Goal: Task Accomplishment & Management: Manage account settings

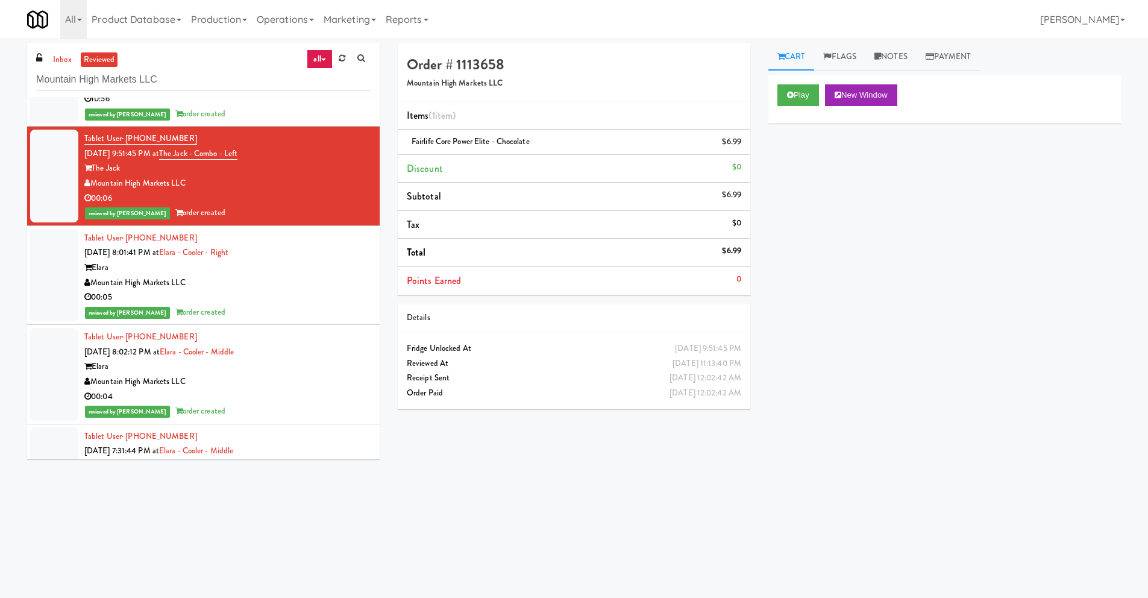
scroll to position [96311, 0]
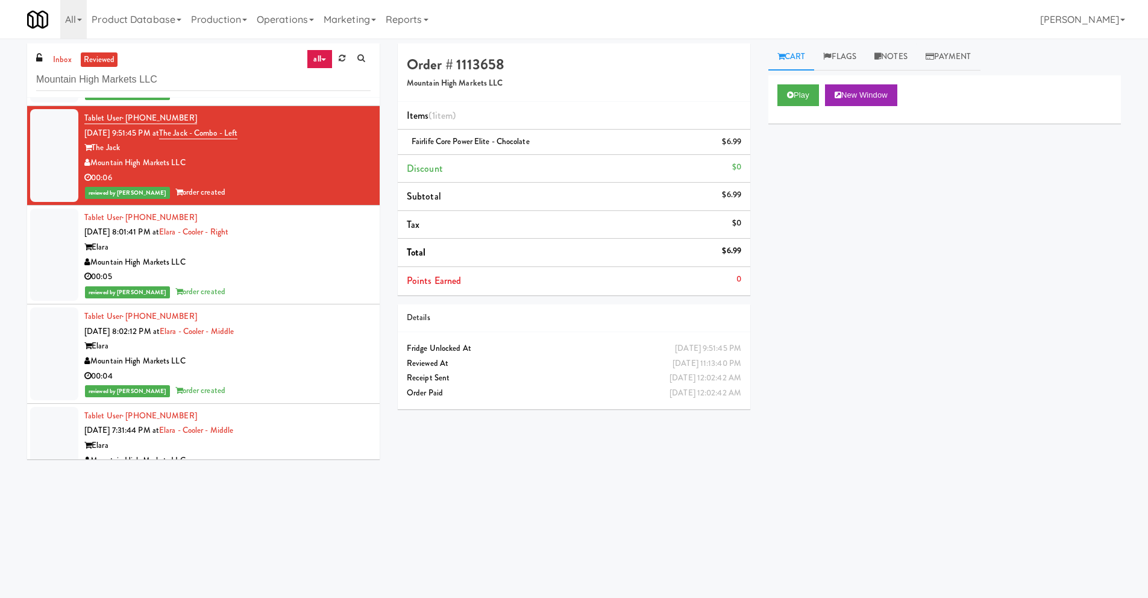
drag, startPoint x: 225, startPoint y: 194, endPoint x: 84, endPoint y: 118, distance: 159.7
click at [84, 118] on div "Tablet User · (480) 356-2631 [DATE] 9:51:45 PM at The Jack - Combo - Left The J…" at bounding box center [227, 155] width 286 height 89
copy div "Tablet User · (480) 356-2631 [DATE] 9:51:45 PM at The Jack - Combo - Left The J…"
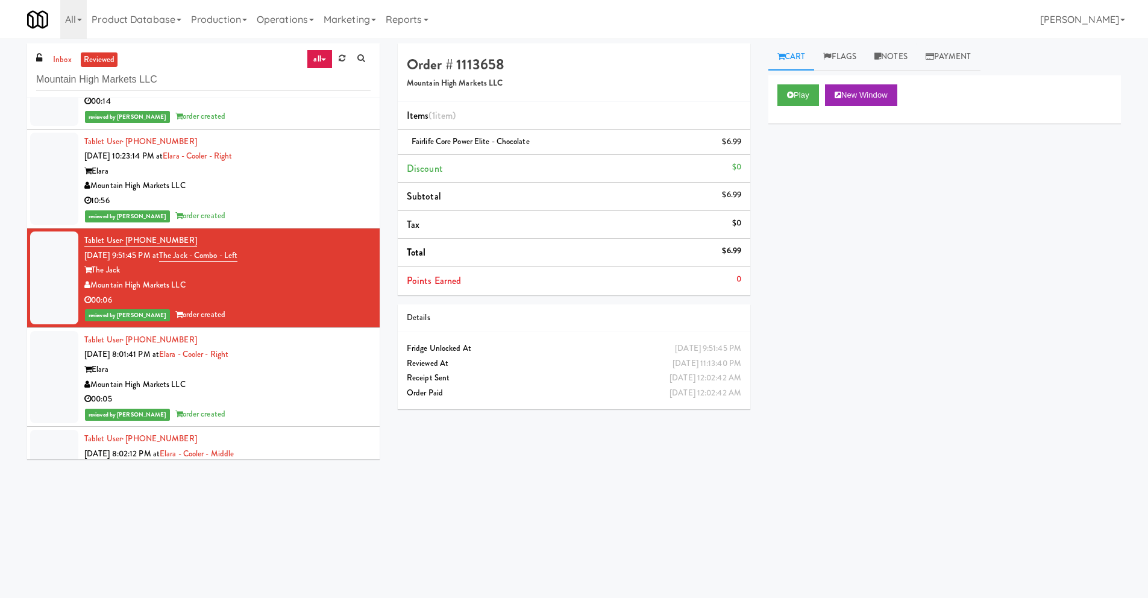
scroll to position [96167, 0]
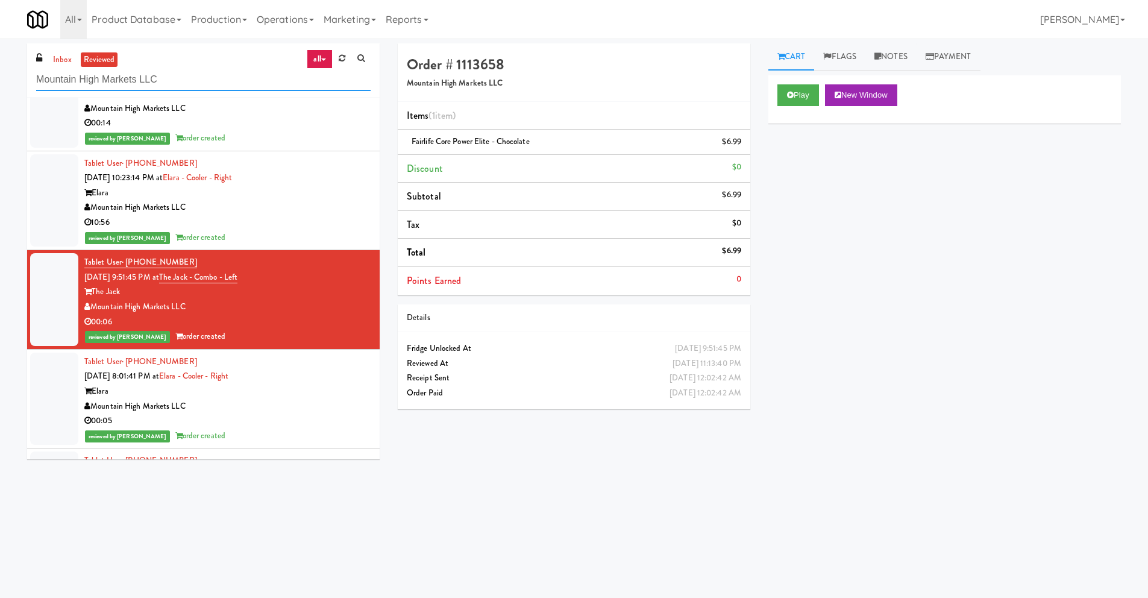
click at [182, 81] on input "Mountain High Markets LLC" at bounding box center [203, 80] width 335 height 22
drag, startPoint x: 182, startPoint y: 81, endPoint x: -86, endPoint y: 77, distance: 267.7
click at [0, 77] on html "Okay Okay Select date: previous 2025-Sep next Su Mo Tu We Th Fr Sa 31 1 2 3 4 5…" at bounding box center [574, 299] width 1148 height 598
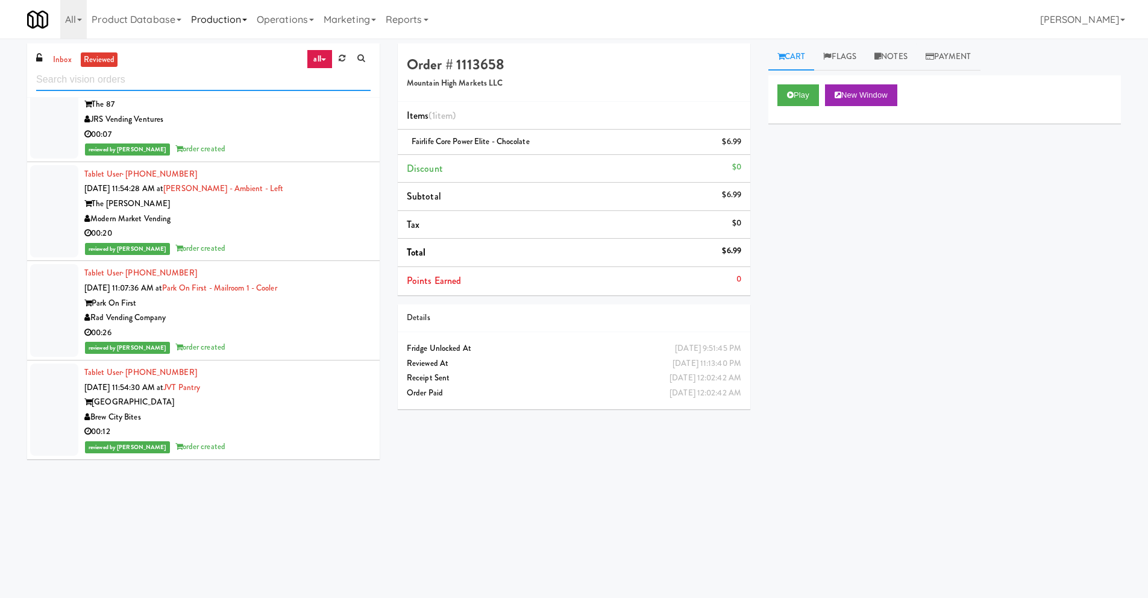
scroll to position [0, 0]
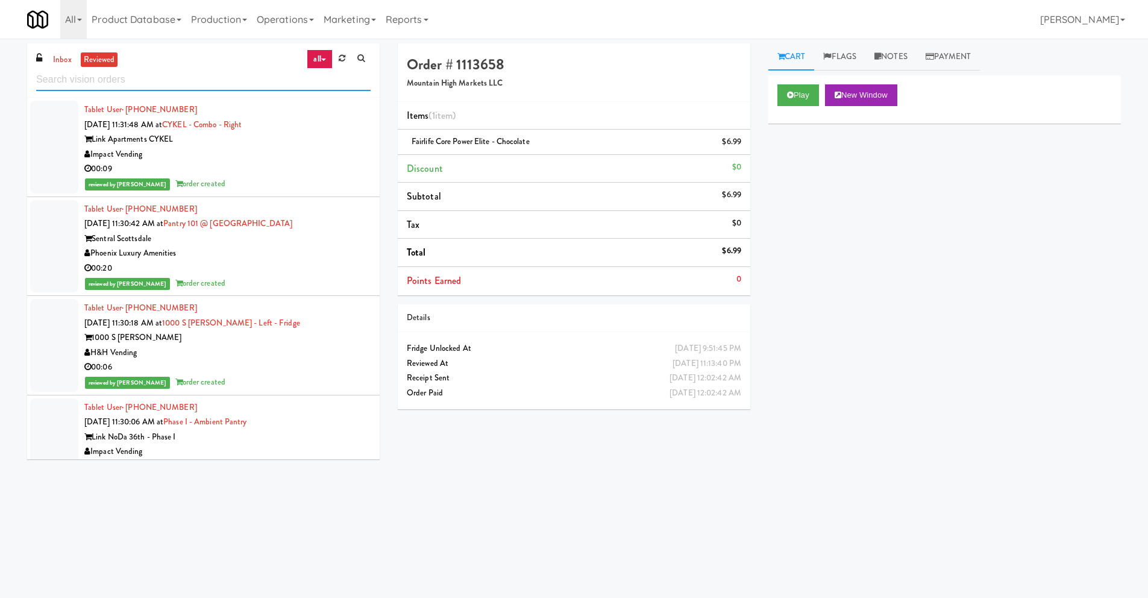
click at [166, 78] on input "text" at bounding box center [203, 80] width 335 height 22
paste input "MAC Vending [GEOGRAPHIC_DATA]"
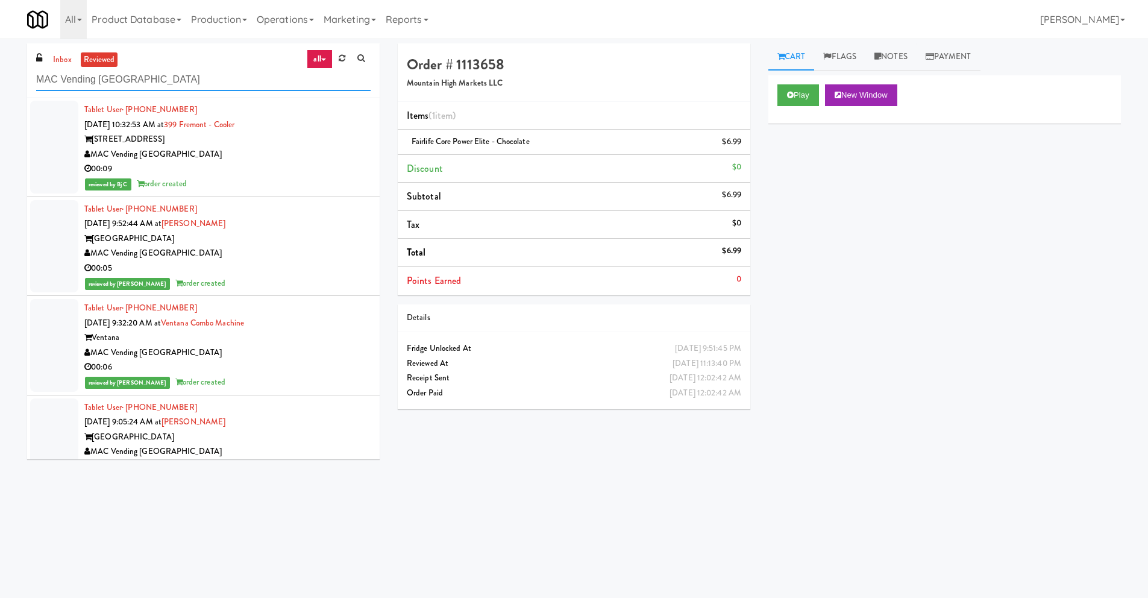
type input "MAC Vending [GEOGRAPHIC_DATA]"
click at [147, 75] on input "MAC Vending [GEOGRAPHIC_DATA]" at bounding box center [203, 80] width 335 height 22
click at [60, 60] on link "inbox" at bounding box center [62, 59] width 25 height 15
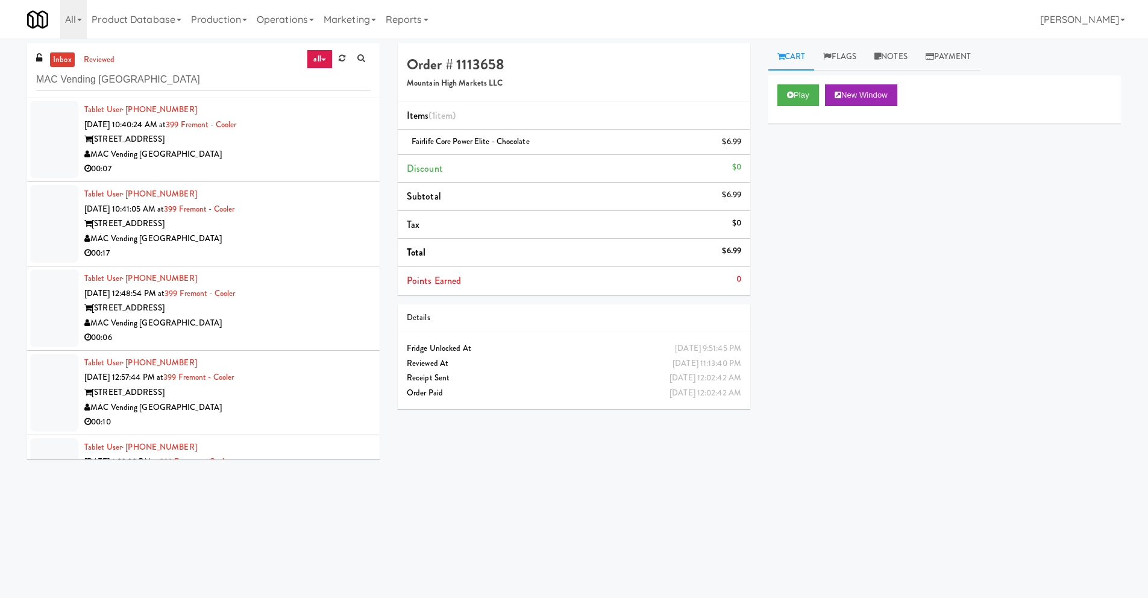
click at [426, 483] on div "Order # 1113658 Mountain High Markets LLC Items (1 item ) Fairlife Core Power E…" at bounding box center [759, 285] width 741 height 484
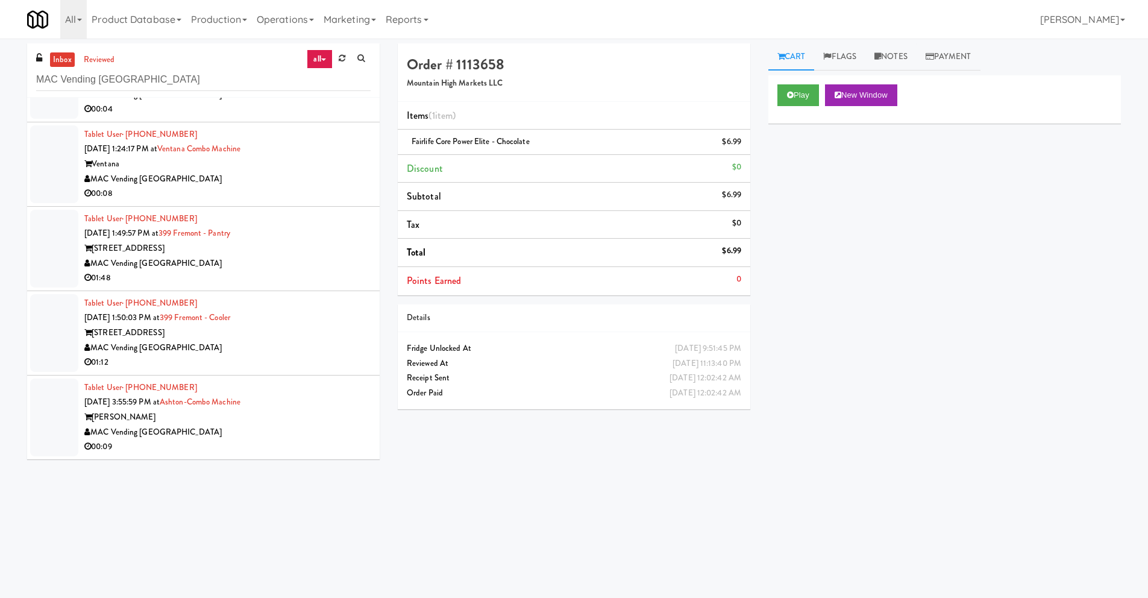
click at [181, 428] on div "MAC Vending [GEOGRAPHIC_DATA]" at bounding box center [227, 432] width 286 height 15
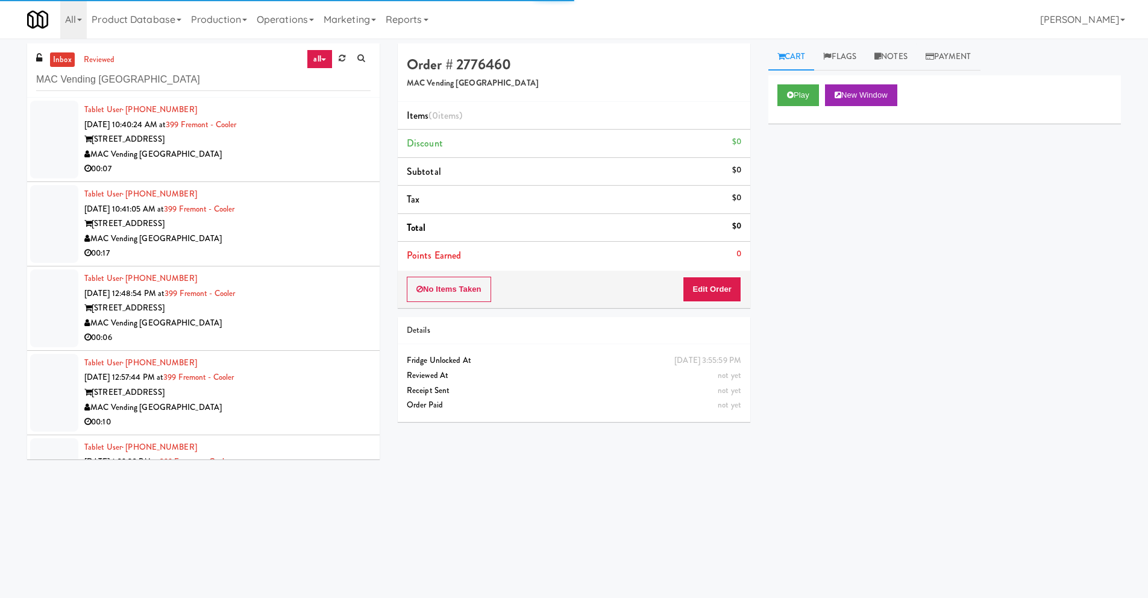
click at [230, 133] on div "[STREET_ADDRESS]" at bounding box center [227, 139] width 286 height 15
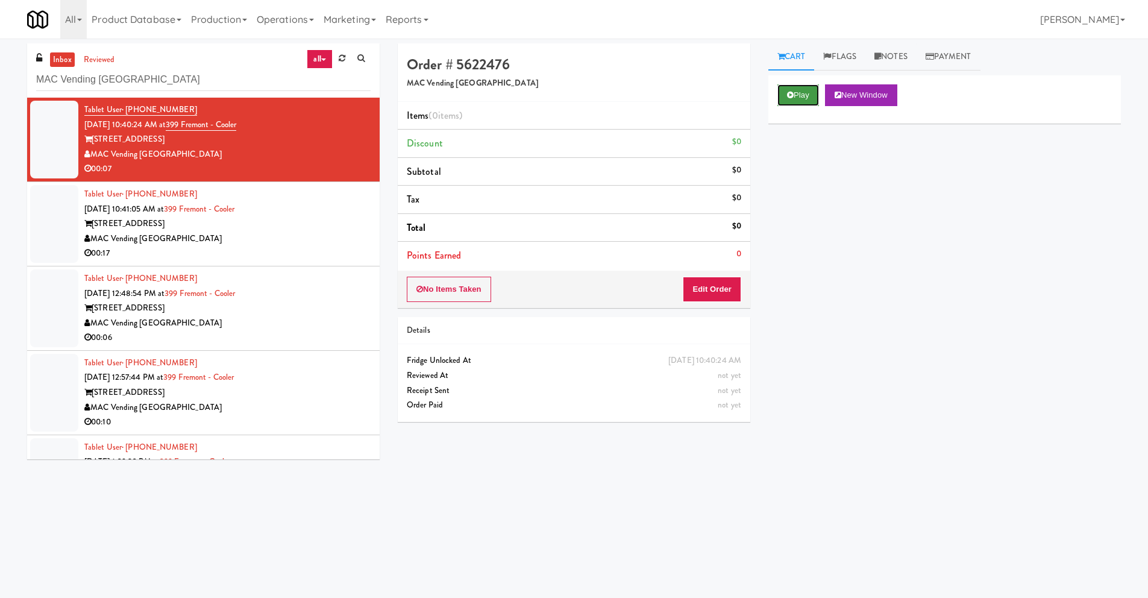
click at [790, 93] on icon at bounding box center [790, 95] width 7 height 8
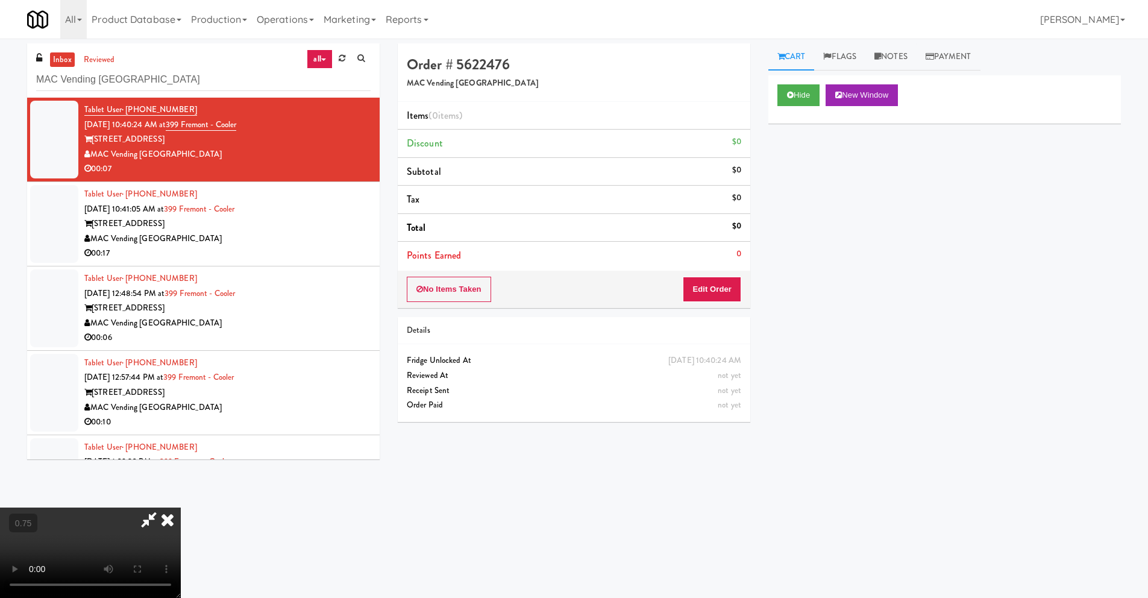
click at [181, 508] on video at bounding box center [90, 553] width 181 height 90
click at [181, 508] on icon at bounding box center [167, 520] width 27 height 24
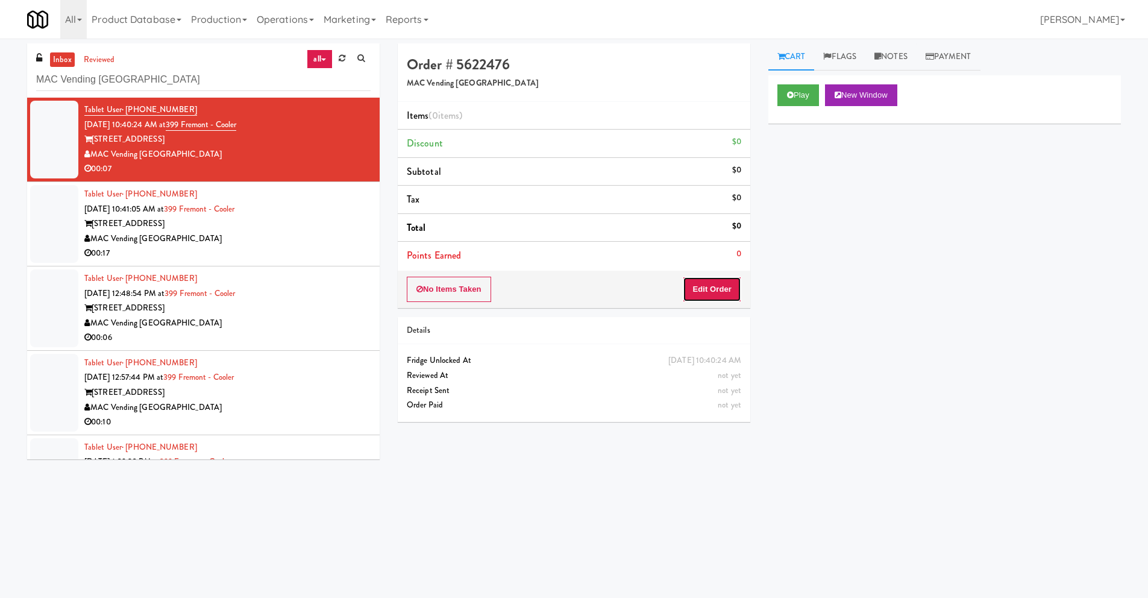
click at [716, 288] on button "Edit Order" at bounding box center [712, 289] width 58 height 25
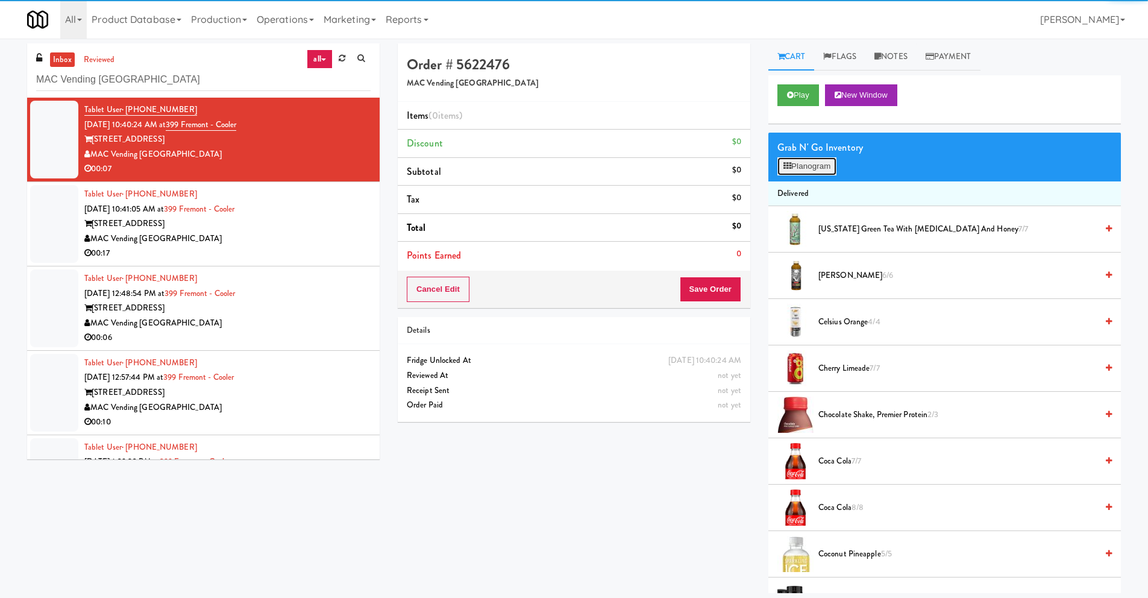
click at [814, 163] on button "Planogram" at bounding box center [807, 166] width 59 height 18
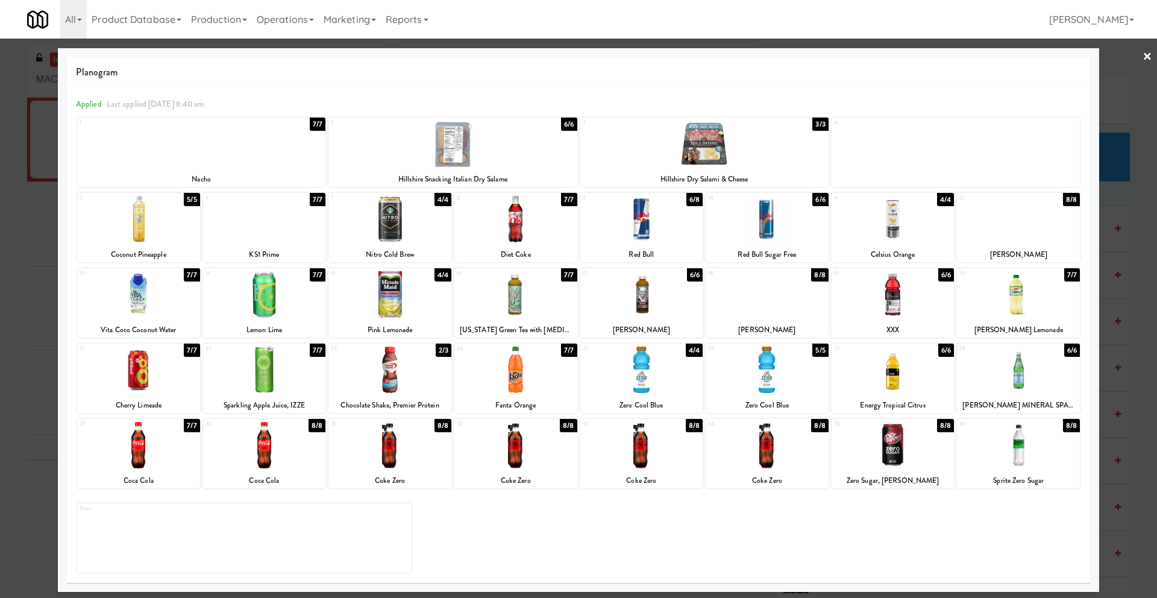
click at [529, 219] on div at bounding box center [516, 219] width 123 height 46
click at [1148, 55] on link "×" at bounding box center [1148, 57] width 10 height 37
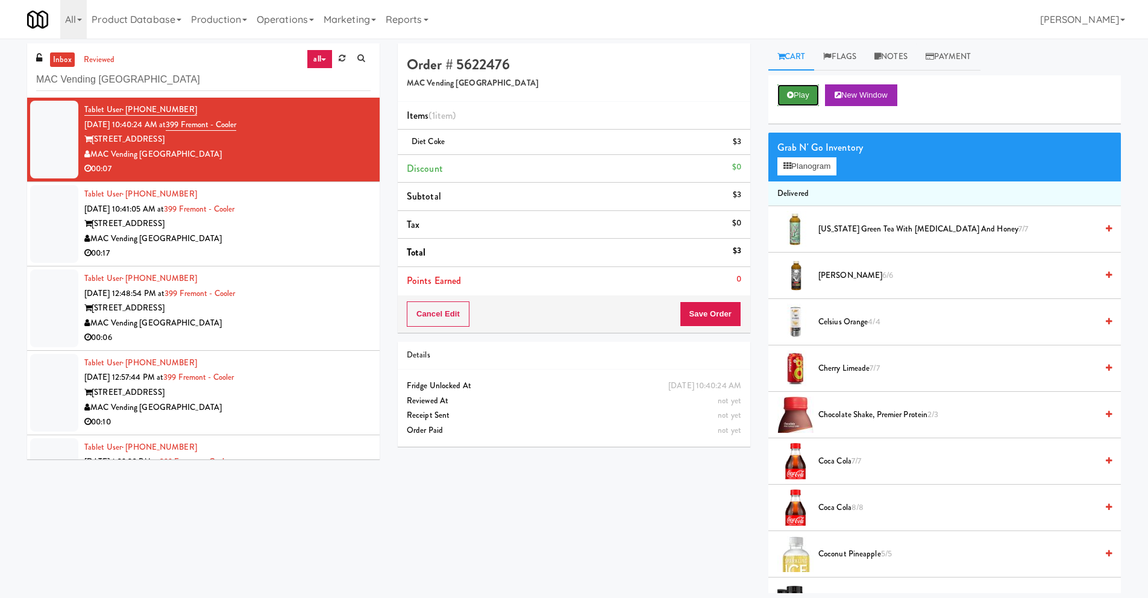
click at [791, 89] on button "Play" at bounding box center [799, 95] width 42 height 22
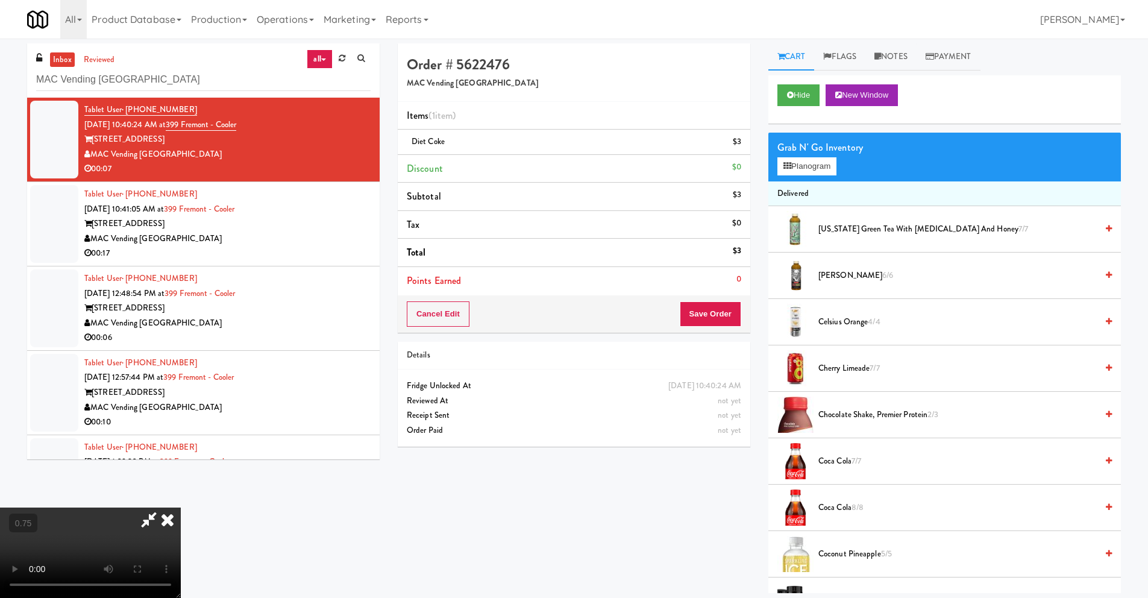
click at [181, 508] on icon at bounding box center [167, 520] width 27 height 24
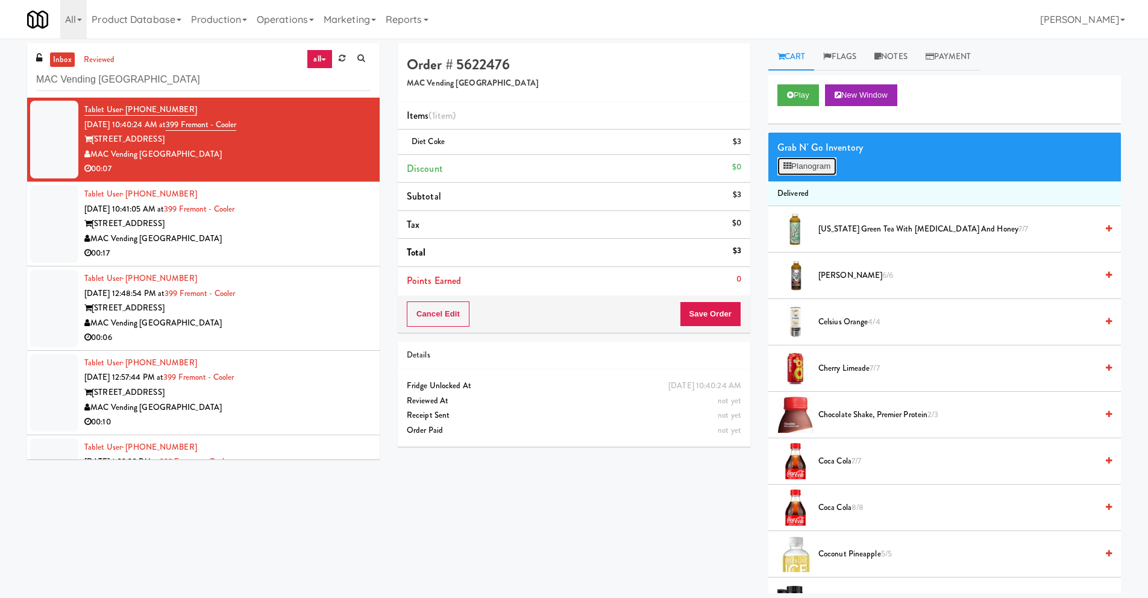
click at [817, 167] on button "Planogram" at bounding box center [807, 166] width 59 height 18
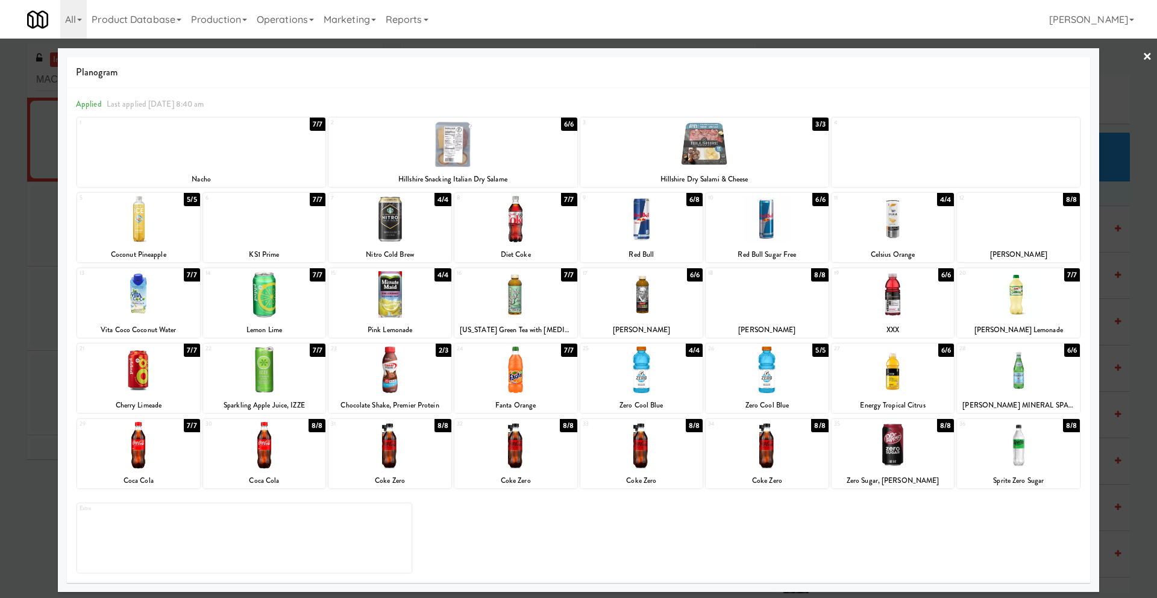
click at [1148, 52] on link "×" at bounding box center [1148, 57] width 10 height 37
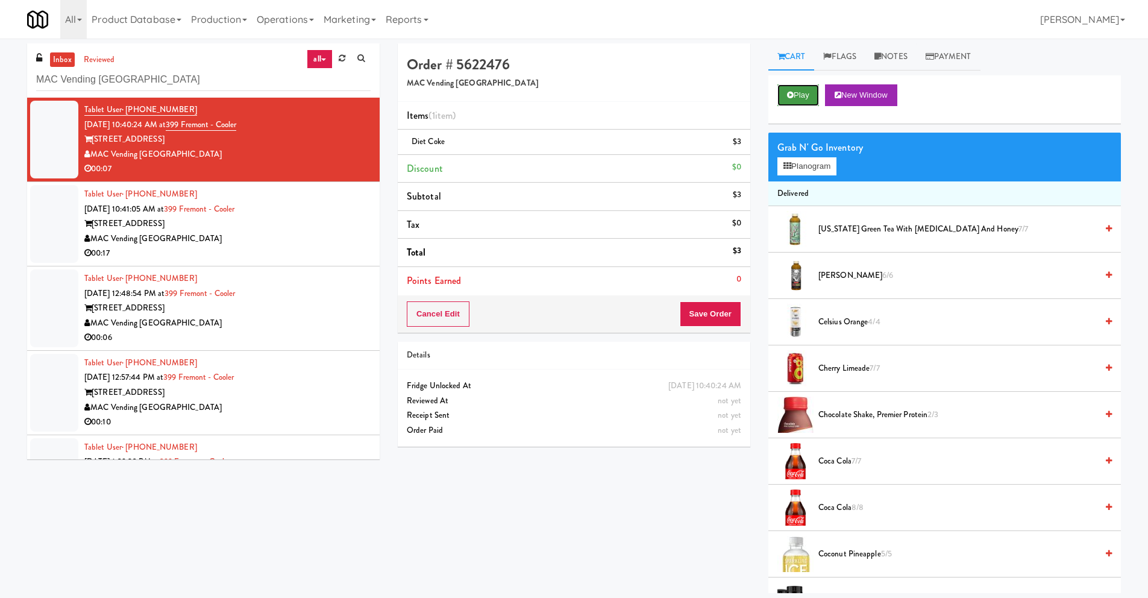
click at [797, 92] on button "Play" at bounding box center [799, 95] width 42 height 22
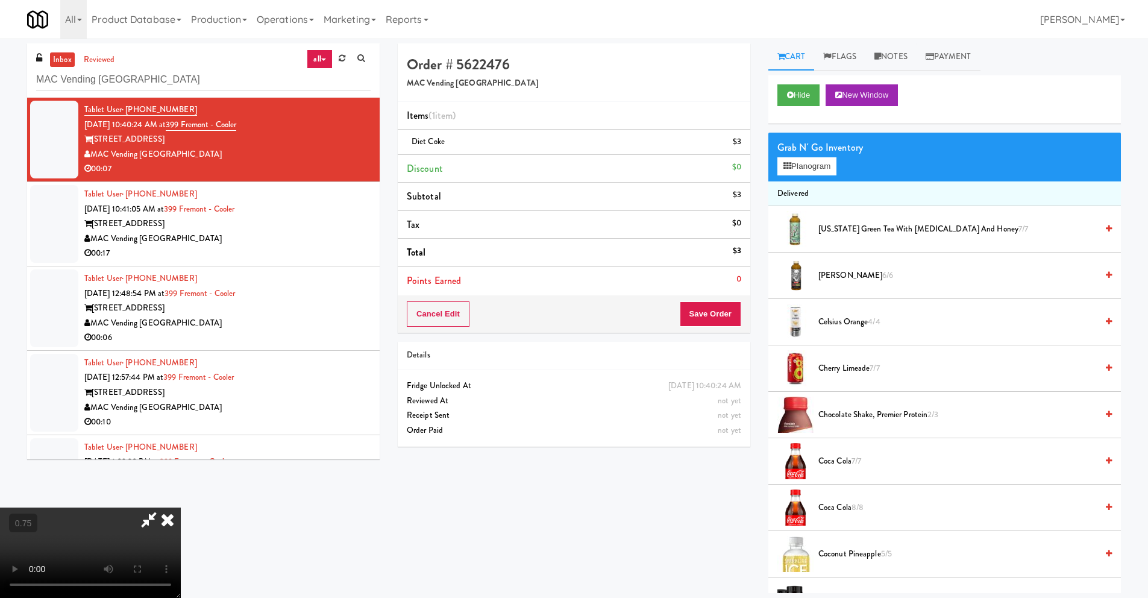
click at [181, 508] on icon at bounding box center [167, 520] width 27 height 24
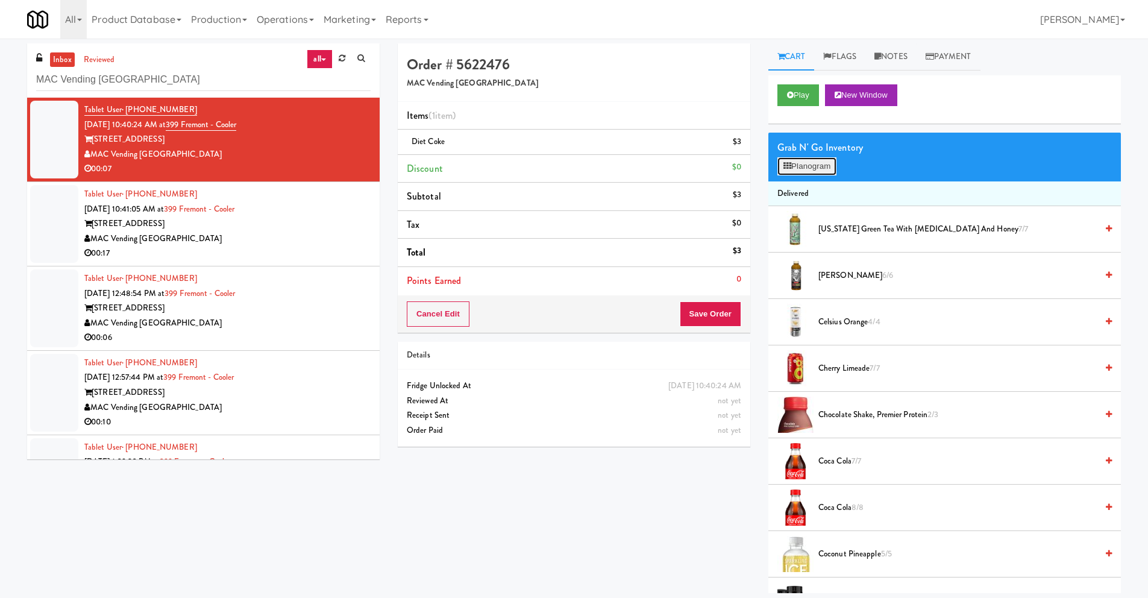
click at [799, 172] on button "Planogram" at bounding box center [807, 166] width 59 height 18
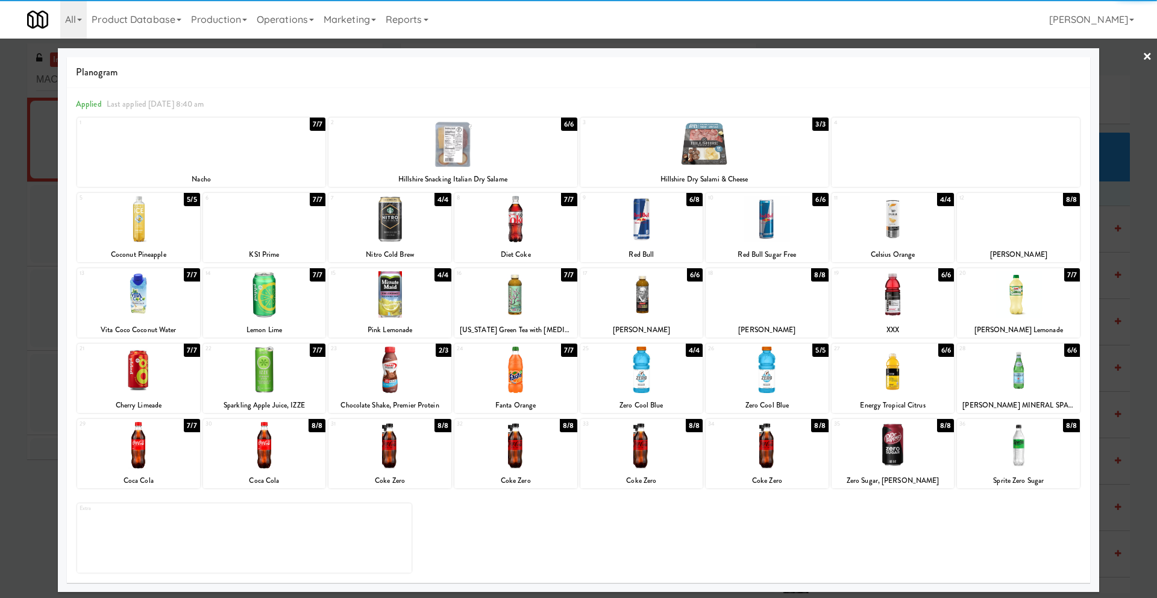
click at [148, 467] on div at bounding box center [138, 445] width 123 height 46
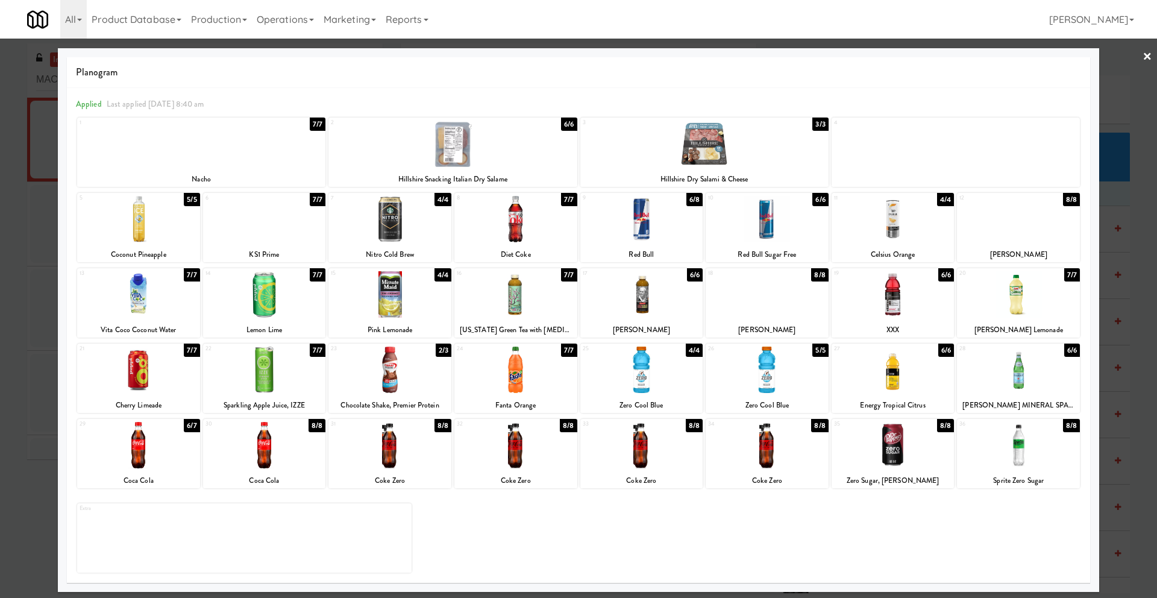
click at [1148, 53] on div "× Planogram Applied Last applied [DATE] 8:40 am 1 7/7 Nacho 2 6/6 Hillshire Sna…" at bounding box center [578, 299] width 1157 height 598
click at [1148, 56] on link "×" at bounding box center [1148, 57] width 10 height 37
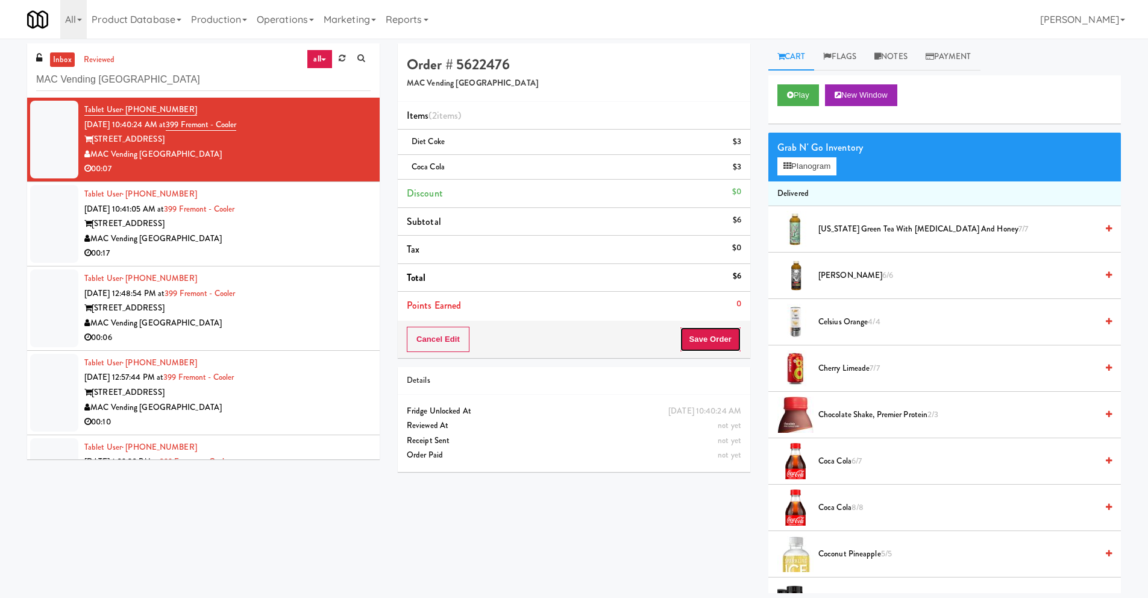
click at [707, 343] on button "Save Order" at bounding box center [710, 339] width 61 height 25
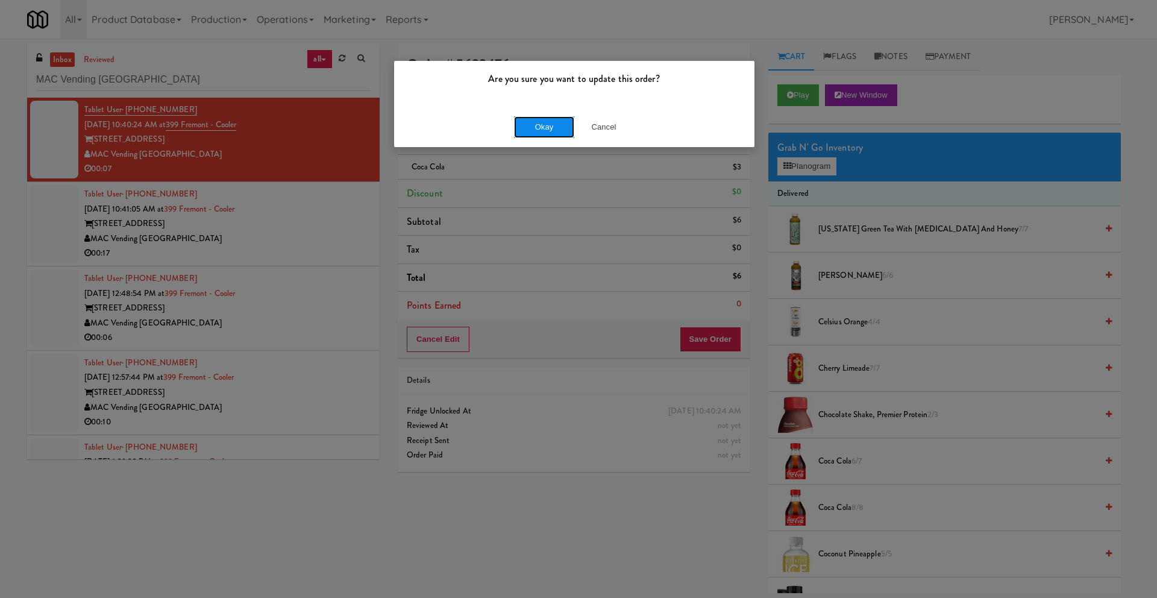
click at [551, 128] on button "Okay" at bounding box center [544, 127] width 60 height 22
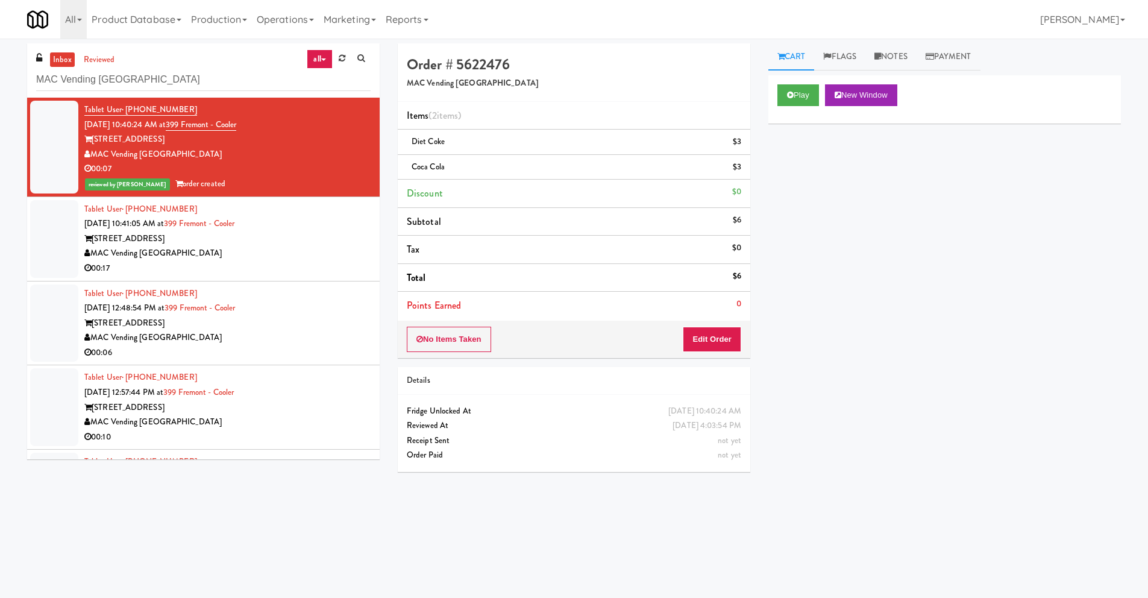
click at [225, 244] on div "[STREET_ADDRESS]" at bounding box center [227, 238] width 286 height 15
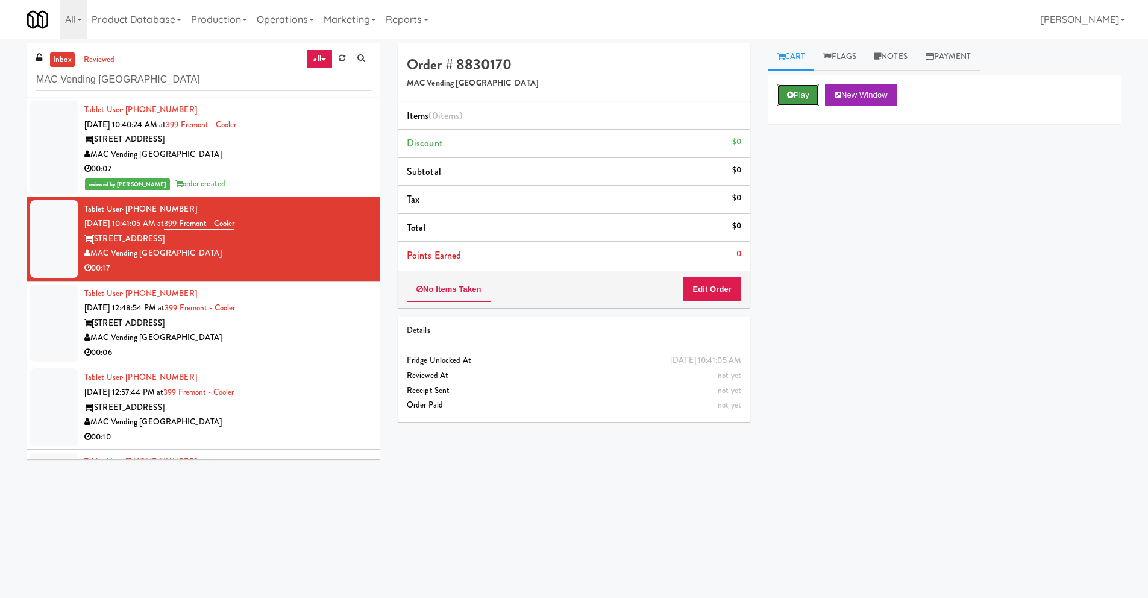
click at [791, 91] on icon at bounding box center [790, 95] width 7 height 8
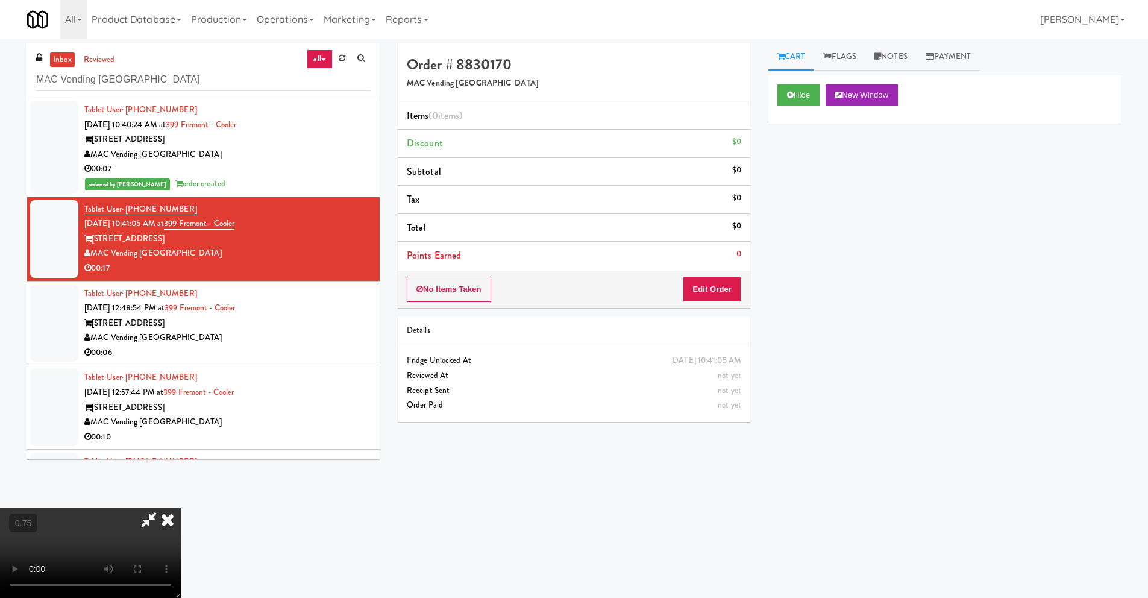
click at [181, 508] on icon at bounding box center [167, 520] width 27 height 24
click at [669, 52] on div "Order # 8830170 MAC Vending [GEOGRAPHIC_DATA]" at bounding box center [574, 72] width 353 height 58
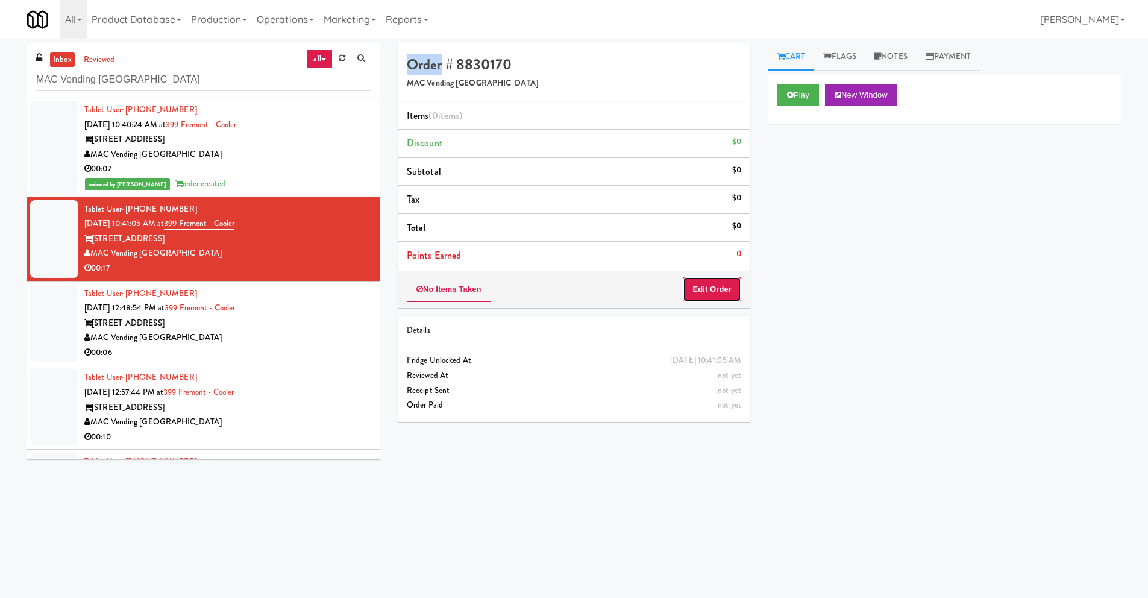
click at [729, 288] on button "Edit Order" at bounding box center [712, 289] width 58 height 25
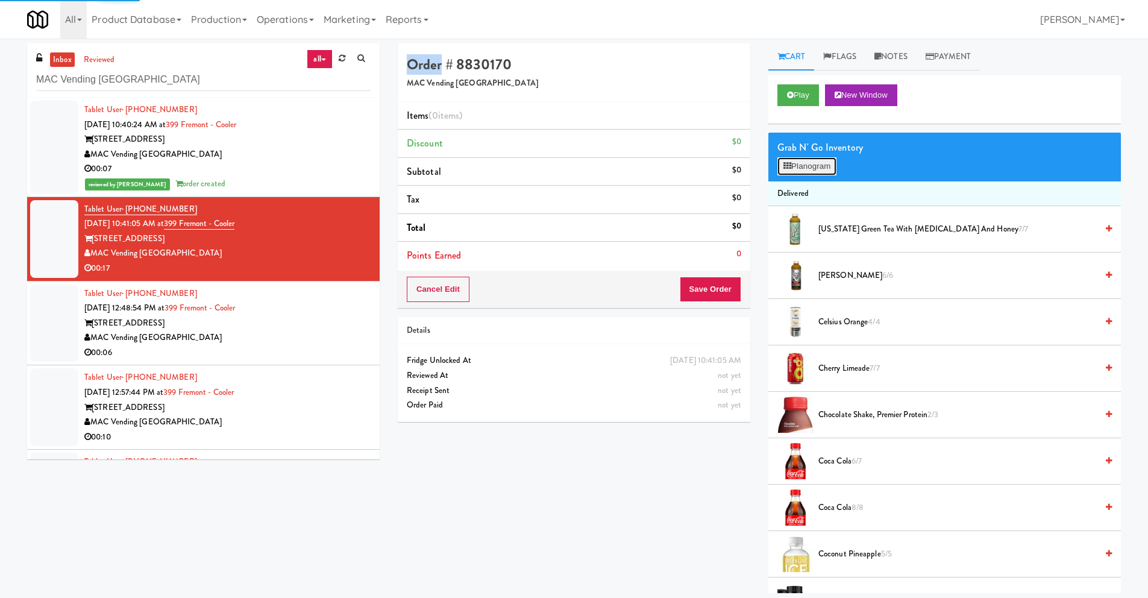
click at [812, 169] on button "Planogram" at bounding box center [807, 166] width 59 height 18
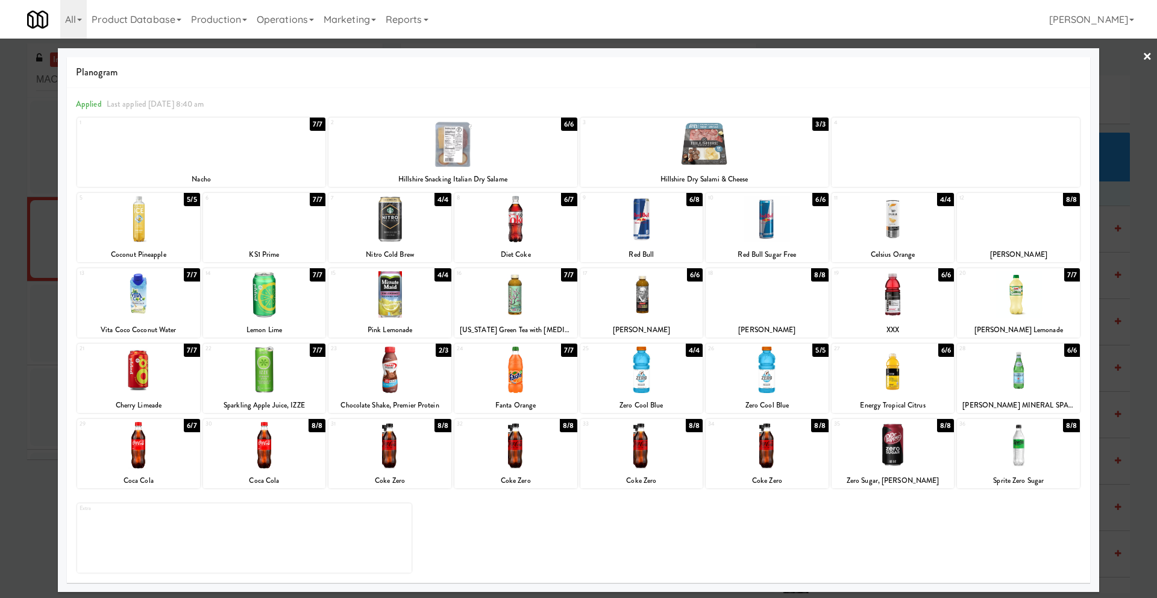
click at [1049, 456] on div at bounding box center [1018, 445] width 123 height 46
click at [281, 242] on div "6 7/7 KS1 Prime" at bounding box center [264, 227] width 123 height 69
click at [1146, 57] on link "×" at bounding box center [1148, 57] width 10 height 37
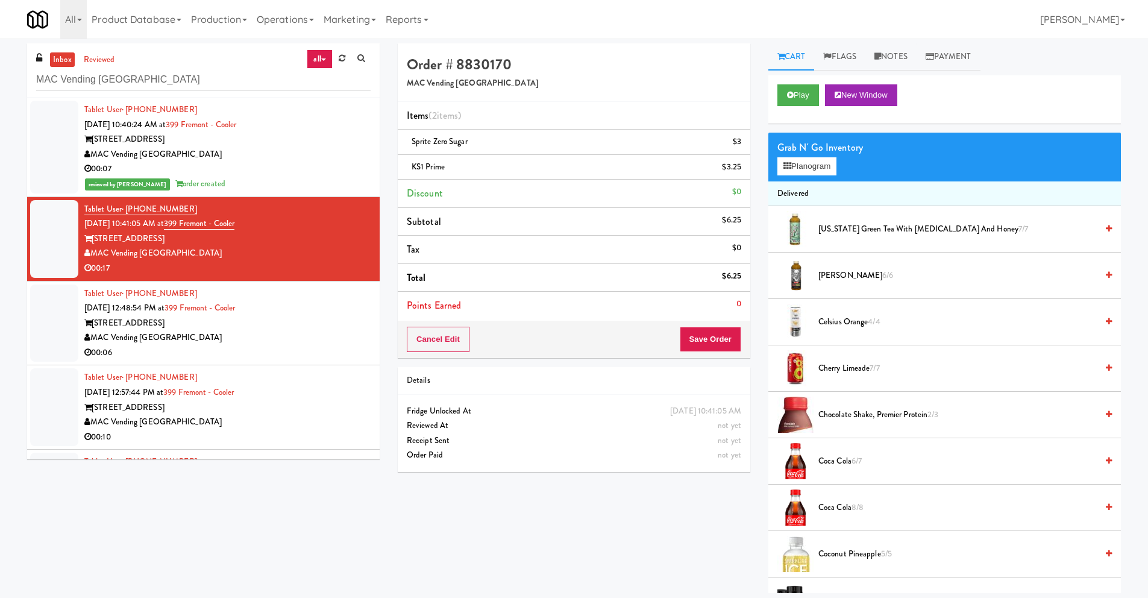
click at [1081, 195] on li "Delivered" at bounding box center [945, 193] width 353 height 25
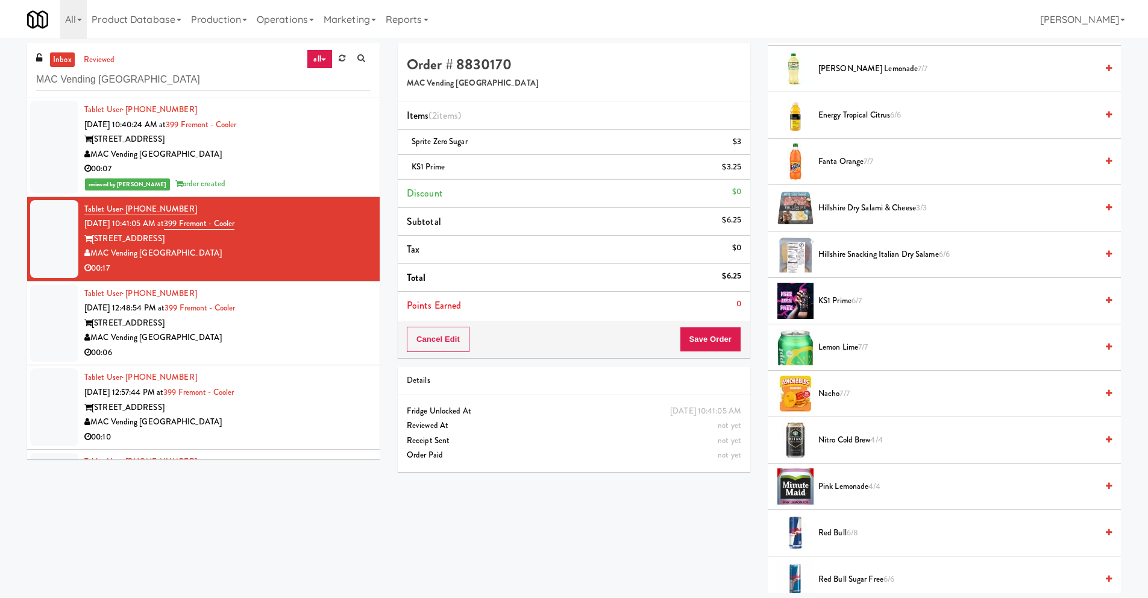
scroll to position [851, 0]
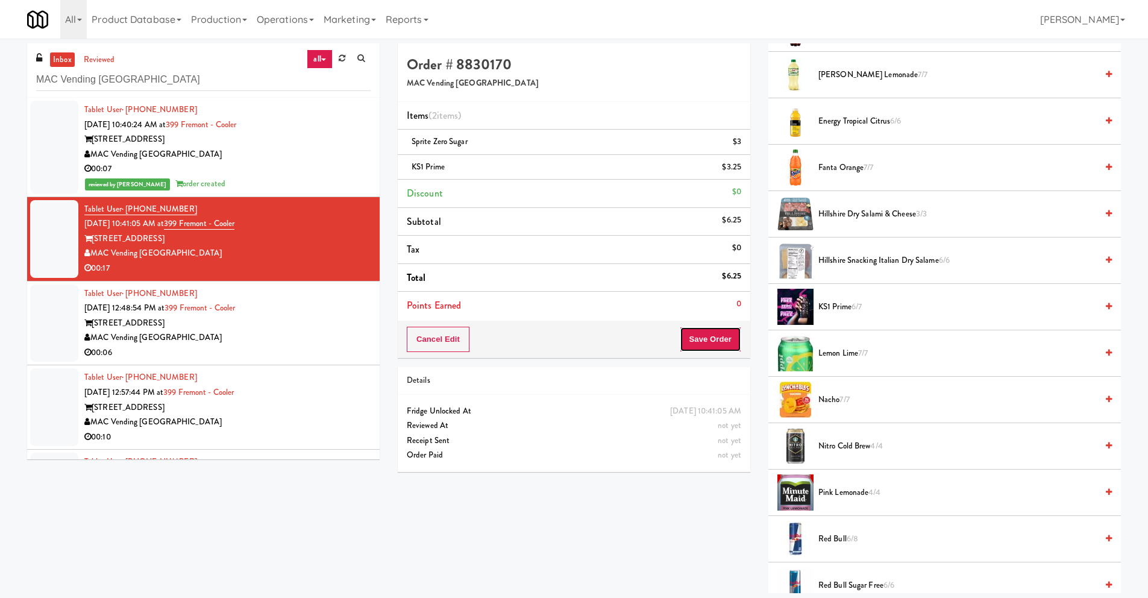
click at [705, 342] on button "Save Order" at bounding box center [710, 339] width 61 height 25
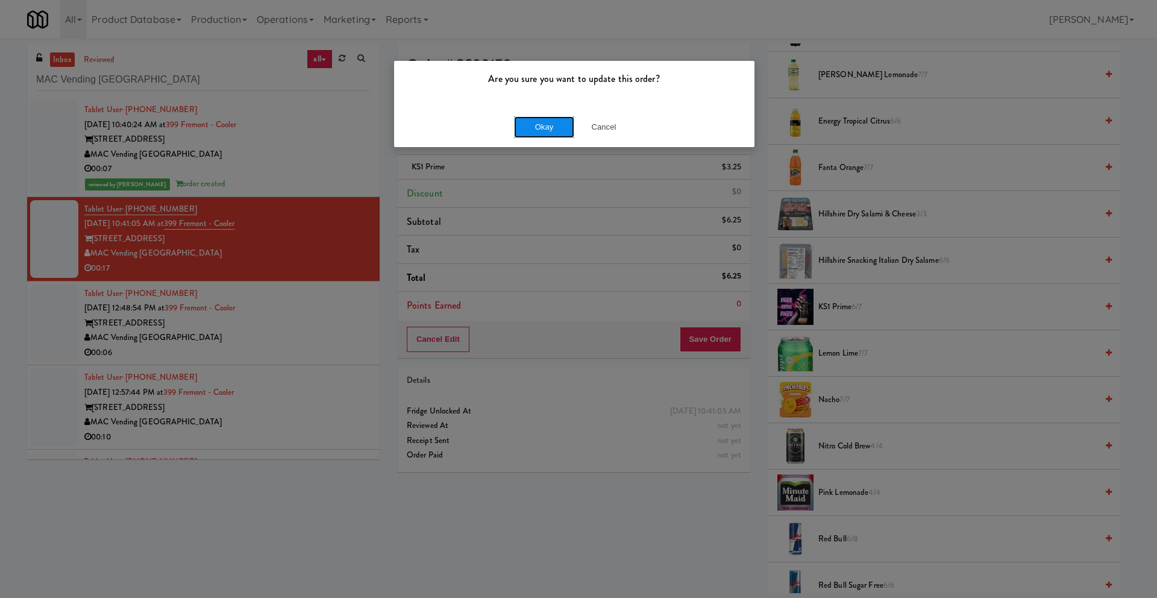
click at [538, 130] on button "Okay" at bounding box center [544, 127] width 60 height 22
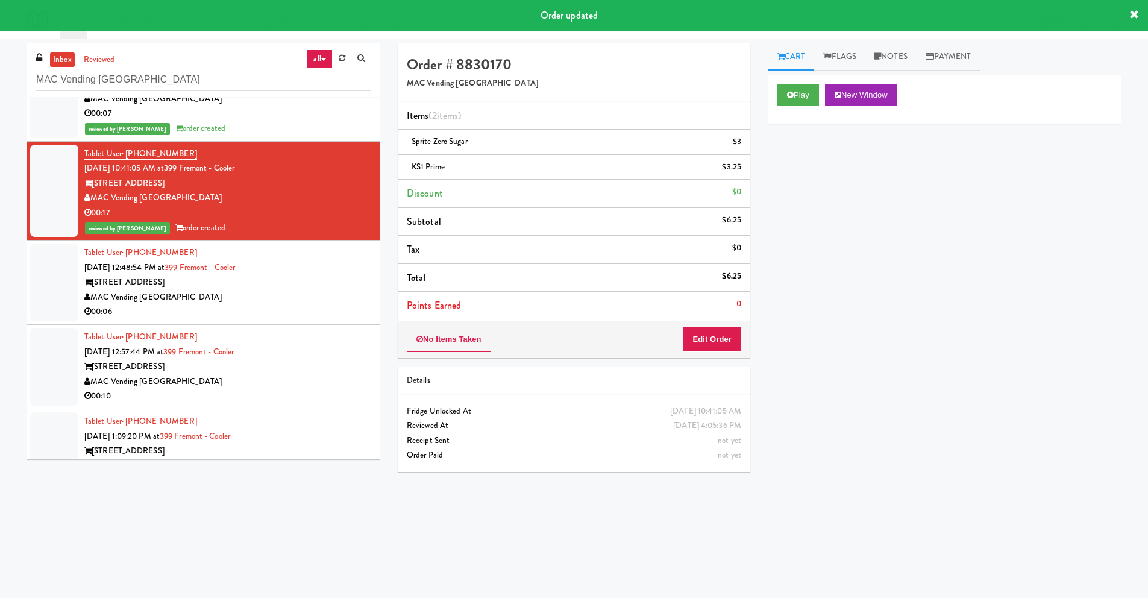
scroll to position [57, 0]
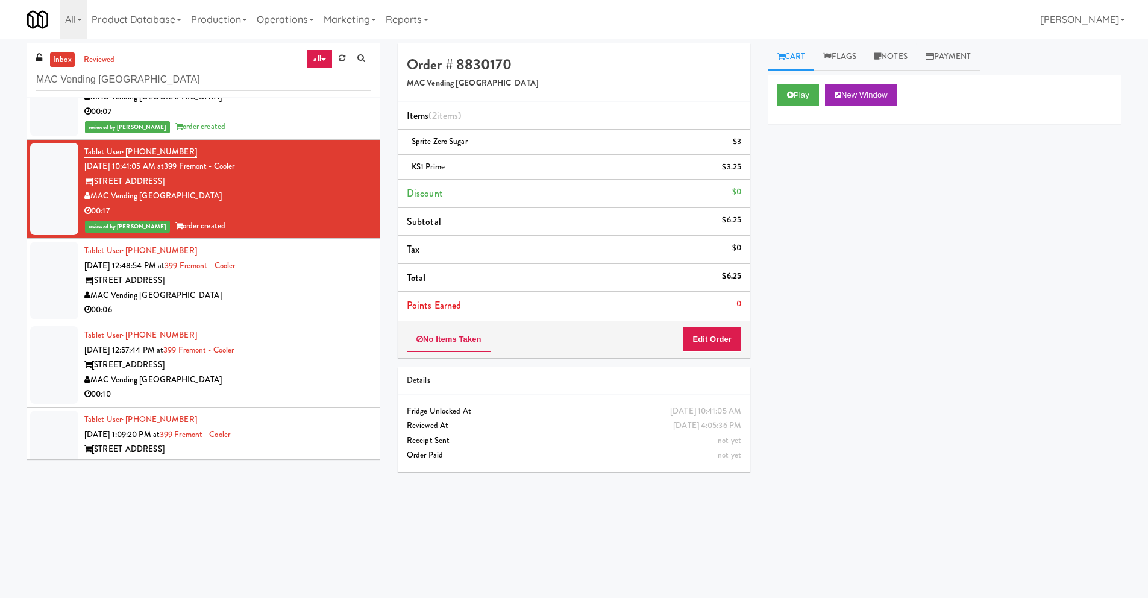
click at [217, 284] on div "[STREET_ADDRESS]" at bounding box center [227, 280] width 286 height 15
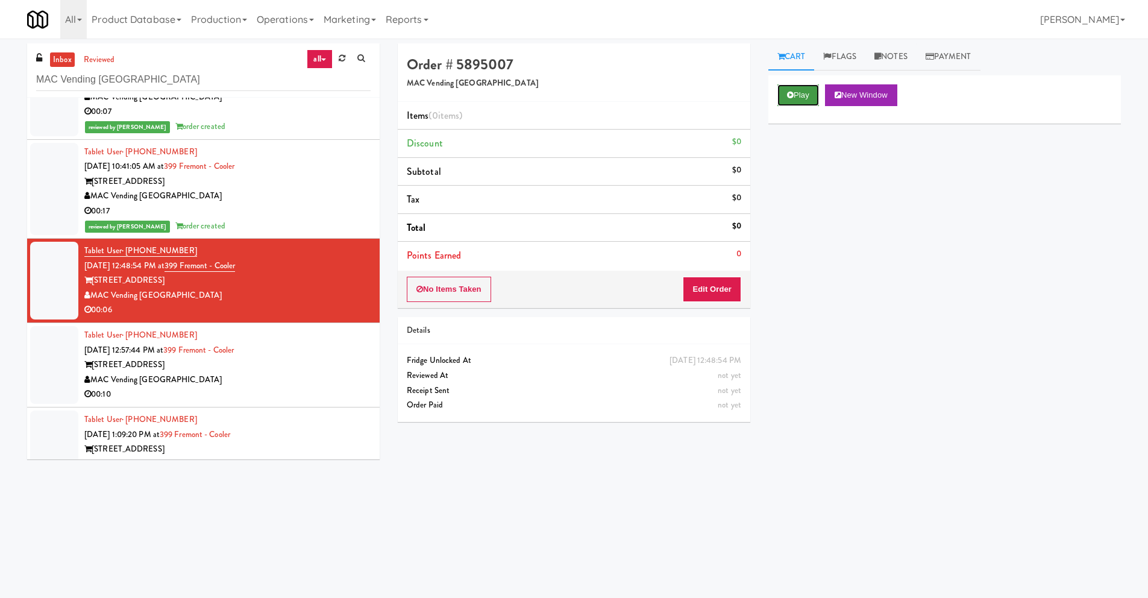
click at [793, 95] on icon at bounding box center [790, 95] width 7 height 8
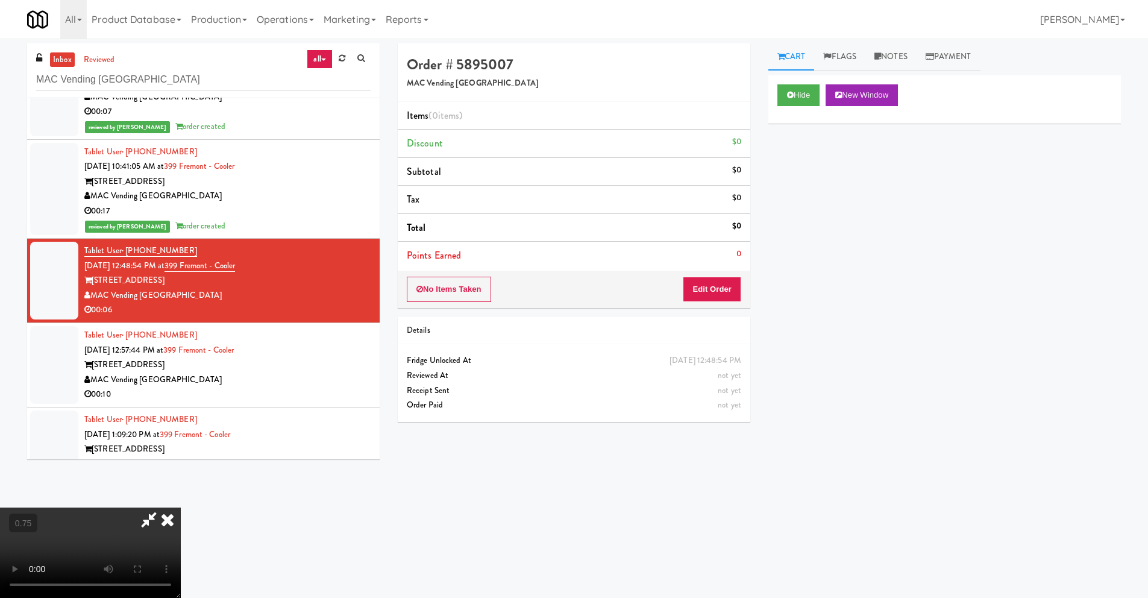
click at [181, 508] on icon at bounding box center [167, 520] width 27 height 24
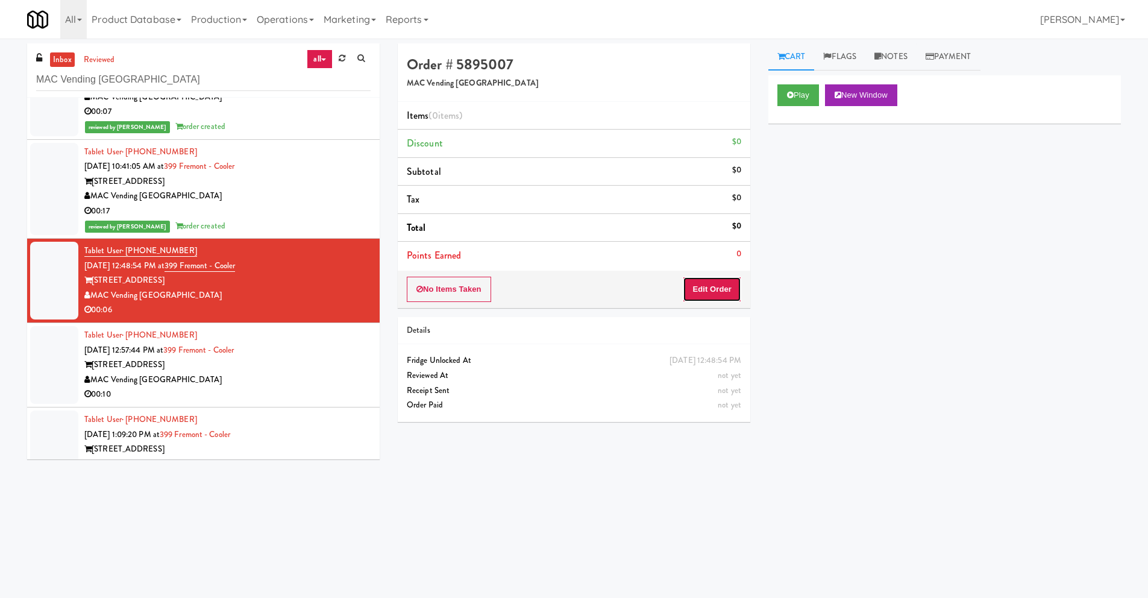
click at [706, 285] on button "Edit Order" at bounding box center [712, 289] width 58 height 25
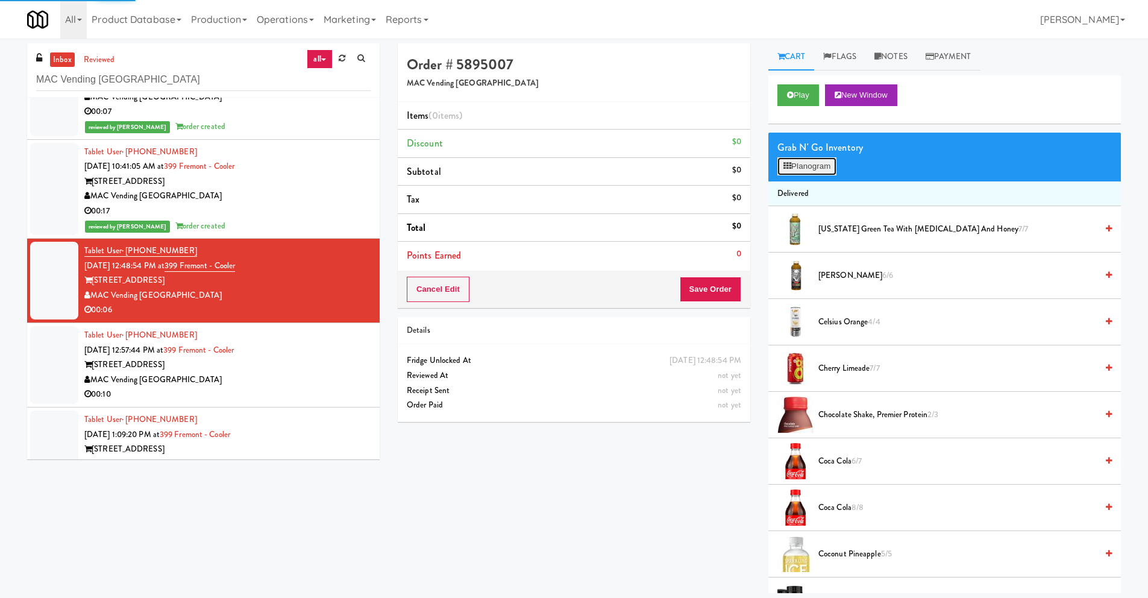
click at [808, 169] on button "Planogram" at bounding box center [807, 166] width 59 height 18
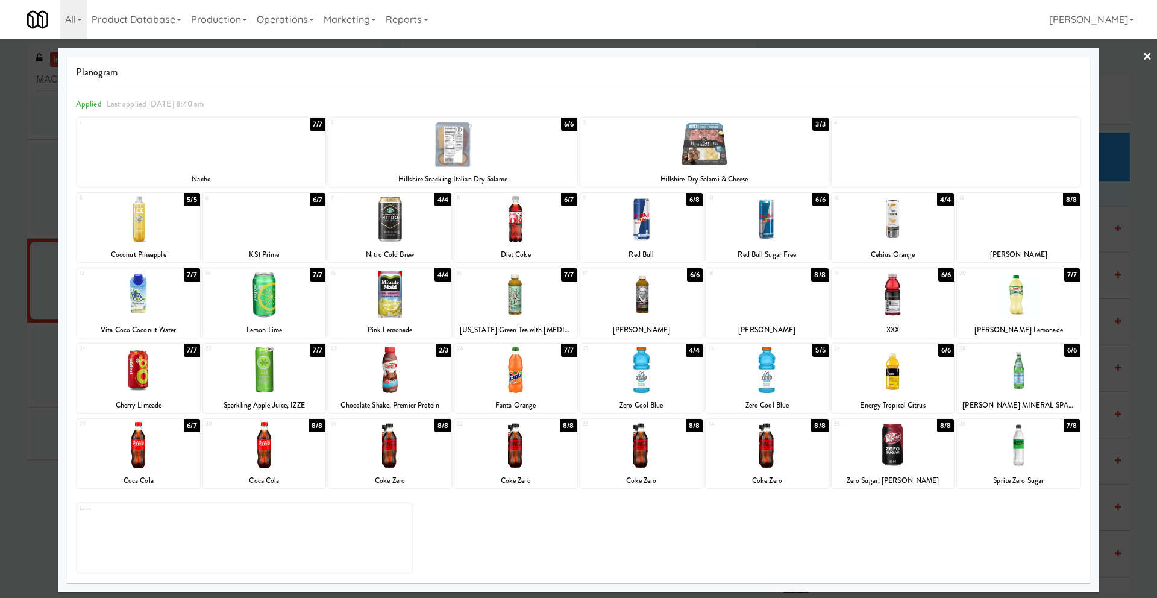
click at [908, 373] on div at bounding box center [893, 370] width 123 height 46
click at [1143, 57] on link "×" at bounding box center [1148, 57] width 10 height 37
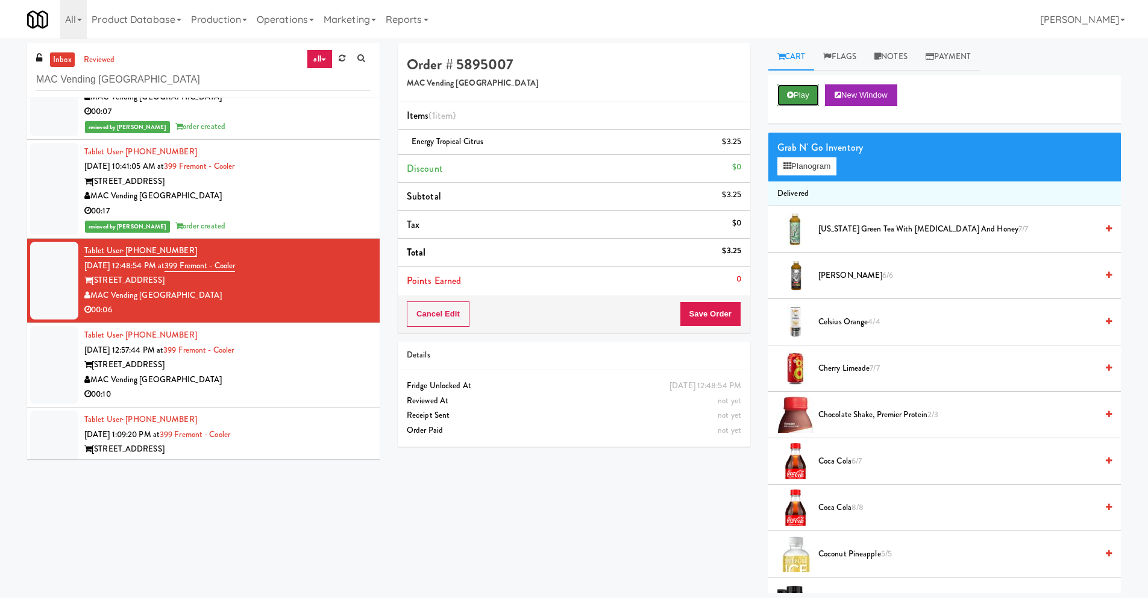
click at [805, 100] on button "Play" at bounding box center [799, 95] width 42 height 22
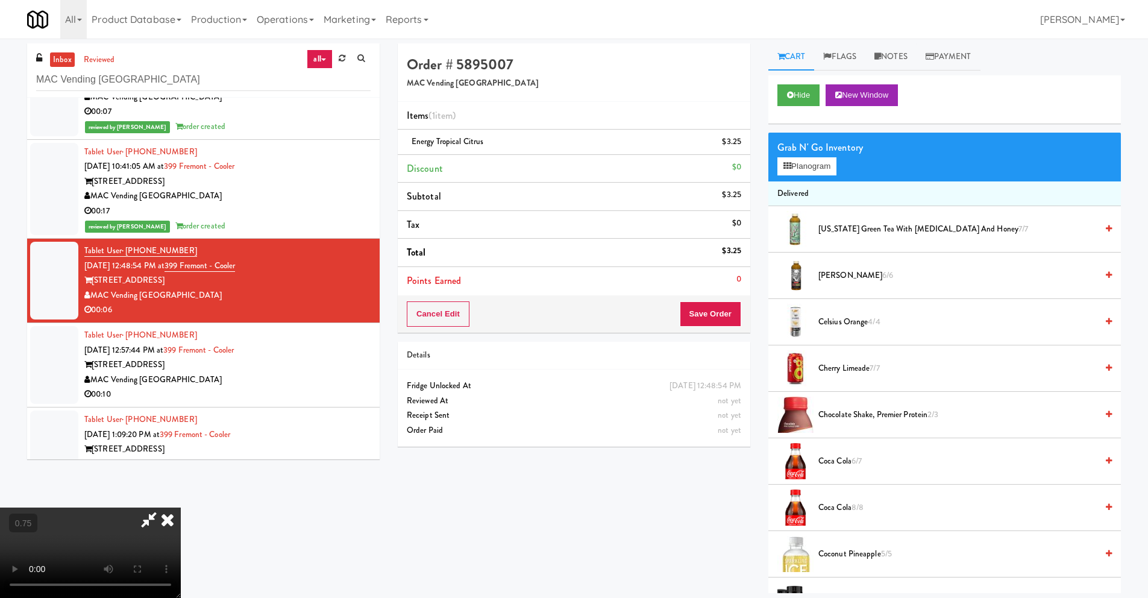
click at [163, 508] on icon at bounding box center [149, 520] width 28 height 24
click at [181, 508] on icon at bounding box center [167, 520] width 27 height 24
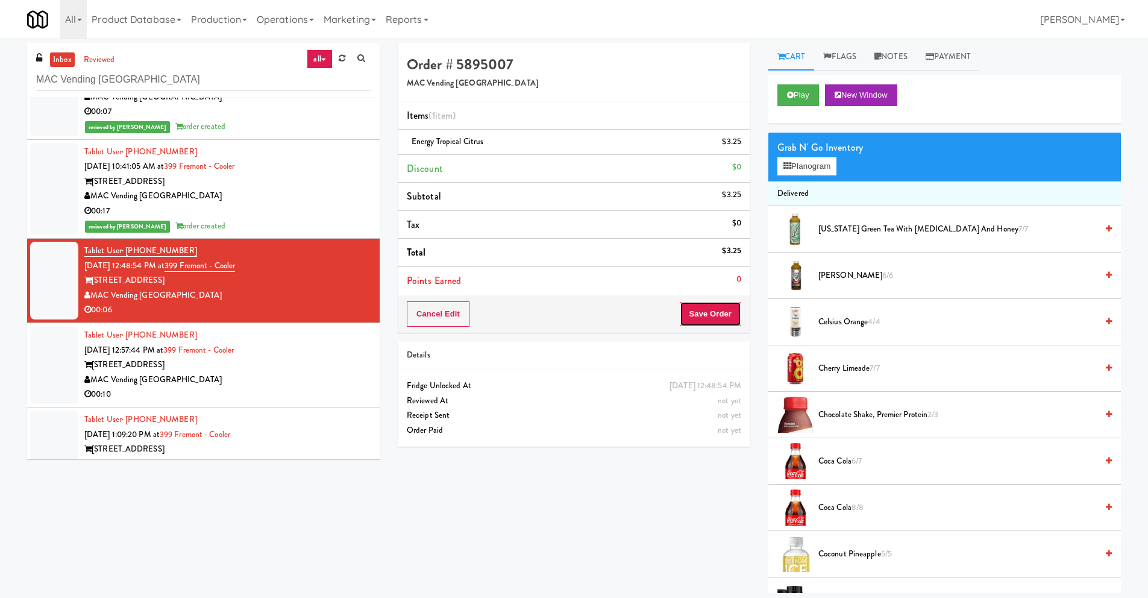
click at [711, 317] on button "Save Order" at bounding box center [710, 313] width 61 height 25
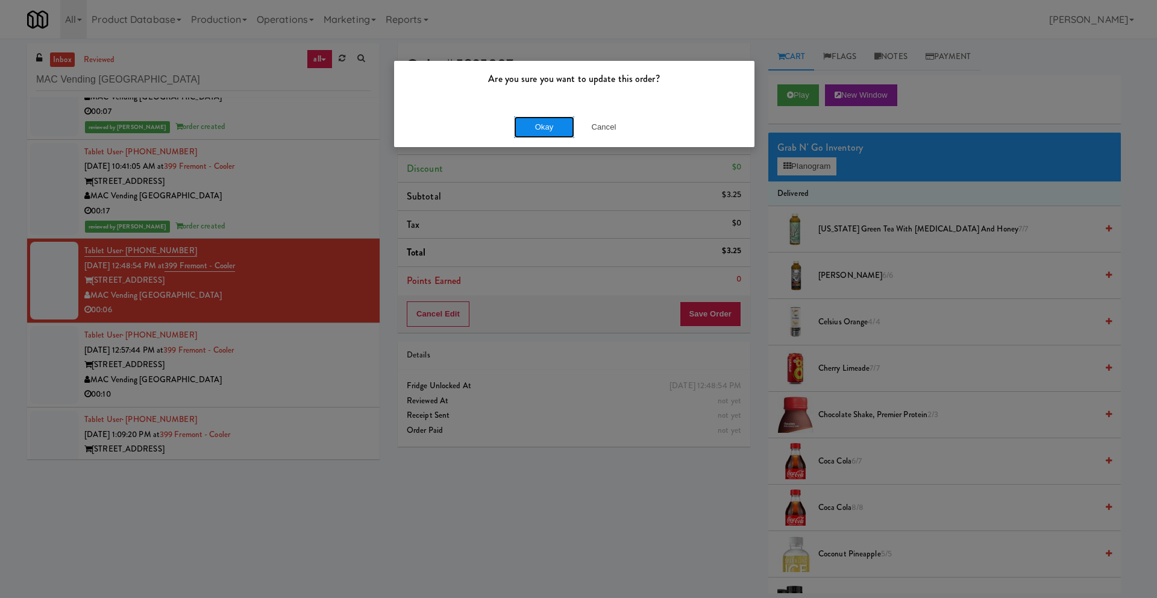
click at [547, 130] on button "Okay" at bounding box center [544, 127] width 60 height 22
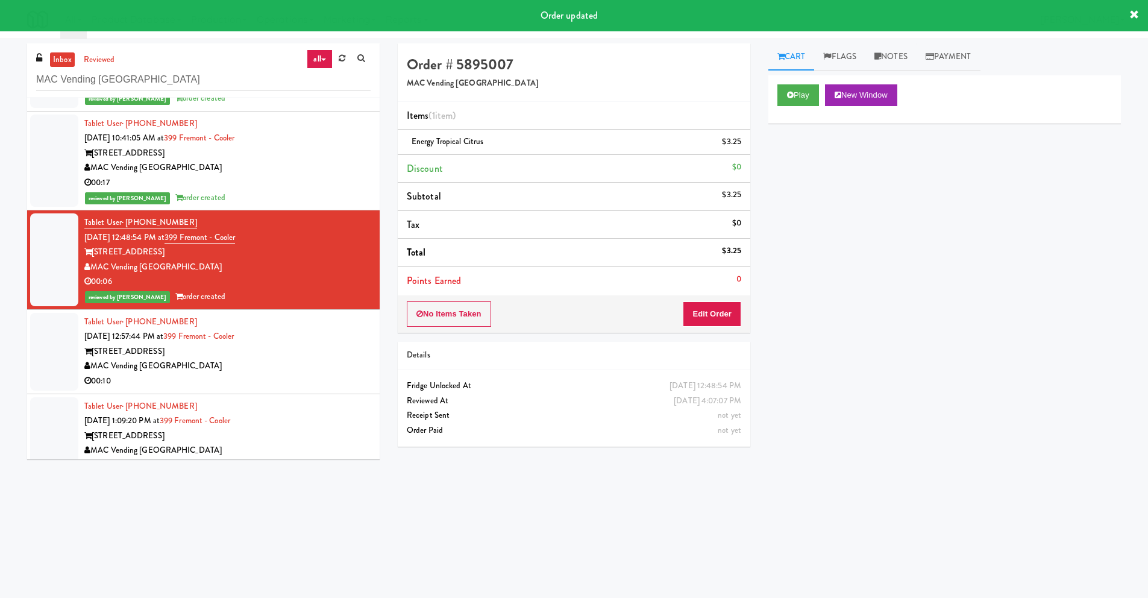
scroll to position [87, 0]
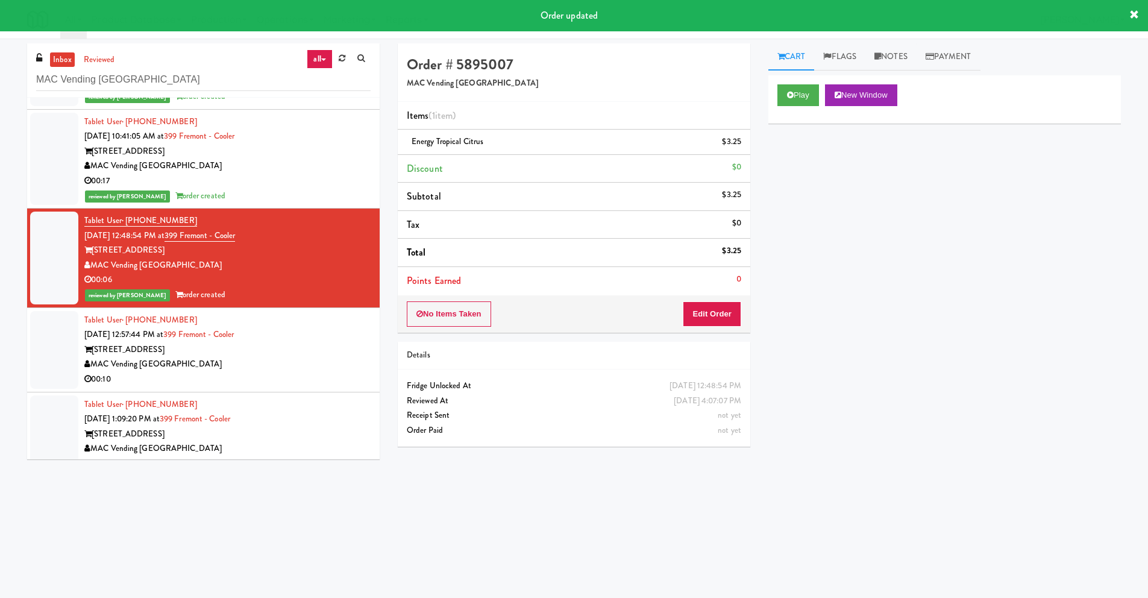
click at [182, 350] on div "[STREET_ADDRESS]" at bounding box center [227, 349] width 286 height 15
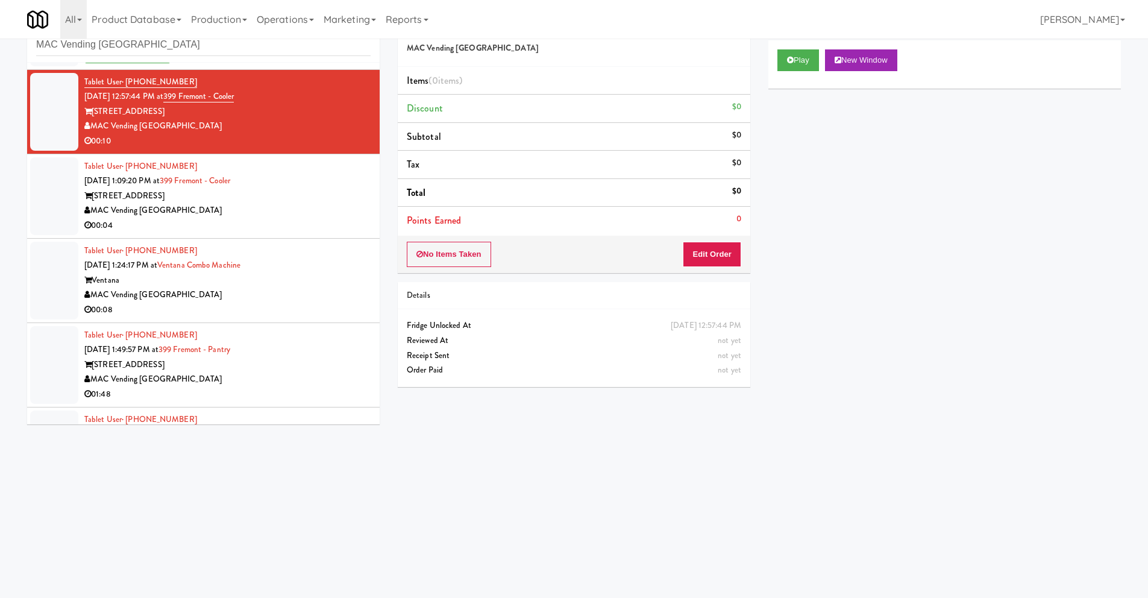
scroll to position [294, 0]
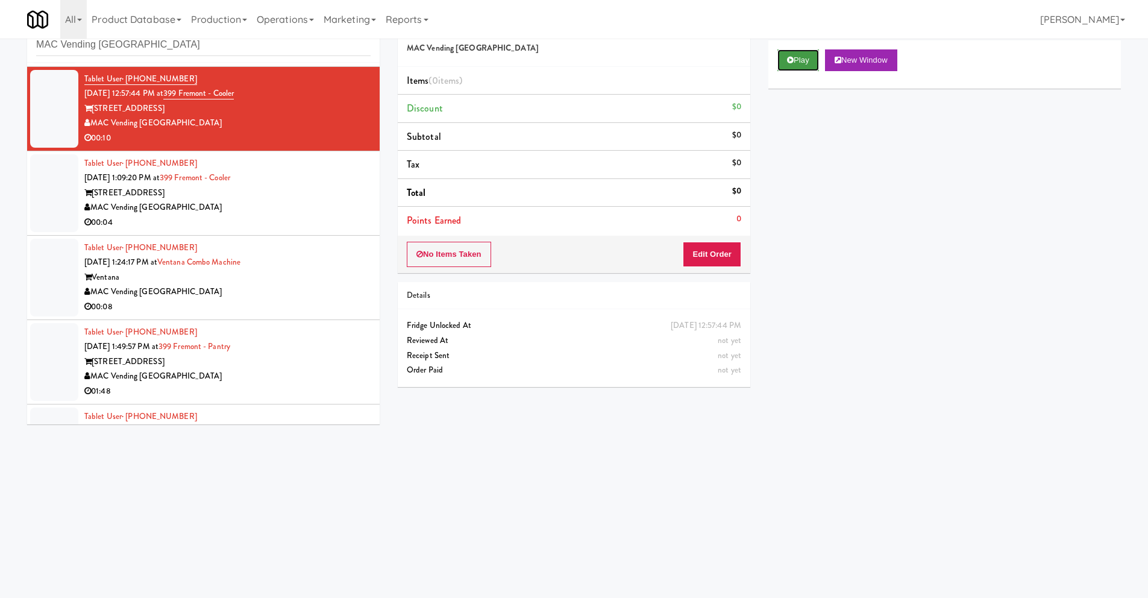
click at [799, 58] on button "Play" at bounding box center [799, 60] width 42 height 22
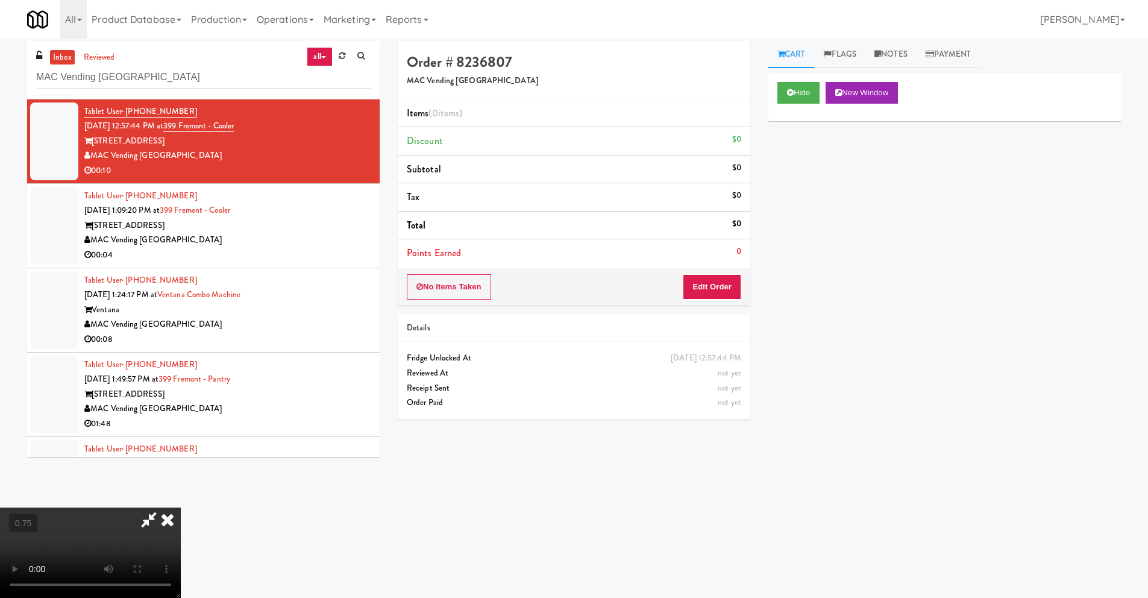
scroll to position [0, 0]
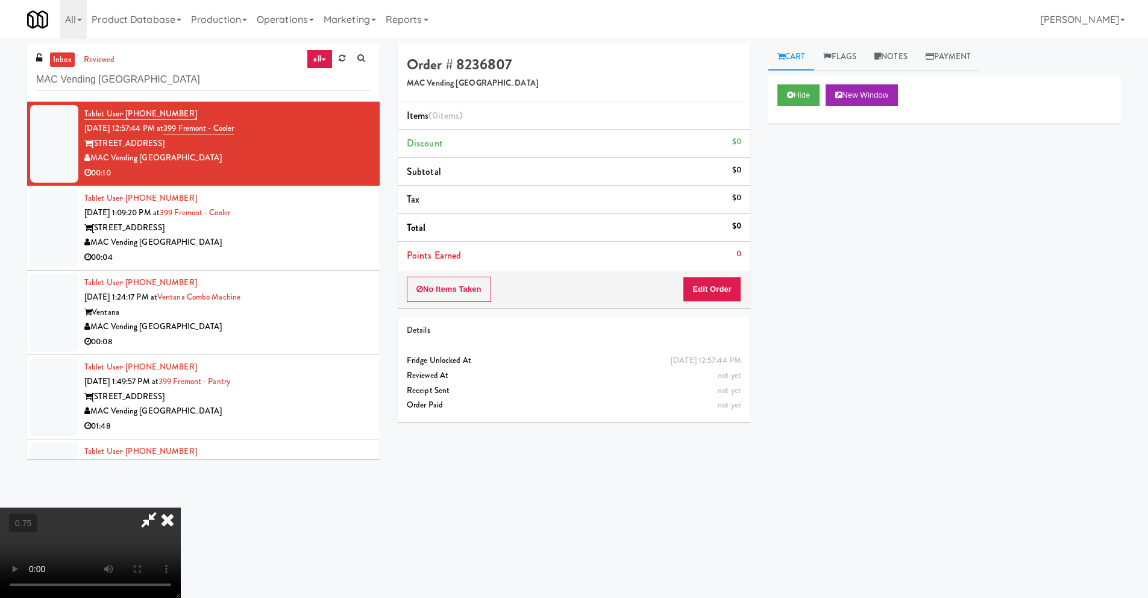
click at [181, 508] on icon at bounding box center [167, 520] width 27 height 24
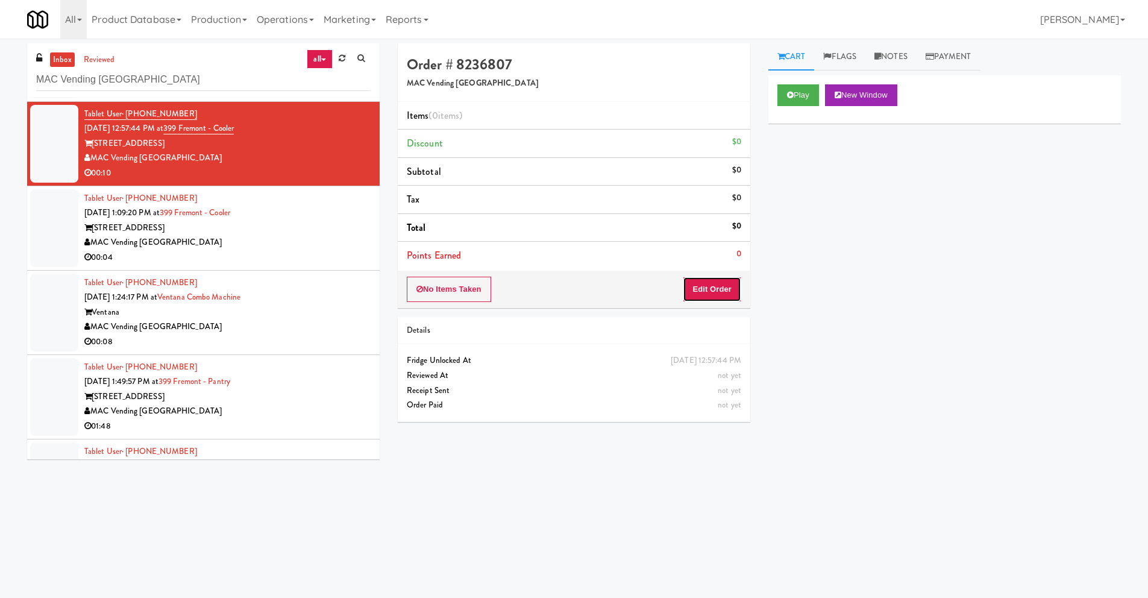
click at [709, 285] on button "Edit Order" at bounding box center [712, 289] width 58 height 25
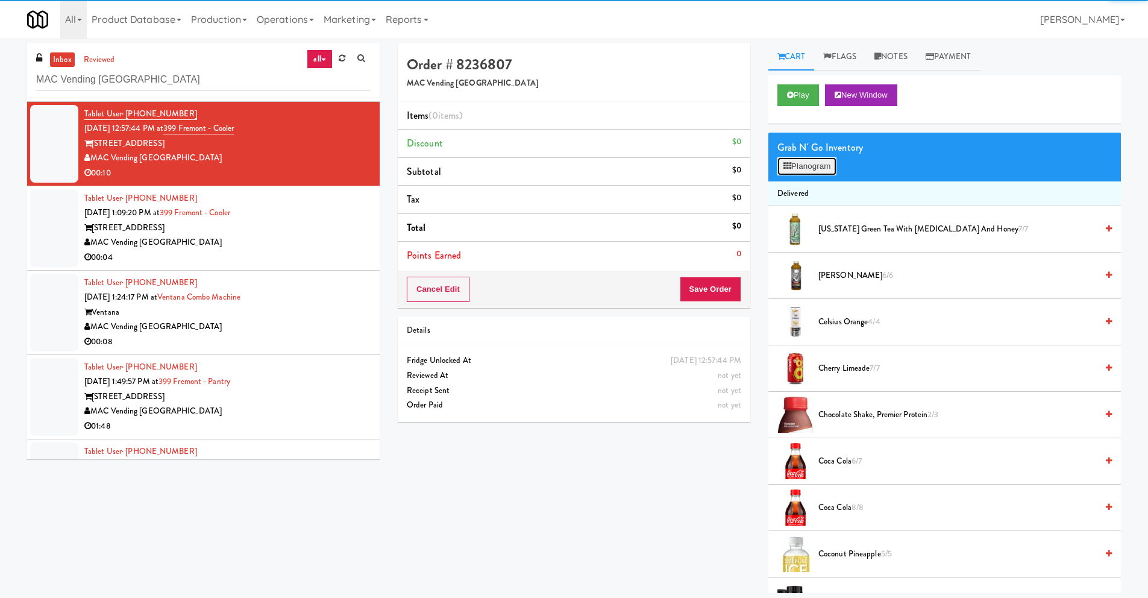
click at [808, 167] on button "Planogram" at bounding box center [807, 166] width 59 height 18
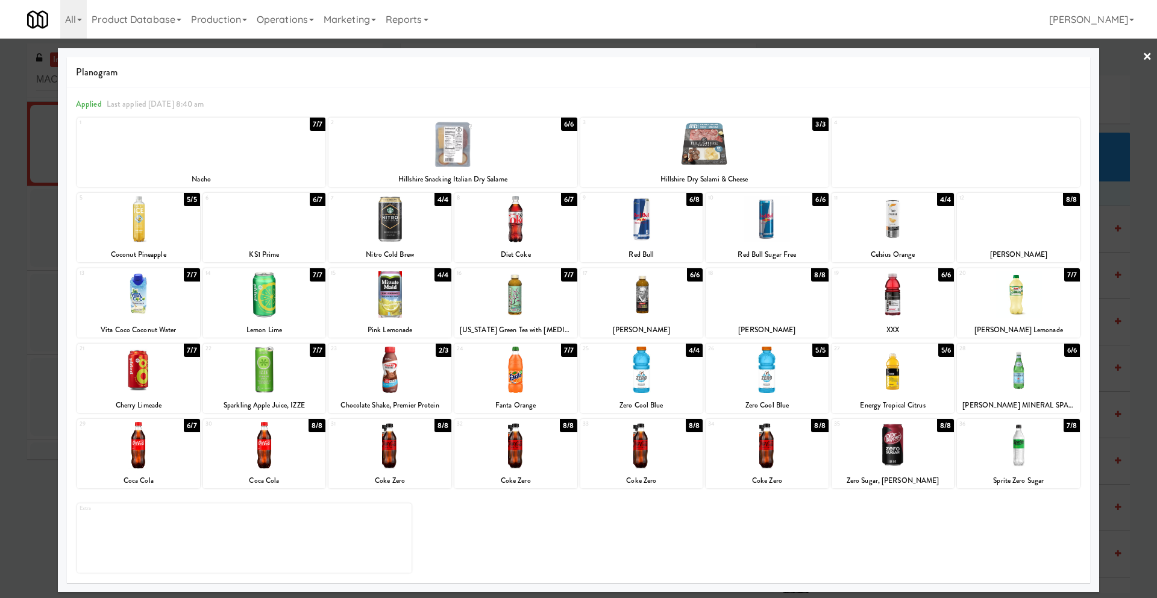
click at [1013, 375] on div at bounding box center [1018, 370] width 123 height 46
click at [162, 454] on div at bounding box center [138, 445] width 123 height 46
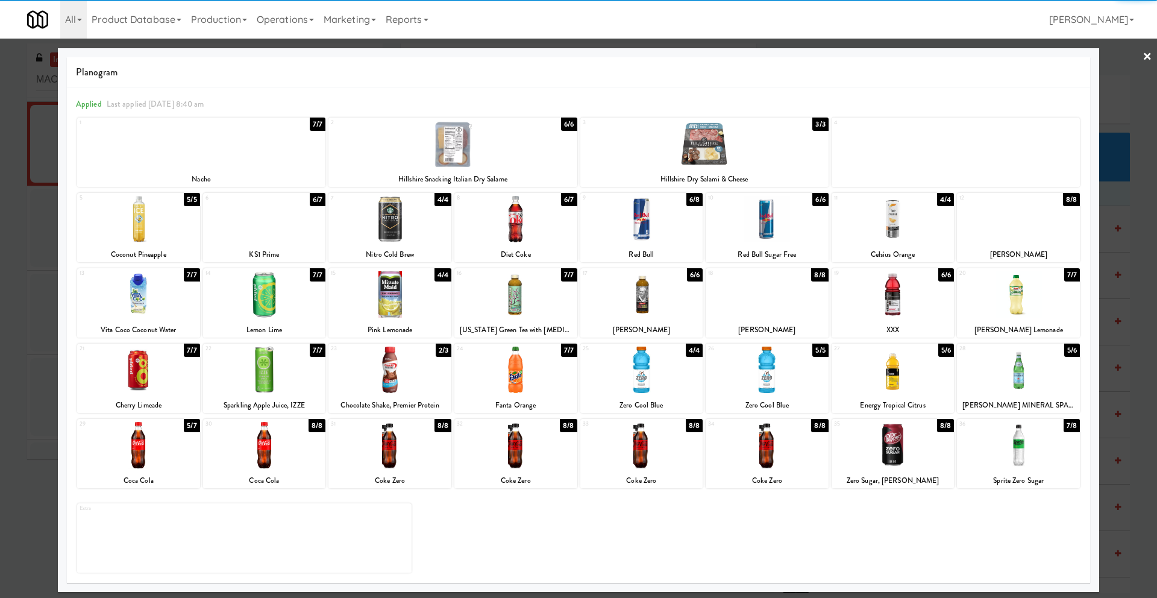
click at [268, 462] on div at bounding box center [264, 445] width 123 height 46
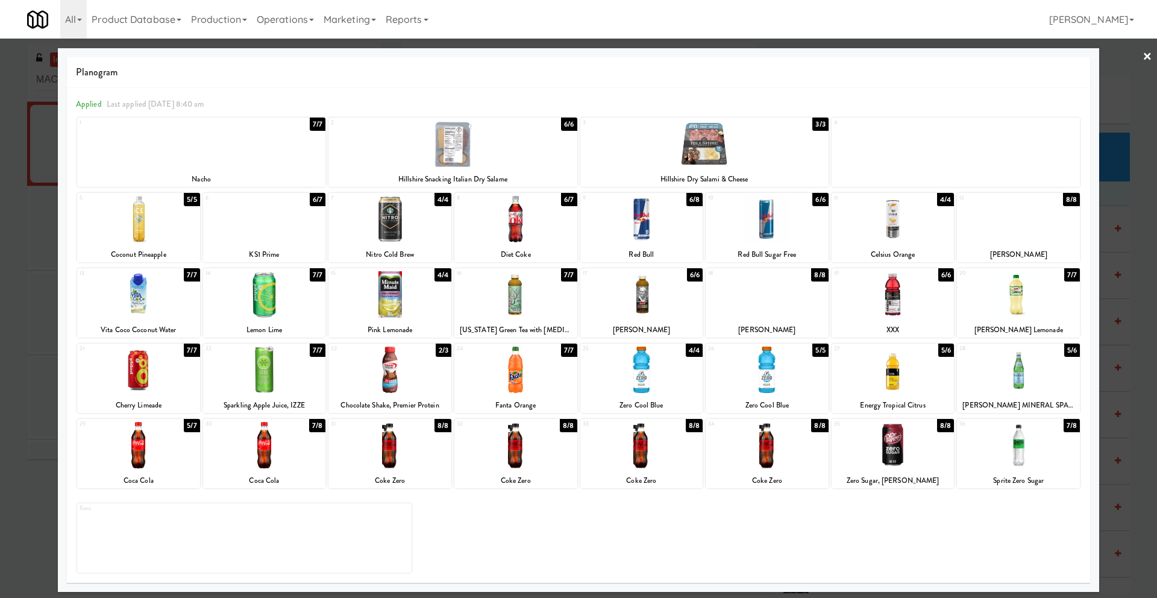
click at [1148, 57] on link "×" at bounding box center [1148, 57] width 10 height 37
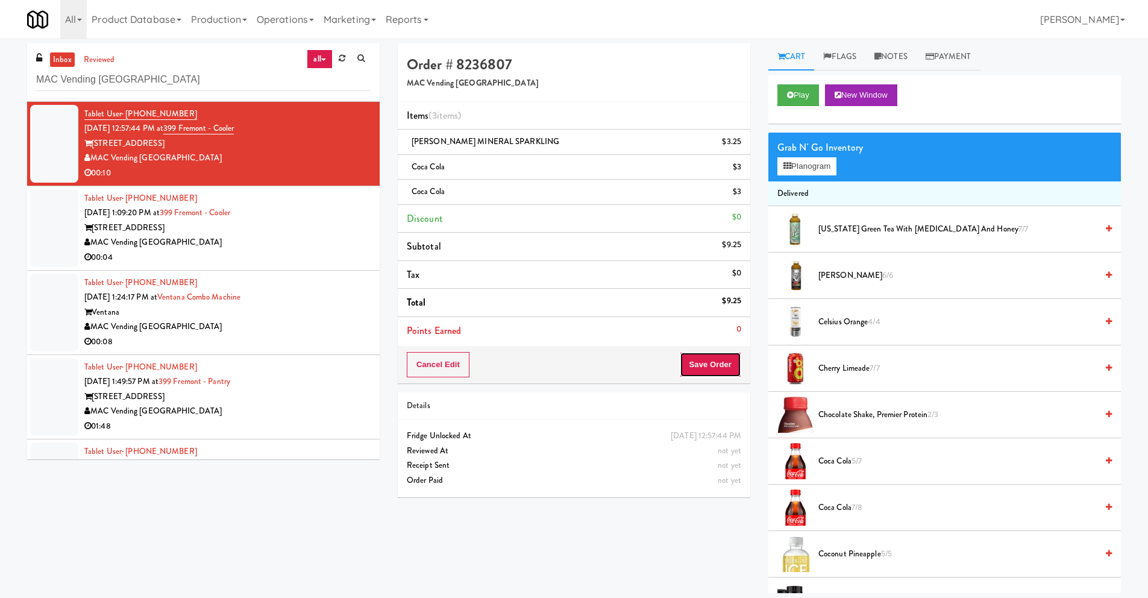
click at [720, 363] on button "Save Order" at bounding box center [710, 364] width 61 height 25
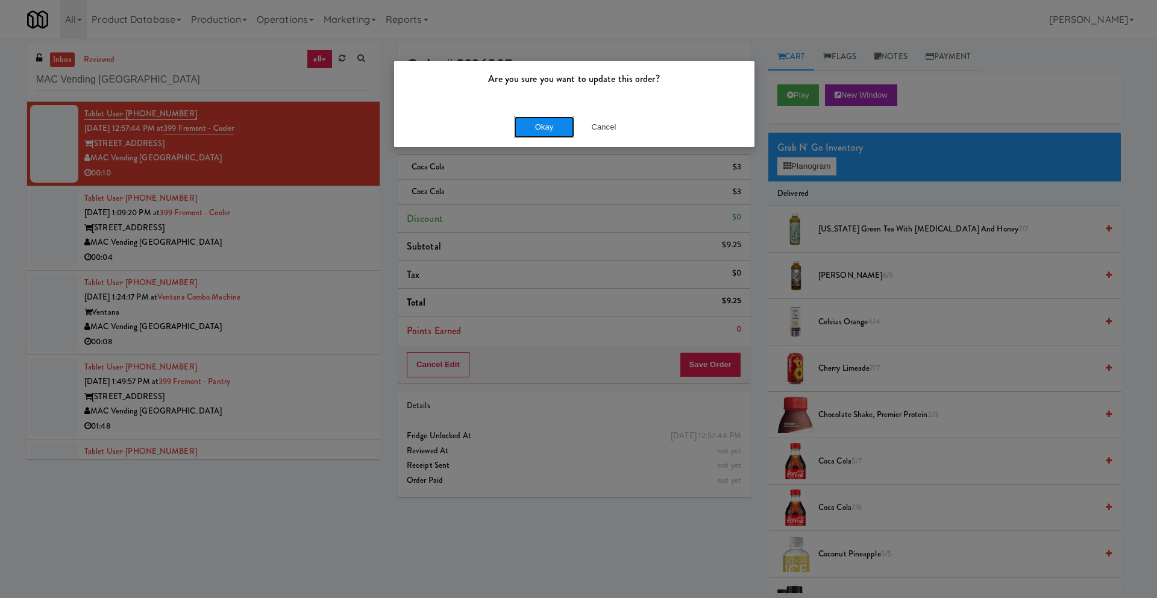
click at [559, 131] on button "Okay" at bounding box center [544, 127] width 60 height 22
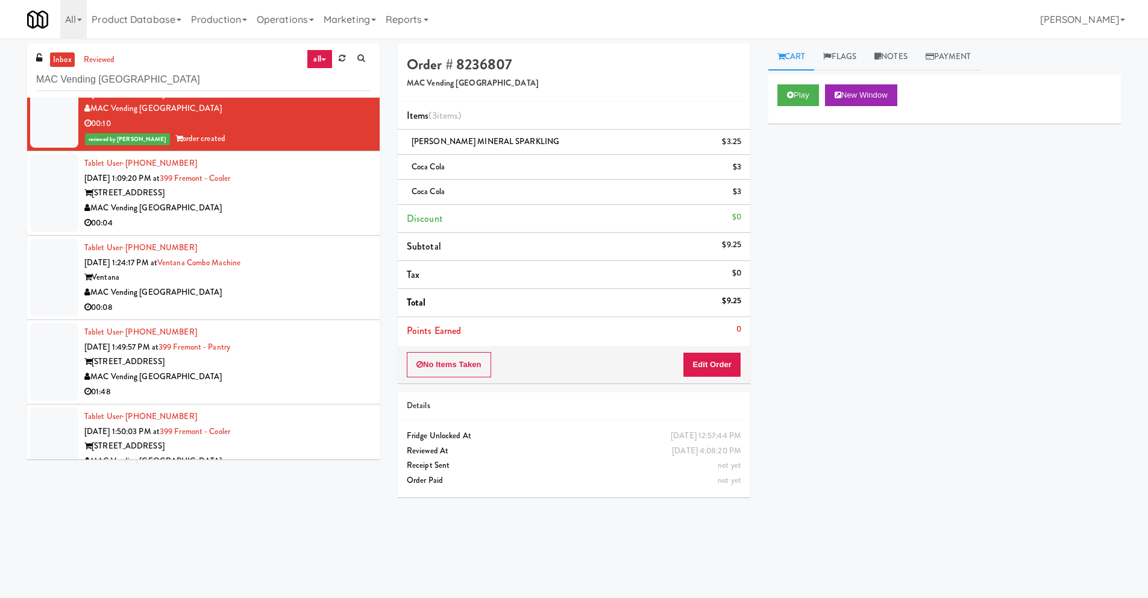
scroll to position [340, 0]
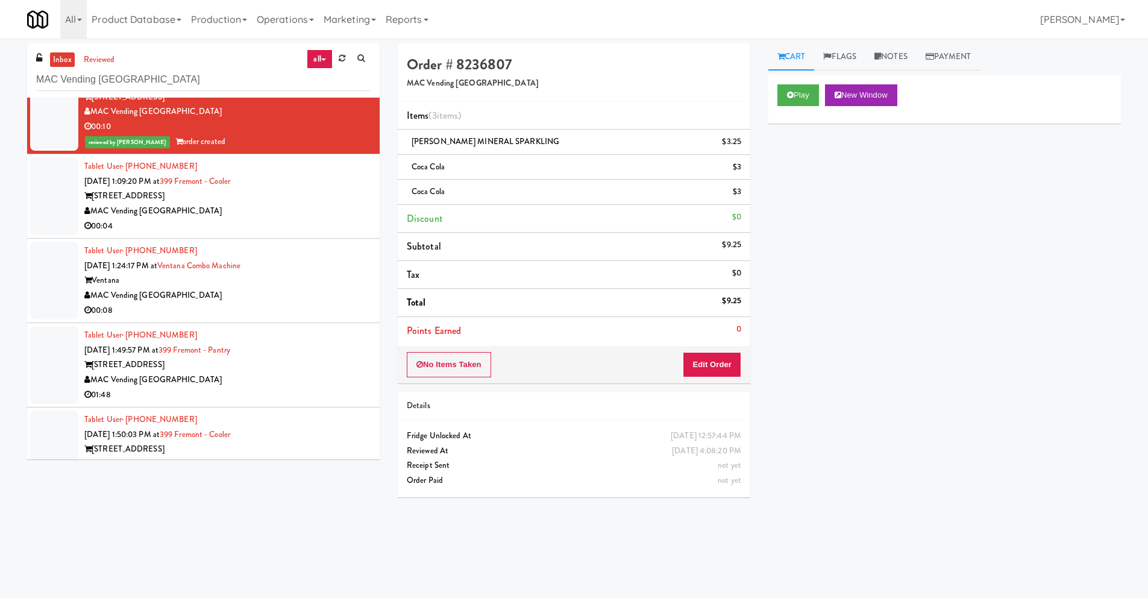
click at [179, 213] on div "MAC Vending [GEOGRAPHIC_DATA]" at bounding box center [227, 211] width 286 height 15
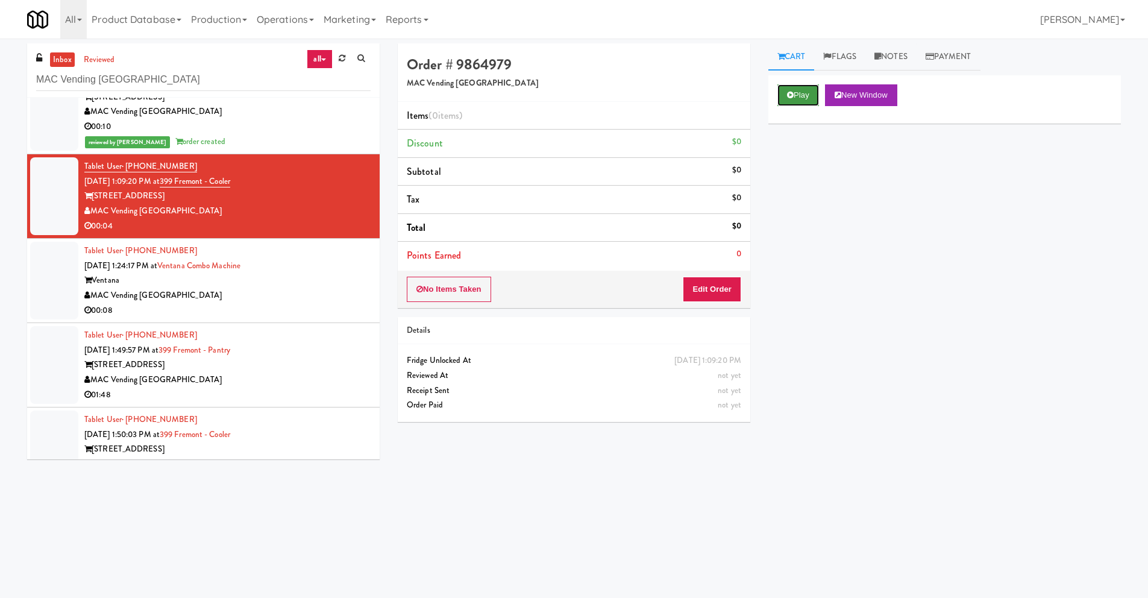
click at [791, 93] on icon at bounding box center [790, 95] width 7 height 8
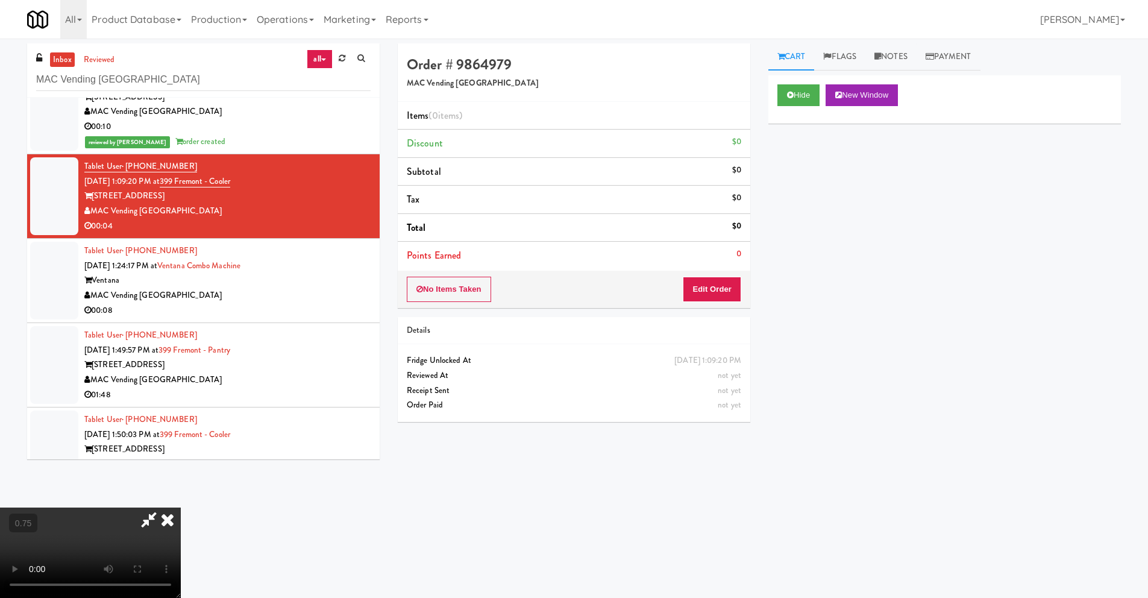
click at [181, 508] on icon at bounding box center [167, 520] width 27 height 24
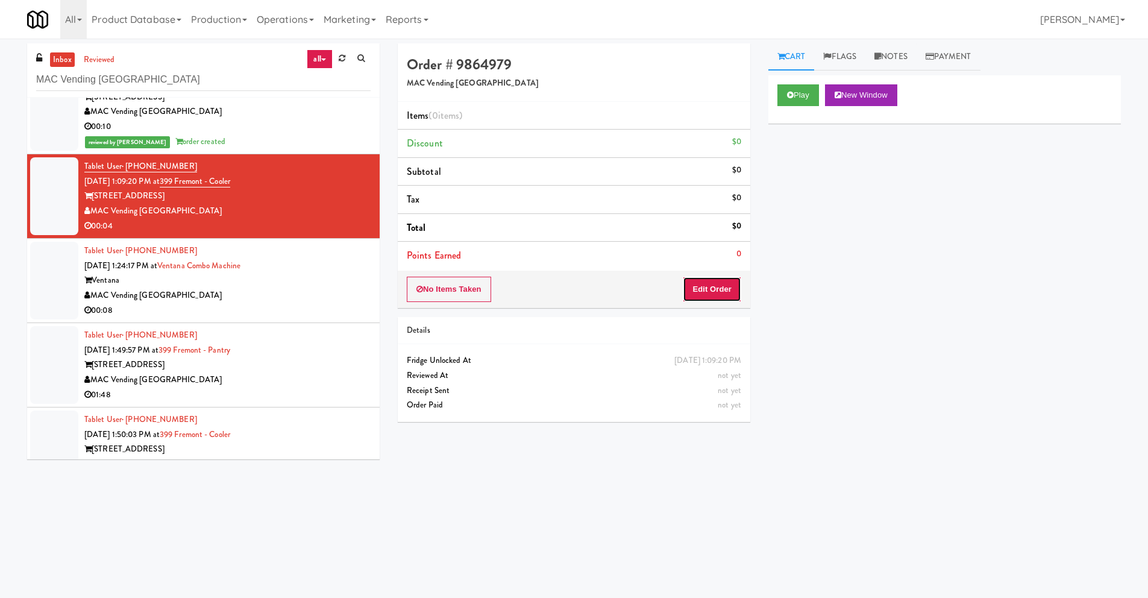
click at [702, 291] on button "Edit Order" at bounding box center [712, 289] width 58 height 25
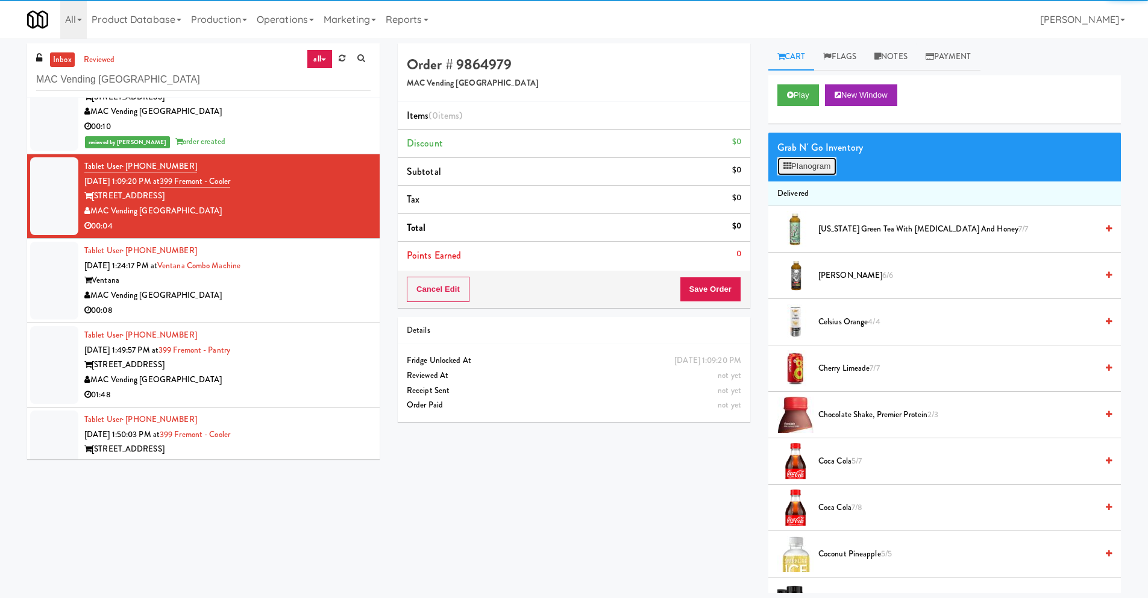
click at [805, 162] on button "Planogram" at bounding box center [807, 166] width 59 height 18
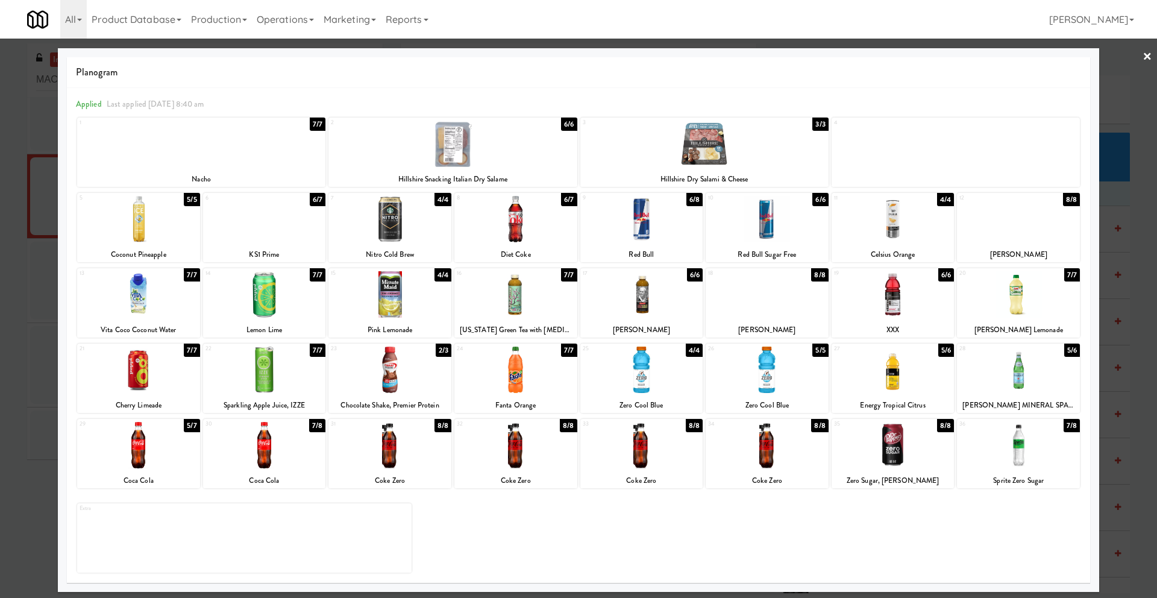
click at [531, 376] on div at bounding box center [516, 370] width 123 height 46
click at [1148, 53] on link "×" at bounding box center [1148, 57] width 10 height 37
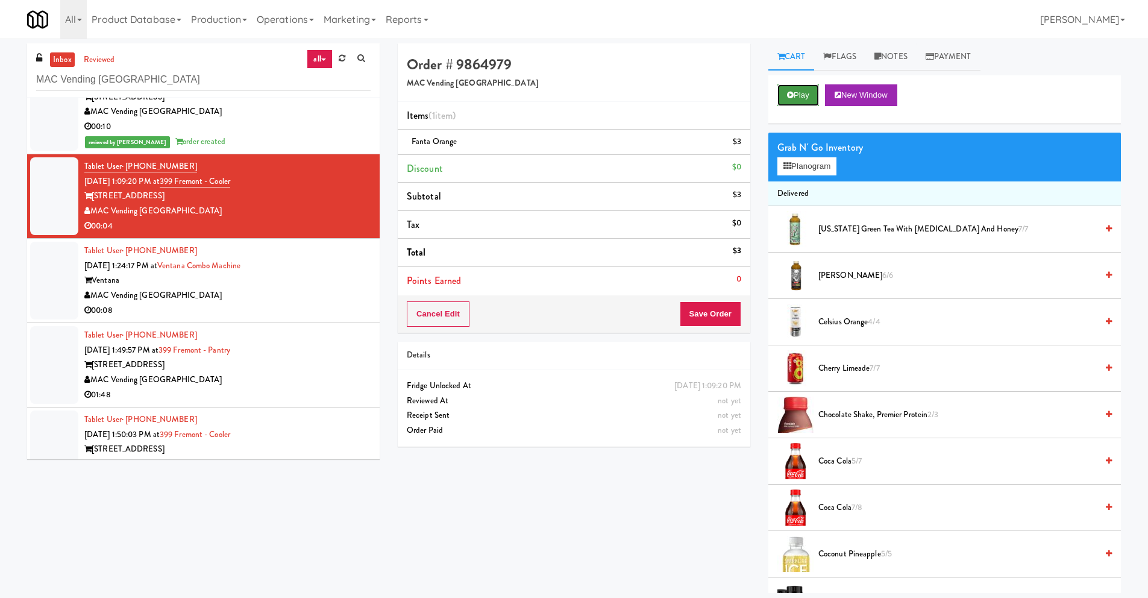
click at [796, 101] on button "Play" at bounding box center [799, 95] width 42 height 22
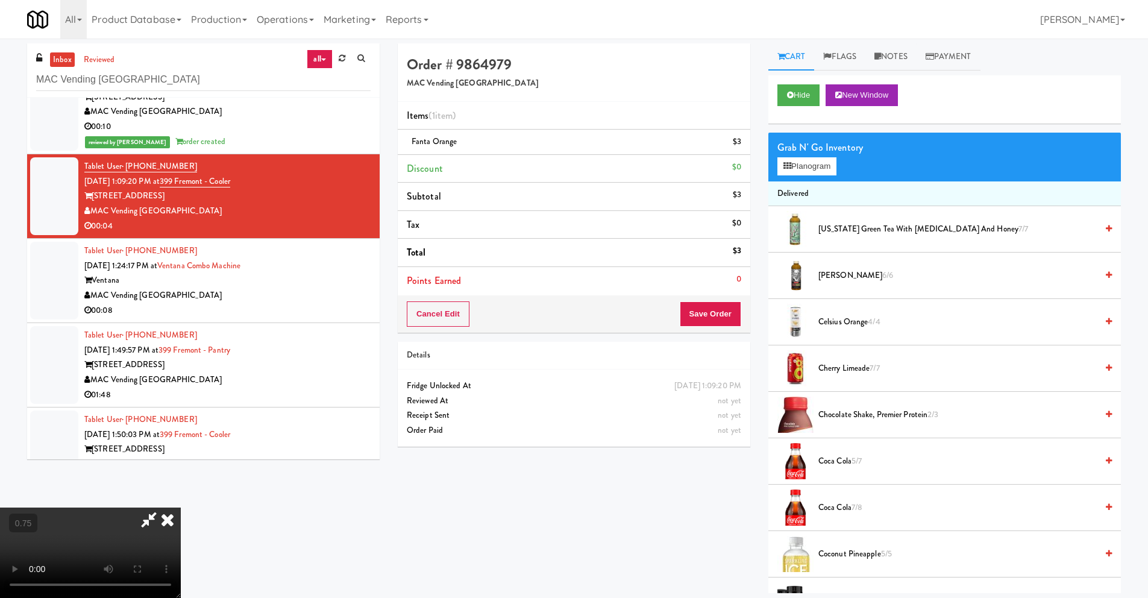
click at [181, 508] on icon at bounding box center [167, 520] width 27 height 24
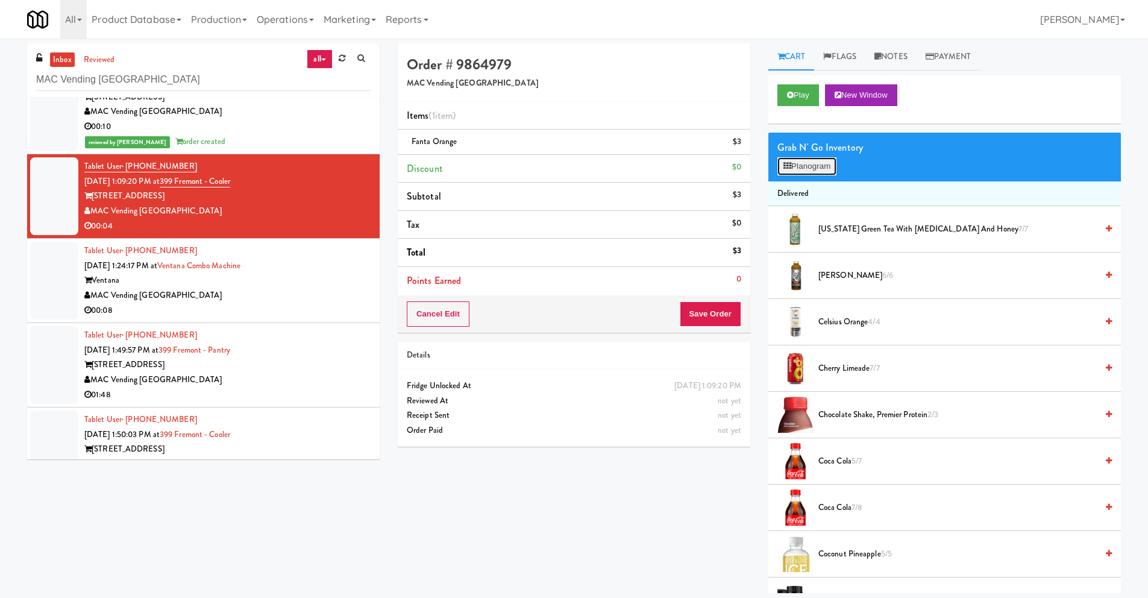
click at [814, 169] on button "Planogram" at bounding box center [807, 166] width 59 height 18
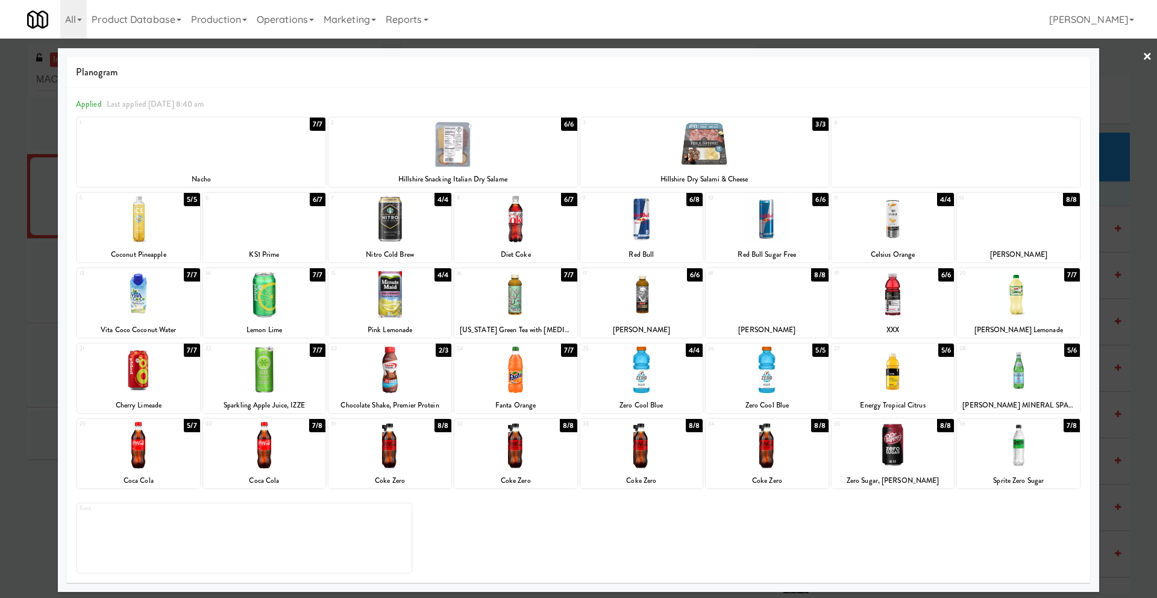
click at [1148, 60] on link "×" at bounding box center [1148, 57] width 10 height 37
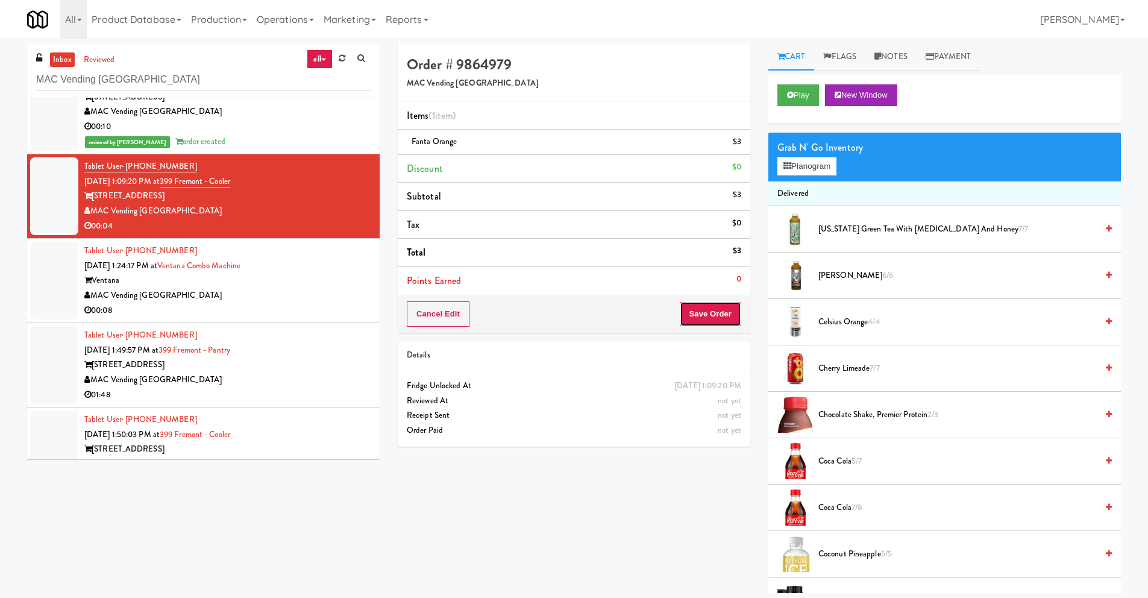
click at [727, 317] on button "Save Order" at bounding box center [710, 313] width 61 height 25
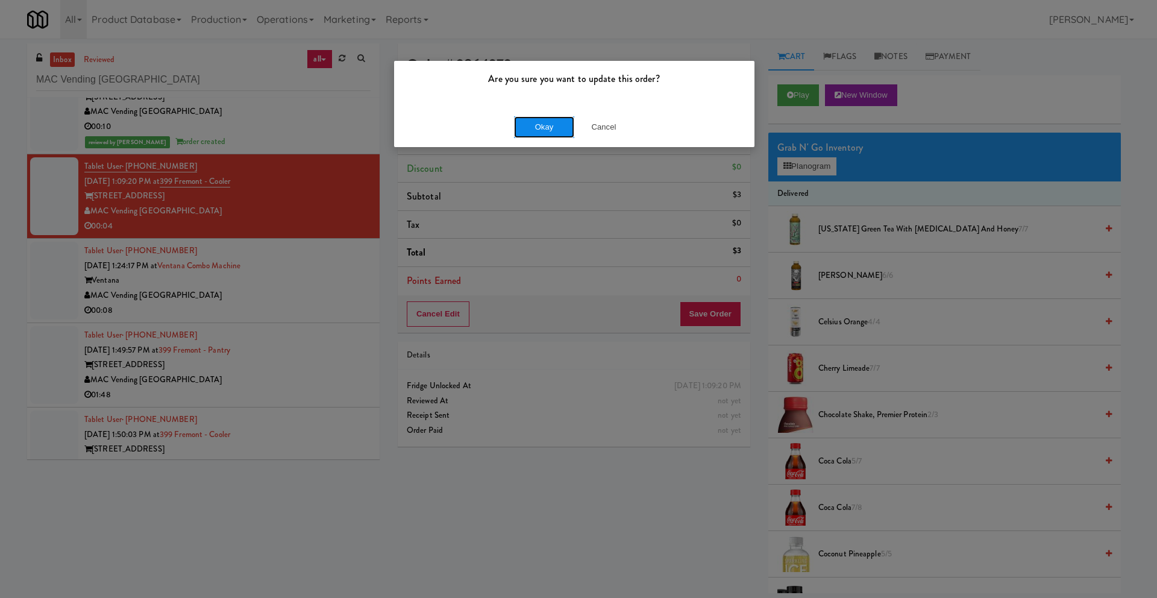
click at [564, 130] on button "Okay" at bounding box center [544, 127] width 60 height 22
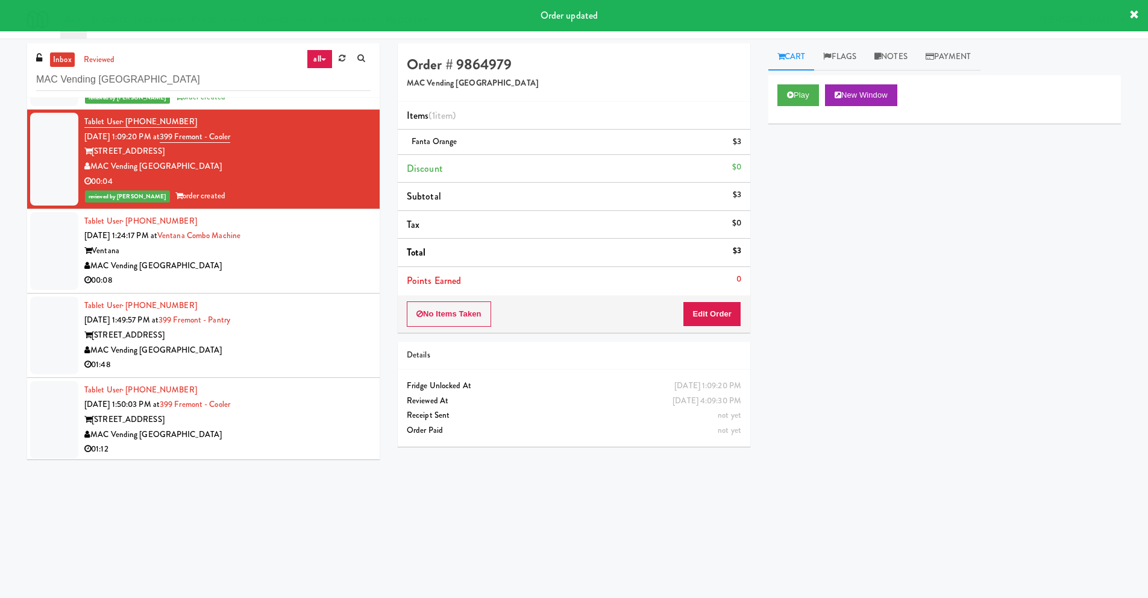
scroll to position [392, 0]
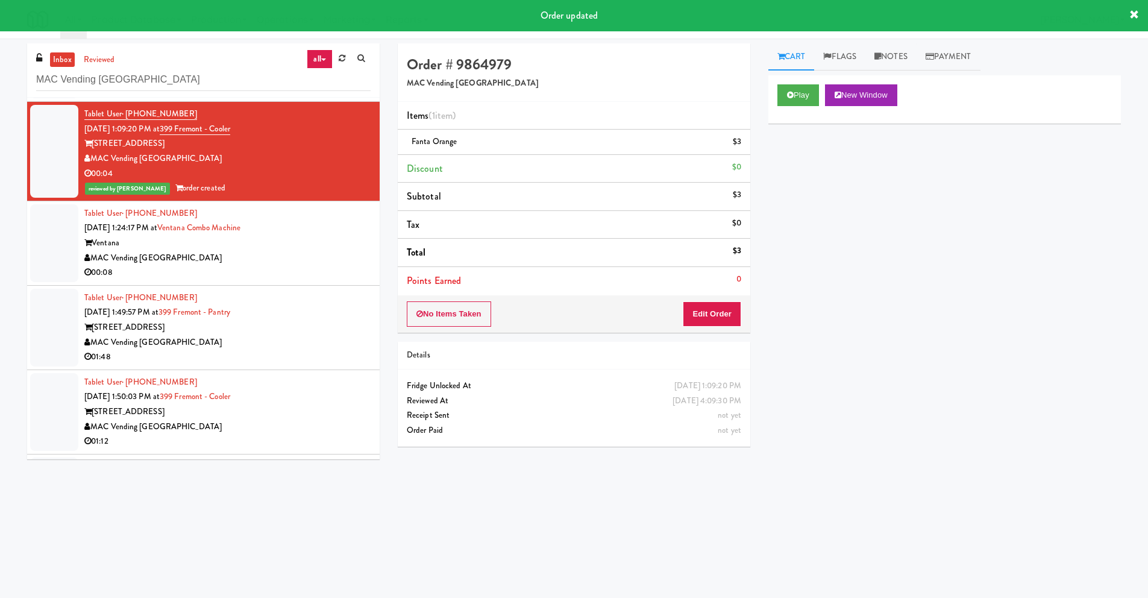
click at [256, 260] on div "MAC Vending [GEOGRAPHIC_DATA]" at bounding box center [227, 258] width 286 height 15
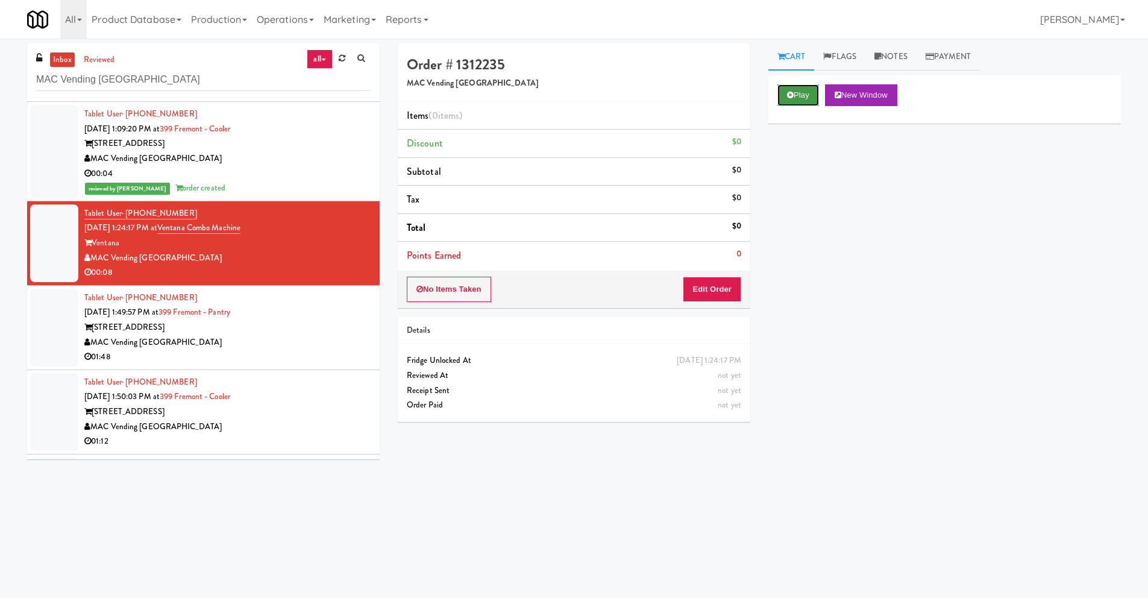
click at [788, 97] on icon at bounding box center [790, 95] width 7 height 8
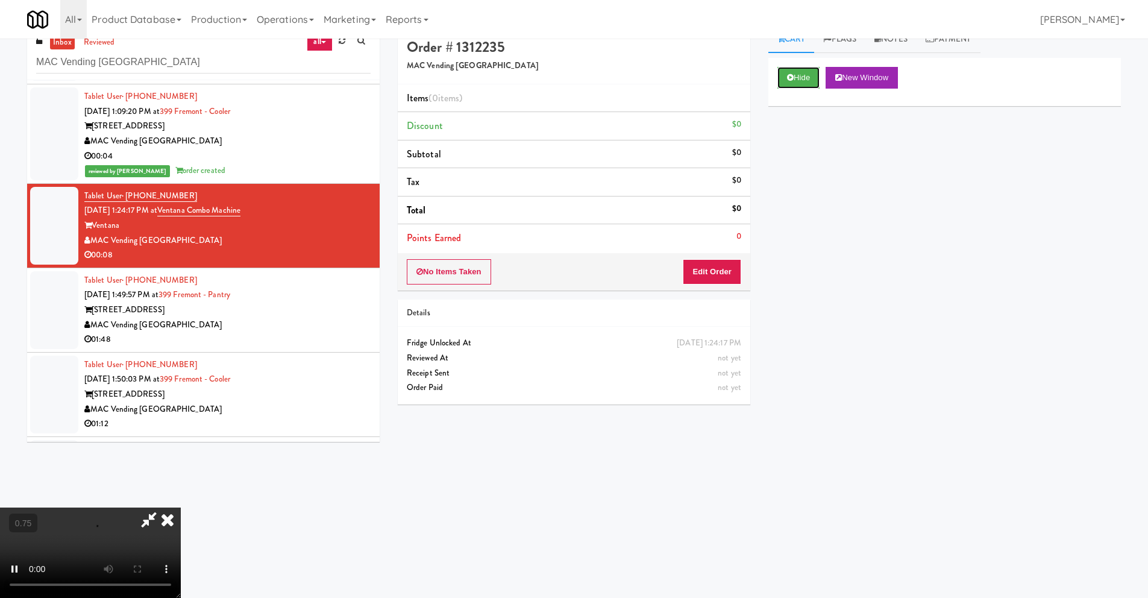
scroll to position [39, 0]
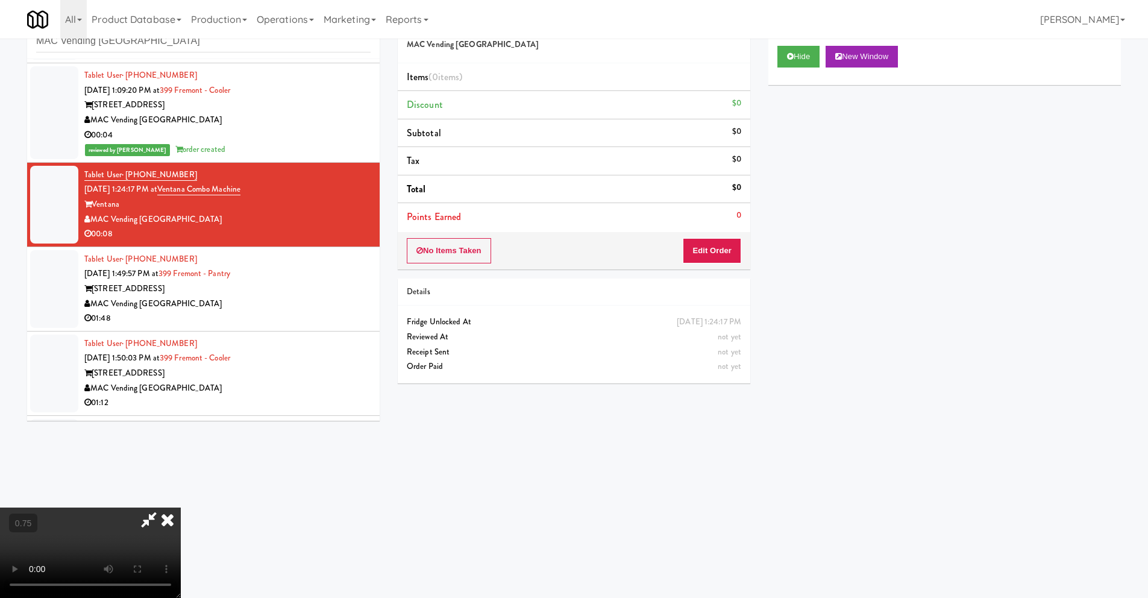
click at [181, 508] on video at bounding box center [90, 553] width 181 height 90
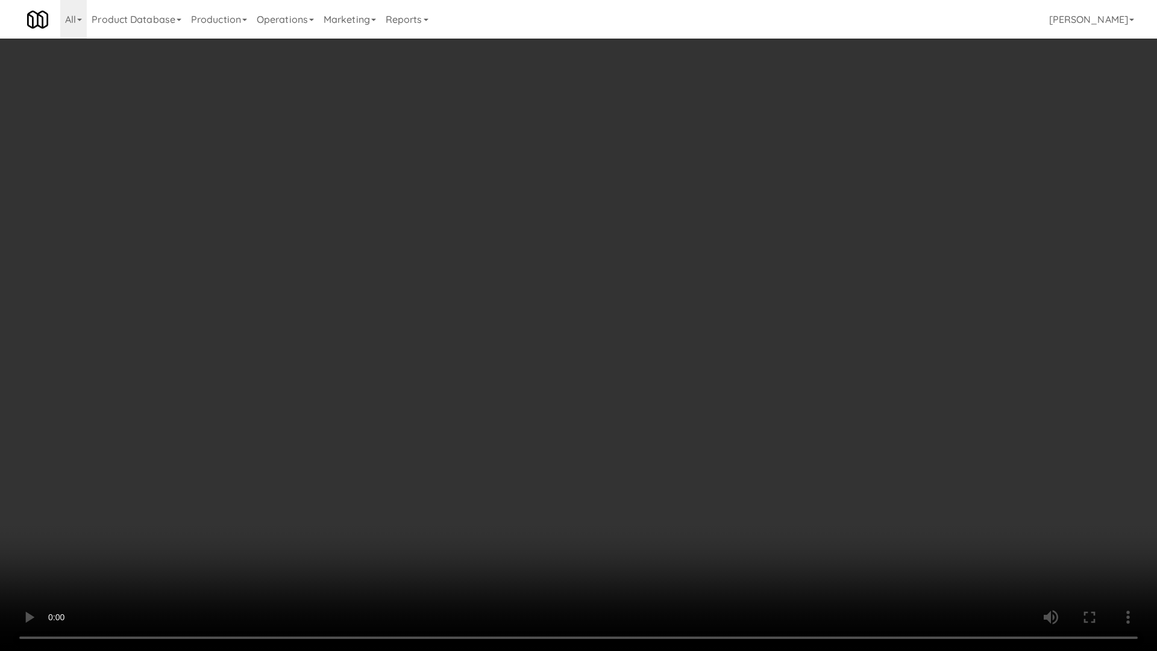
click at [760, 210] on video at bounding box center [578, 325] width 1157 height 651
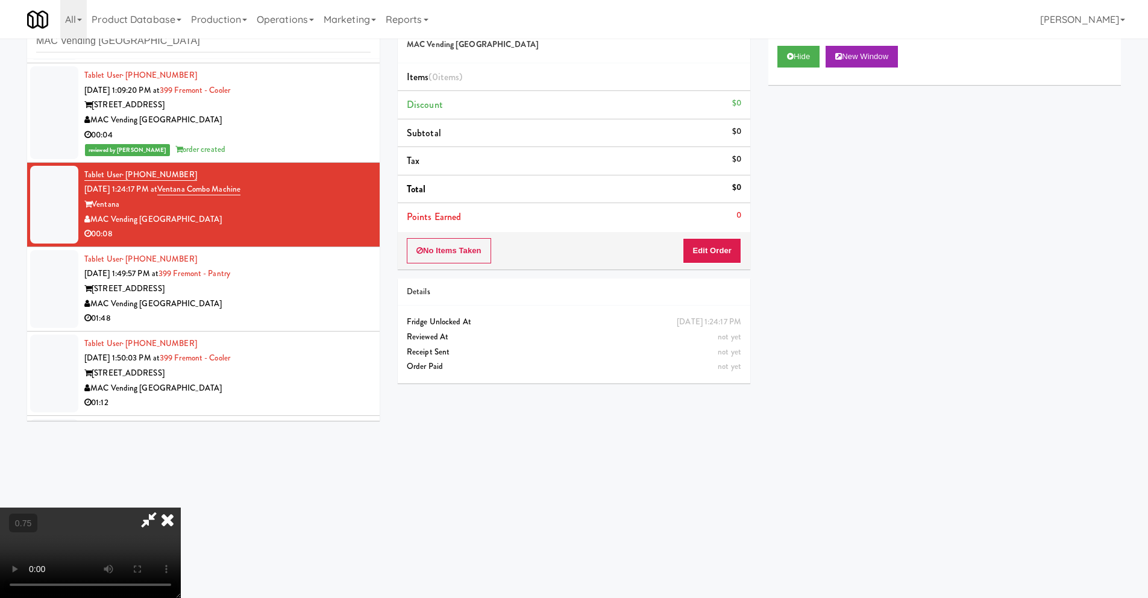
click at [181, 508] on icon at bounding box center [167, 520] width 27 height 24
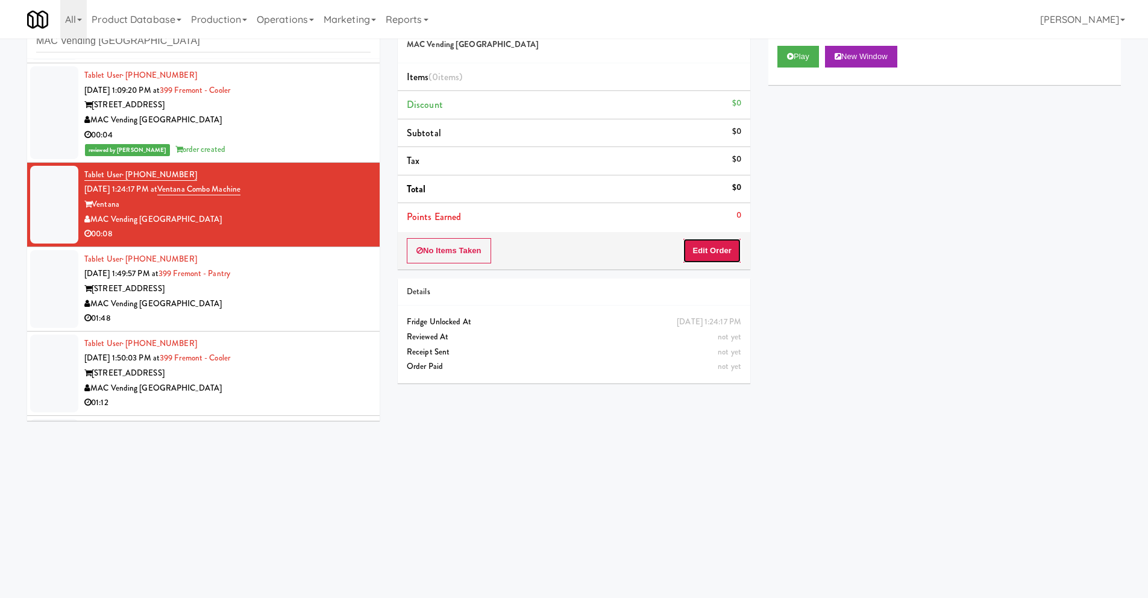
click at [714, 247] on button "Edit Order" at bounding box center [712, 250] width 58 height 25
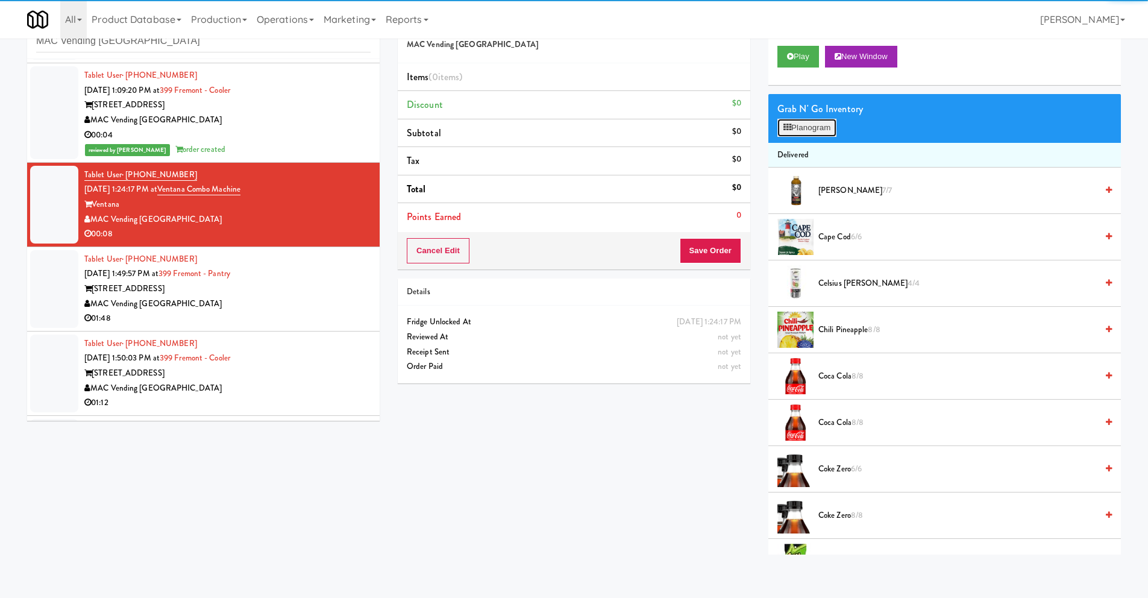
click at [811, 127] on button "Planogram" at bounding box center [807, 128] width 59 height 18
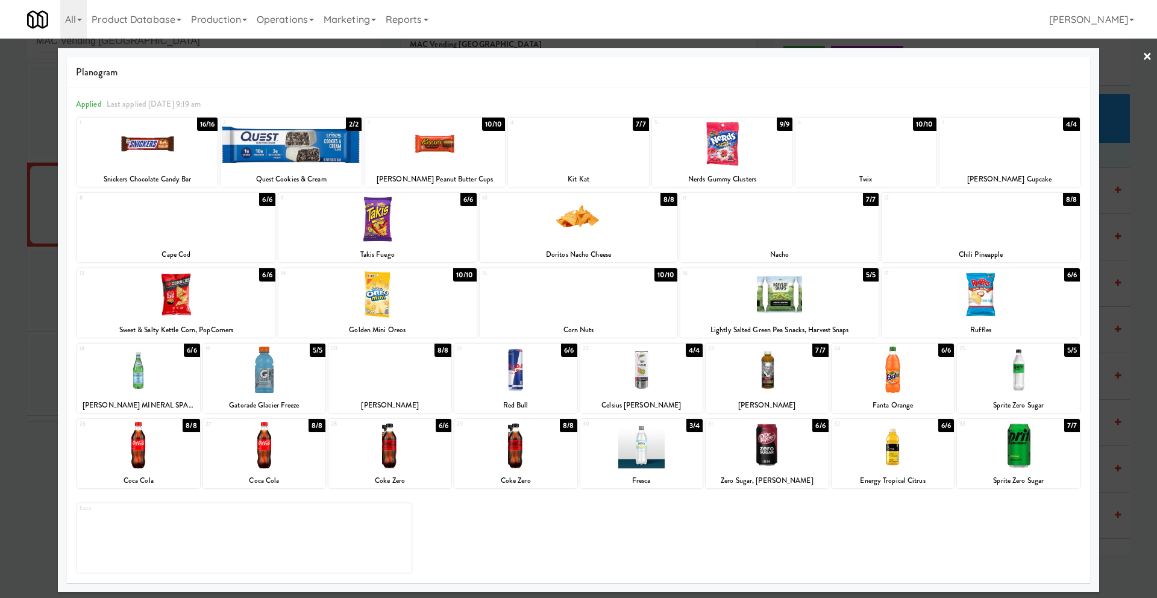
click at [1148, 55] on link "×" at bounding box center [1148, 57] width 10 height 37
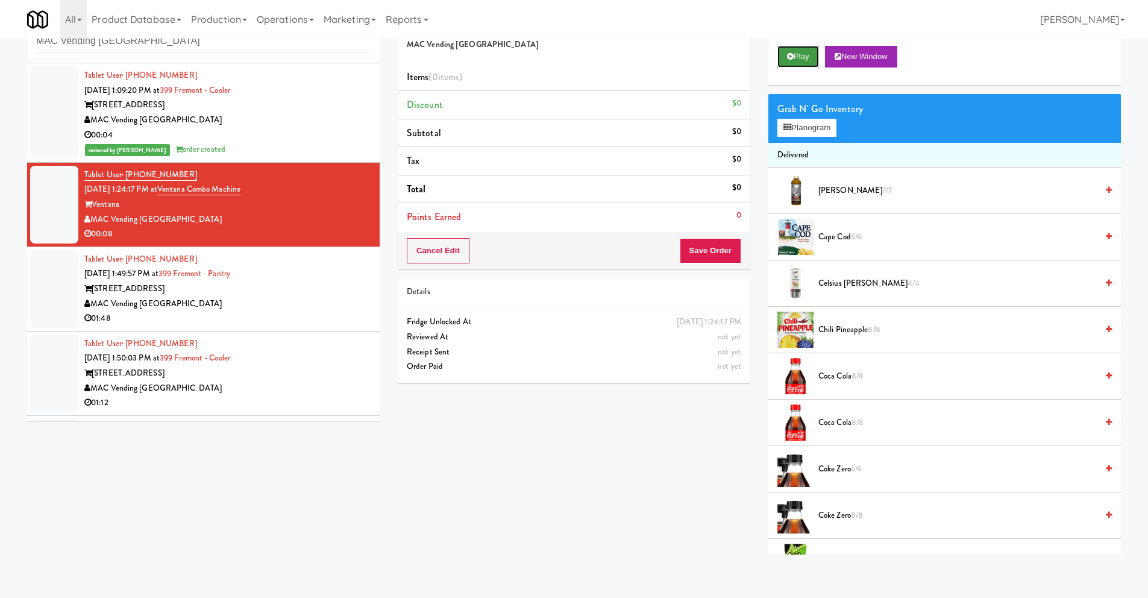
click at [804, 56] on button "Play" at bounding box center [799, 57] width 42 height 22
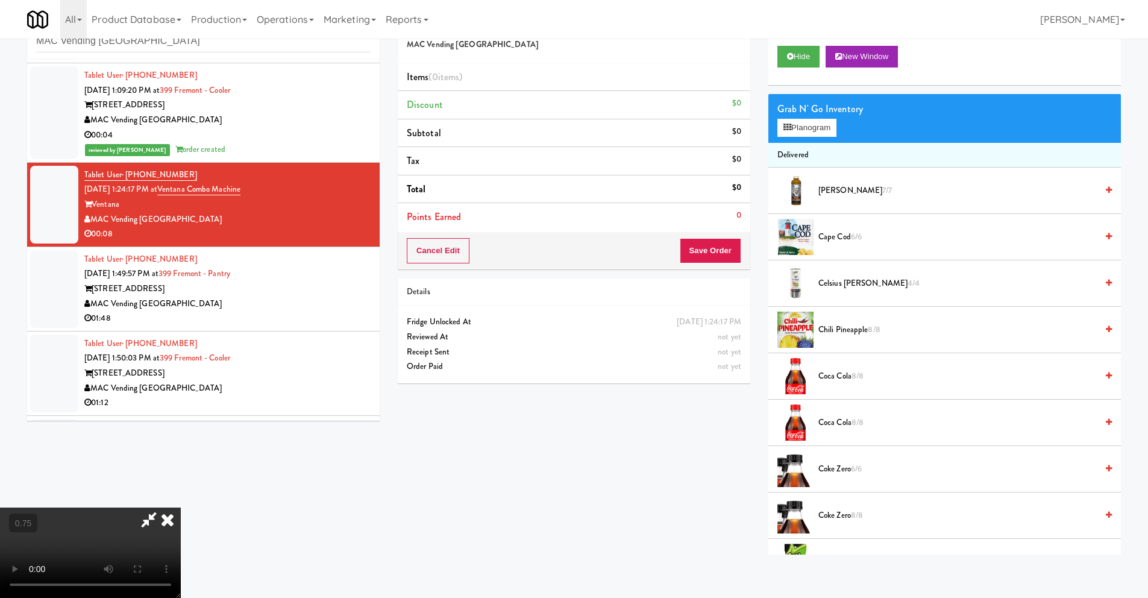
click at [181, 508] on video at bounding box center [90, 553] width 181 height 90
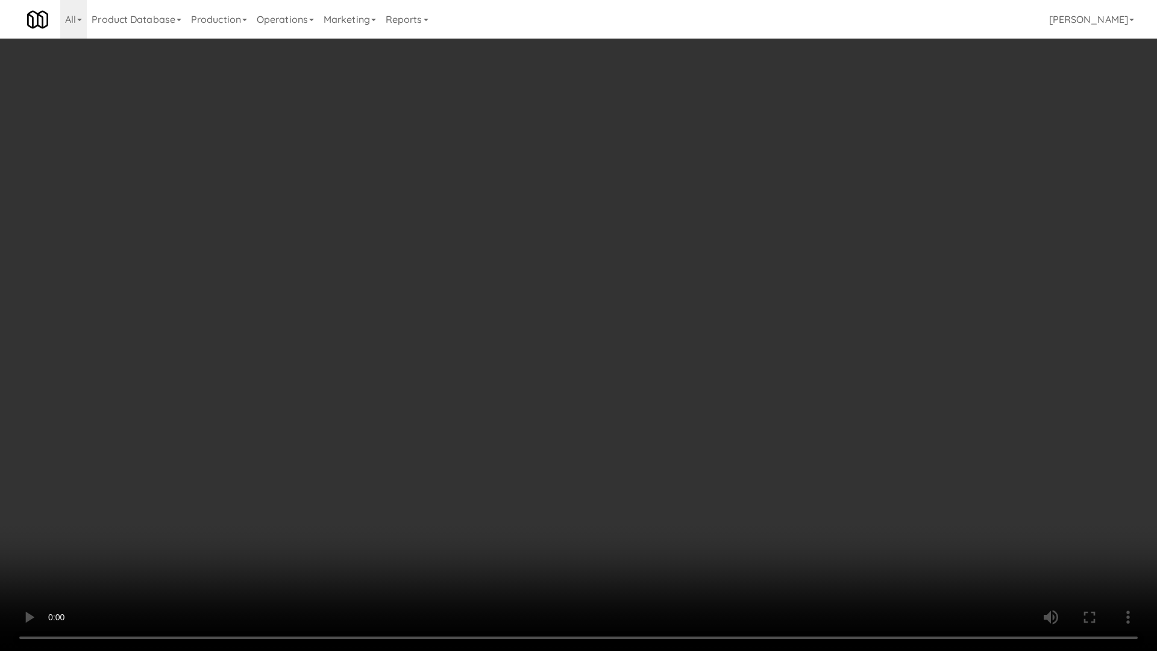
click at [1040, 520] on video at bounding box center [578, 325] width 1157 height 651
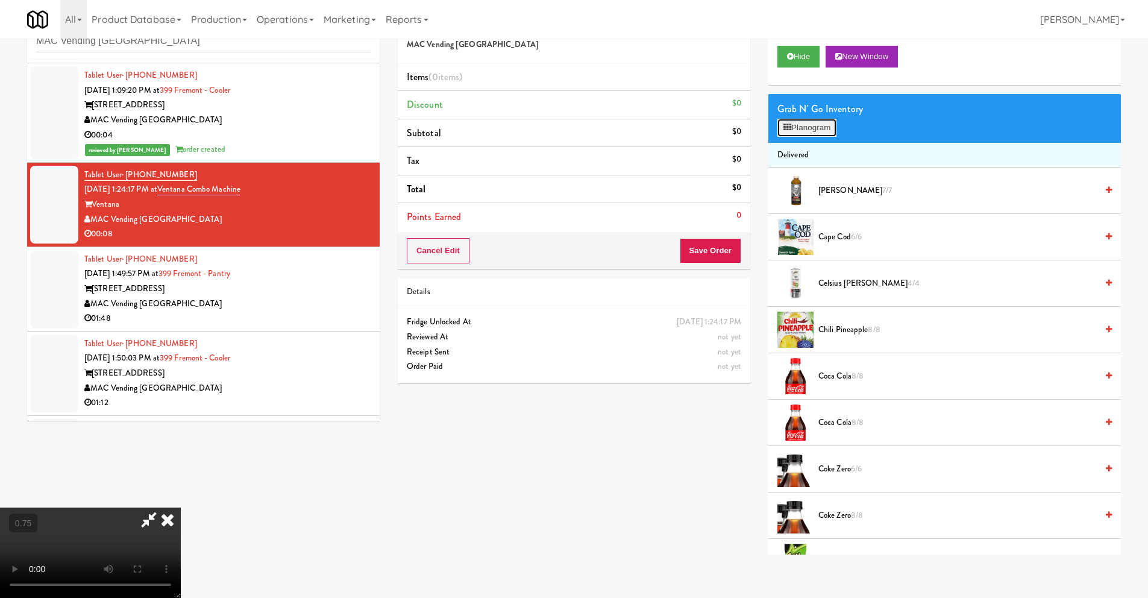
click at [805, 128] on button "Planogram" at bounding box center [807, 128] width 59 height 18
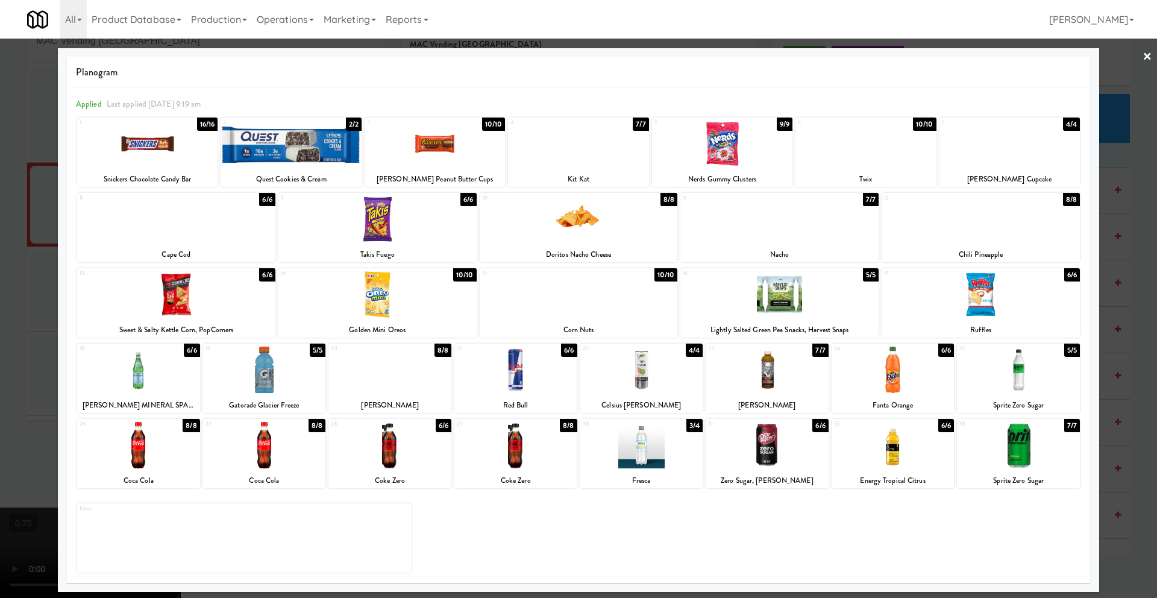
click at [580, 159] on div at bounding box center [578, 144] width 140 height 46
click at [1148, 54] on link "×" at bounding box center [1148, 57] width 10 height 37
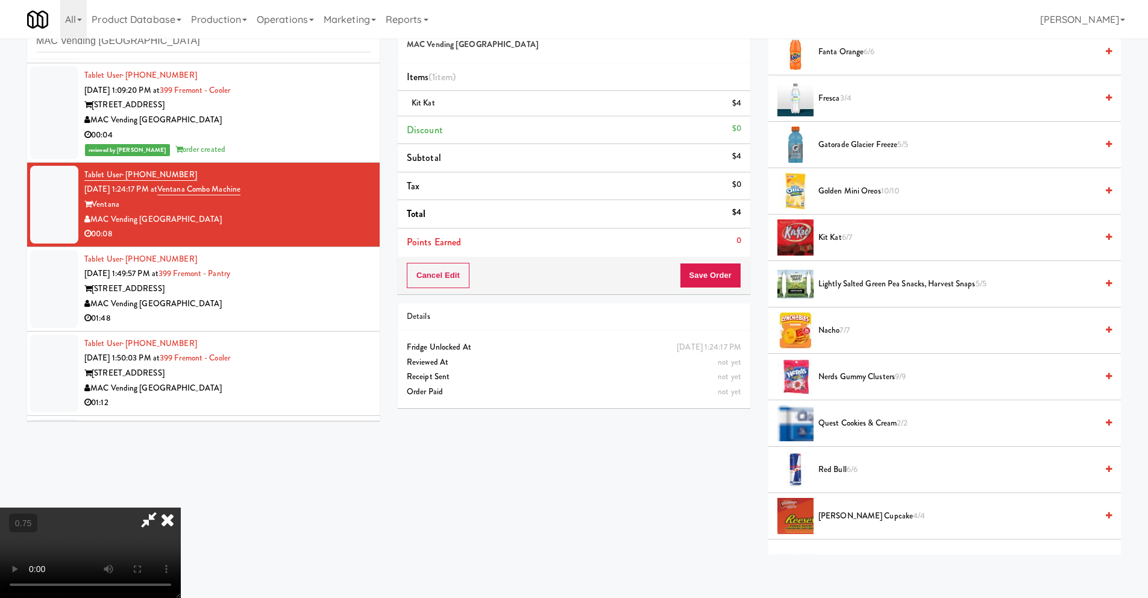
scroll to position [731, 0]
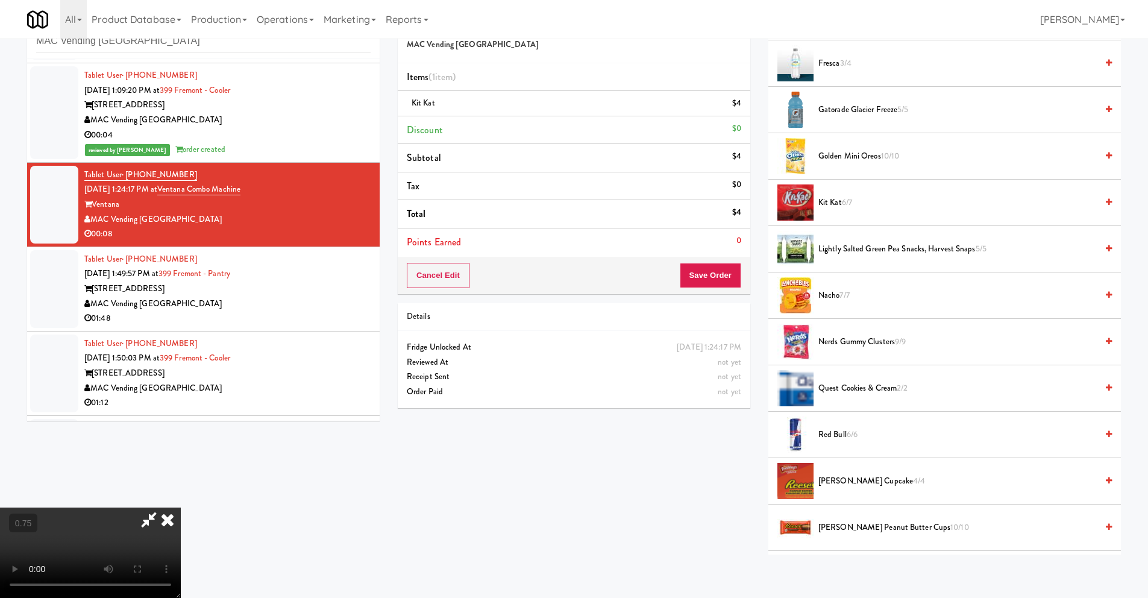
click at [181, 508] on icon at bounding box center [167, 520] width 27 height 24
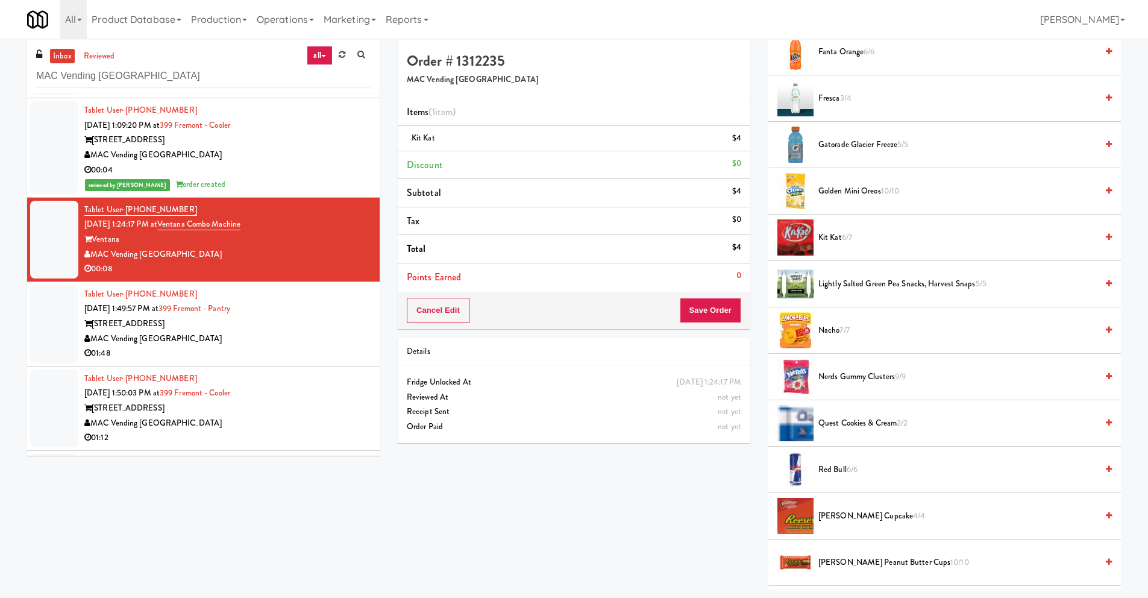
scroll to position [0, 0]
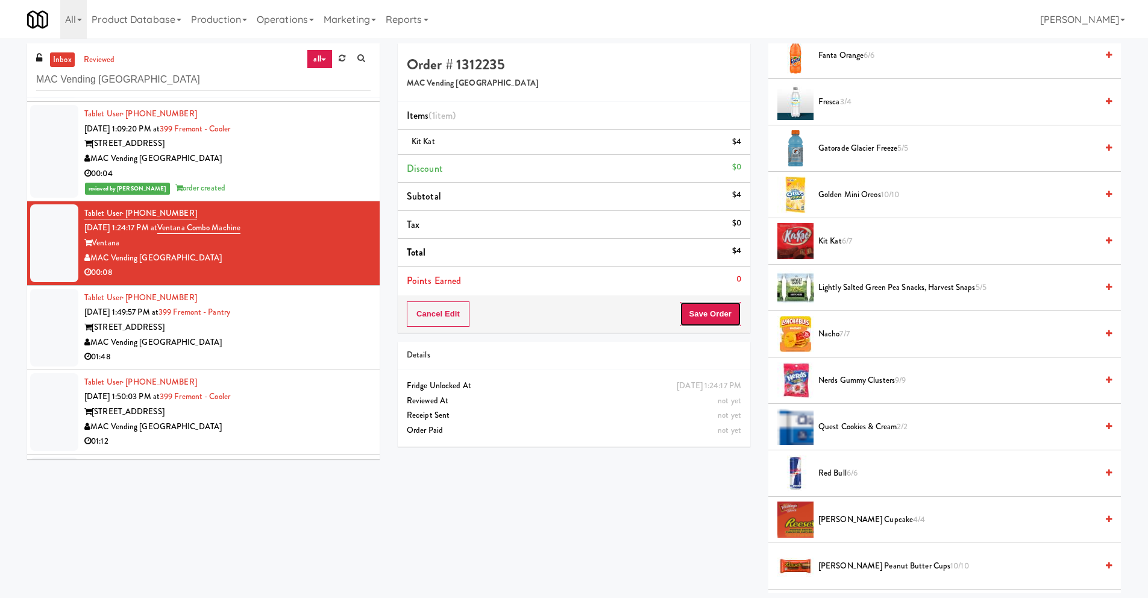
click at [708, 312] on button "Save Order" at bounding box center [710, 313] width 61 height 25
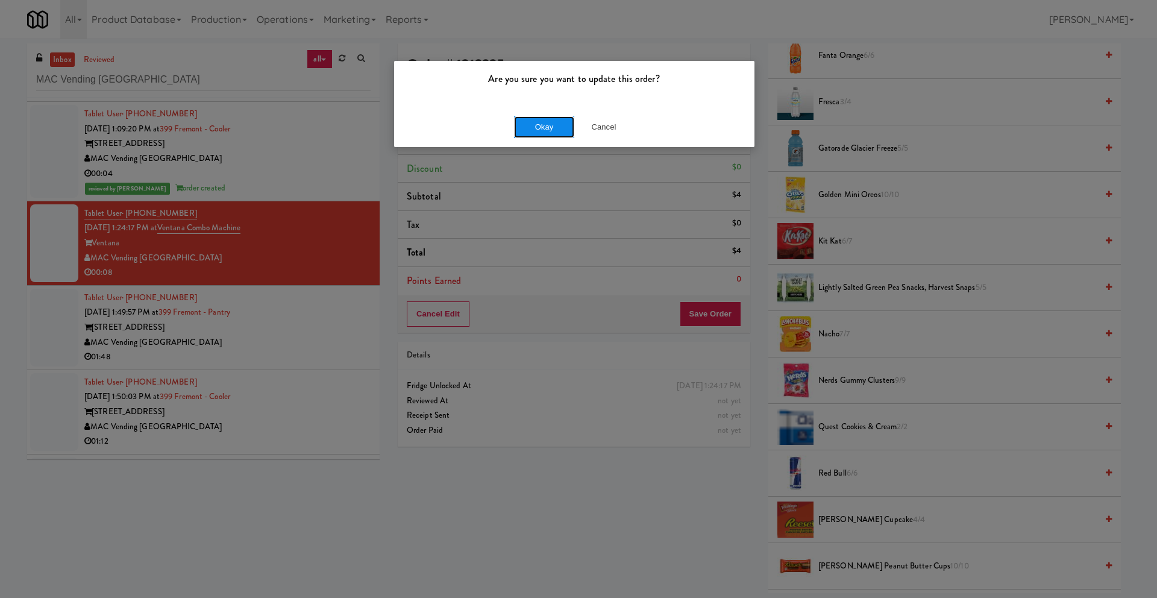
click at [562, 132] on button "Okay" at bounding box center [544, 127] width 60 height 22
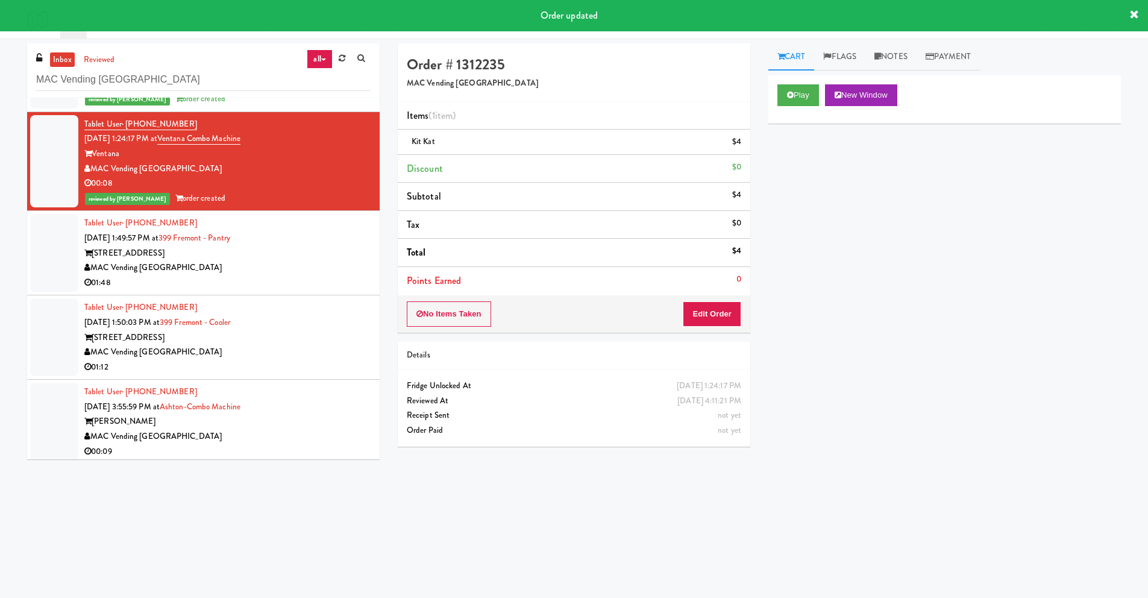
scroll to position [486, 0]
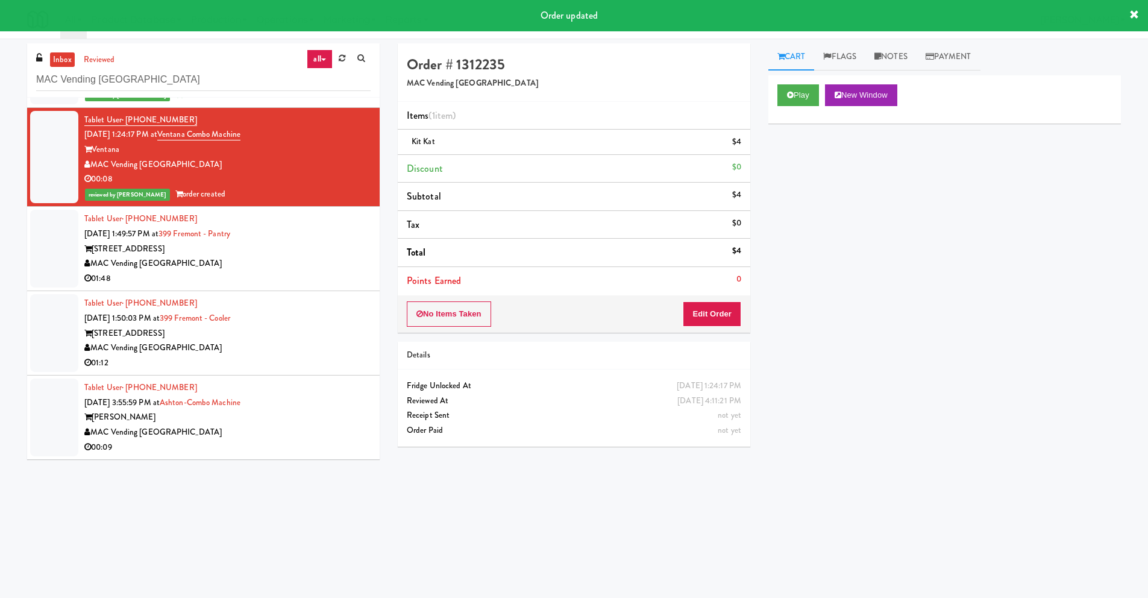
click at [257, 247] on div "[STREET_ADDRESS]" at bounding box center [227, 249] width 286 height 15
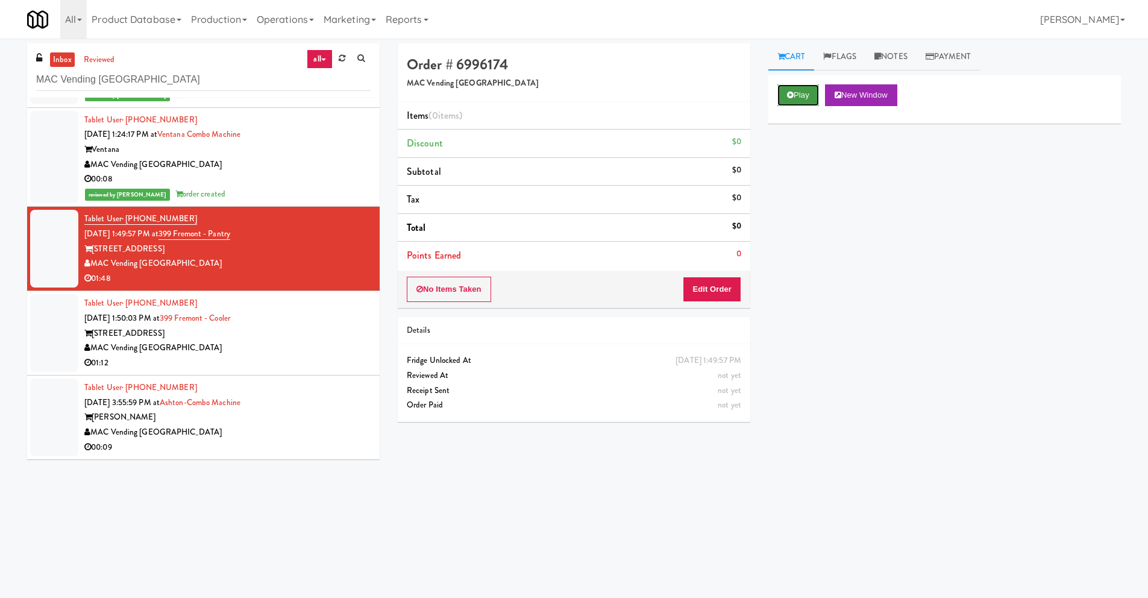
click at [787, 92] on icon at bounding box center [790, 95] width 7 height 8
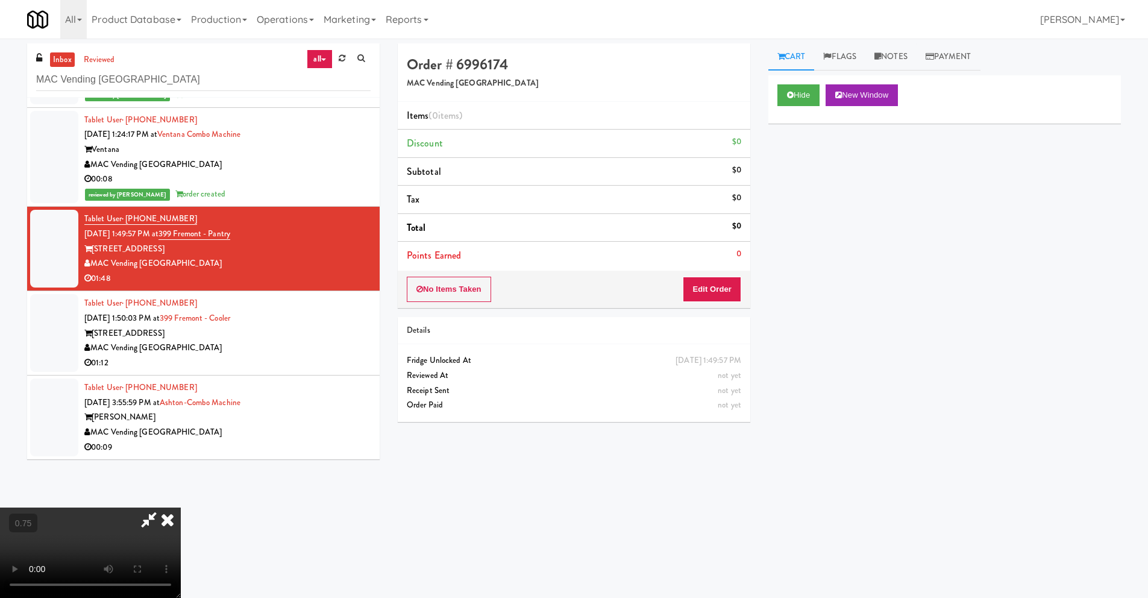
click at [181, 508] on video at bounding box center [90, 553] width 181 height 90
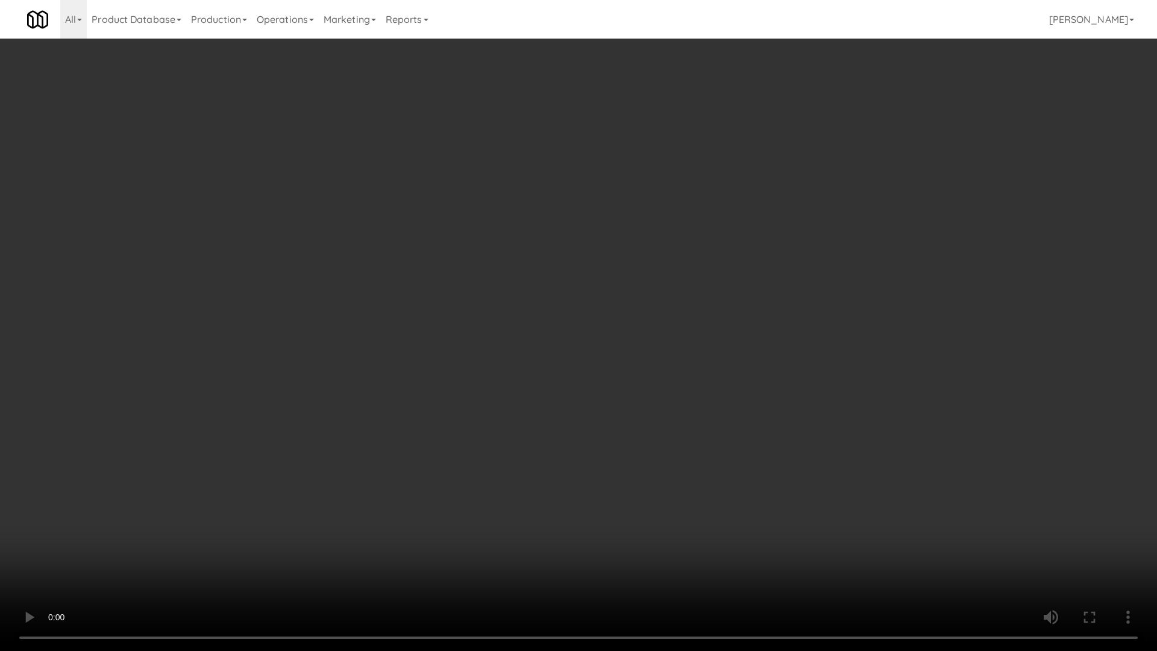
click at [790, 435] on video at bounding box center [578, 325] width 1157 height 651
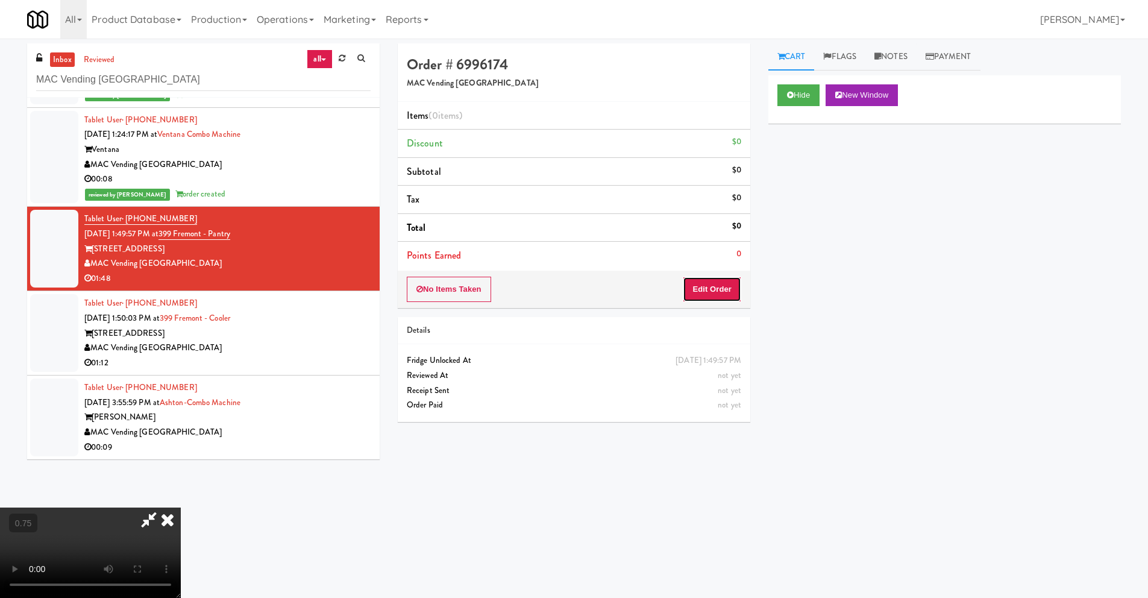
click at [734, 290] on button "Edit Order" at bounding box center [712, 289] width 58 height 25
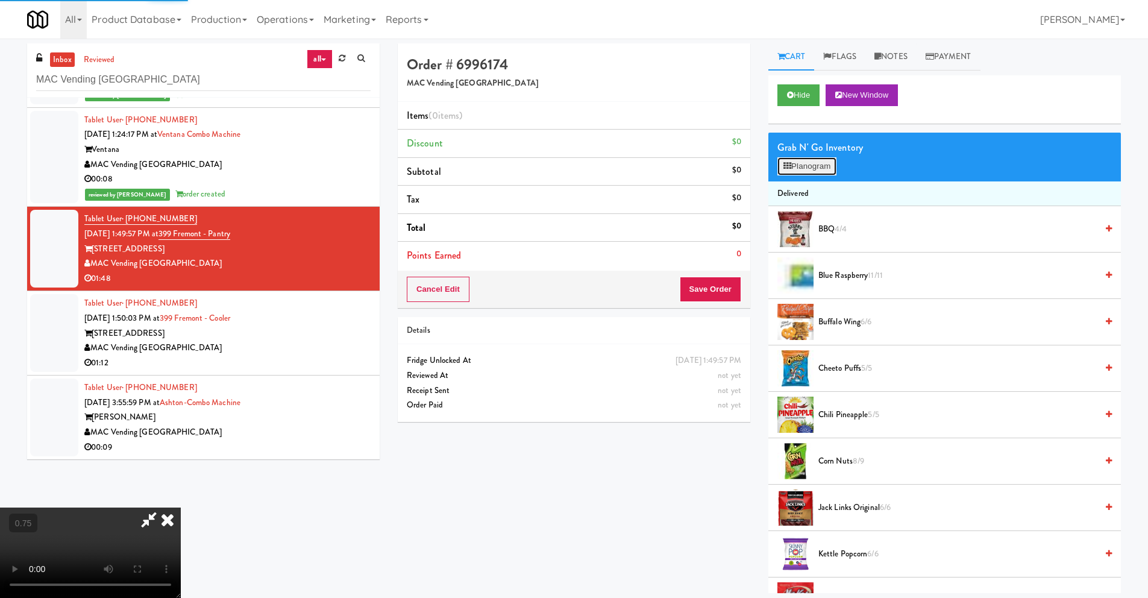
click at [823, 169] on button "Planogram" at bounding box center [807, 166] width 59 height 18
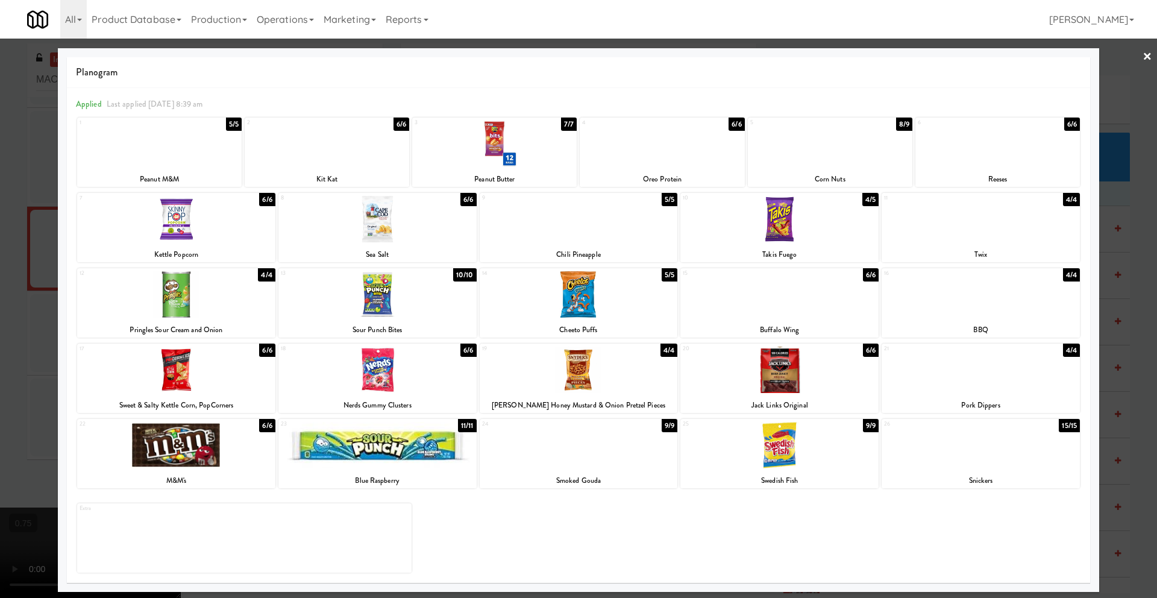
click at [220, 222] on div at bounding box center [176, 219] width 198 height 46
click at [406, 379] on div at bounding box center [377, 370] width 198 height 46
click at [1145, 54] on link "×" at bounding box center [1148, 57] width 10 height 37
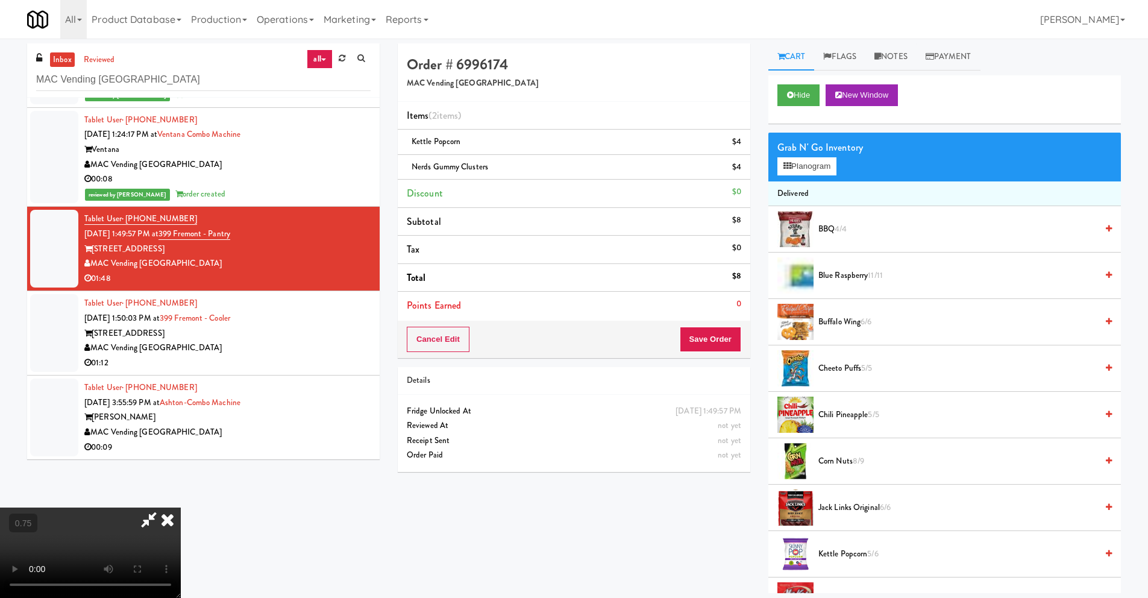
click at [181, 508] on icon at bounding box center [167, 520] width 27 height 24
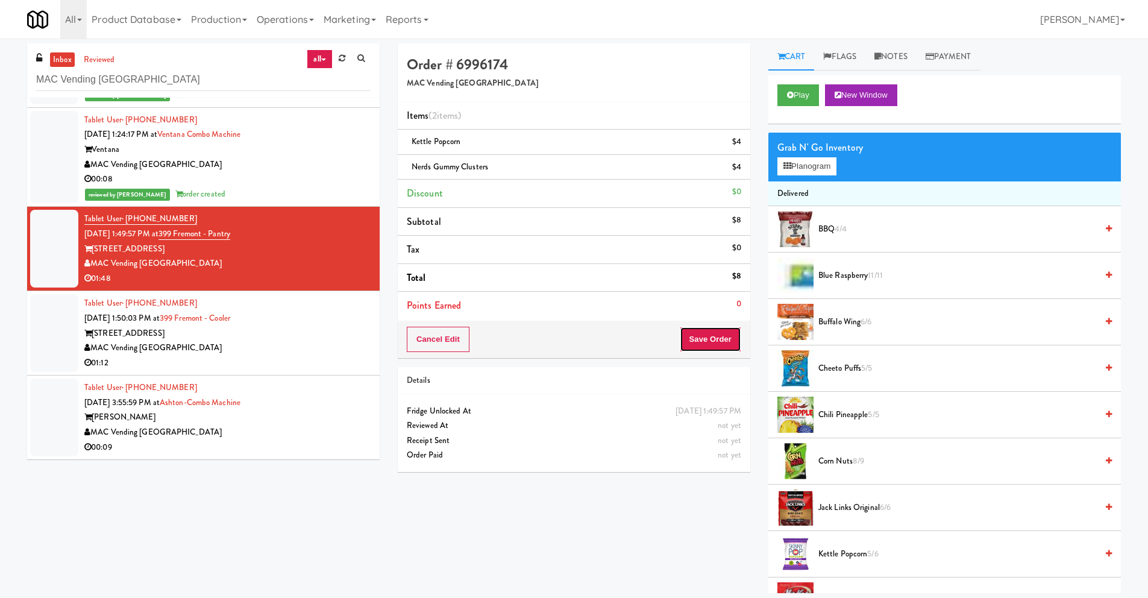
click at [706, 339] on button "Save Order" at bounding box center [710, 339] width 61 height 25
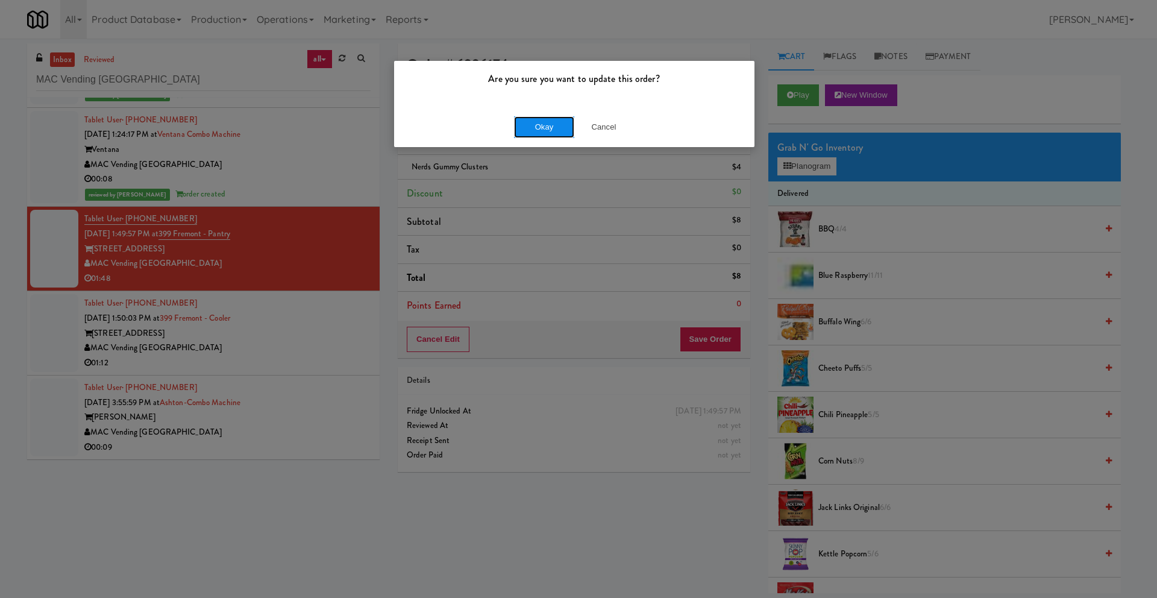
click at [556, 129] on button "Okay" at bounding box center [544, 127] width 60 height 22
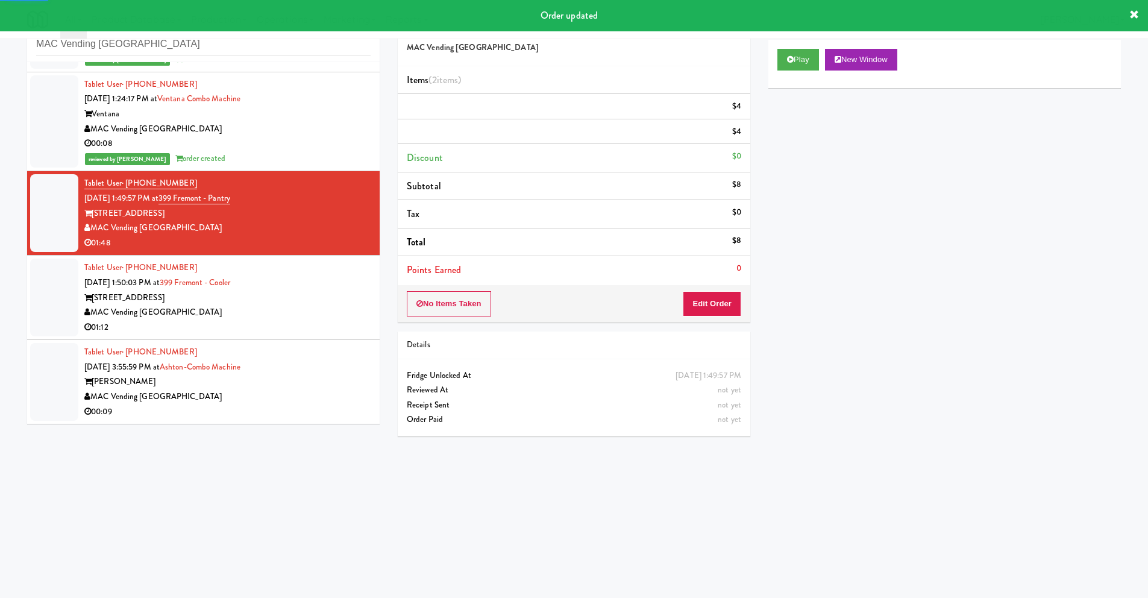
scroll to position [39, 0]
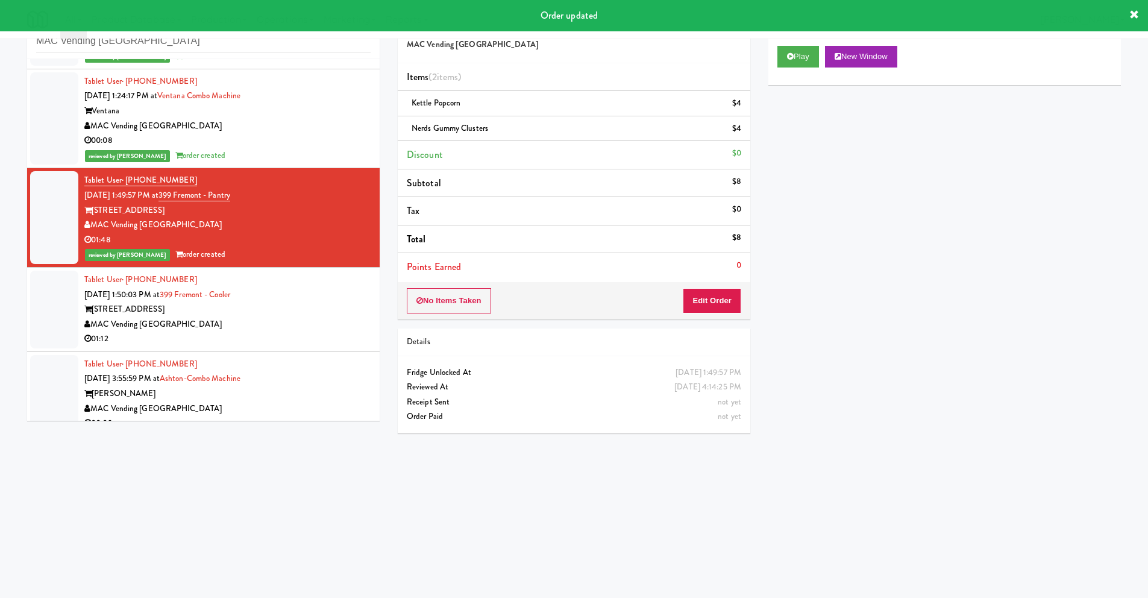
click at [204, 321] on div "MAC Vending [GEOGRAPHIC_DATA]" at bounding box center [227, 324] width 286 height 15
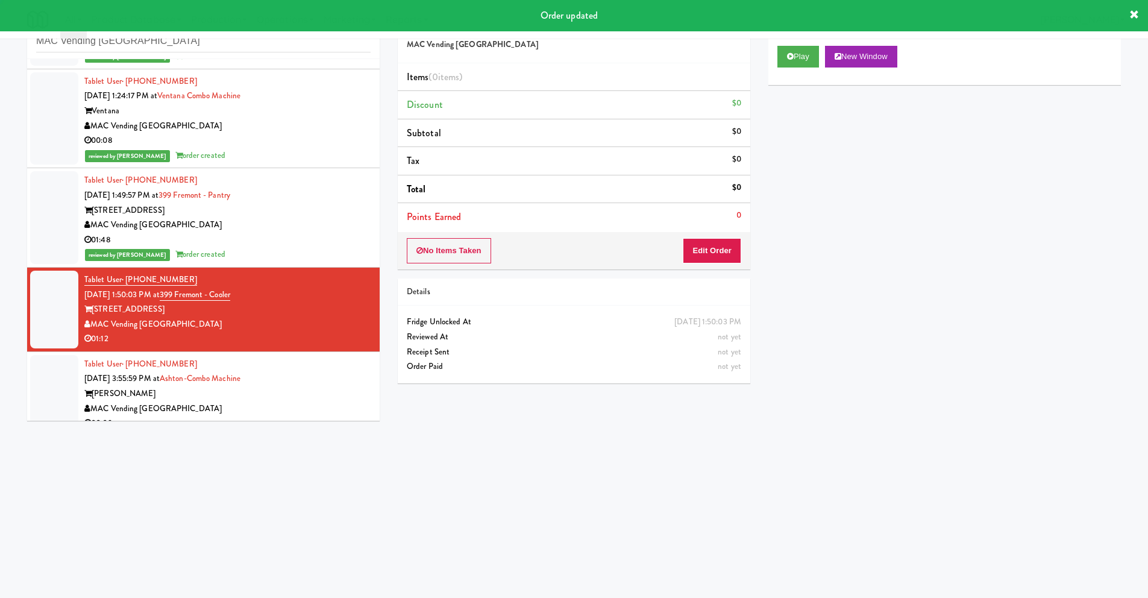
scroll to position [501, 0]
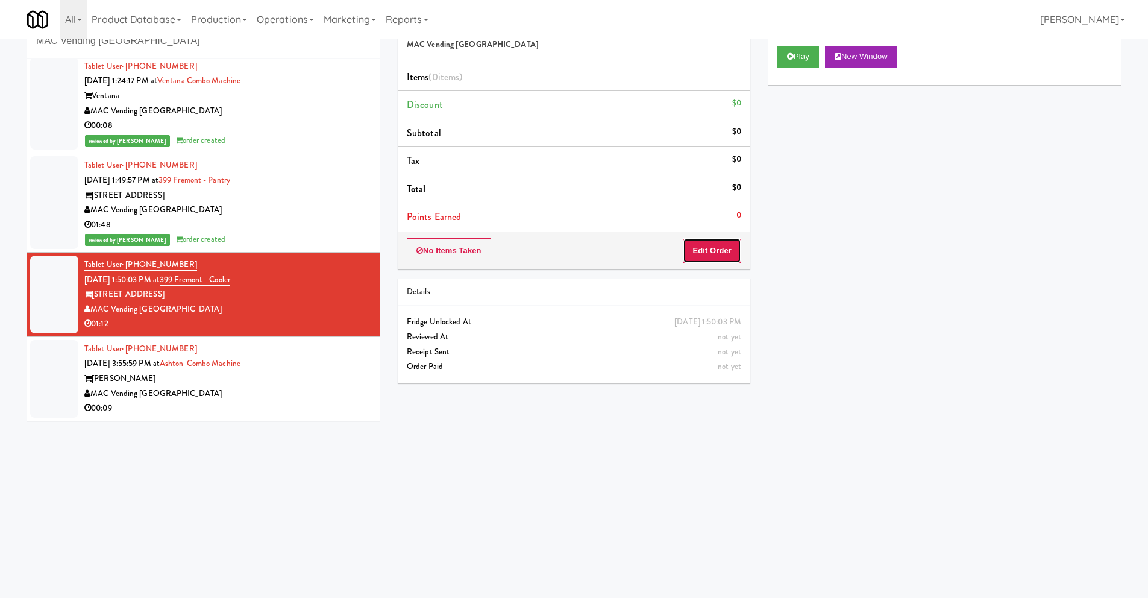
click at [719, 252] on button "Edit Order" at bounding box center [712, 250] width 58 height 25
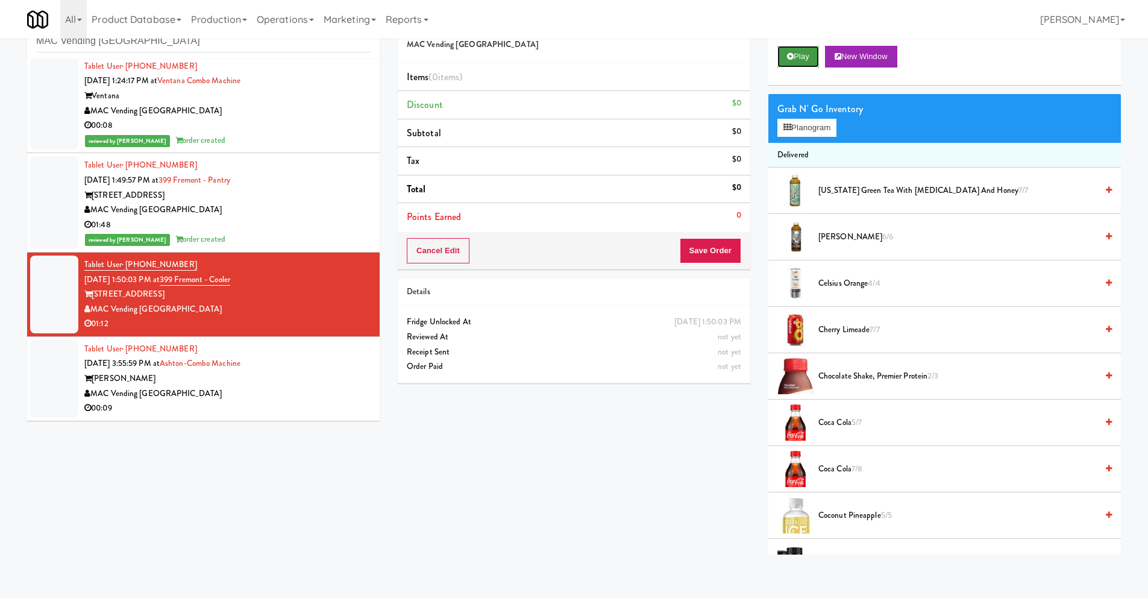
click at [790, 61] on button "Play" at bounding box center [799, 57] width 42 height 22
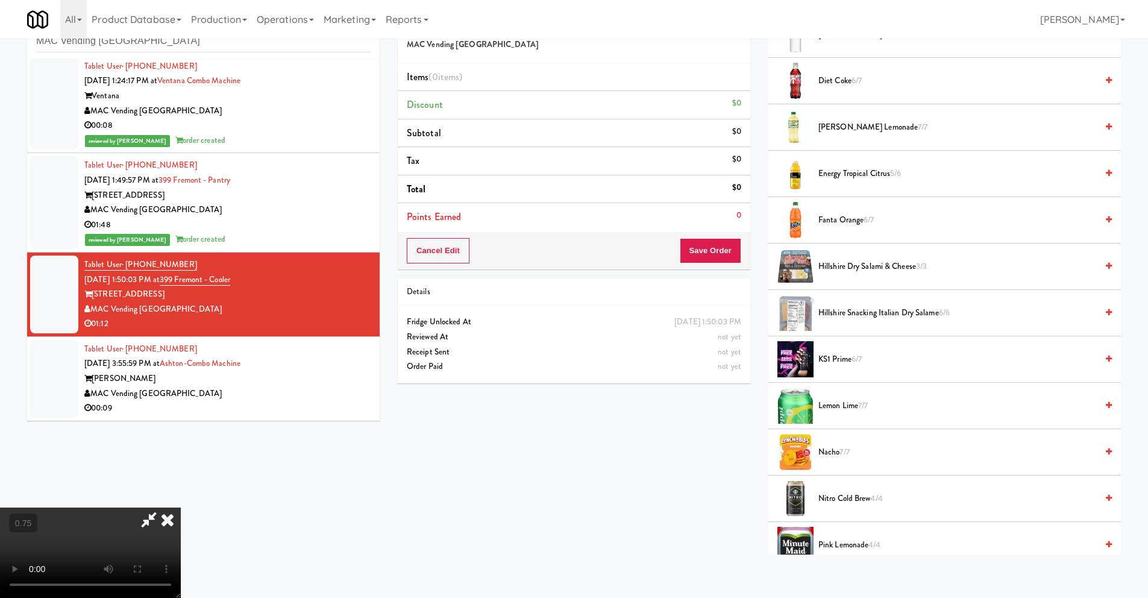
scroll to position [106, 0]
click at [837, 359] on span "KS1 Prime 6/7" at bounding box center [958, 359] width 278 height 15
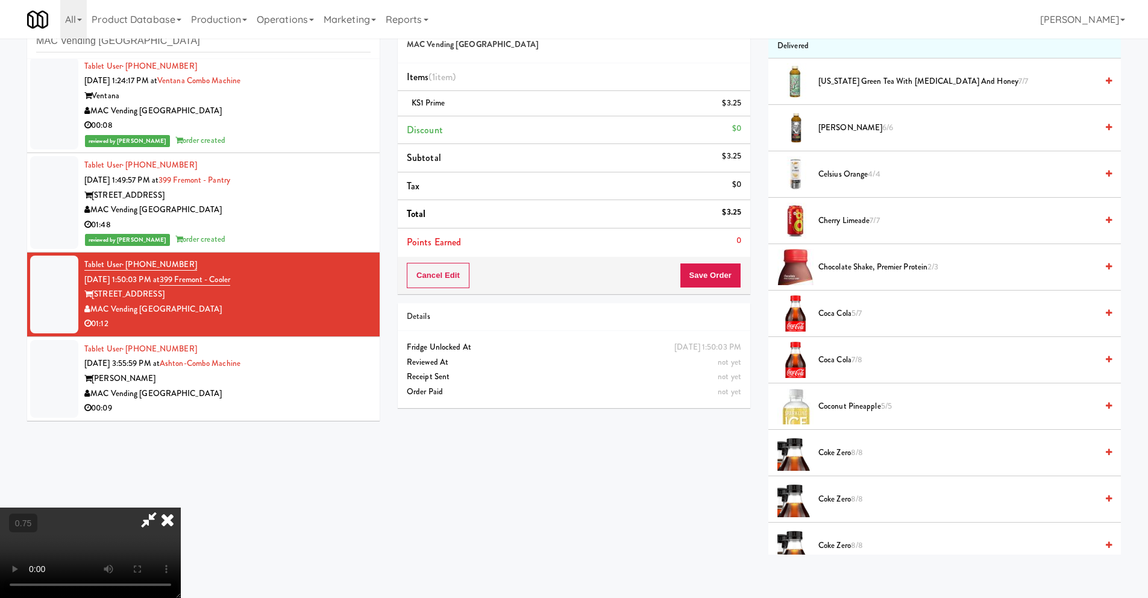
scroll to position [0, 0]
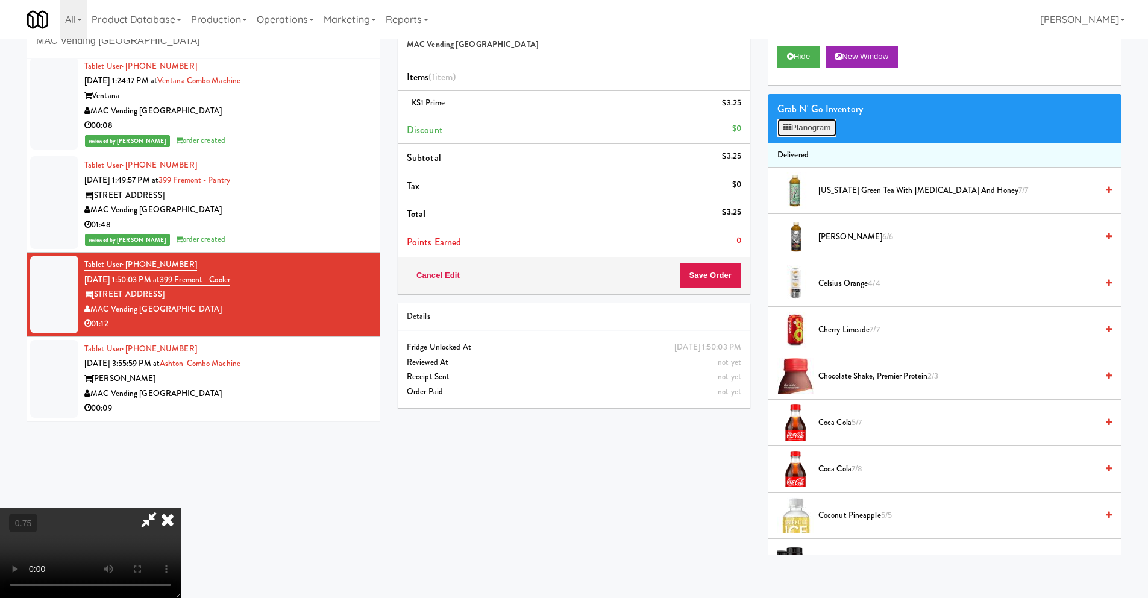
click at [823, 131] on button "Planogram" at bounding box center [807, 128] width 59 height 18
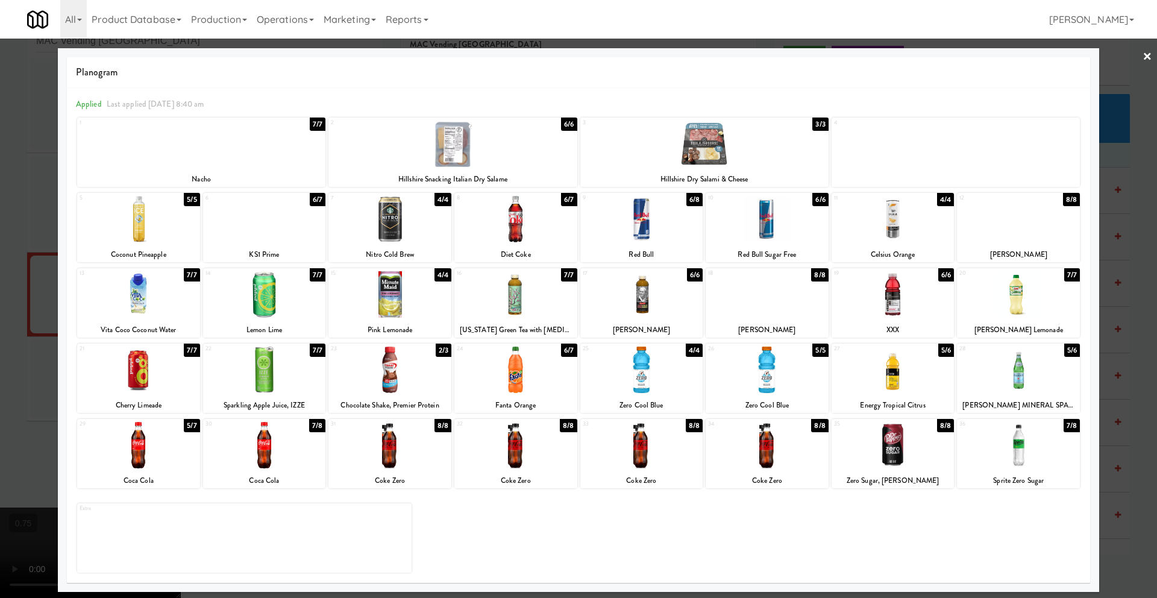
click at [159, 376] on div at bounding box center [138, 370] width 123 height 46
click at [1148, 55] on link "×" at bounding box center [1148, 57] width 10 height 37
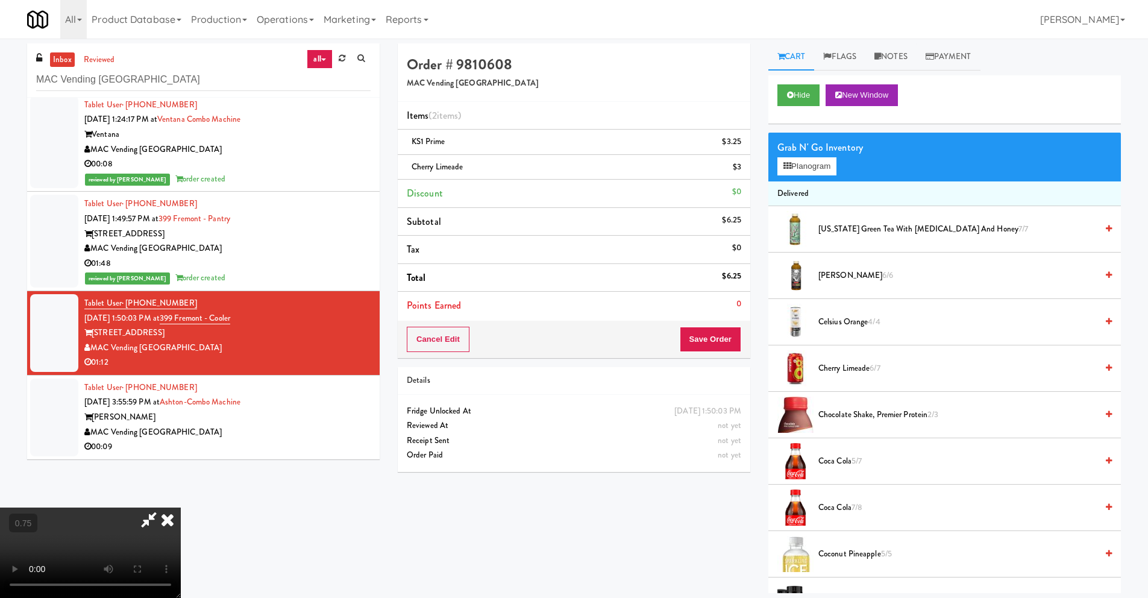
click at [181, 508] on icon at bounding box center [167, 520] width 27 height 24
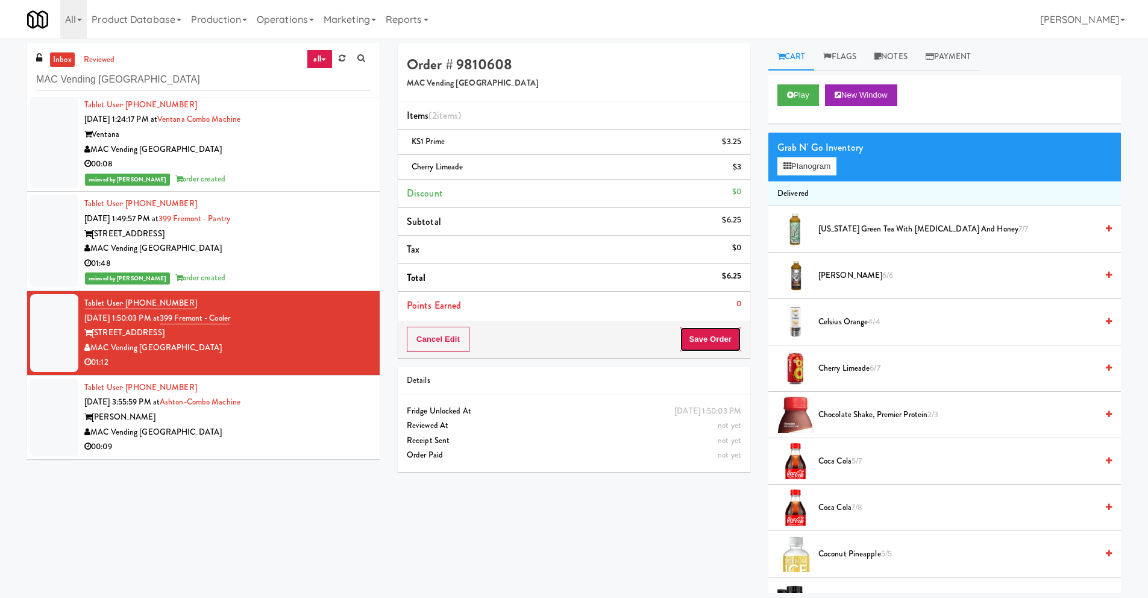
click at [717, 337] on button "Save Order" at bounding box center [710, 339] width 61 height 25
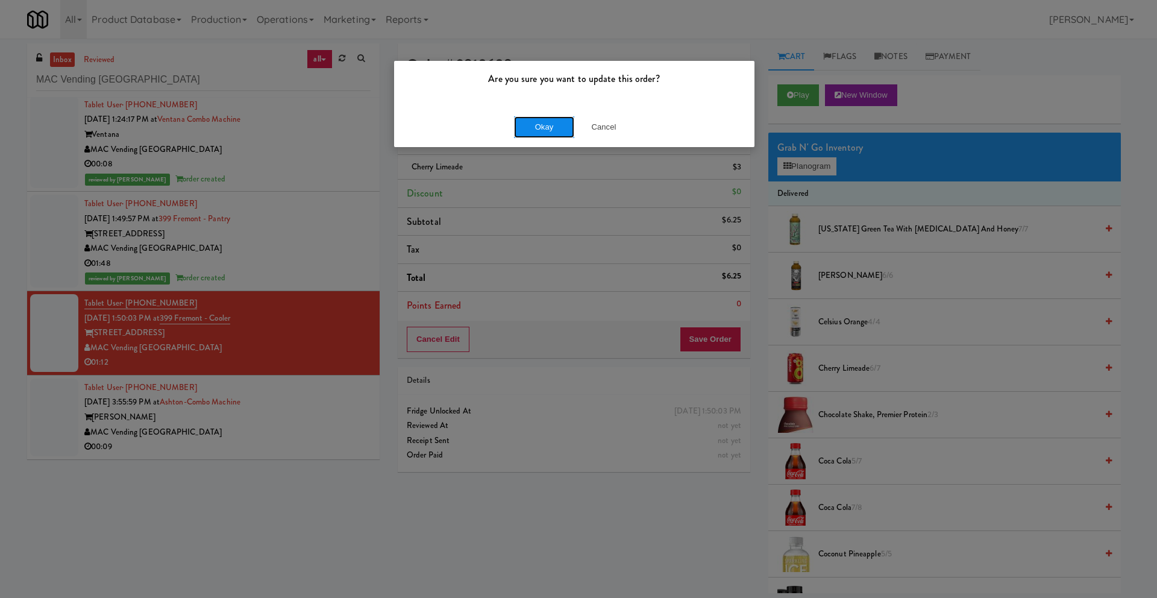
click at [551, 125] on button "Okay" at bounding box center [544, 127] width 60 height 22
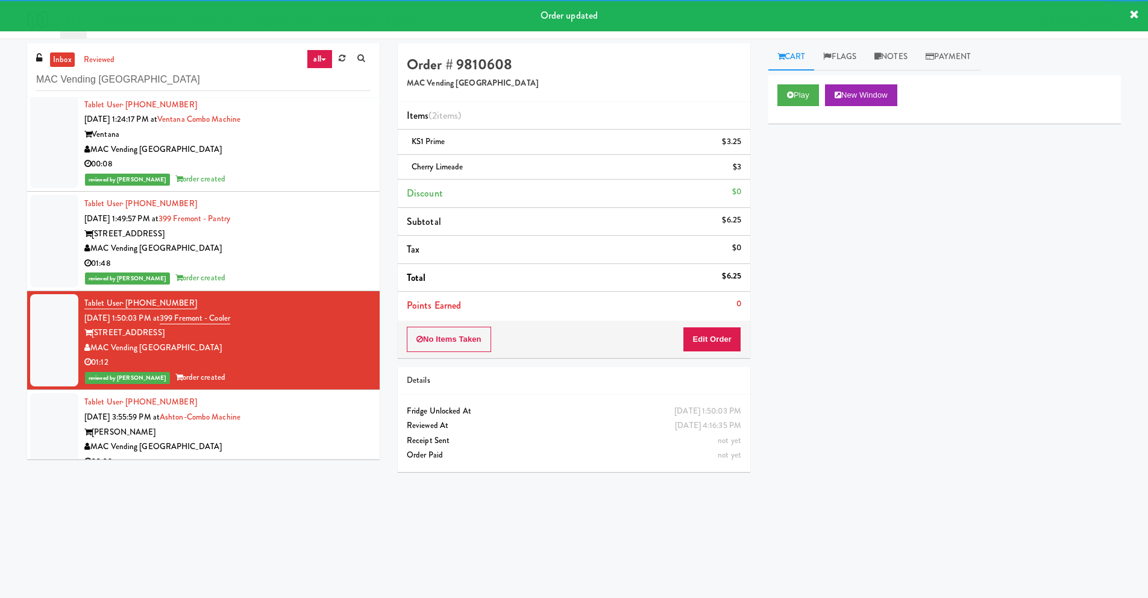
scroll to position [515, 0]
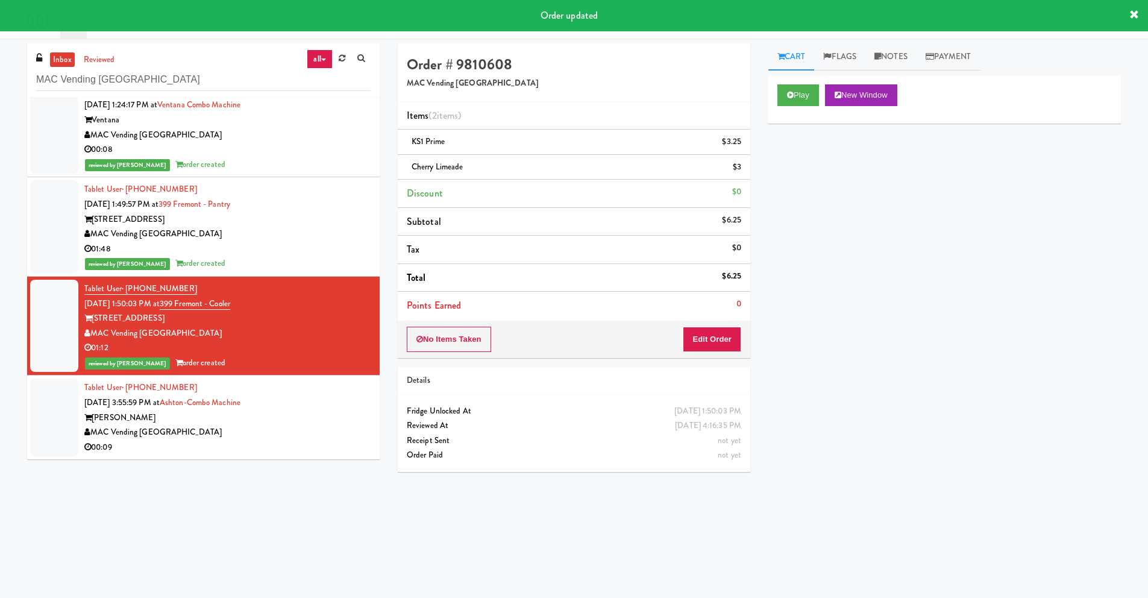
click at [210, 413] on div "[PERSON_NAME]" at bounding box center [227, 417] width 286 height 15
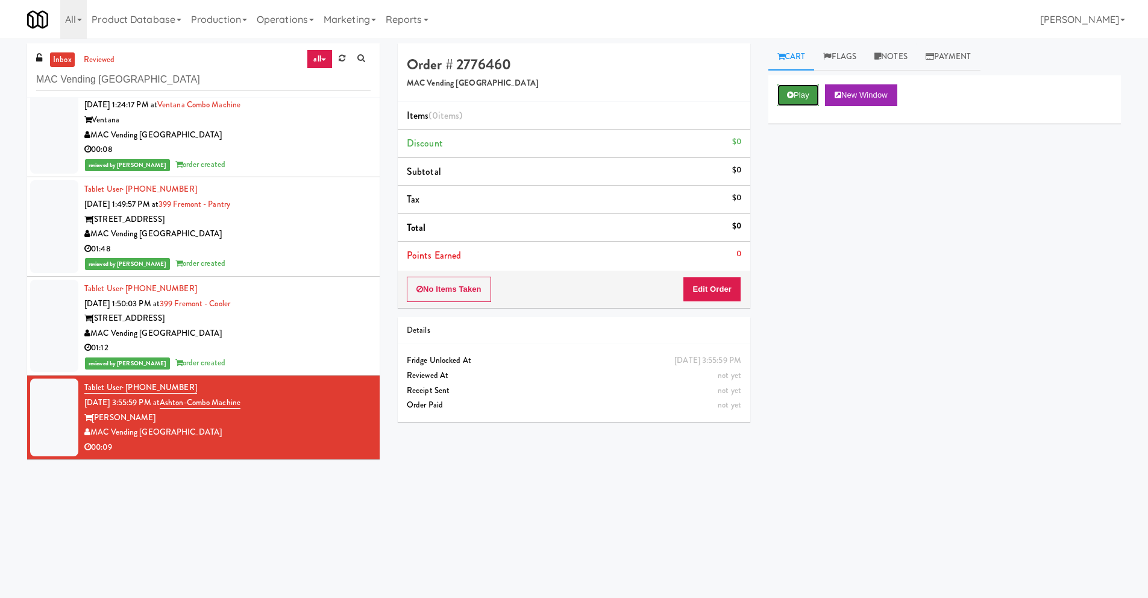
click at [792, 102] on button "Play" at bounding box center [799, 95] width 42 height 22
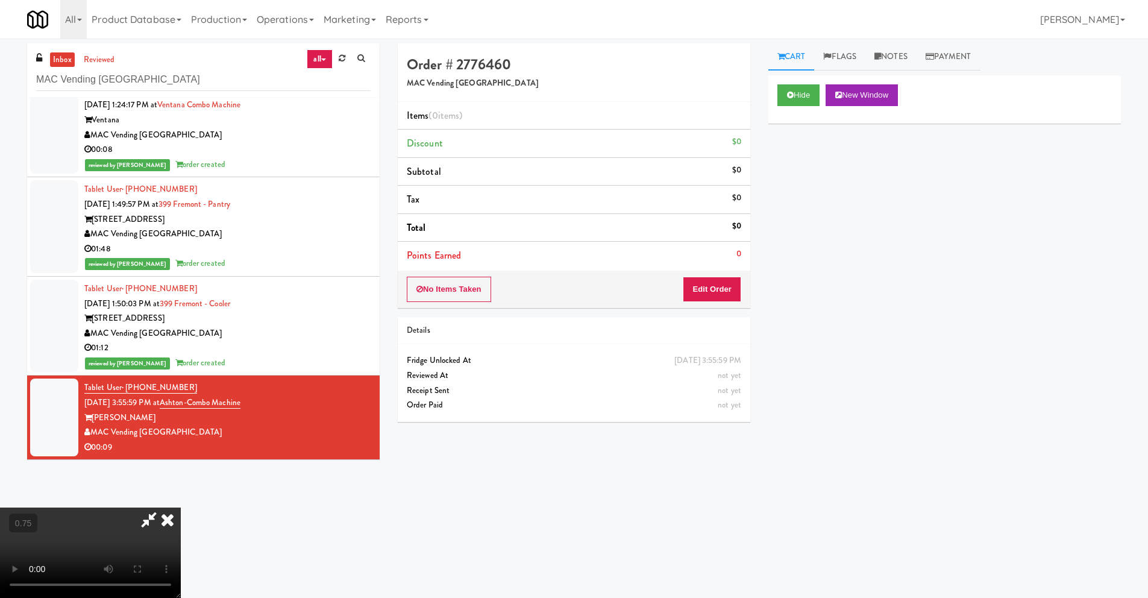
click at [148, 518] on icon at bounding box center [149, 520] width 28 height 24
click at [181, 508] on video at bounding box center [90, 553] width 181 height 90
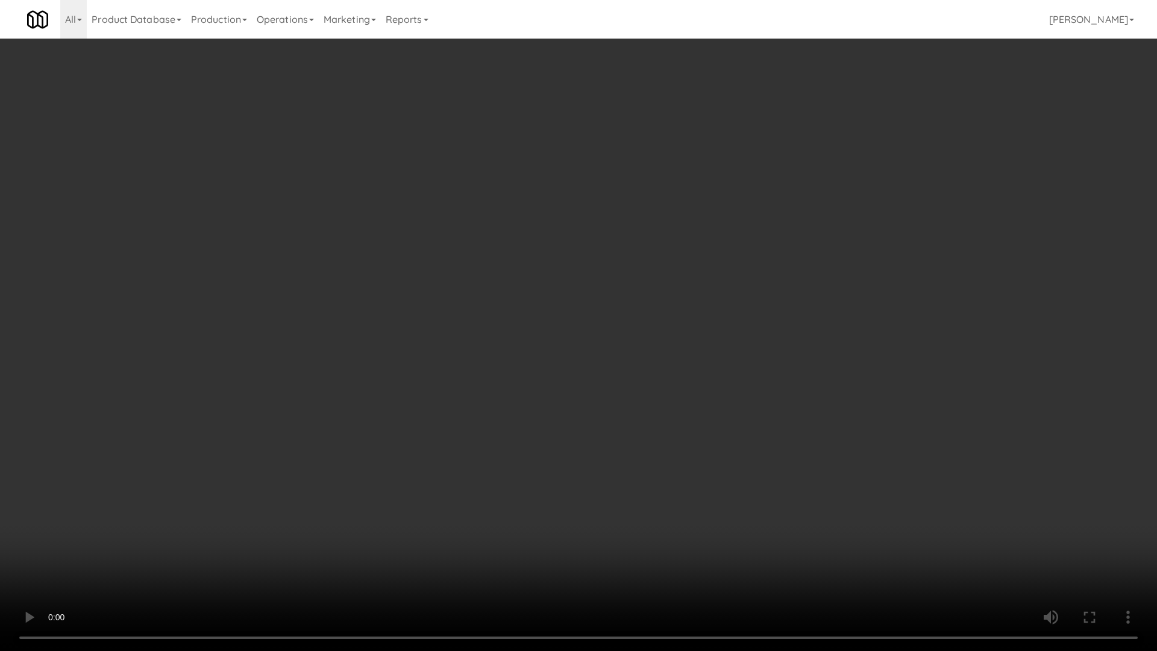
click at [116, 596] on video at bounding box center [578, 325] width 1157 height 651
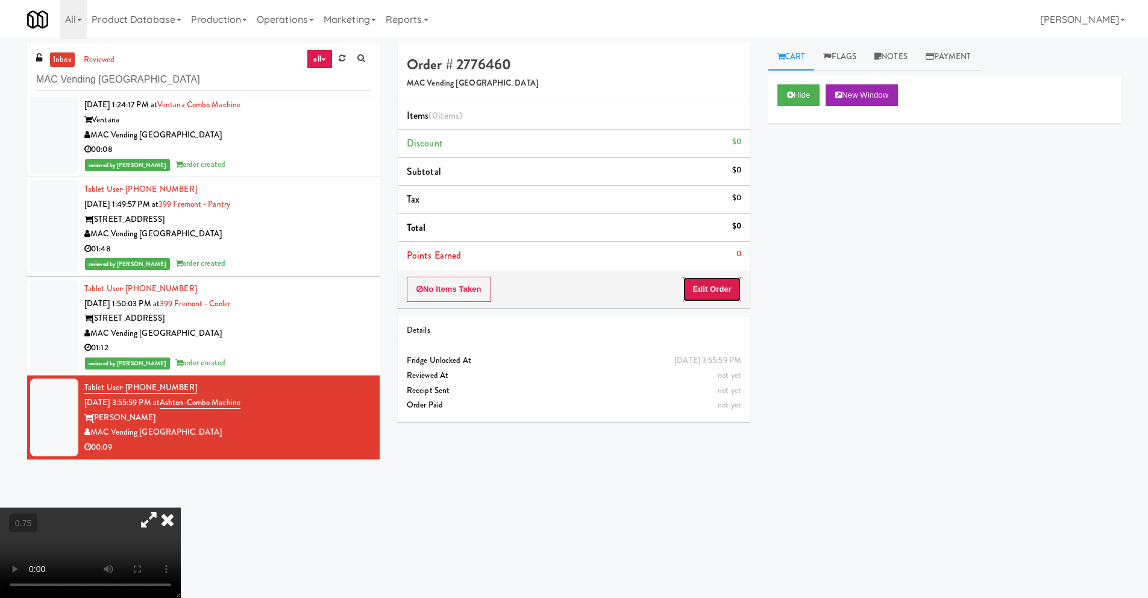
click at [720, 292] on button "Edit Order" at bounding box center [712, 289] width 58 height 25
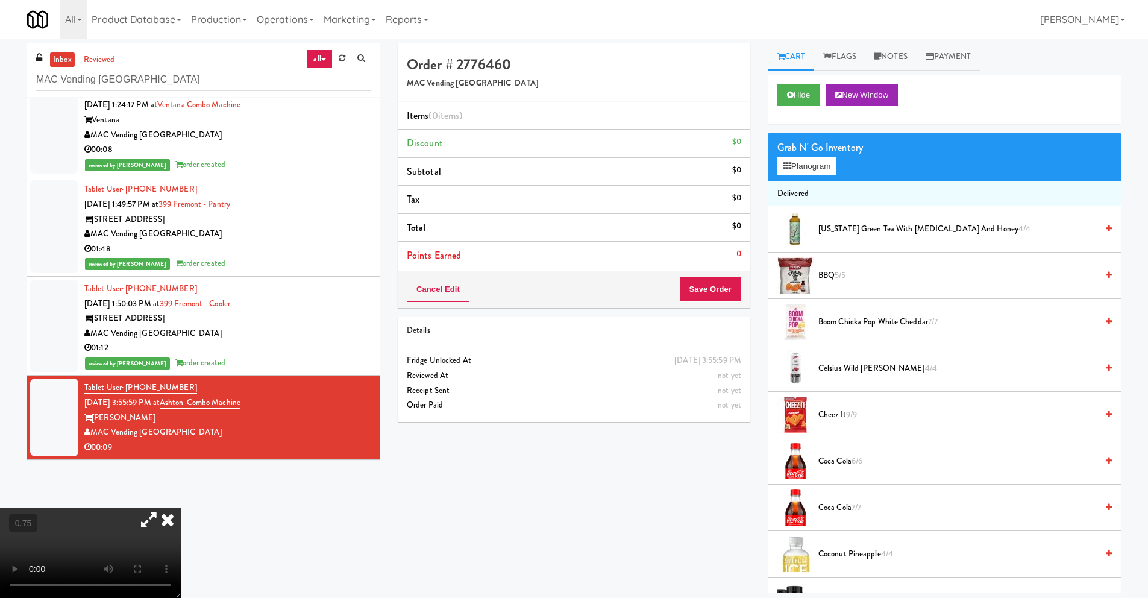
click at [127, 508] on video at bounding box center [90, 553] width 181 height 90
click at [816, 169] on button "Planogram" at bounding box center [807, 166] width 59 height 18
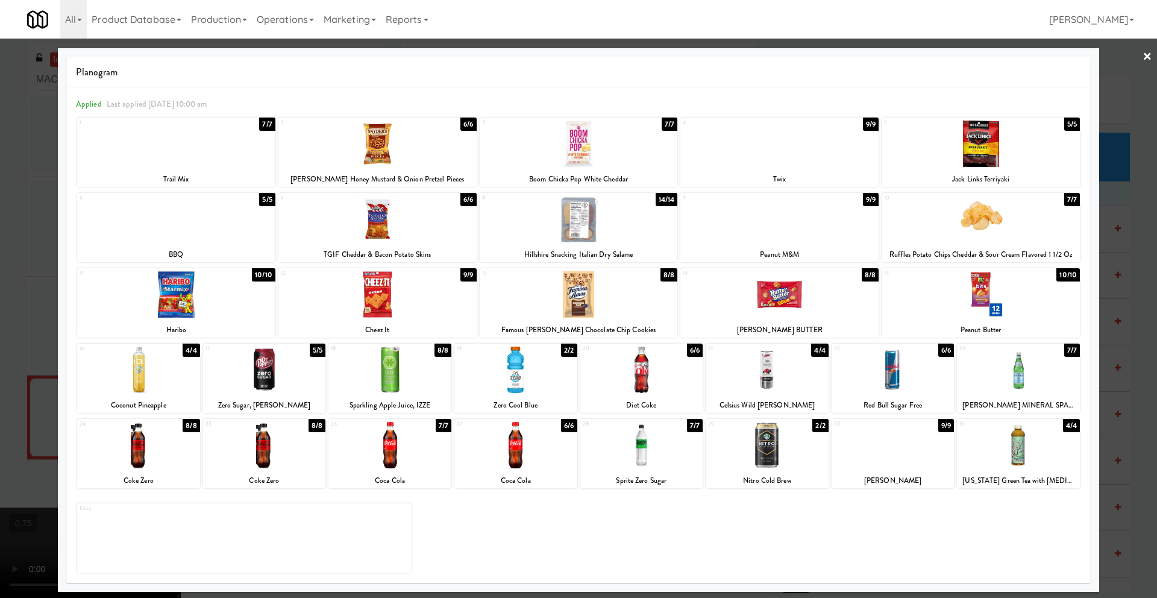
click at [650, 386] on div at bounding box center [641, 370] width 123 height 46
click at [1146, 55] on link "×" at bounding box center [1148, 57] width 10 height 37
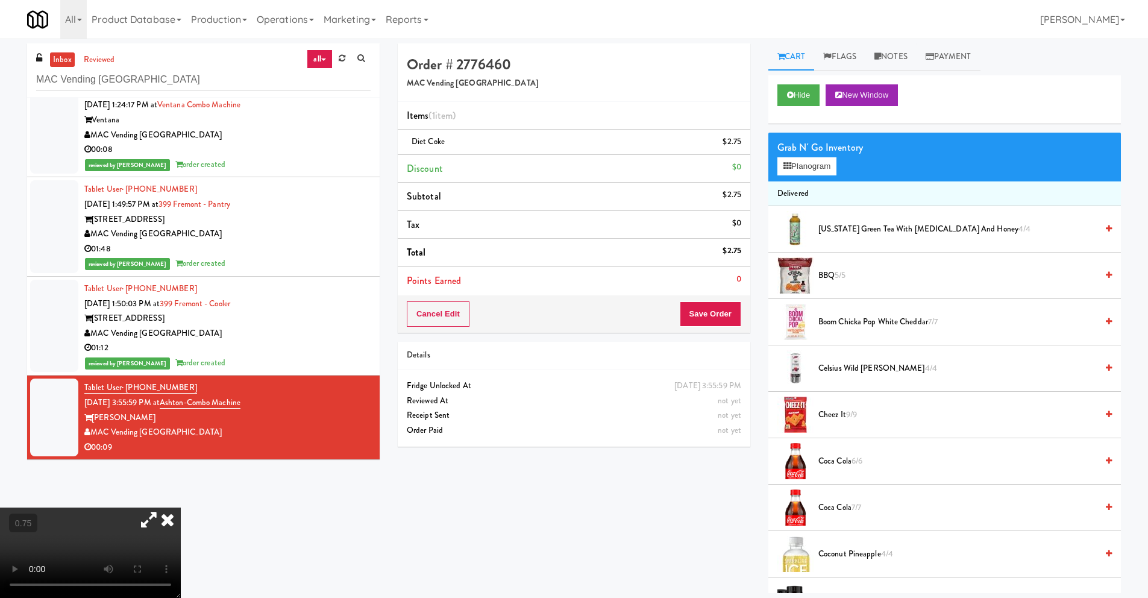
click at [181, 508] on video at bounding box center [90, 553] width 181 height 90
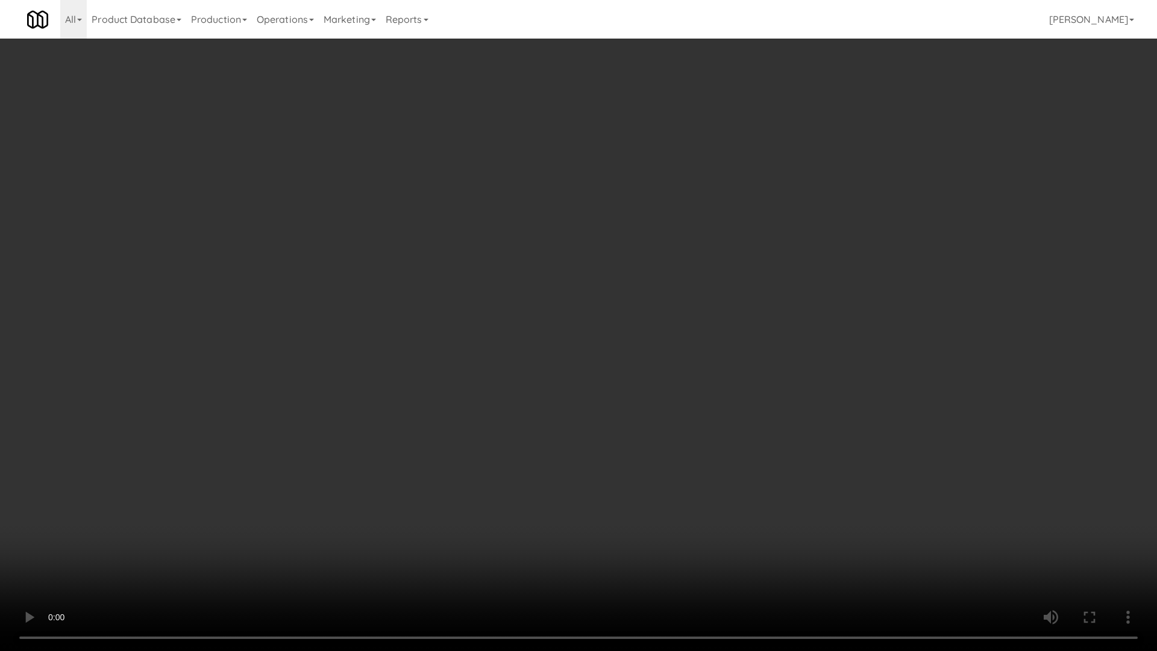
click at [251, 498] on video at bounding box center [578, 325] width 1157 height 651
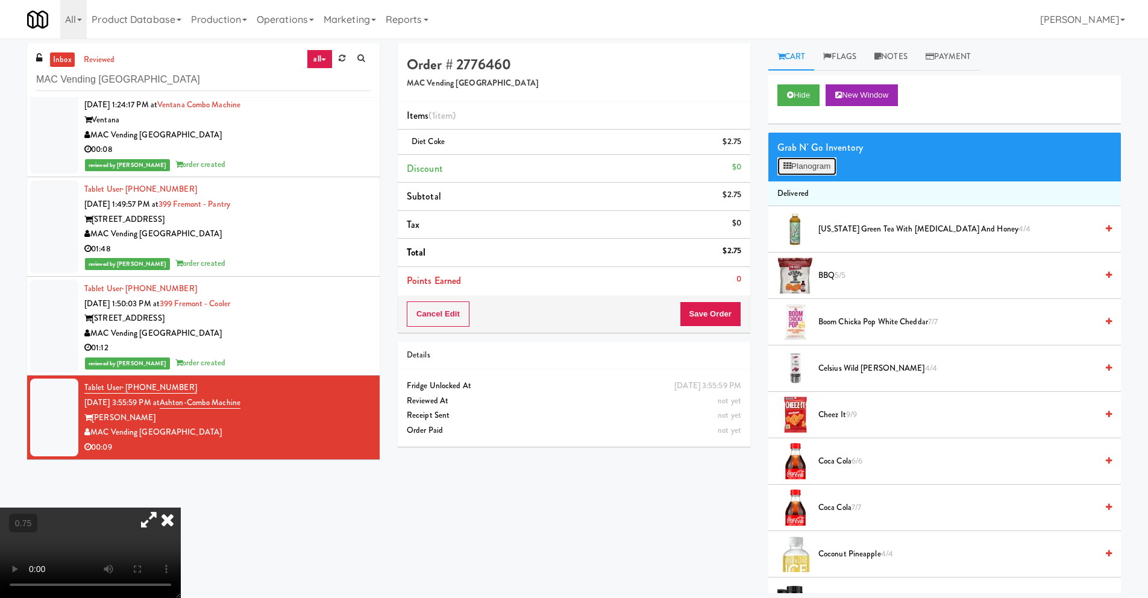
click at [807, 172] on button "Planogram" at bounding box center [807, 166] width 59 height 18
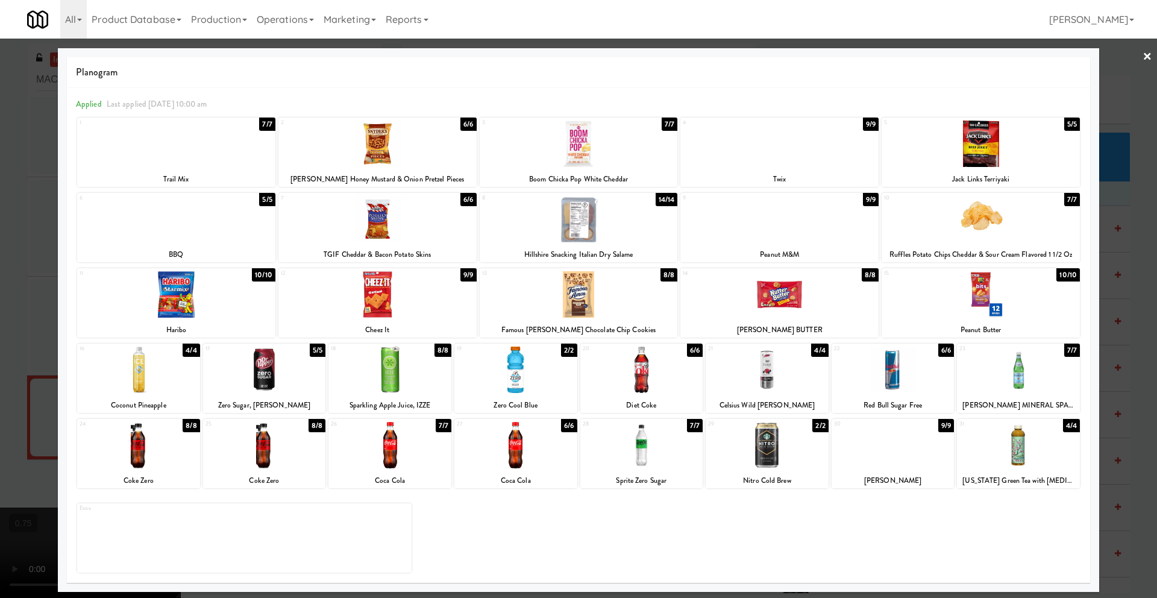
click at [534, 457] on div at bounding box center [516, 445] width 123 height 46
click at [1147, 58] on link "×" at bounding box center [1148, 57] width 10 height 37
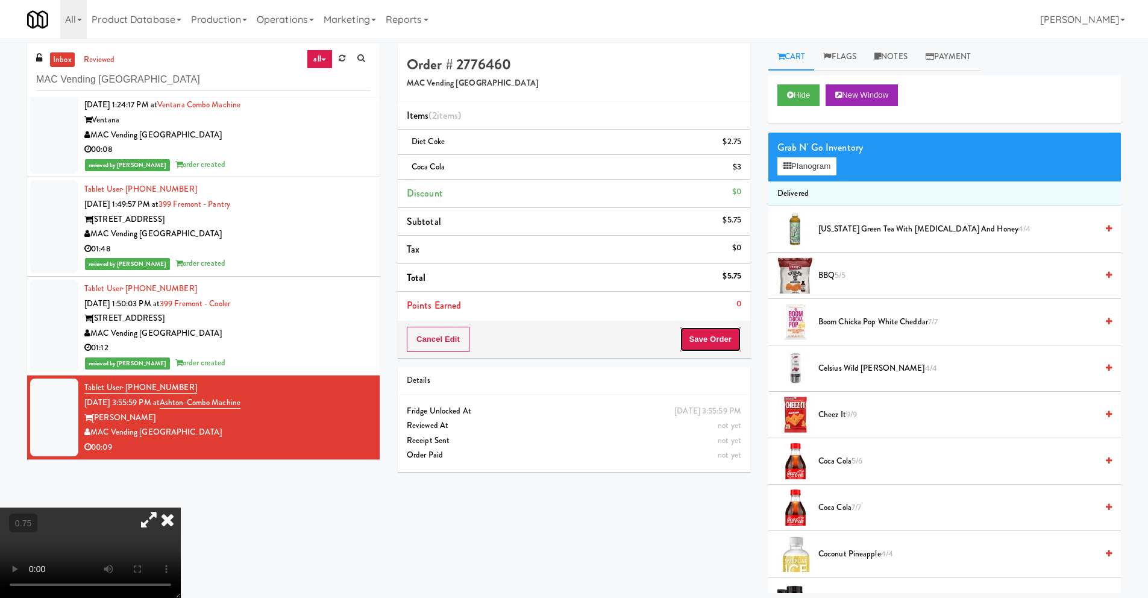
click at [699, 335] on button "Save Order" at bounding box center [710, 339] width 61 height 25
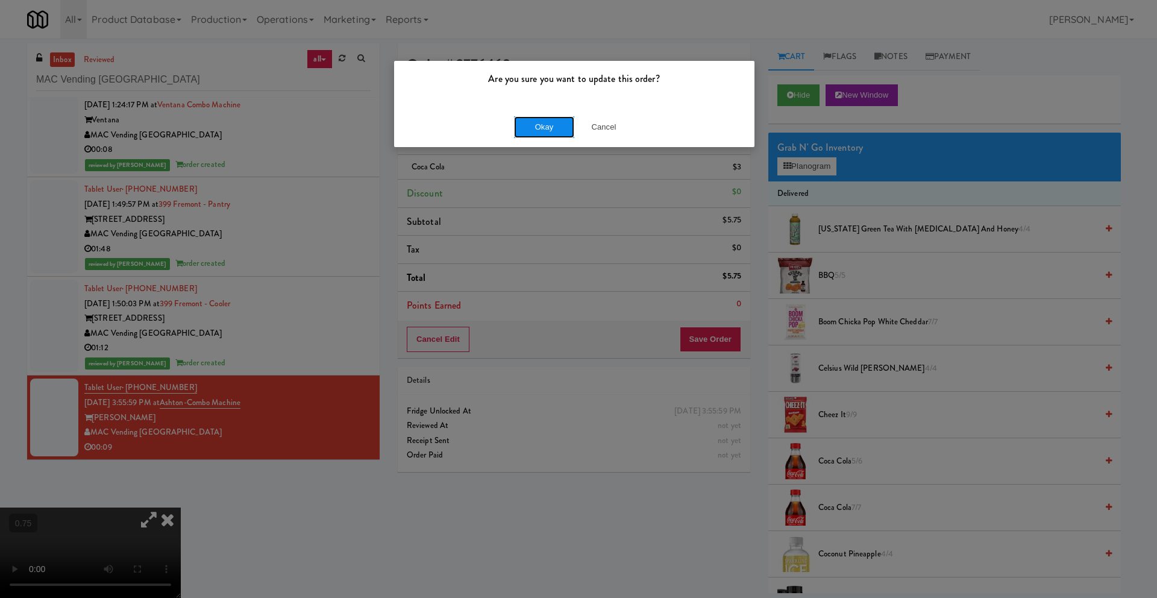
click at [549, 133] on button "Okay" at bounding box center [544, 127] width 60 height 22
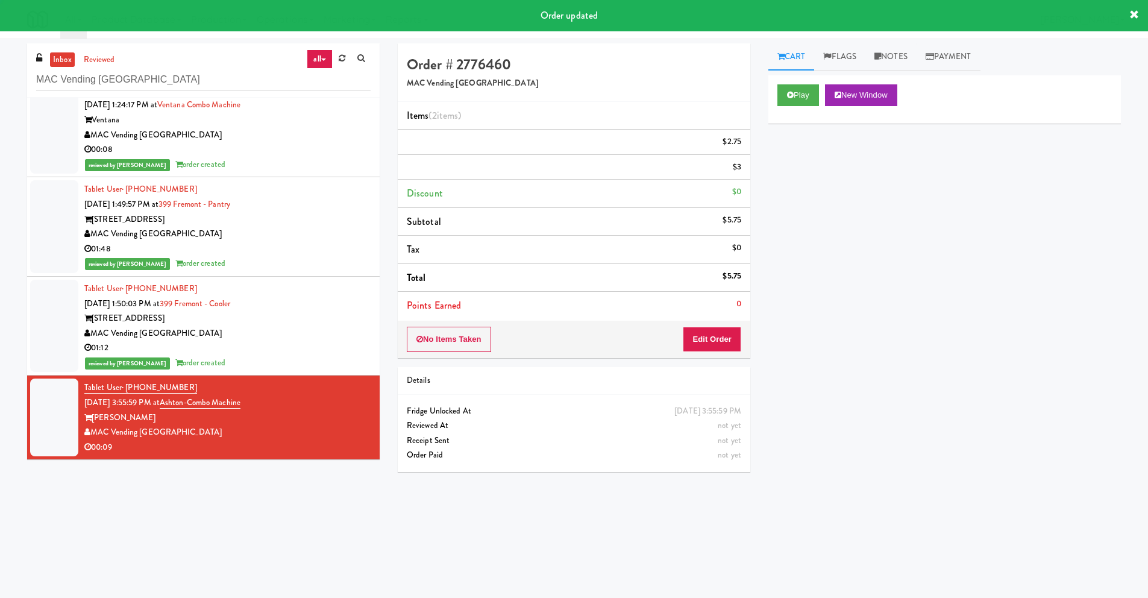
click at [392, 385] on div "Order # 2776460 MAC Vending USA Items (2 items ) $2.75 $3 Discount $0 Subtotal …" at bounding box center [574, 262] width 371 height 438
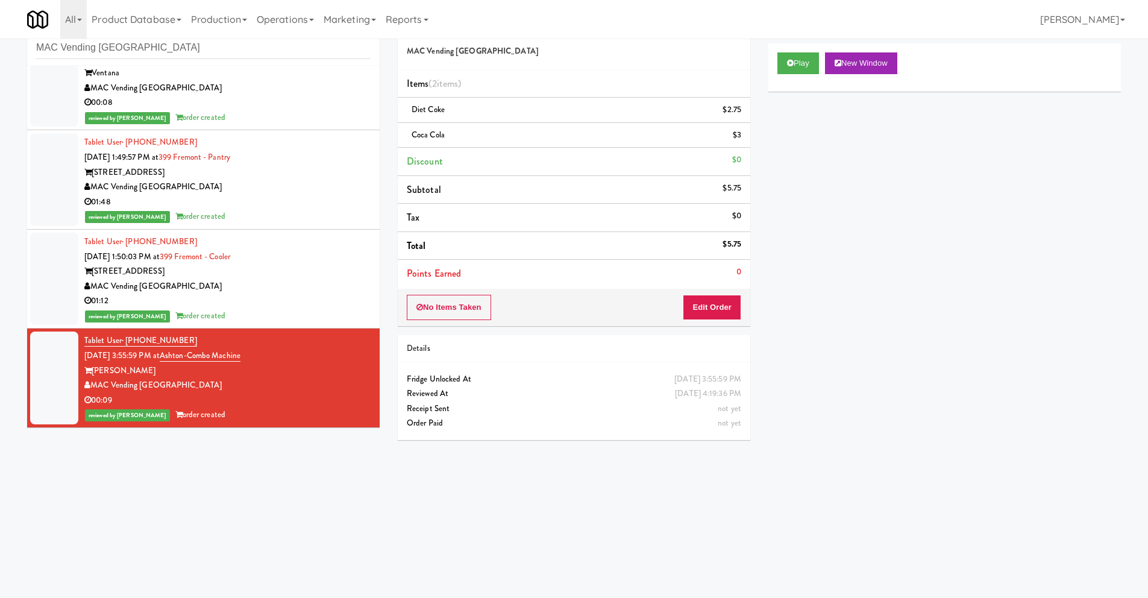
scroll to position [39, 0]
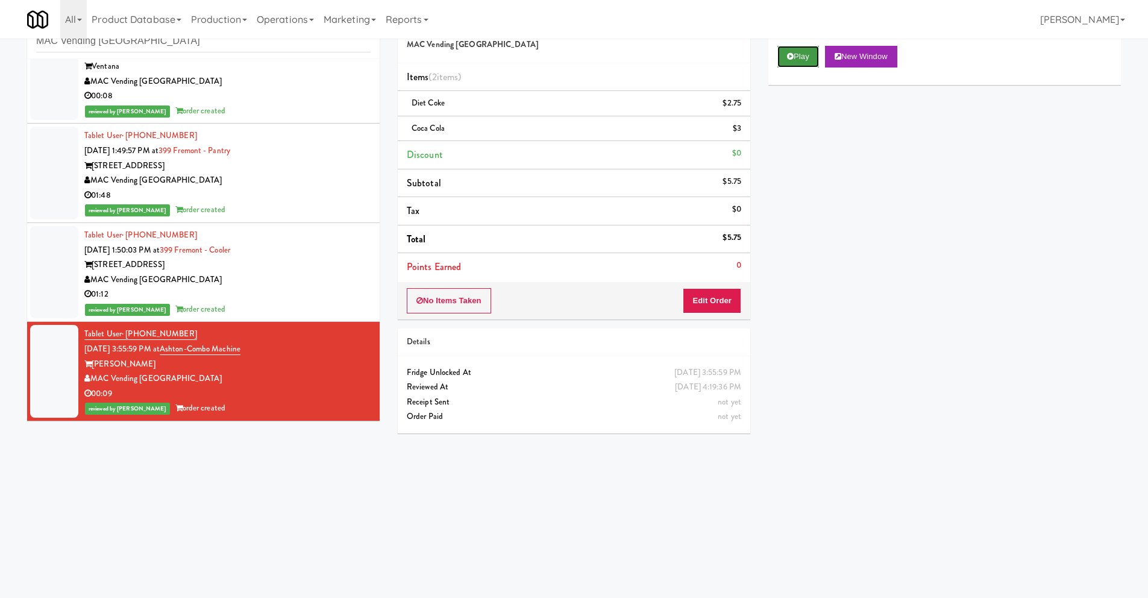
click at [791, 58] on icon at bounding box center [790, 56] width 7 height 8
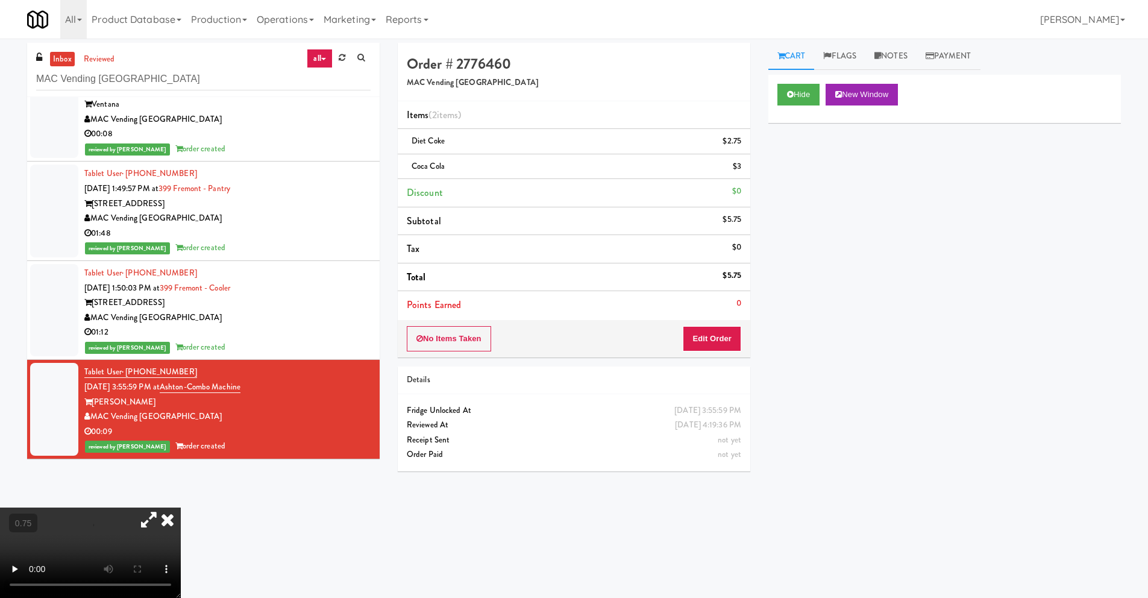
scroll to position [0, 0]
click at [891, 58] on link "Notes" at bounding box center [891, 56] width 51 height 27
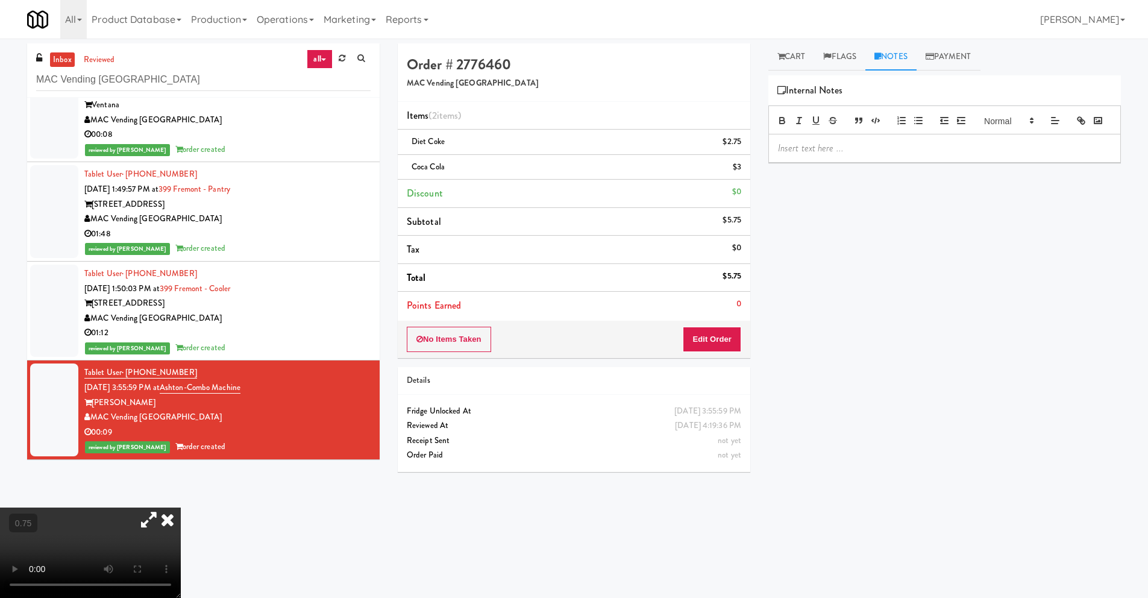
click at [817, 155] on p at bounding box center [944, 148] width 333 height 13
drag, startPoint x: 799, startPoint y: 166, endPoint x: 725, endPoint y: 165, distance: 74.2
click at [725, 165] on div "Order # 2776460 MAC Vending [GEOGRAPHIC_DATA] Items (2 items ) Diet Coke $2.75 …" at bounding box center [759, 285] width 741 height 484
click at [946, 155] on p "[PERSON_NAME]: #DisabledCamera#BottomLeft" at bounding box center [944, 148] width 333 height 13
click at [956, 155] on p "[PERSON_NAME]: #DisabledCamera#BottomRight" at bounding box center [944, 148] width 333 height 13
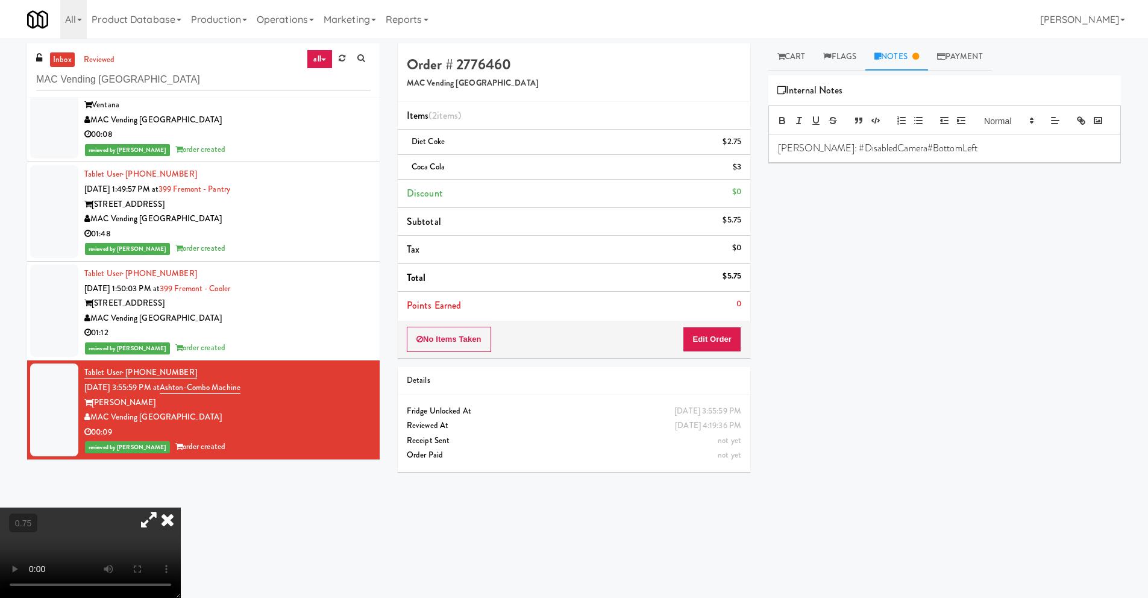
click at [181, 508] on icon at bounding box center [167, 520] width 27 height 24
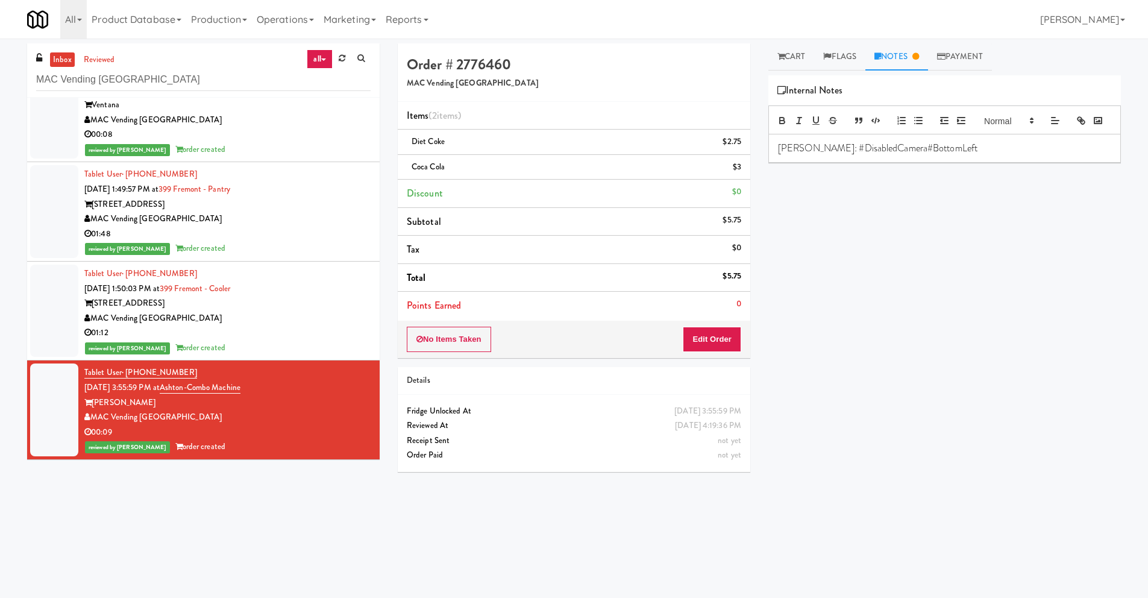
click at [964, 155] on p "[PERSON_NAME]: #DisabledCamera#BottomLeft" at bounding box center [944, 148] width 333 height 13
click at [901, 274] on div "Play New Window Primary Flag Clear Flag if unable to determine what was taken o…" at bounding box center [945, 301] width 353 height 452
click at [906, 270] on div "Play New Window Primary Flag Clear Flag if unable to determine what was taken o…" at bounding box center [945, 301] width 353 height 452
click at [878, 324] on div "Play New Window Primary Flag Clear Flag if unable to determine what was taken o…" at bounding box center [945, 301] width 353 height 452
click at [983, 258] on div "Play New Window Primary Flag Clear Flag if unable to determine what was taken o…" at bounding box center [945, 301] width 353 height 452
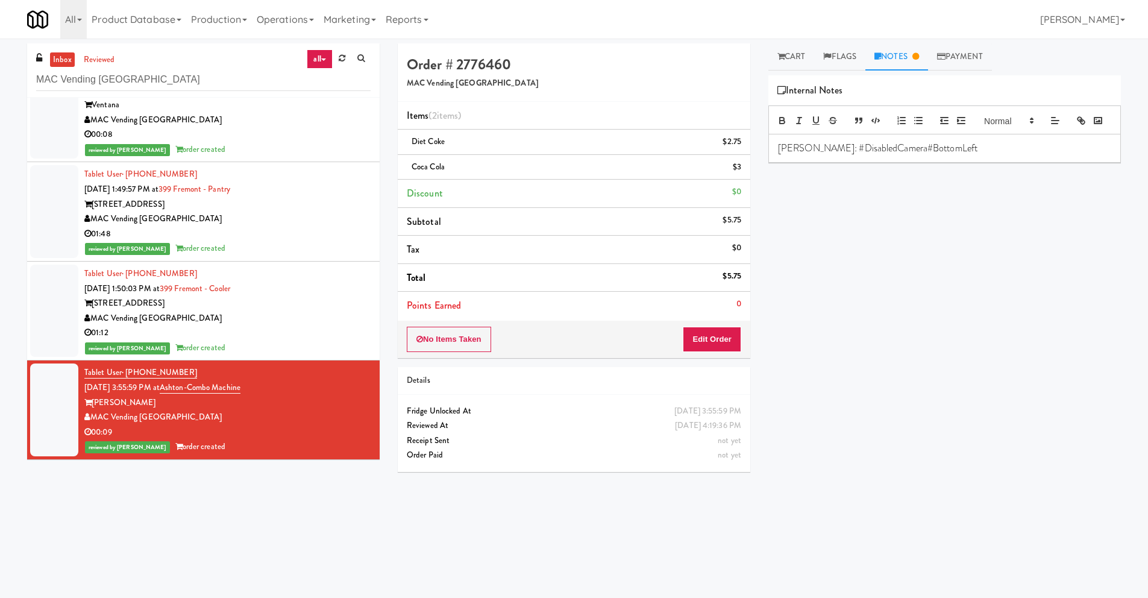
click at [983, 258] on div "Play New Window Primary Flag Clear Flag if unable to determine what was taken o…" at bounding box center [945, 301] width 353 height 452
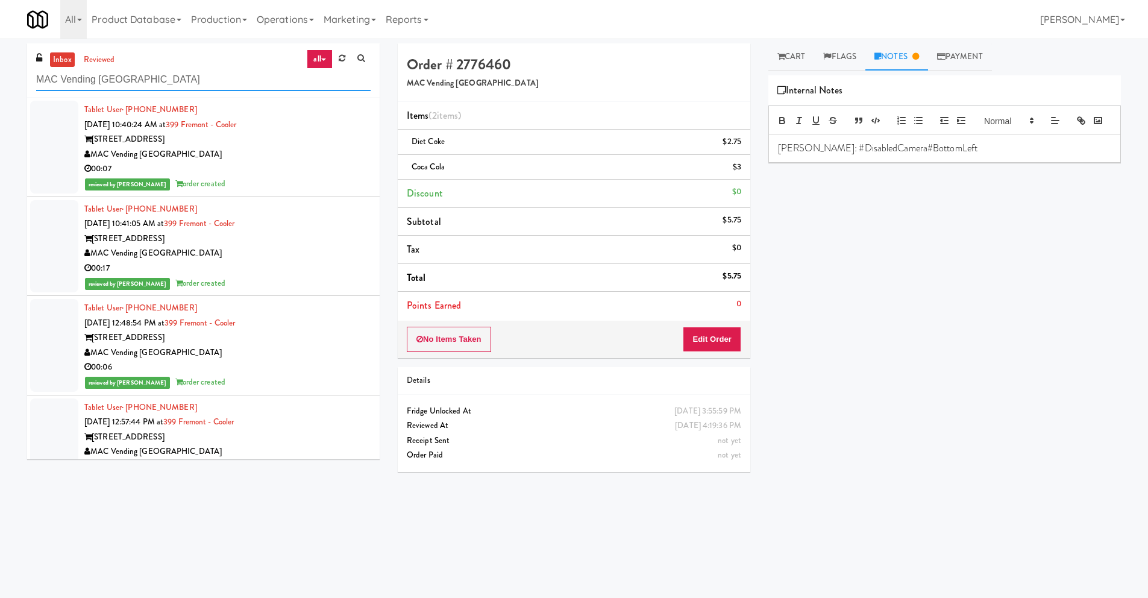
click at [137, 76] on input "MAC Vending [GEOGRAPHIC_DATA]" at bounding box center [203, 80] width 335 height 22
drag, startPoint x: 147, startPoint y: 80, endPoint x: 0, endPoint y: 78, distance: 147.1
click at [0, 78] on div "inbox reviewed all all unclear take inventory issue suspicious failed recent MA…" at bounding box center [574, 285] width 1148 height 484
paste input "Family Markets Company LLC"
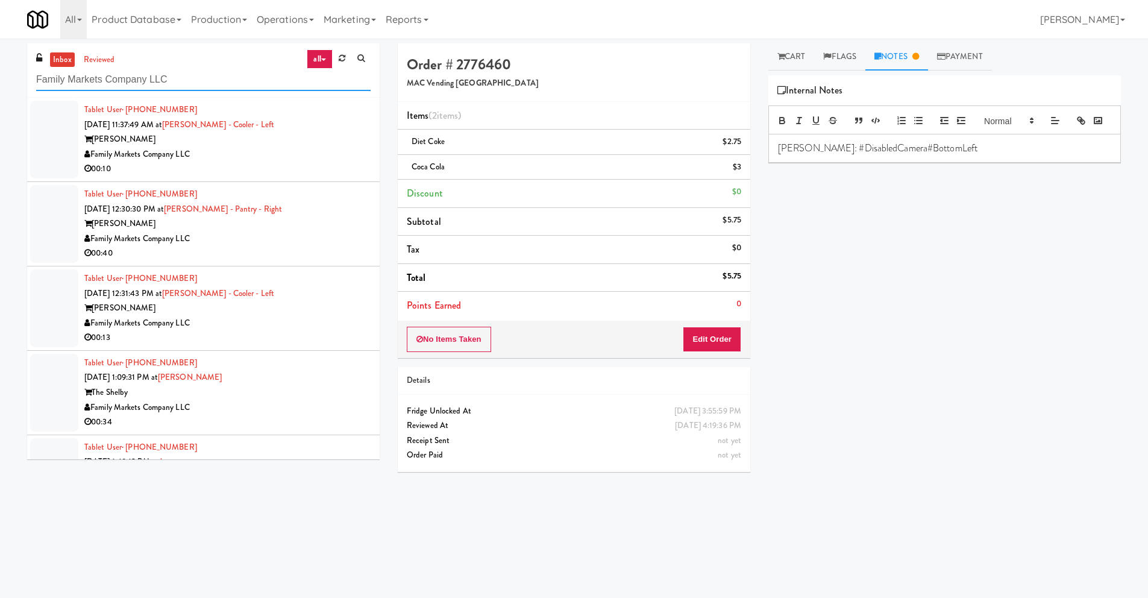
type input "Family Markets Company LLC"
click at [175, 145] on div "[PERSON_NAME]" at bounding box center [227, 139] width 286 height 15
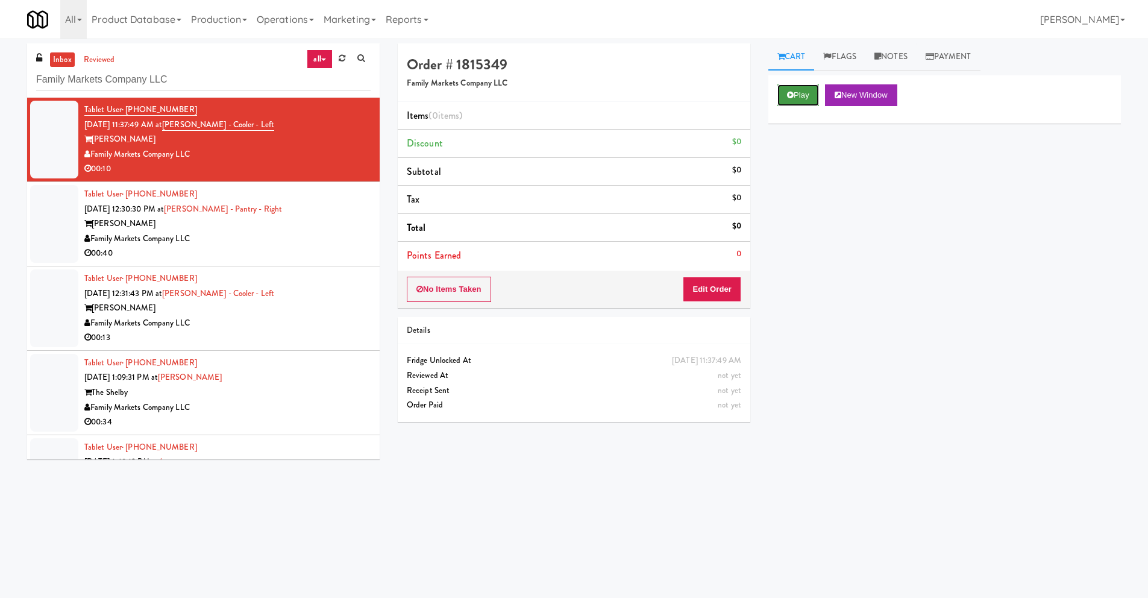
click at [795, 98] on button "Play" at bounding box center [799, 95] width 42 height 22
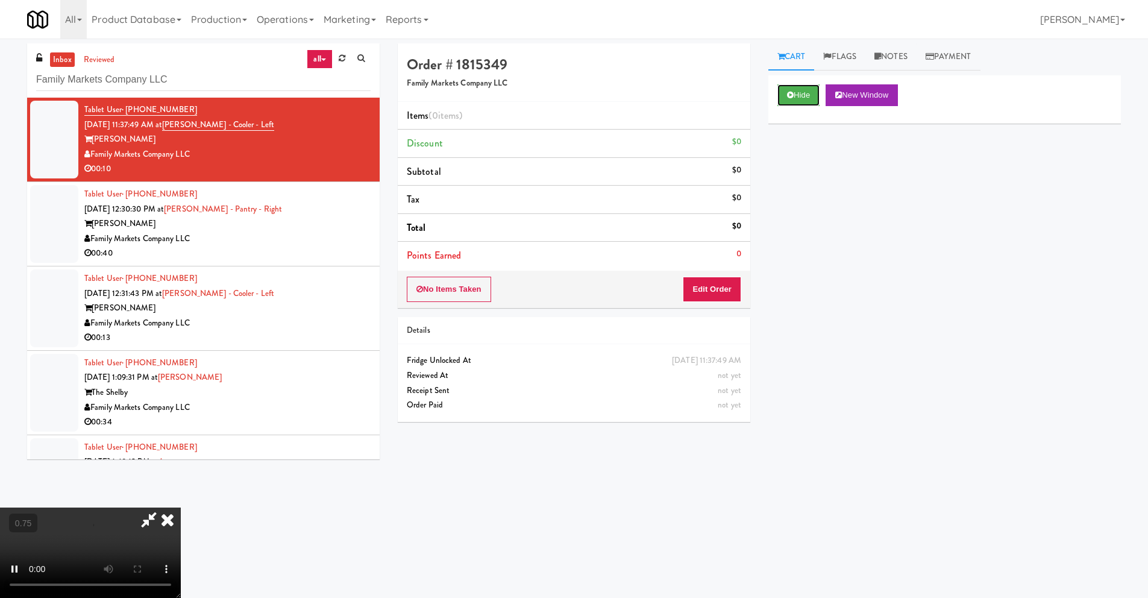
scroll to position [159, 0]
click at [726, 292] on button "Edit Order" at bounding box center [712, 289] width 58 height 25
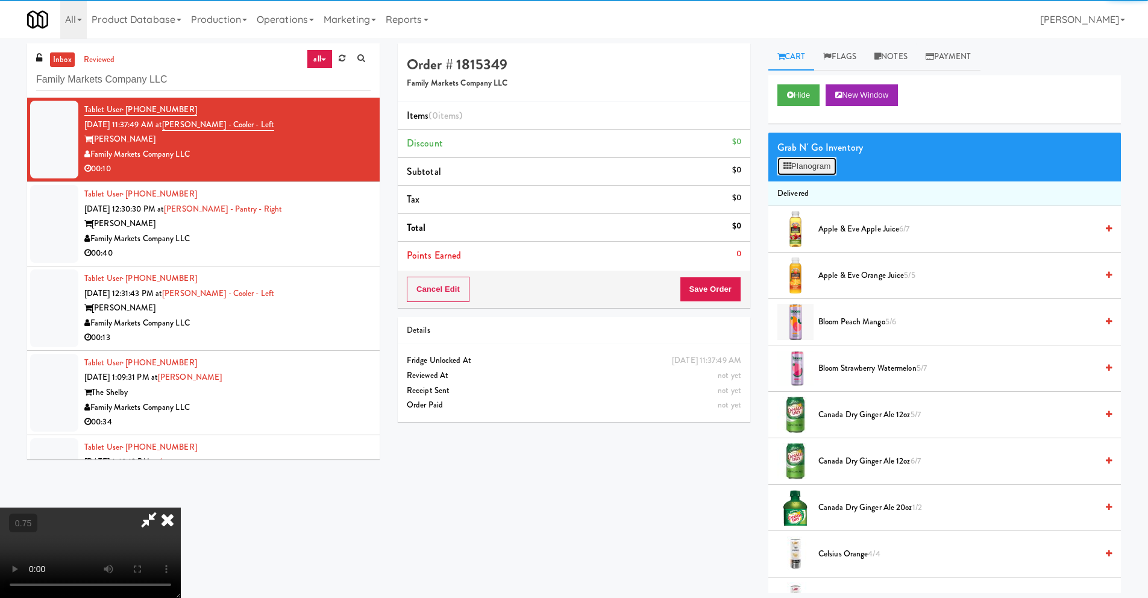
click at [804, 174] on button "Planogram" at bounding box center [807, 166] width 59 height 18
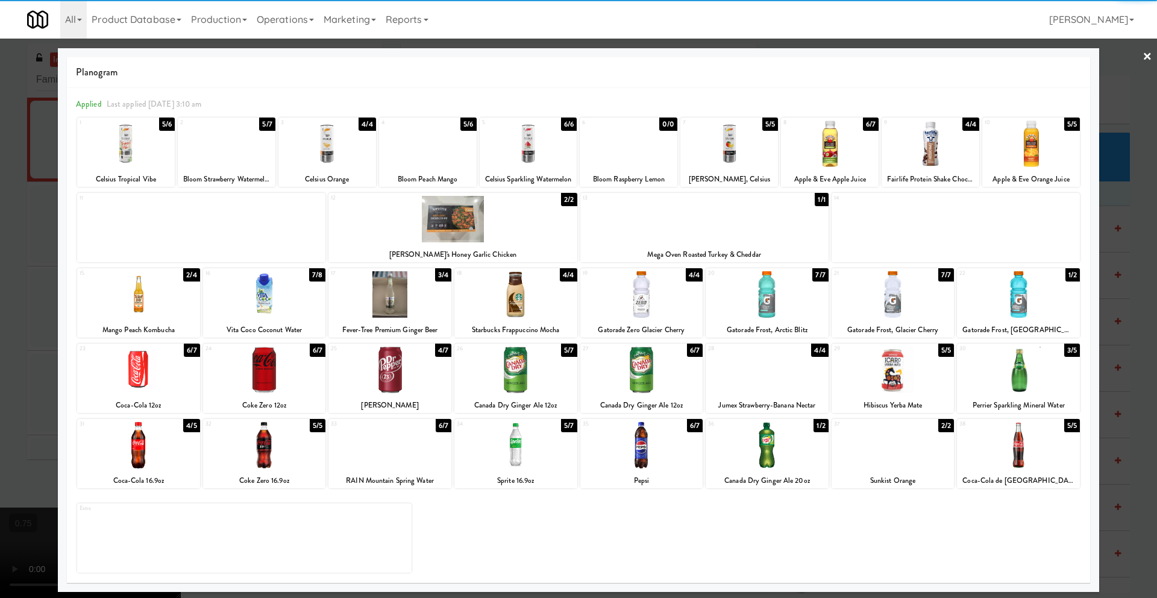
click at [301, 300] on div at bounding box center [264, 294] width 123 height 46
click at [1144, 52] on link "×" at bounding box center [1148, 57] width 10 height 37
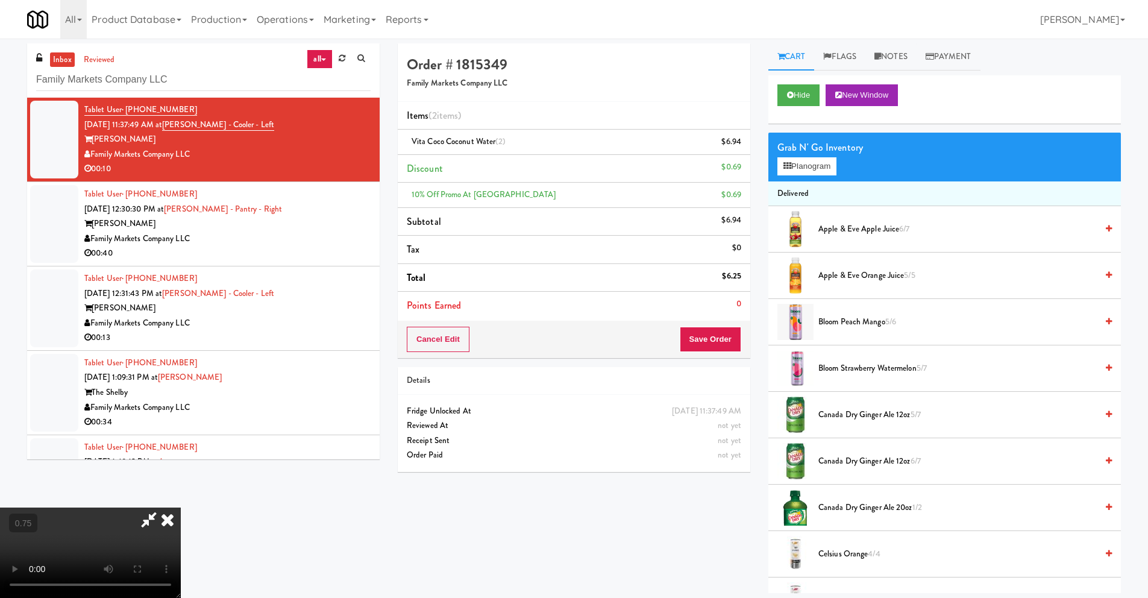
click at [181, 508] on icon at bounding box center [167, 520] width 27 height 24
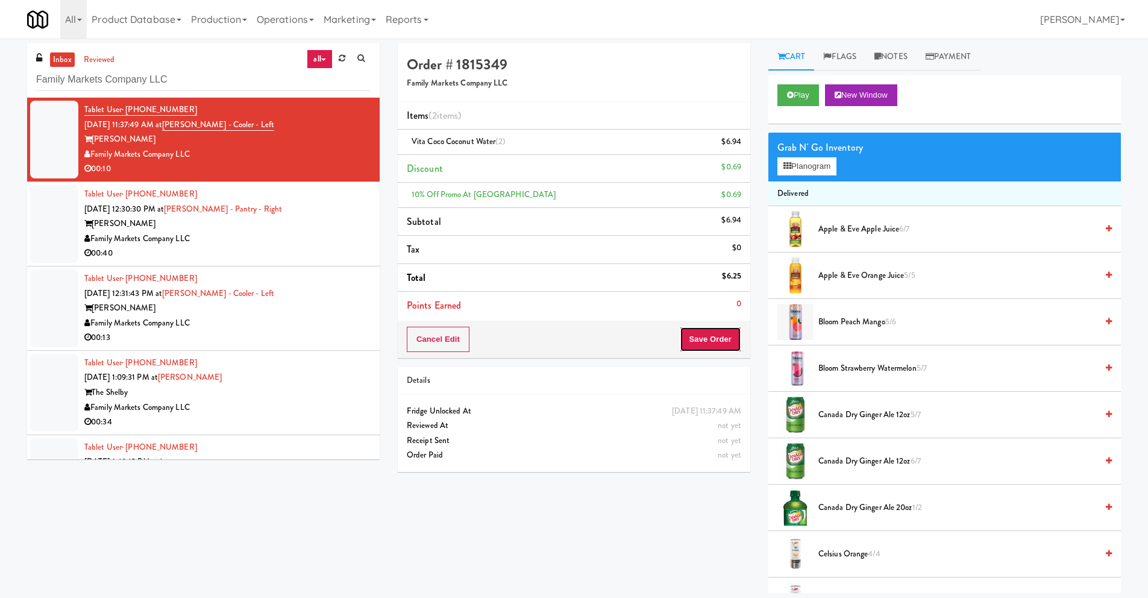
click at [720, 337] on button "Save Order" at bounding box center [710, 339] width 61 height 25
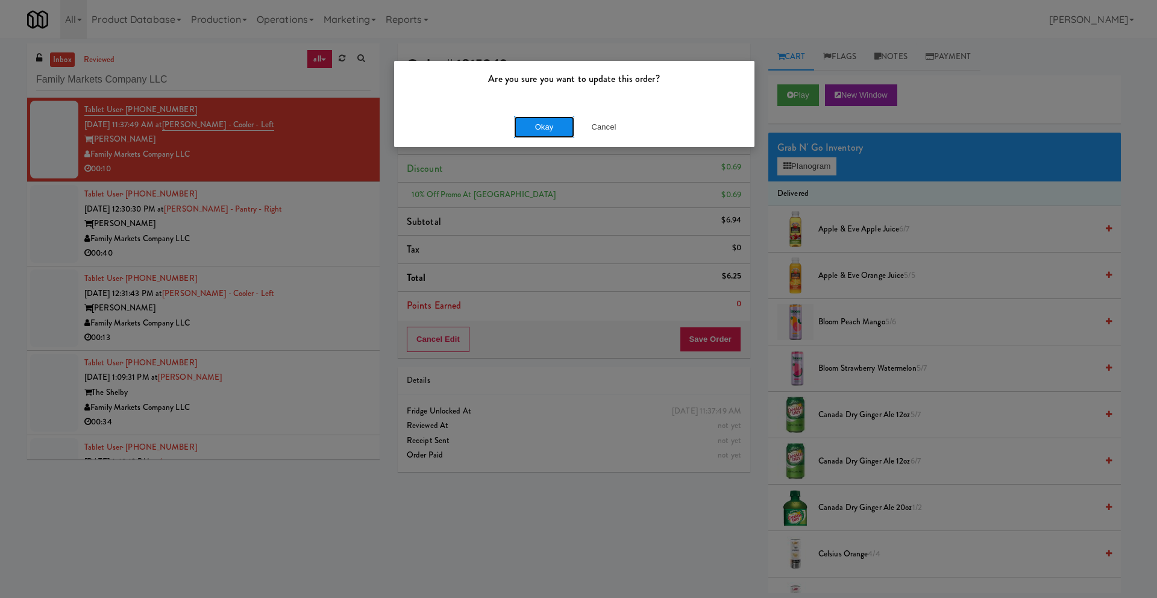
click at [546, 133] on button "Okay" at bounding box center [544, 127] width 60 height 22
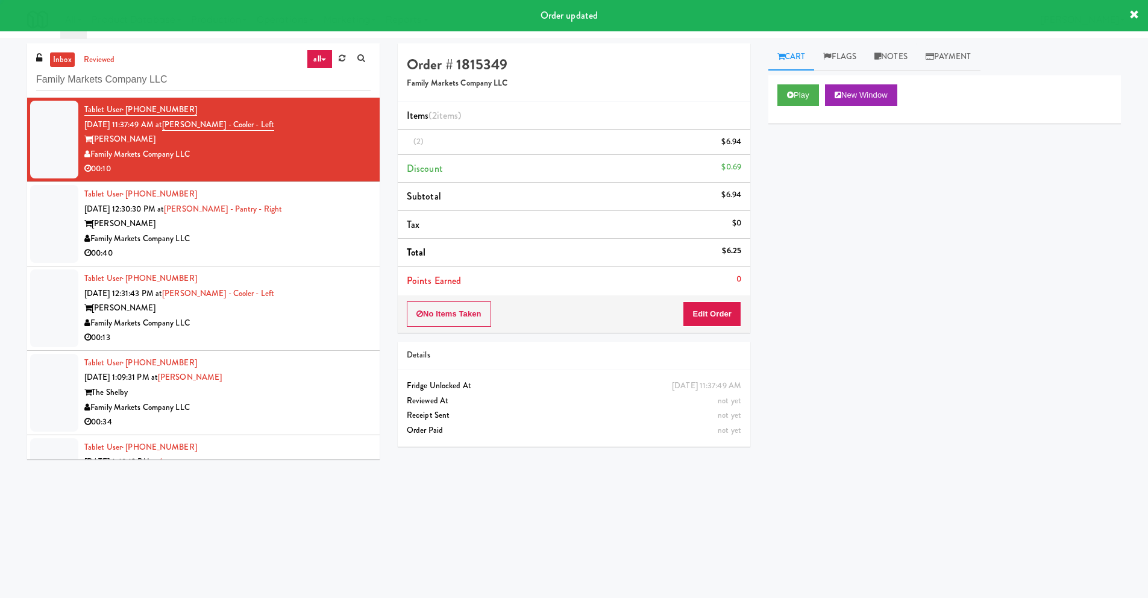
click at [177, 227] on div "[PERSON_NAME]" at bounding box center [227, 223] width 286 height 15
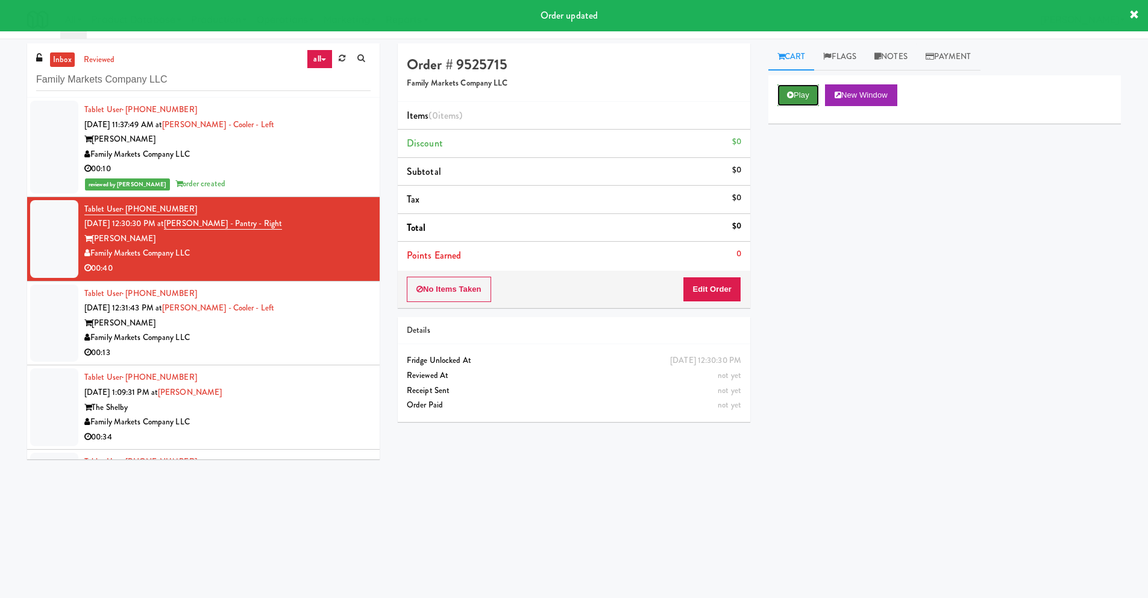
click at [800, 95] on button "Play" at bounding box center [799, 95] width 42 height 22
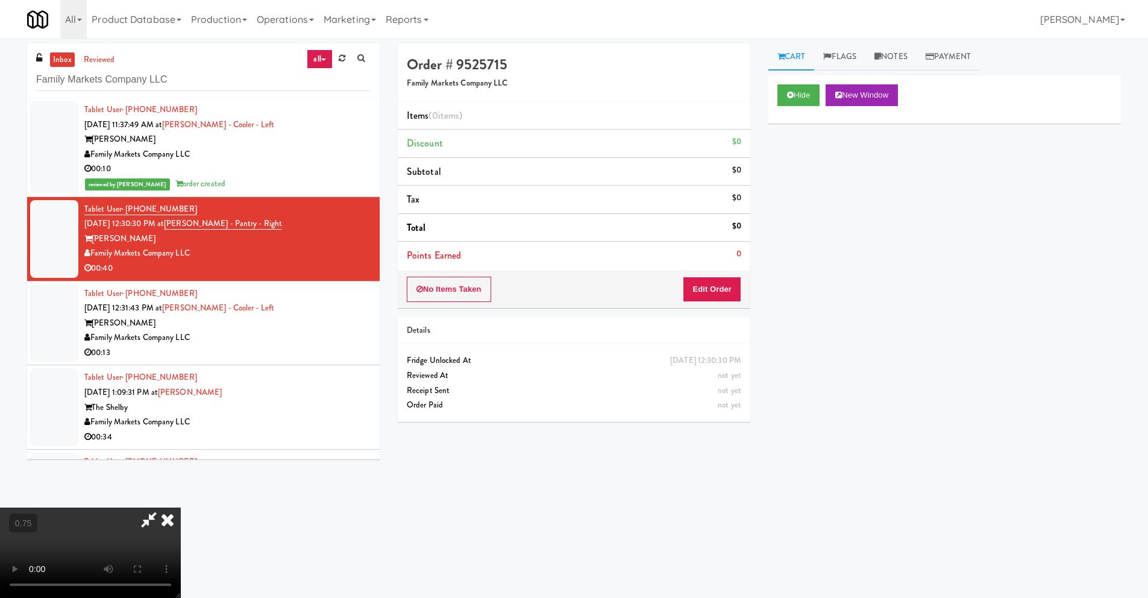
click at [181, 508] on video at bounding box center [90, 553] width 181 height 90
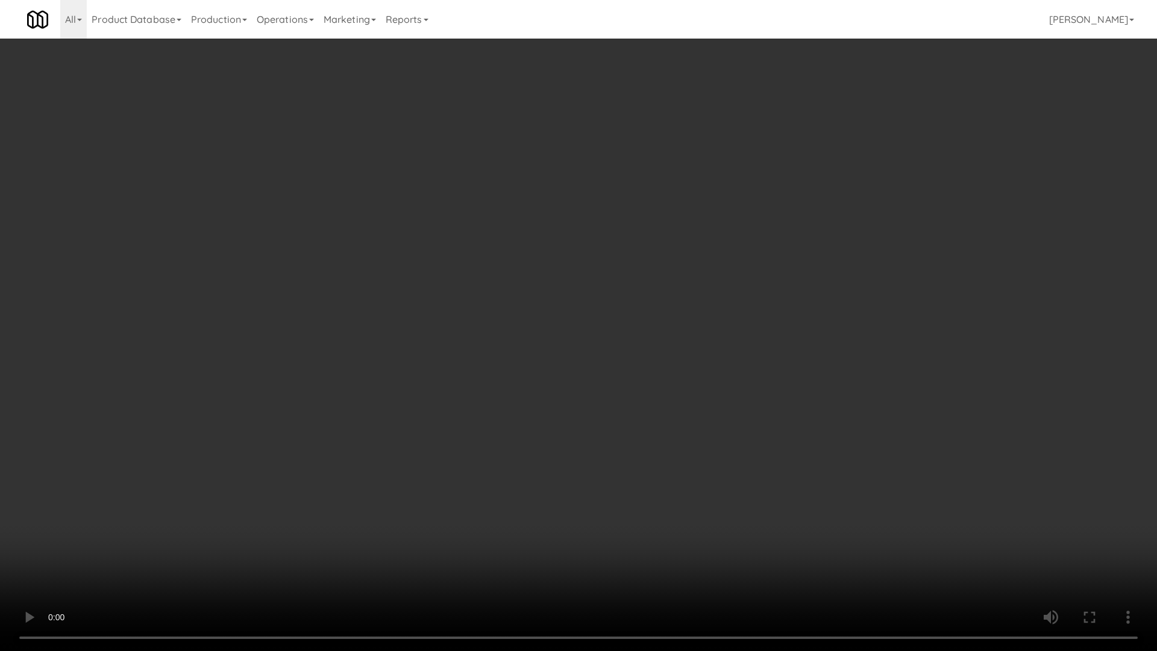
click at [615, 400] on video at bounding box center [578, 325] width 1157 height 651
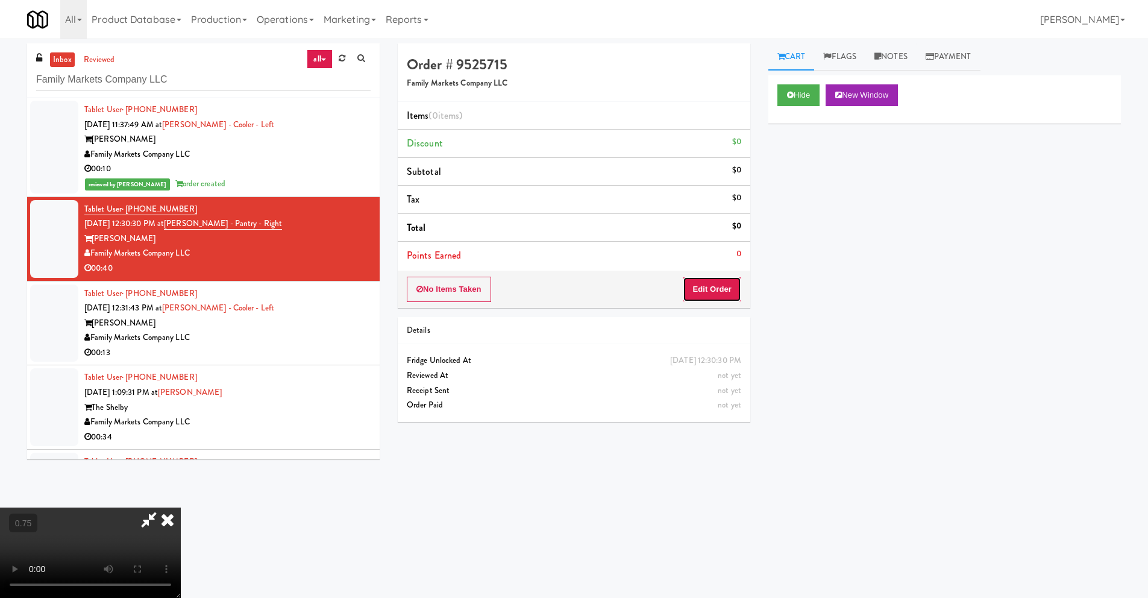
click at [715, 286] on button "Edit Order" at bounding box center [712, 289] width 58 height 25
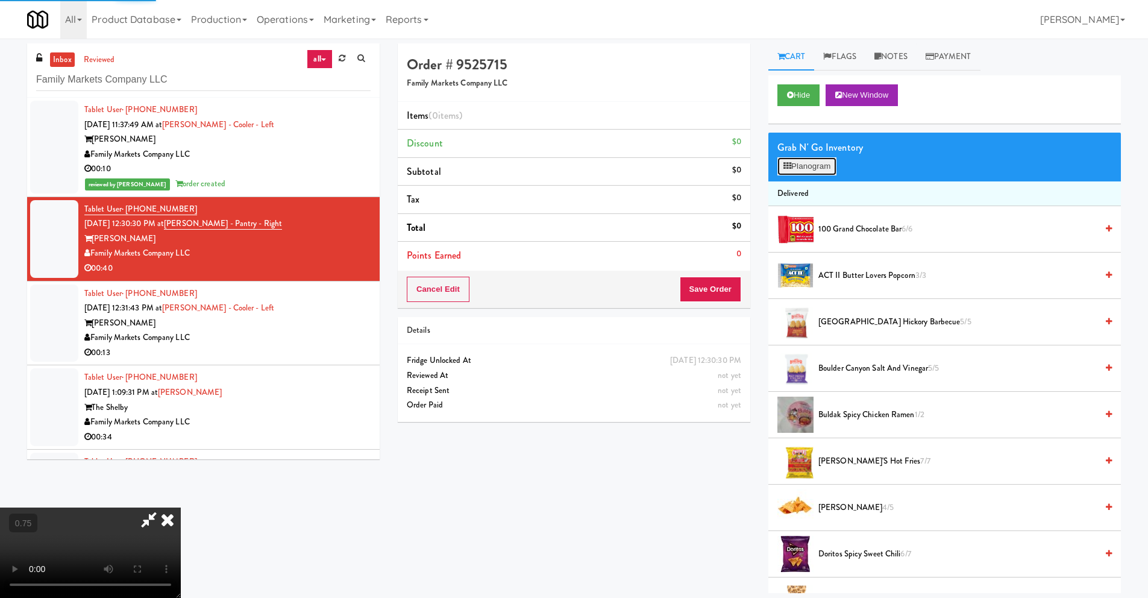
click at [820, 161] on button "Planogram" at bounding box center [807, 166] width 59 height 18
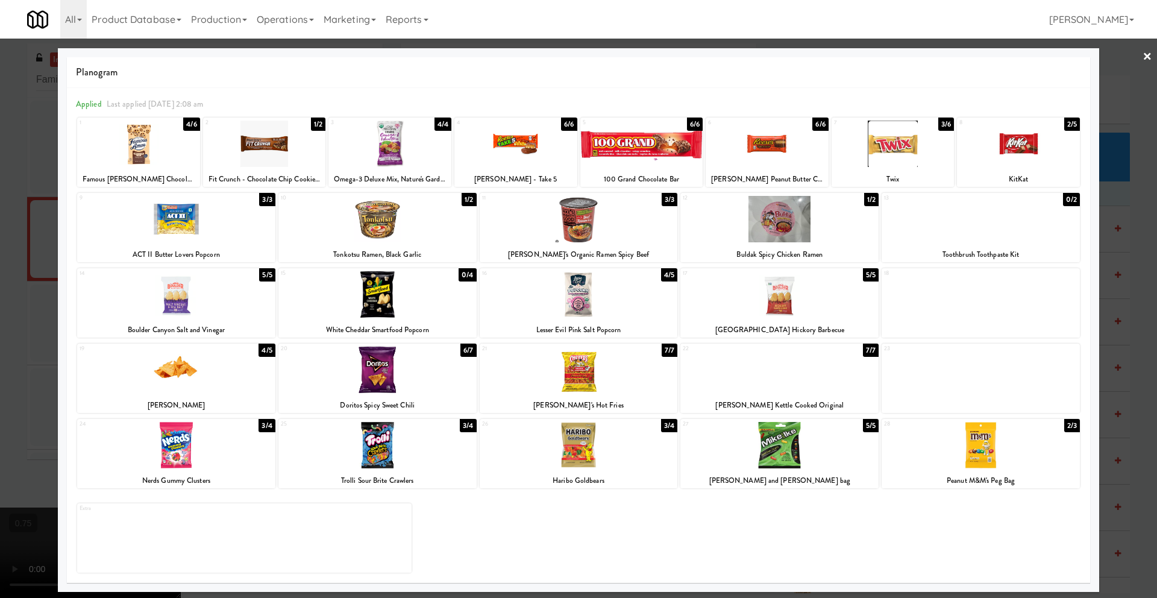
click at [156, 157] on div at bounding box center [138, 144] width 123 height 46
click at [1147, 57] on link "×" at bounding box center [1148, 57] width 10 height 37
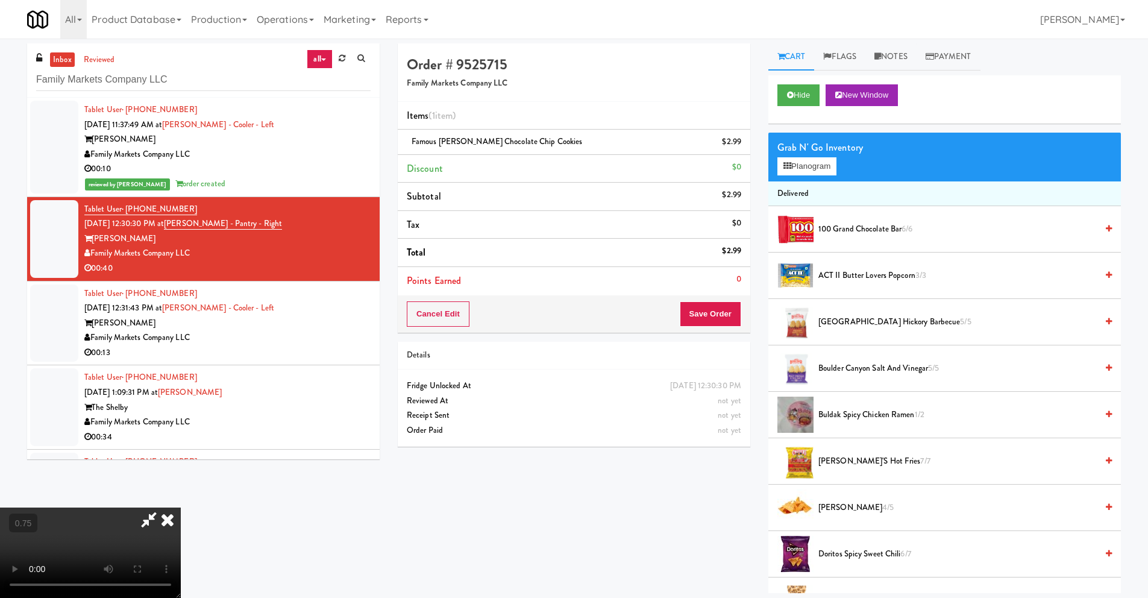
click at [147, 508] on video at bounding box center [90, 553] width 181 height 90
click at [166, 508] on video at bounding box center [90, 553] width 181 height 90
click at [181, 521] on video at bounding box center [90, 553] width 181 height 90
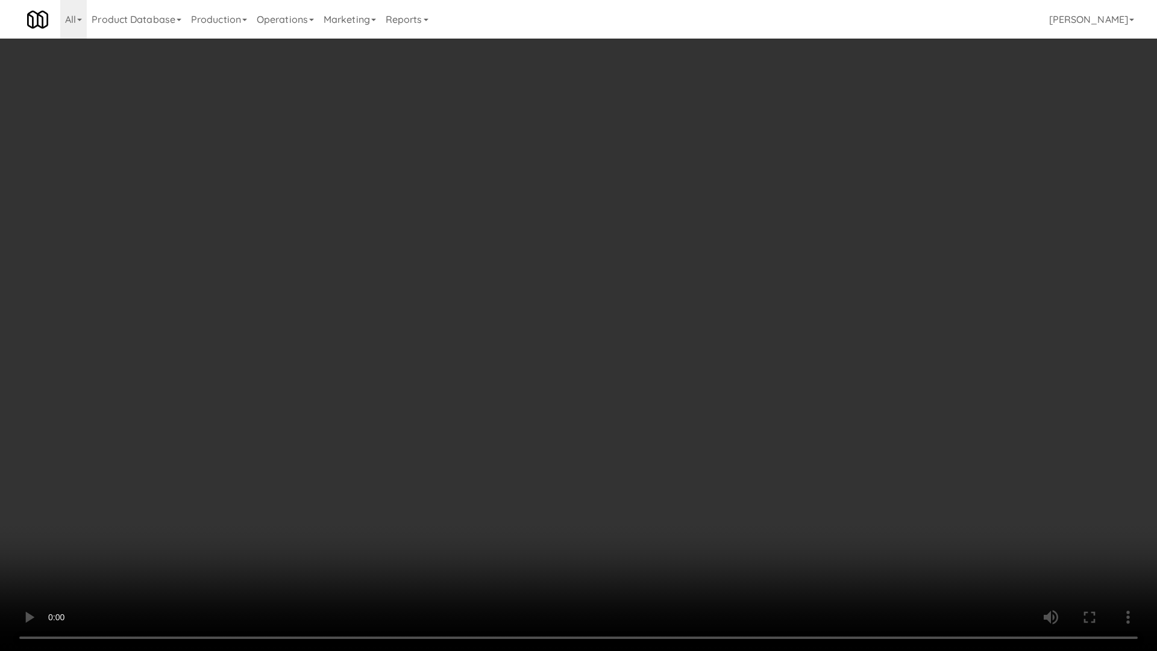
click at [299, 574] on video at bounding box center [578, 325] width 1157 height 651
click at [287, 532] on video at bounding box center [578, 325] width 1157 height 651
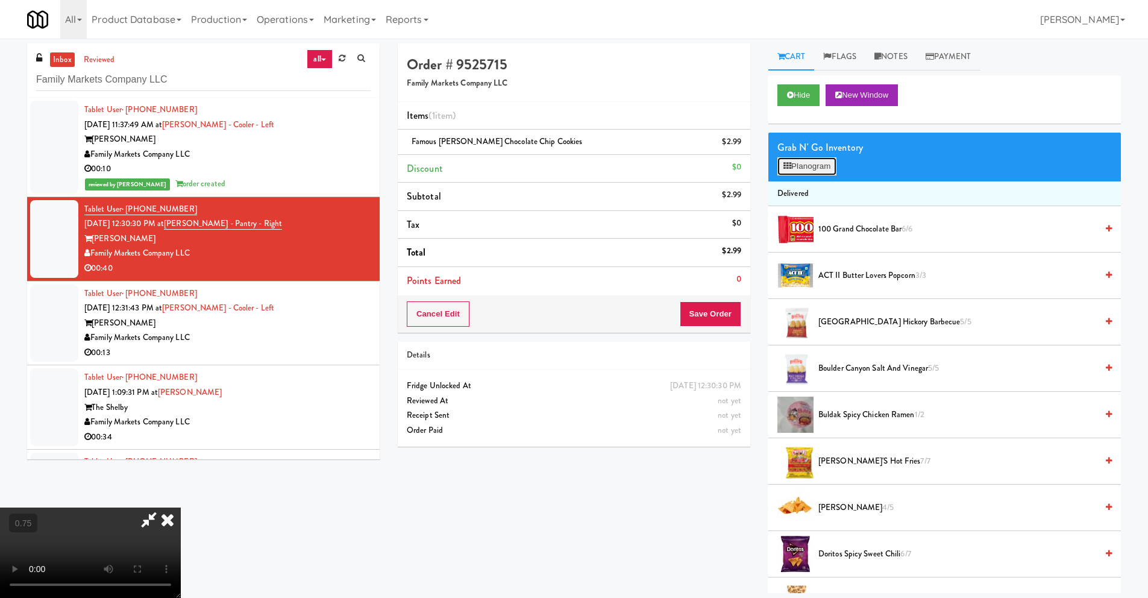
click at [806, 166] on button "Planogram" at bounding box center [807, 166] width 59 height 18
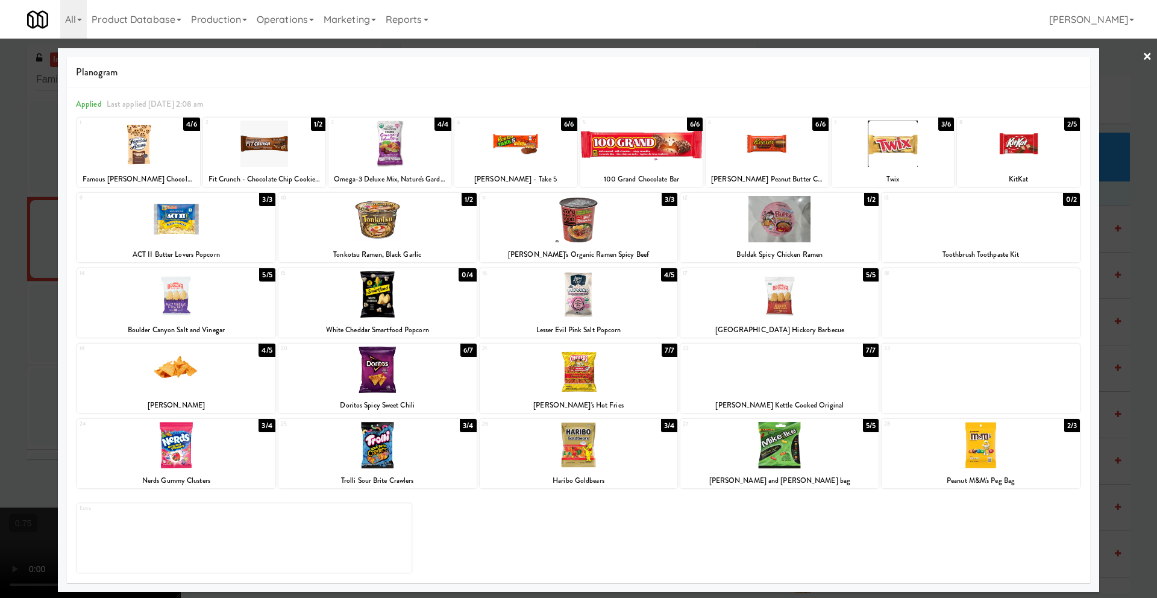
click at [168, 365] on div at bounding box center [176, 370] width 198 height 46
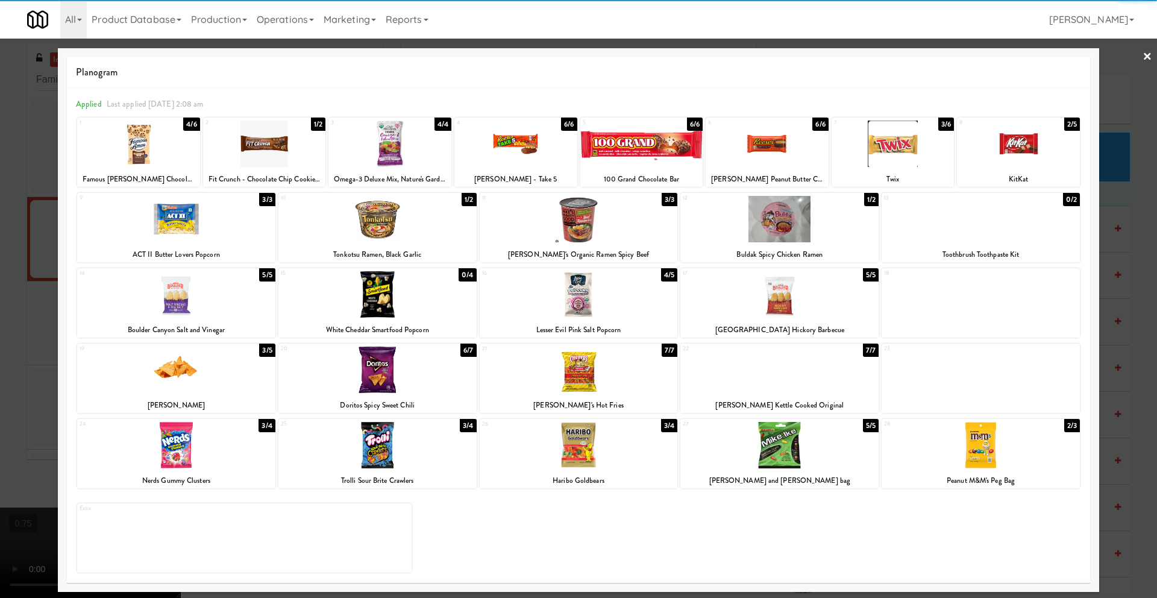
click at [1148, 52] on div at bounding box center [578, 299] width 1157 height 598
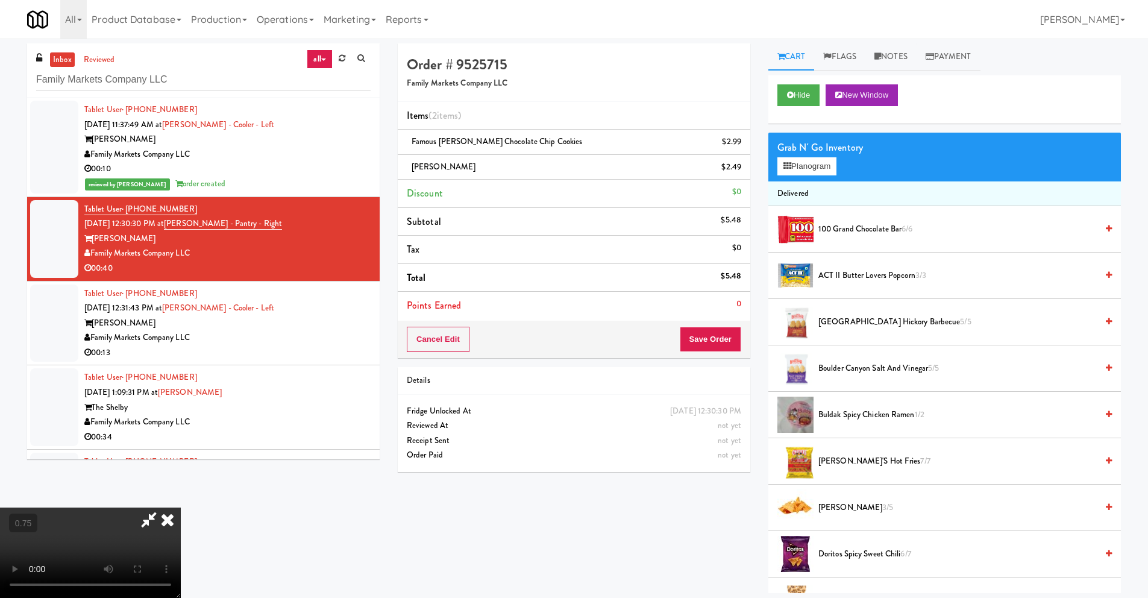
click at [181, 508] on icon at bounding box center [167, 520] width 27 height 24
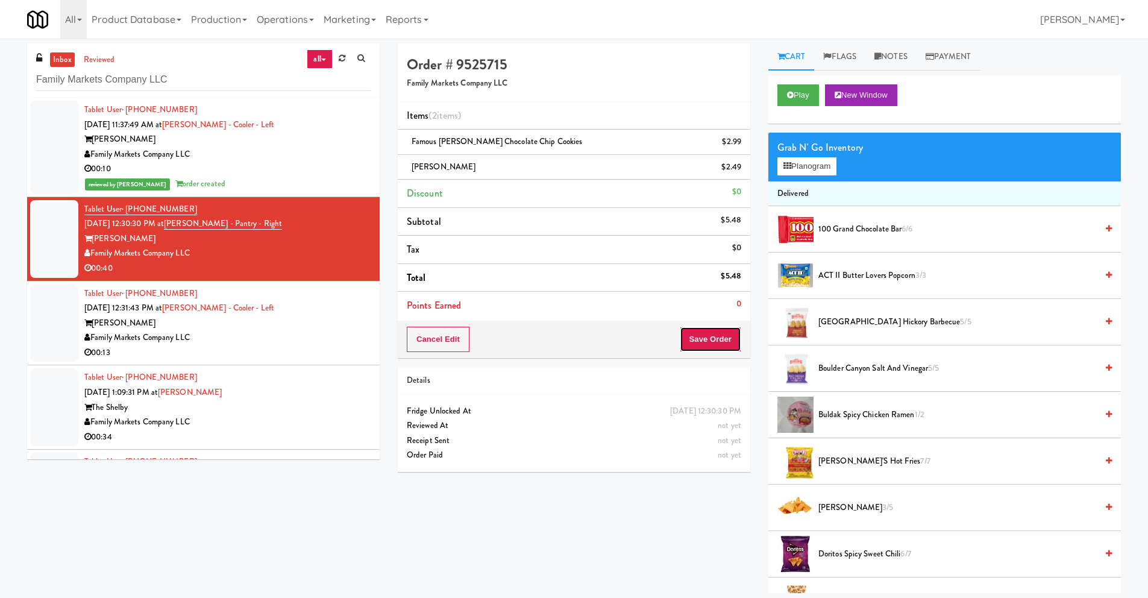
click at [726, 342] on button "Save Order" at bounding box center [710, 339] width 61 height 25
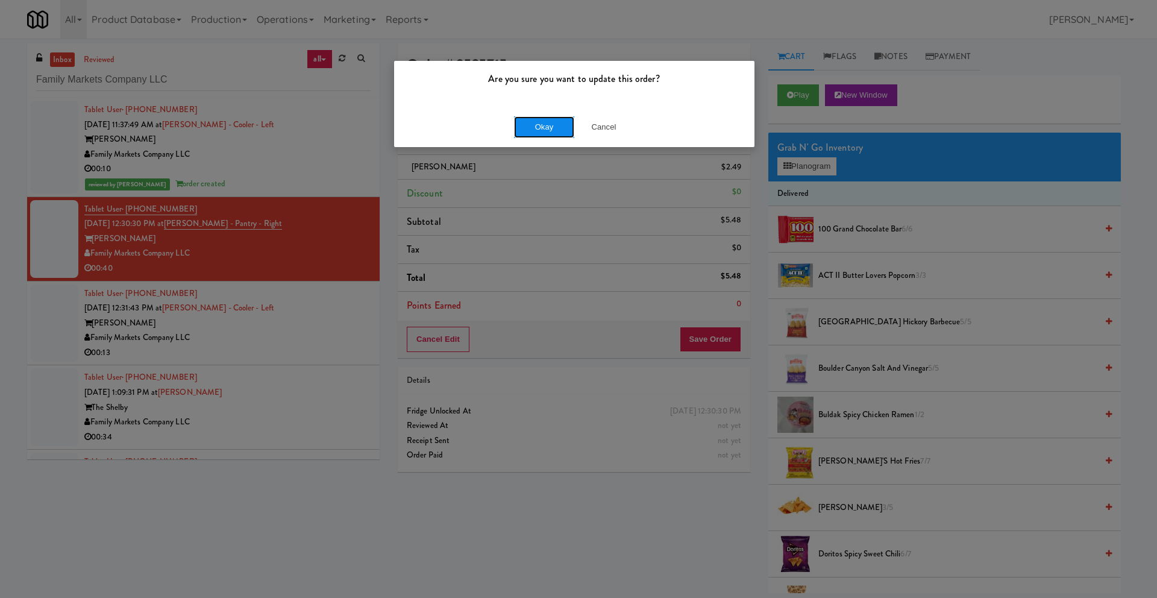
click at [545, 135] on button "Okay" at bounding box center [544, 127] width 60 height 22
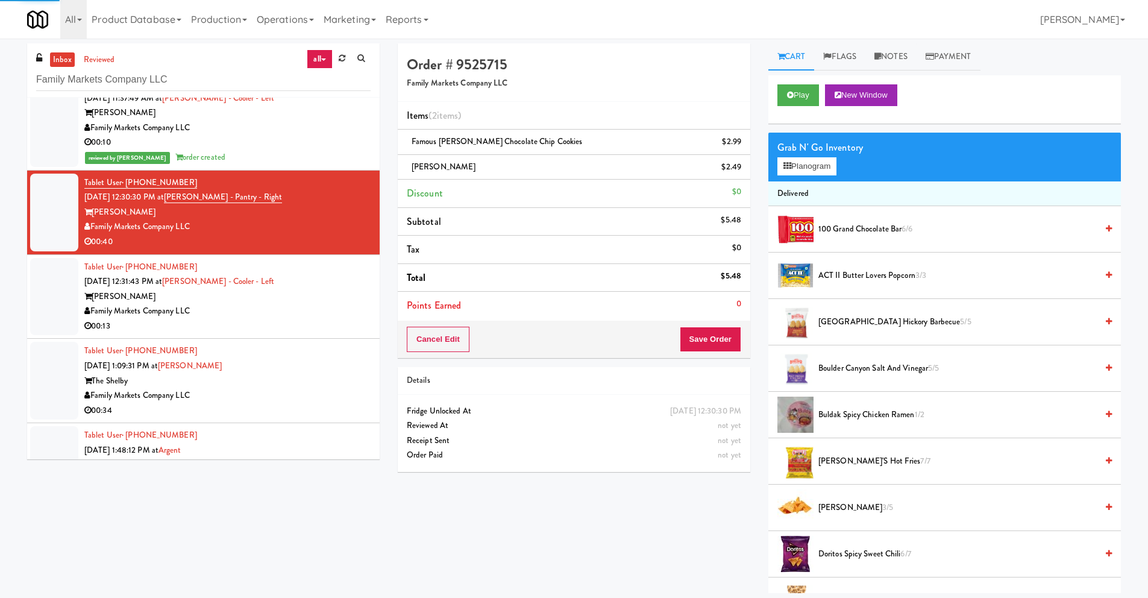
scroll to position [68, 0]
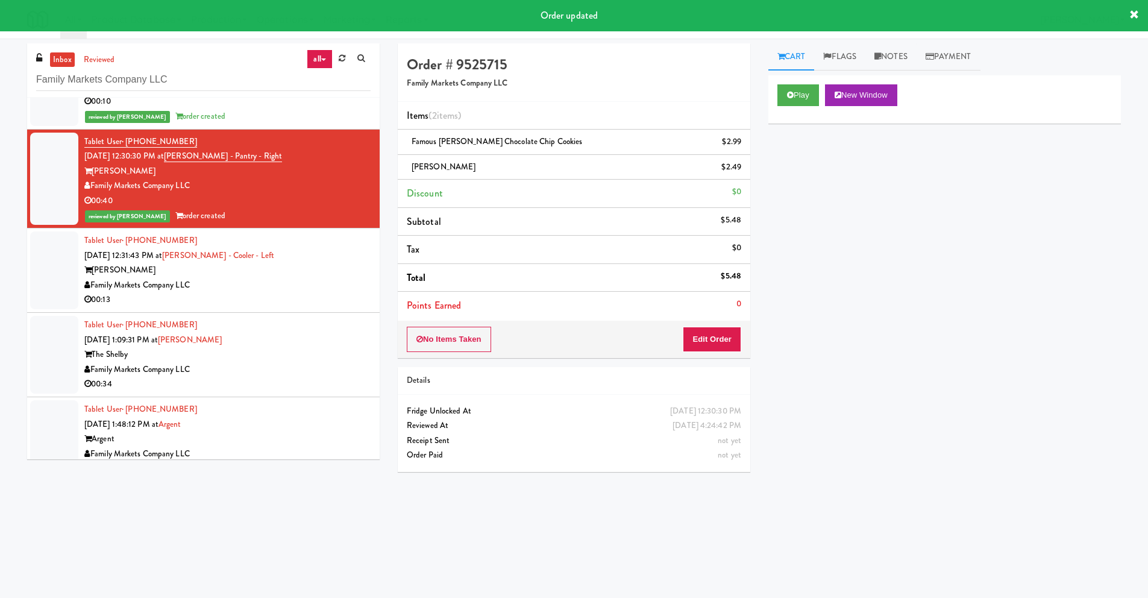
click at [243, 272] on div "[PERSON_NAME]" at bounding box center [227, 270] width 286 height 15
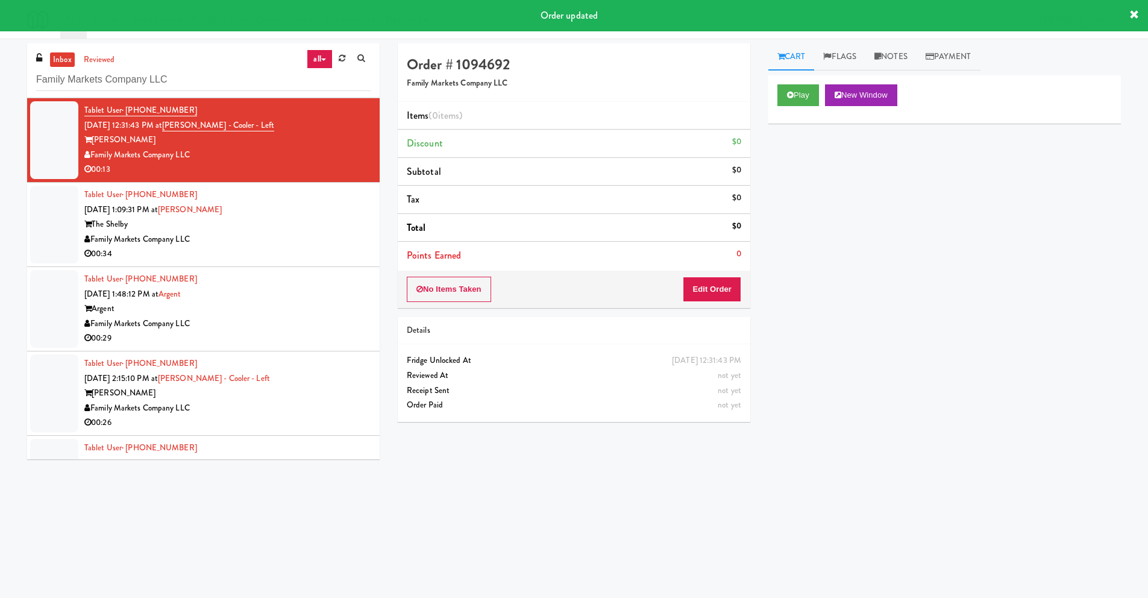
scroll to position [197, 0]
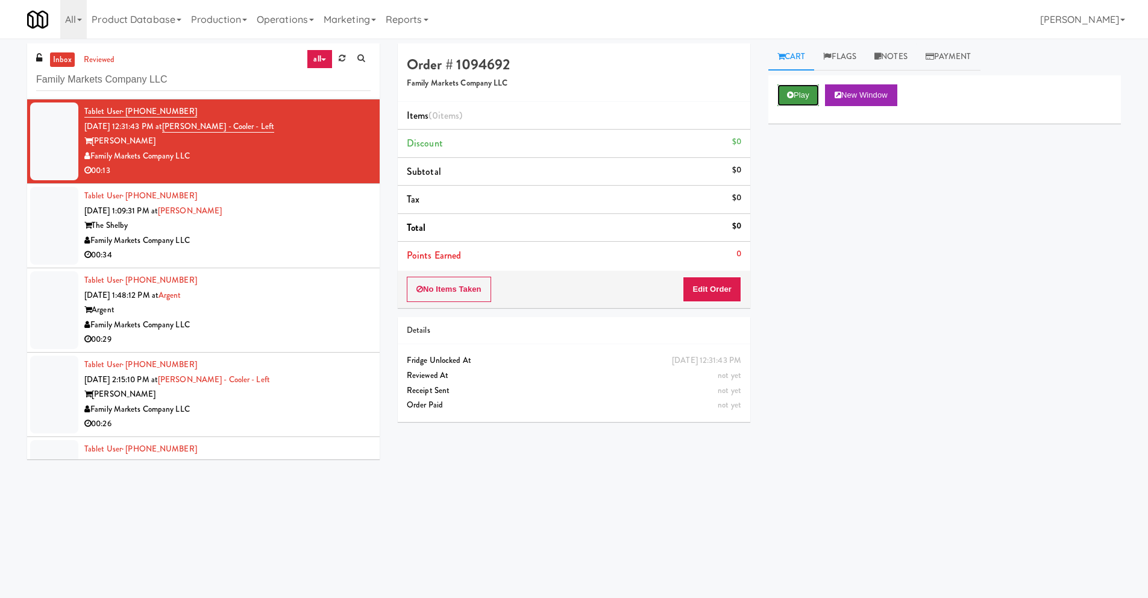
click at [784, 99] on button "Play" at bounding box center [799, 95] width 42 height 22
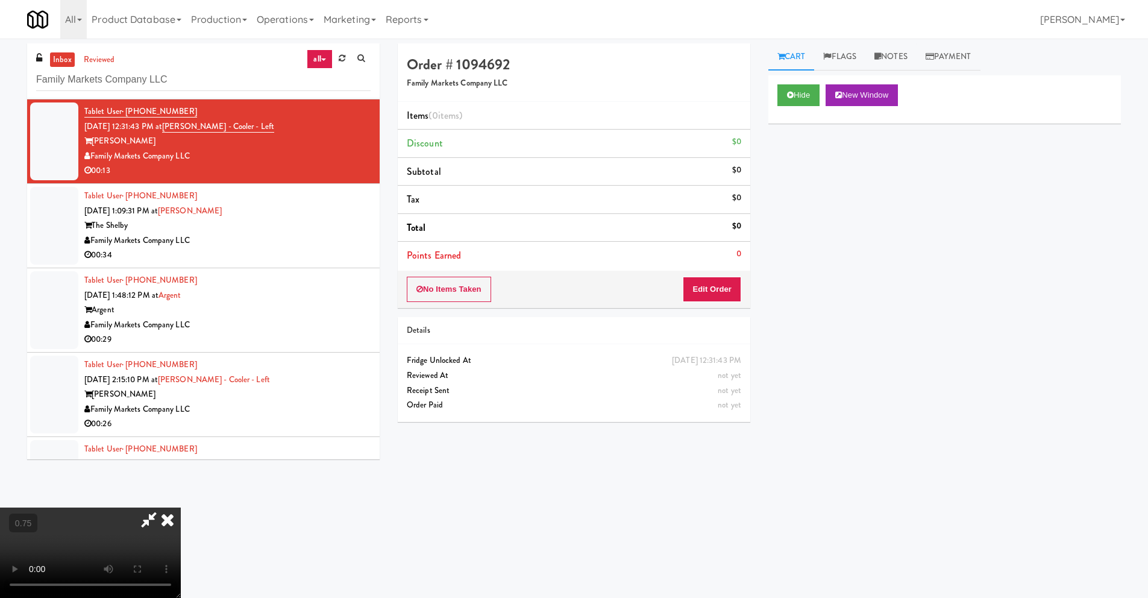
click at [181, 508] on video at bounding box center [90, 553] width 181 height 90
click at [731, 288] on button "Edit Order" at bounding box center [712, 289] width 58 height 25
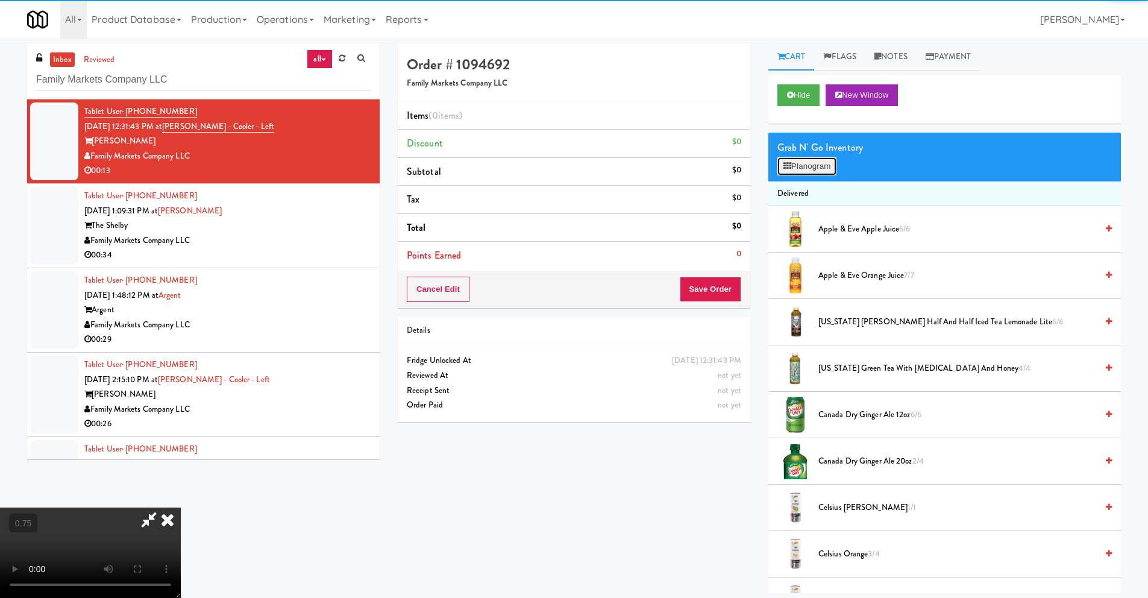
click at [804, 168] on button "Planogram" at bounding box center [807, 166] width 59 height 18
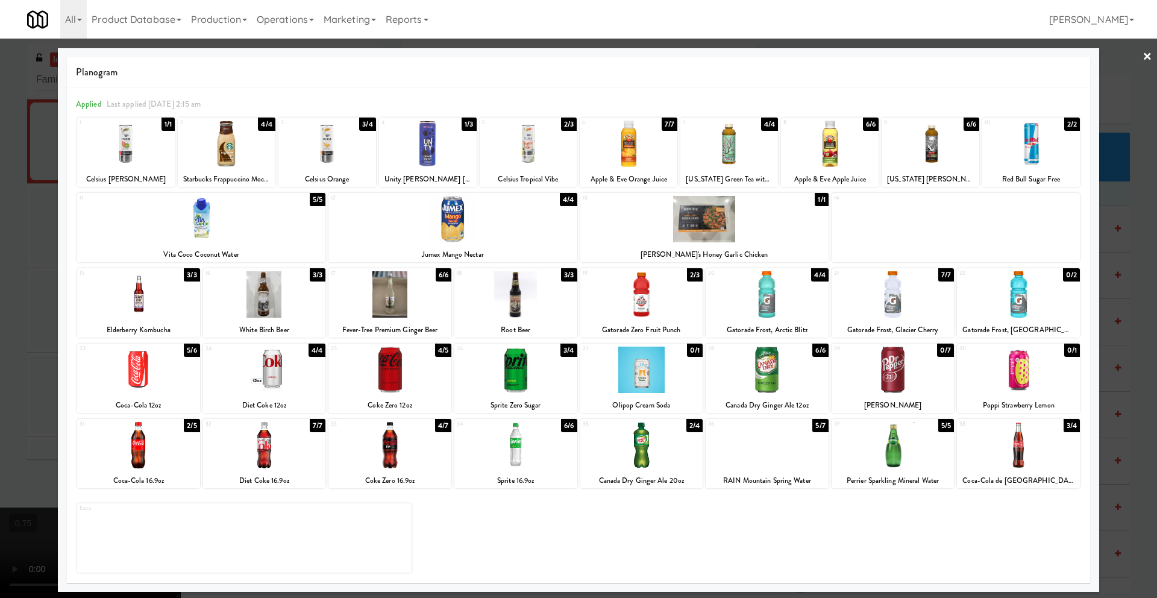
click at [914, 301] on div at bounding box center [893, 294] width 123 height 46
click at [1148, 54] on link "×" at bounding box center [1148, 57] width 10 height 37
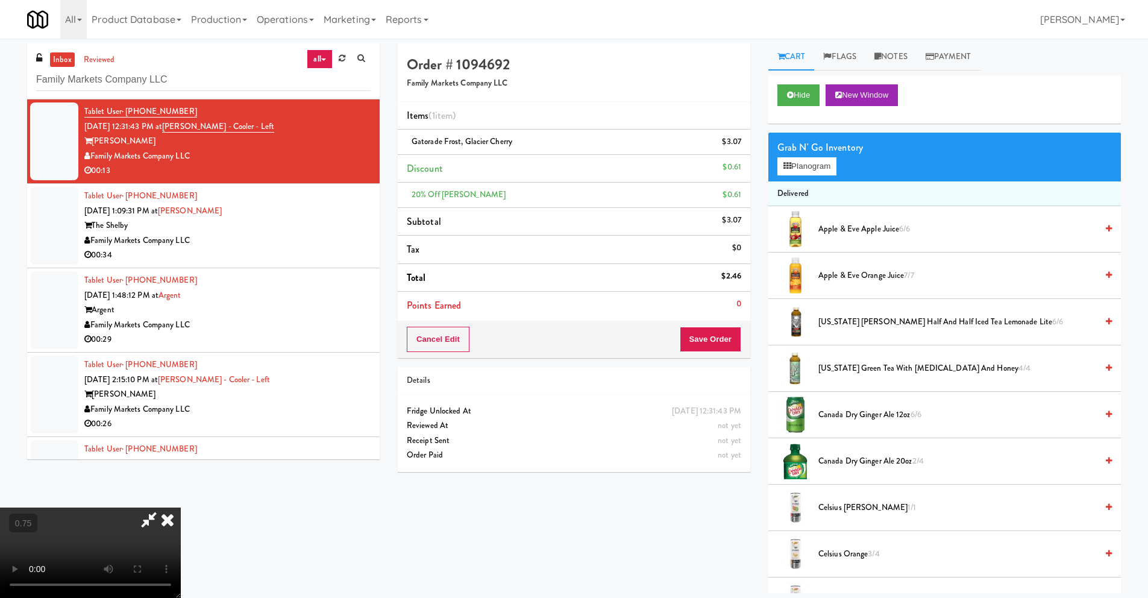
click at [181, 508] on icon at bounding box center [167, 520] width 27 height 24
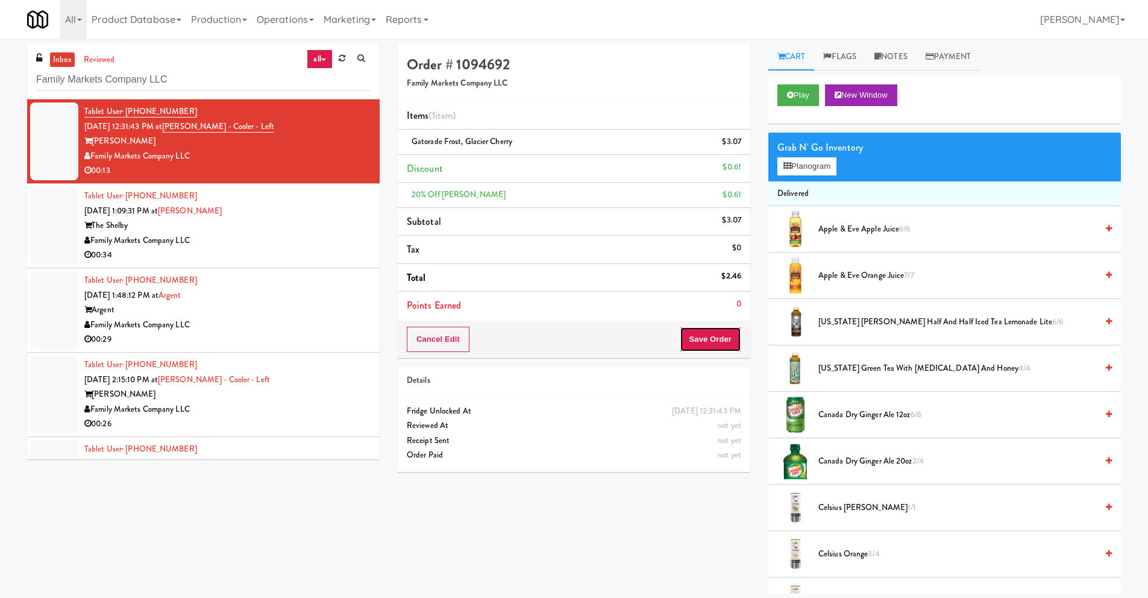
click at [711, 336] on button "Save Order" at bounding box center [710, 339] width 61 height 25
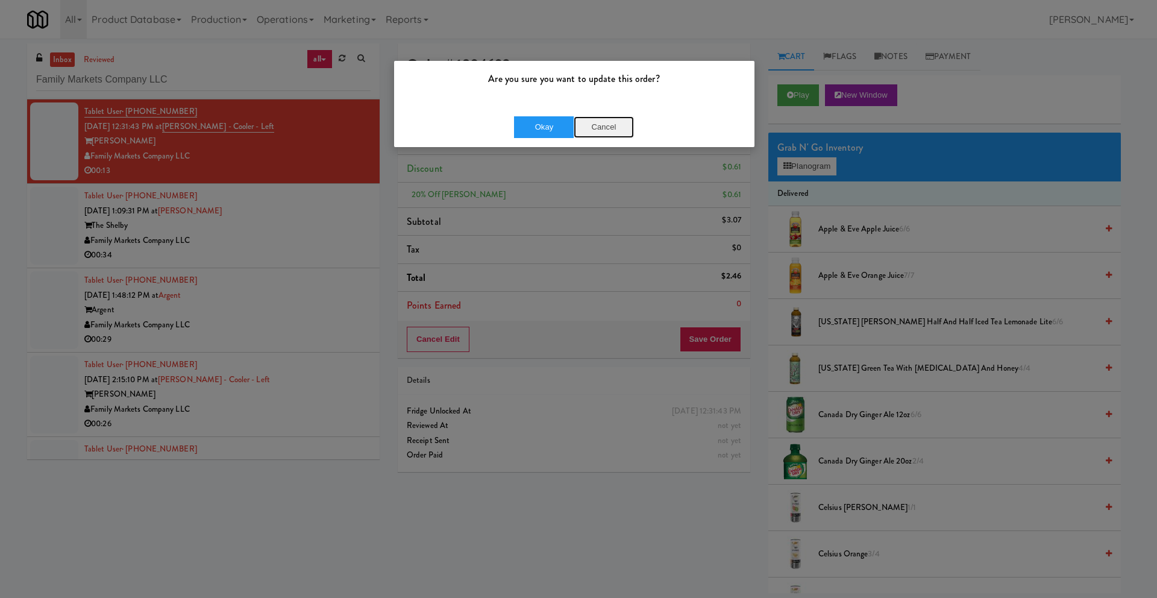
click at [614, 126] on button "Cancel" at bounding box center [604, 127] width 60 height 22
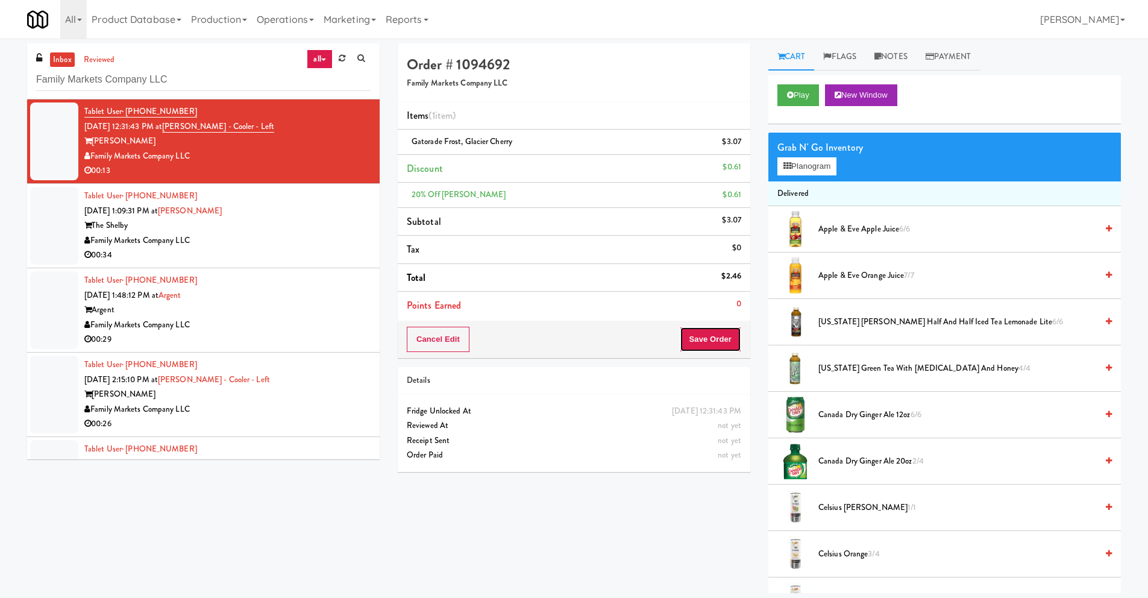
click at [704, 341] on button "Save Order" at bounding box center [710, 339] width 61 height 25
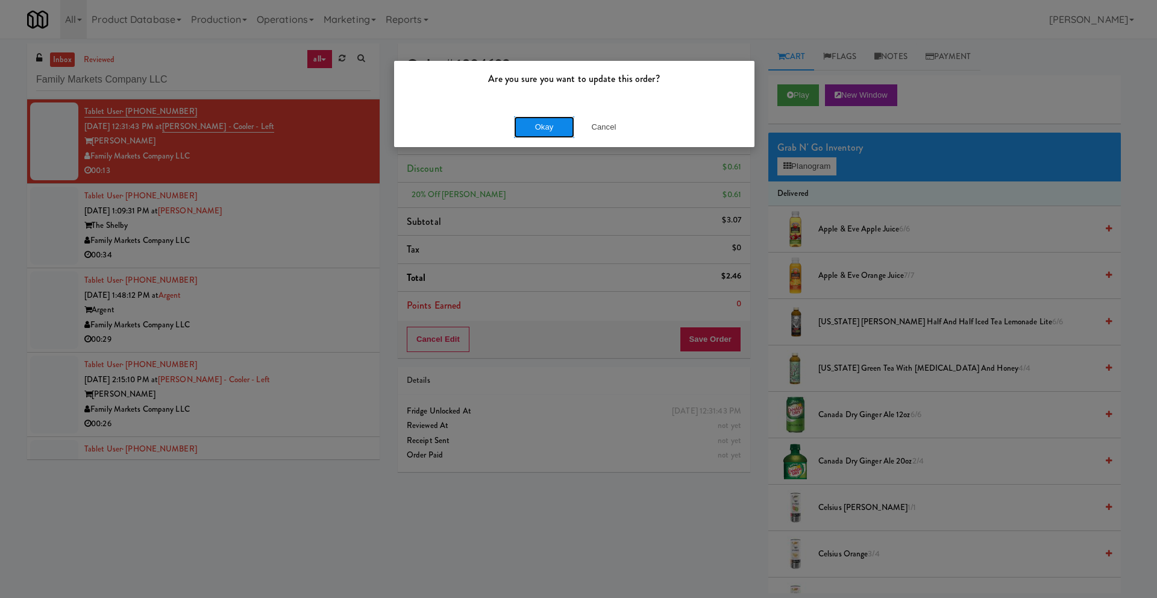
click at [549, 128] on button "Okay" at bounding box center [544, 127] width 60 height 22
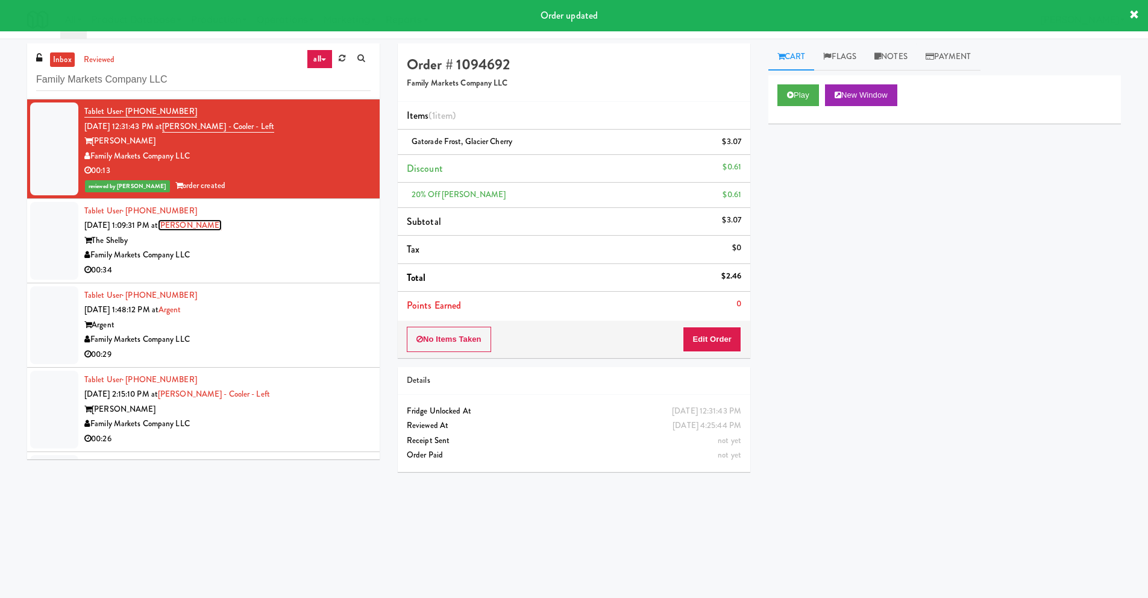
click at [218, 230] on link "[PERSON_NAME]" at bounding box center [190, 224] width 64 height 11
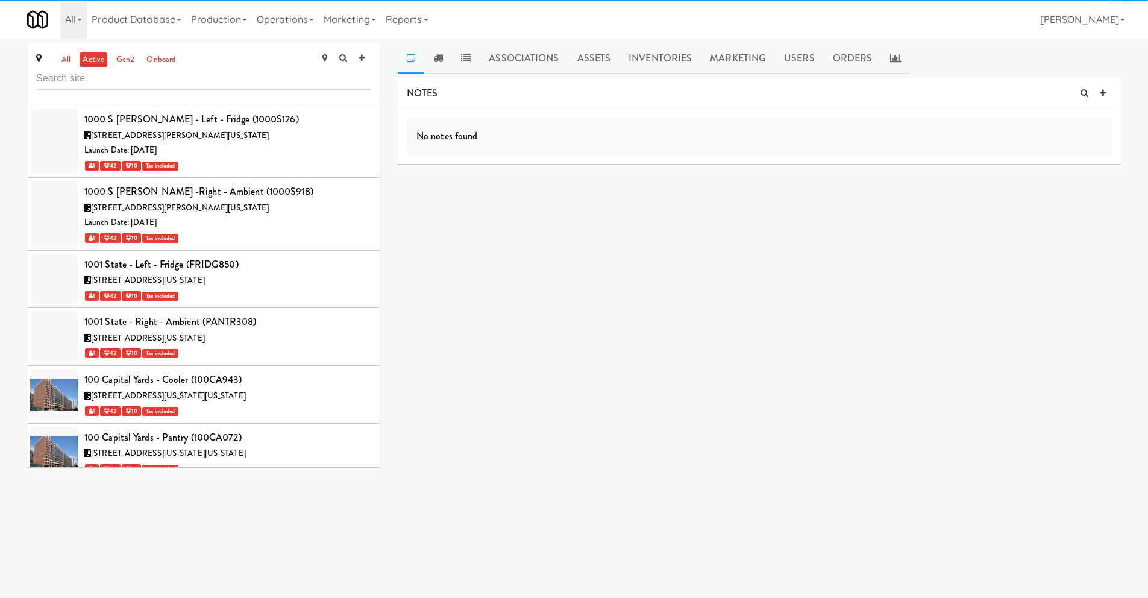
scroll to position [41930, 0]
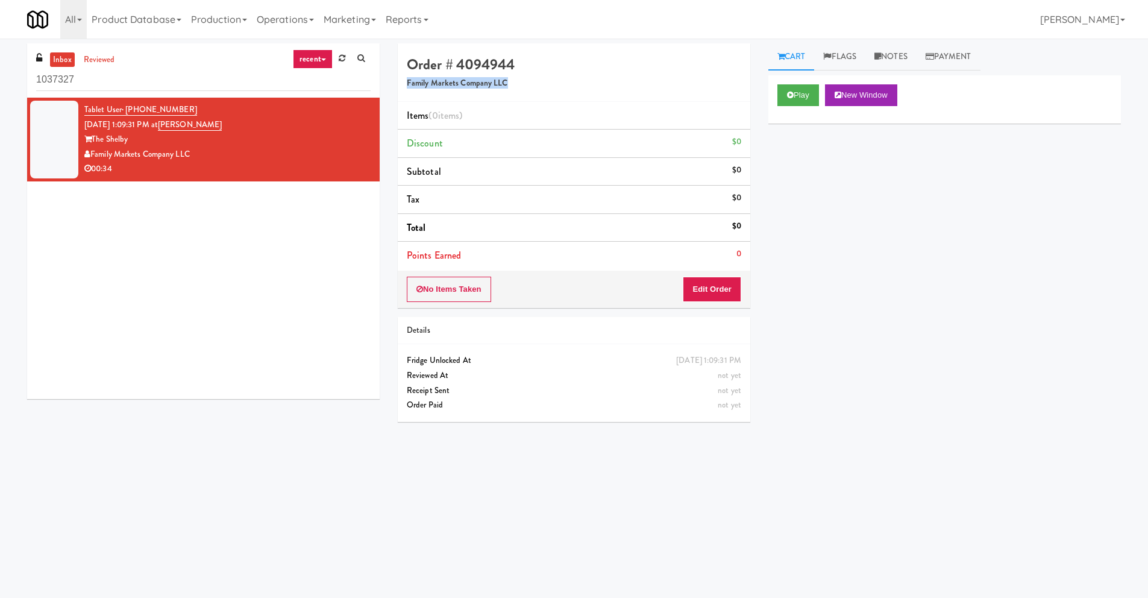
drag, startPoint x: 520, startPoint y: 80, endPoint x: 402, endPoint y: 78, distance: 117.6
click at [402, 78] on div "Order # 4094944 Family Markets Company LLC" at bounding box center [574, 72] width 353 height 58
copy h5 "Family Markets Company LLC"
click at [98, 81] on input "1037327" at bounding box center [203, 80] width 335 height 22
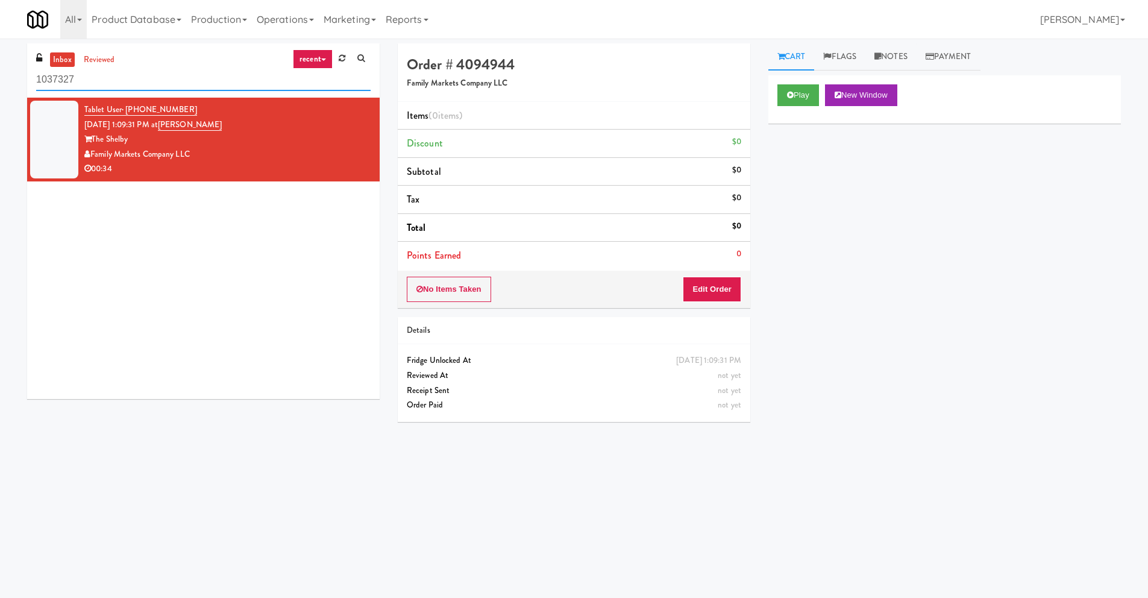
click at [99, 81] on input "1037327" at bounding box center [203, 80] width 335 height 22
paste input "Family Markets Company LLC"
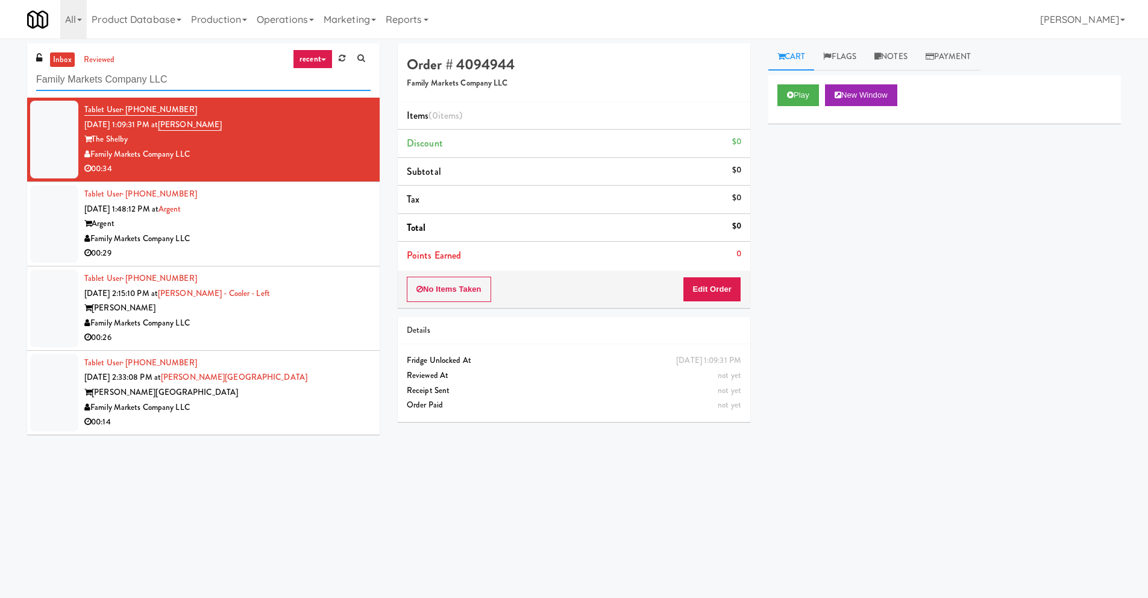
type input "Family Markets Company LLC"
click at [223, 156] on div "Family Markets Company LLC" at bounding box center [227, 154] width 286 height 15
click at [803, 98] on button "Play" at bounding box center [799, 95] width 42 height 22
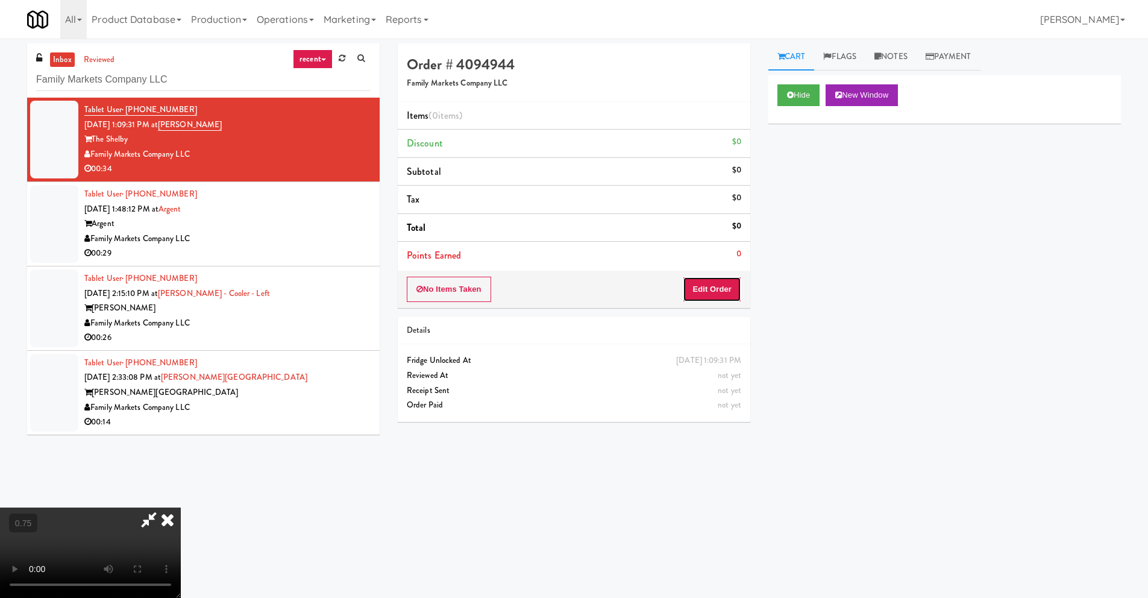
click at [727, 292] on button "Edit Order" at bounding box center [712, 289] width 58 height 25
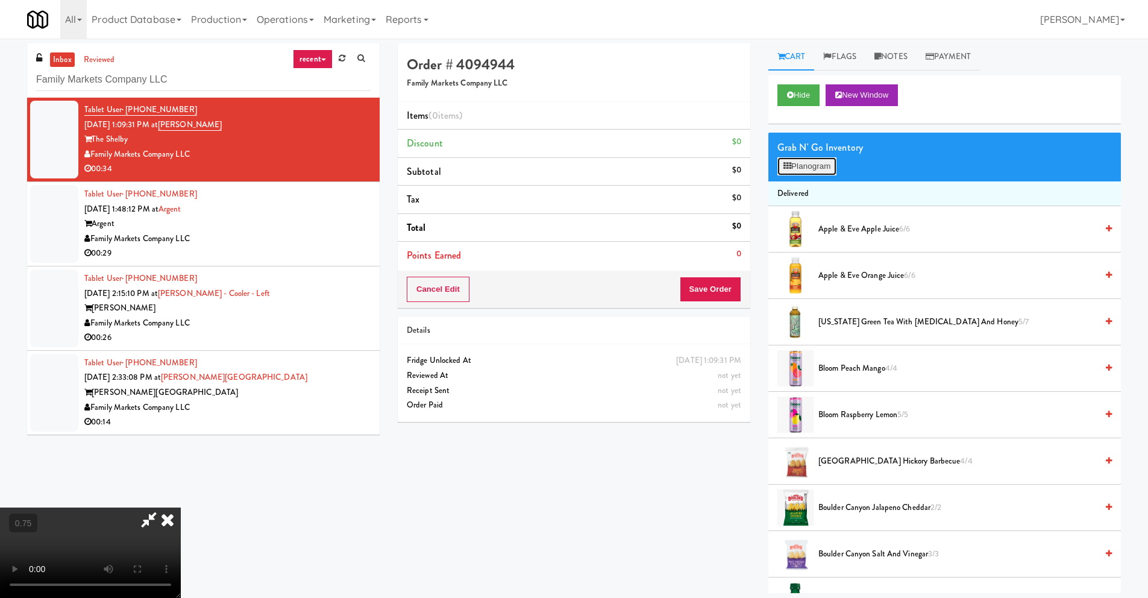
click at [822, 165] on button "Planogram" at bounding box center [807, 166] width 59 height 18
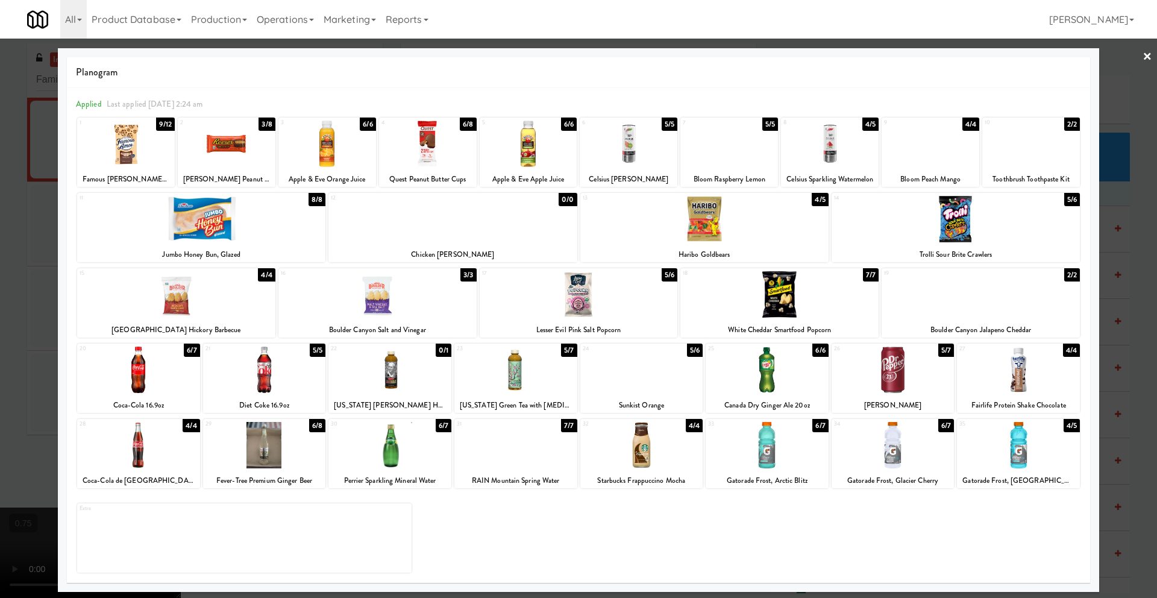
click at [1024, 442] on div at bounding box center [1018, 445] width 123 height 46
click at [1146, 58] on link "×" at bounding box center [1148, 57] width 10 height 37
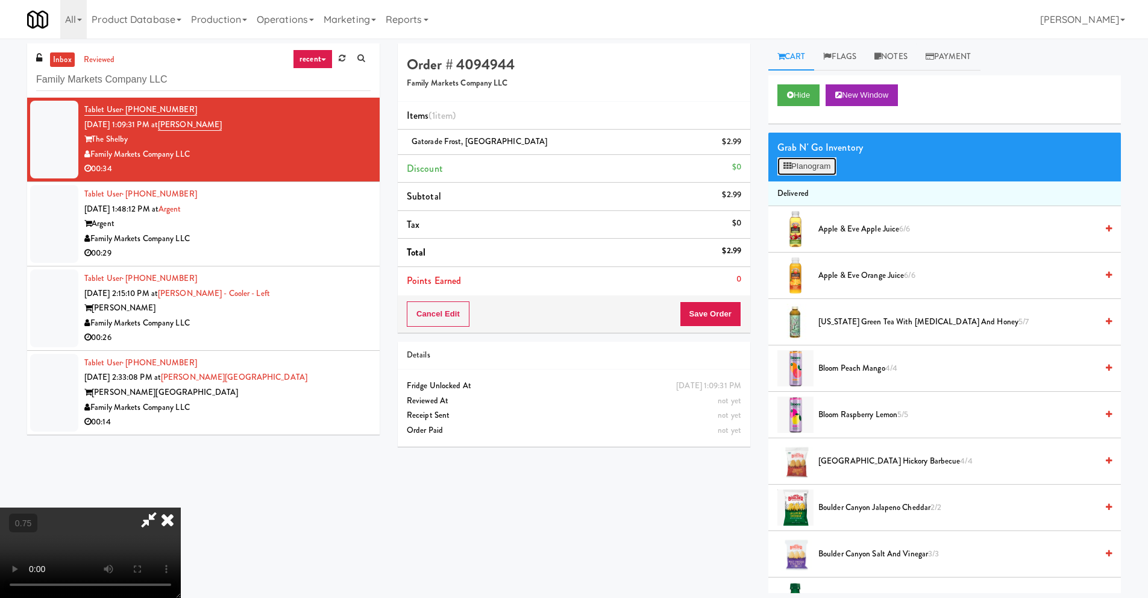
click at [808, 166] on button "Planogram" at bounding box center [807, 166] width 59 height 18
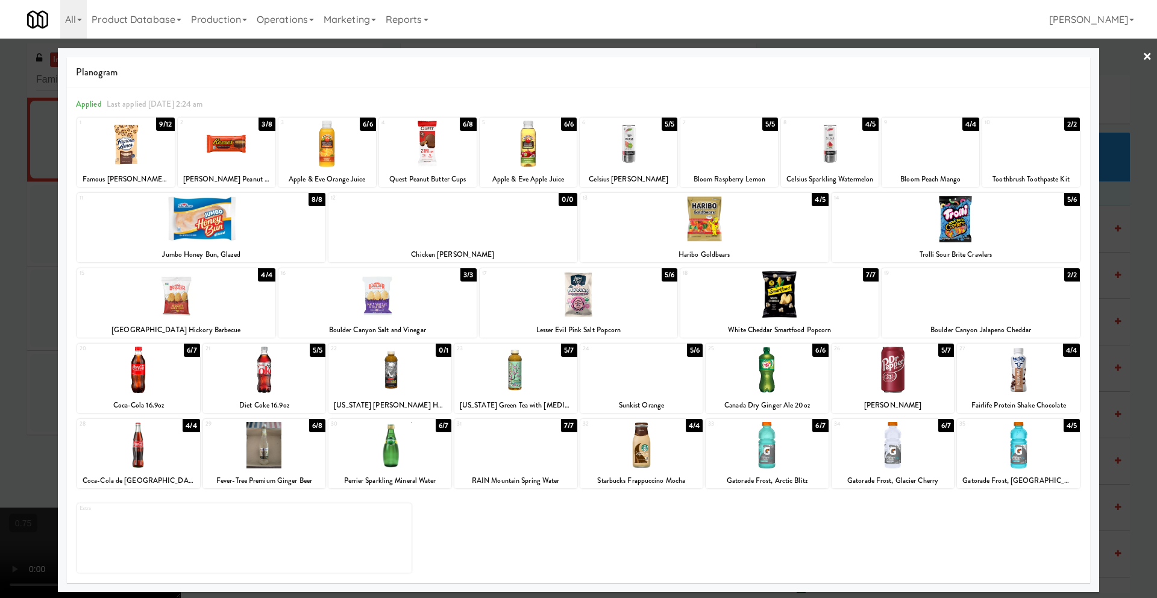
click at [123, 158] on div at bounding box center [126, 144] width 98 height 46
click at [1148, 56] on link "×" at bounding box center [1148, 57] width 10 height 37
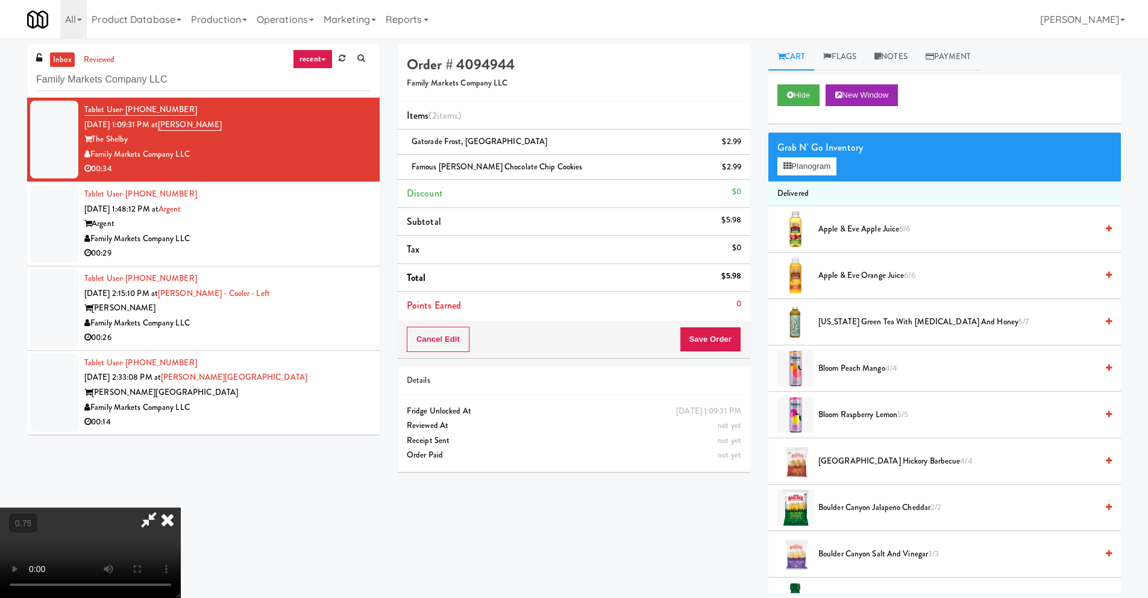
click at [181, 508] on icon at bounding box center [167, 520] width 27 height 24
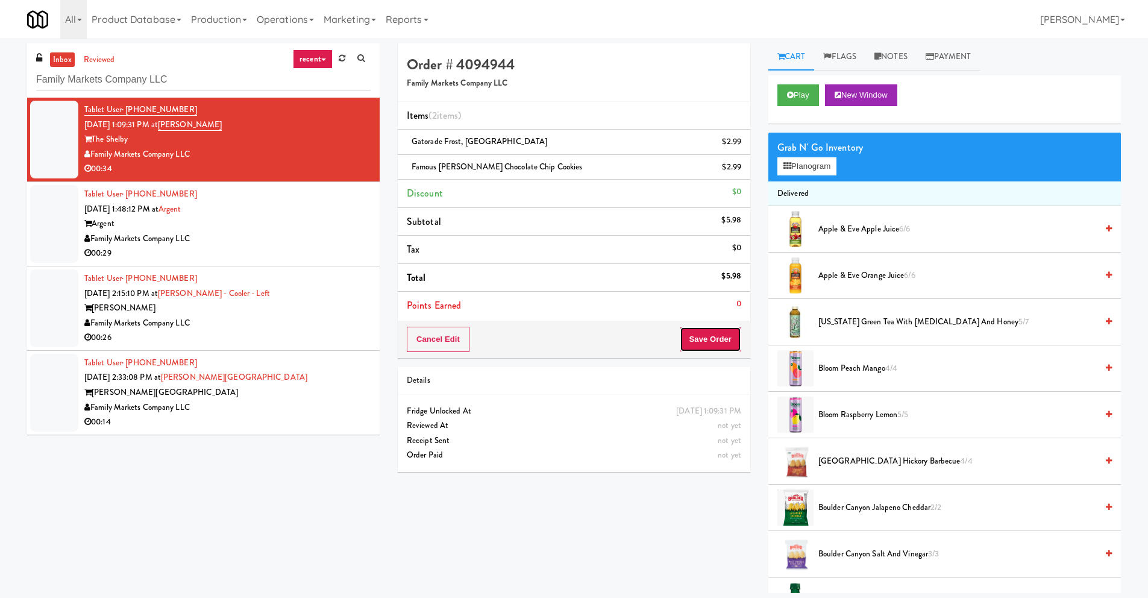
click at [704, 336] on button "Save Order" at bounding box center [710, 339] width 61 height 25
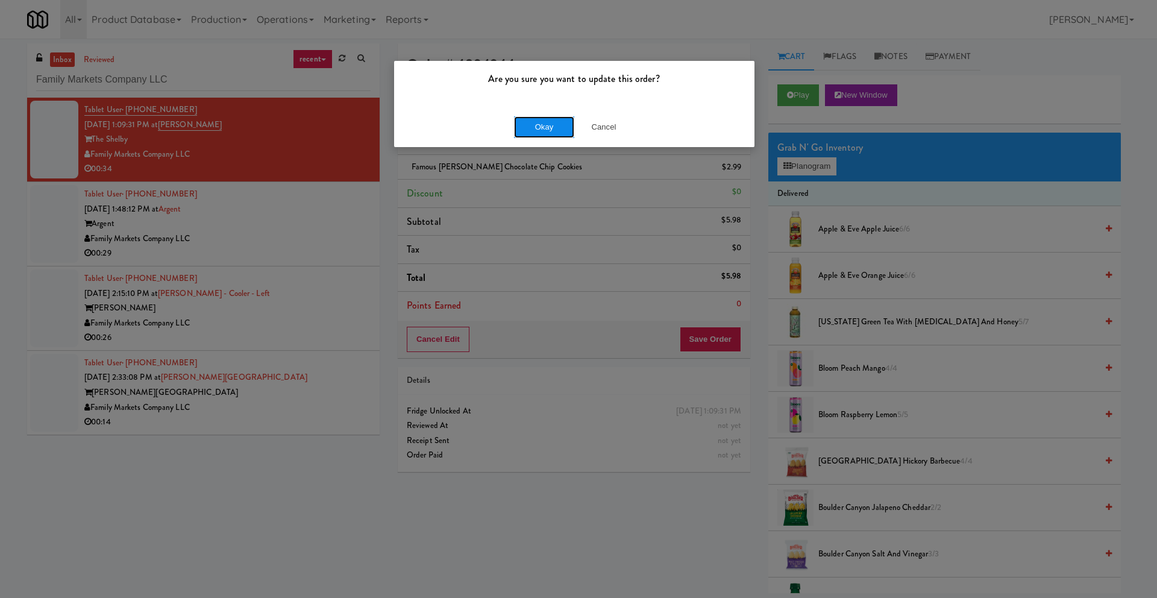
click at [538, 130] on button "Okay" at bounding box center [544, 127] width 60 height 22
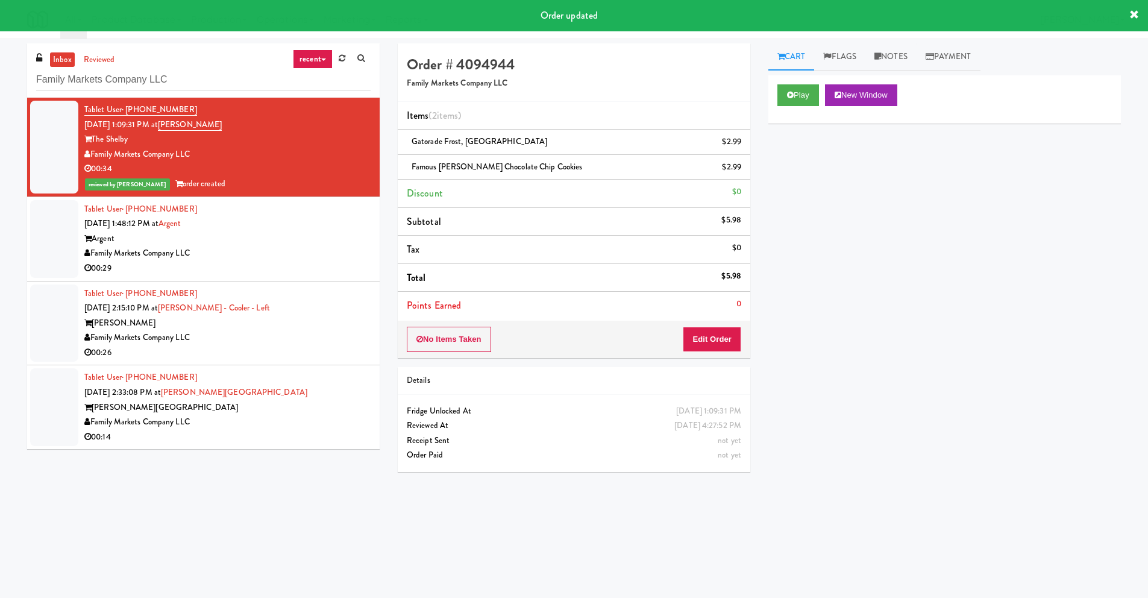
click at [214, 229] on div "Tablet User · (571) 733-7300 [DATE] 1:48:12 PM at Argent Argent Family Markets …" at bounding box center [227, 239] width 286 height 74
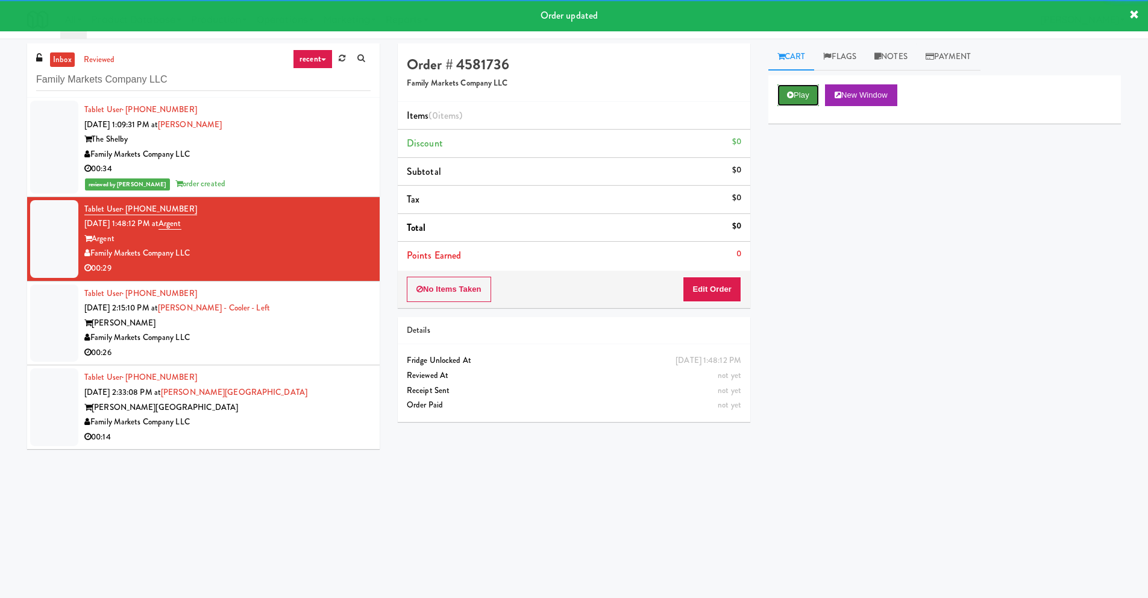
click at [786, 96] on button "Play" at bounding box center [799, 95] width 42 height 22
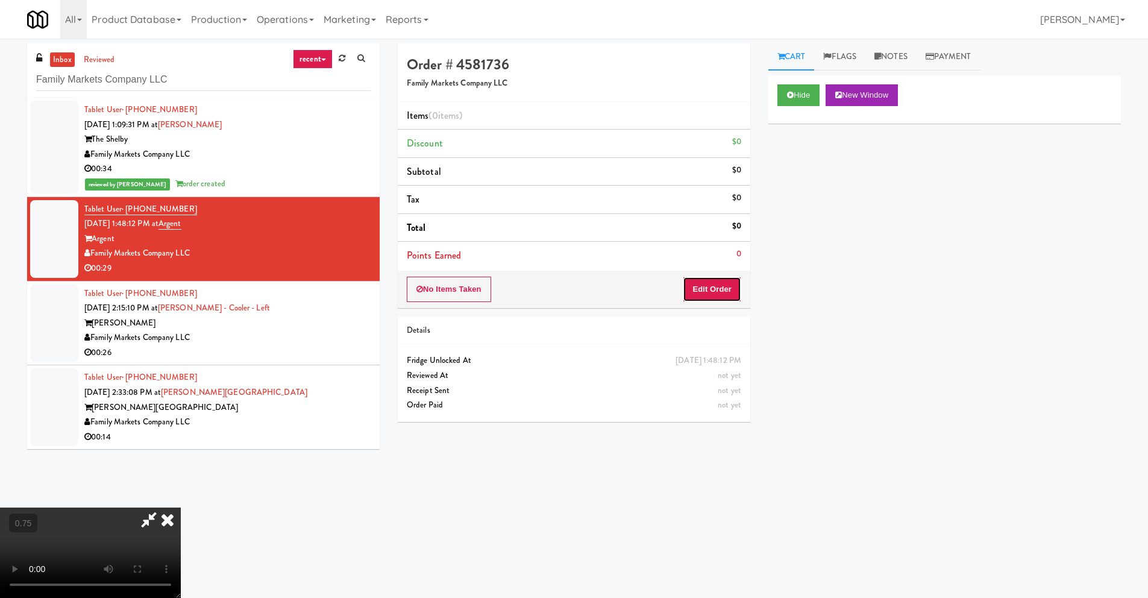
click at [720, 288] on button "Edit Order" at bounding box center [712, 289] width 58 height 25
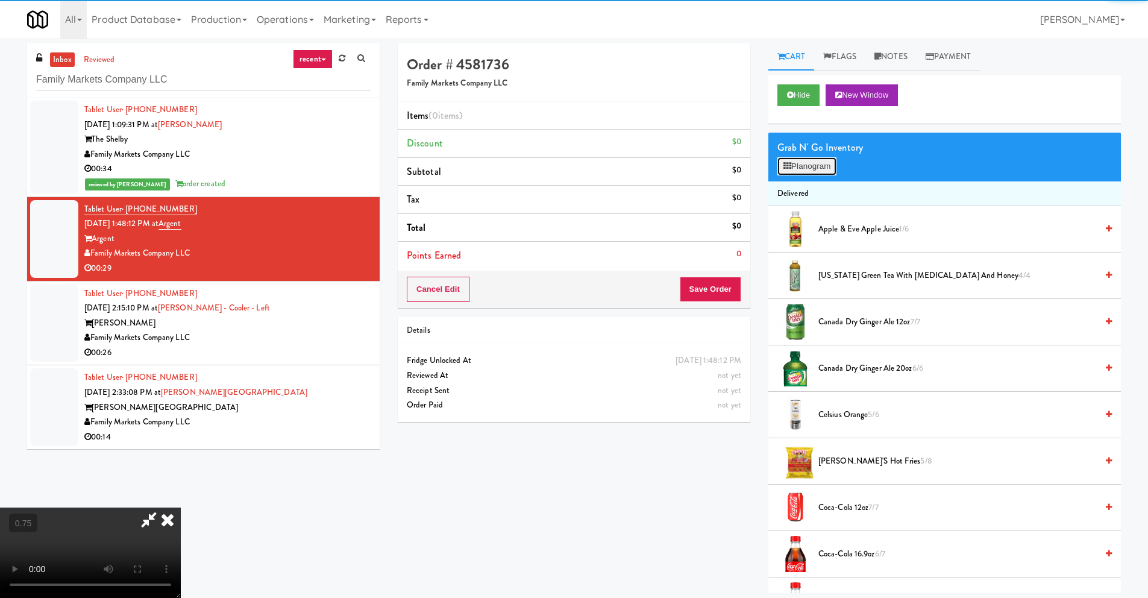
click at [810, 172] on button "Planogram" at bounding box center [807, 166] width 59 height 18
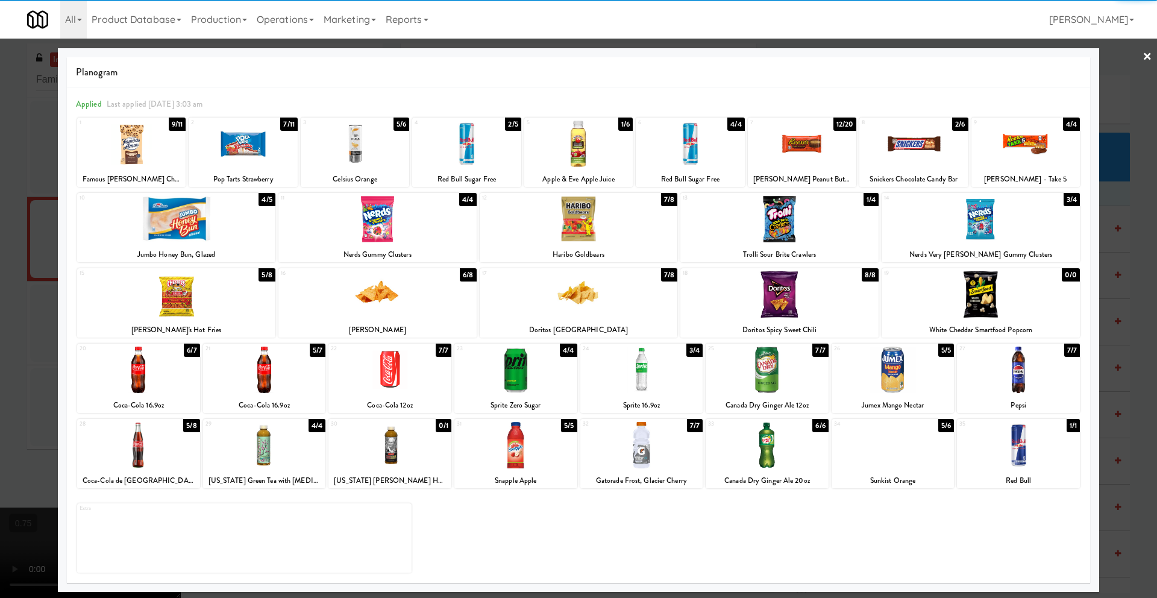
click at [350, 235] on div at bounding box center [377, 219] width 198 height 46
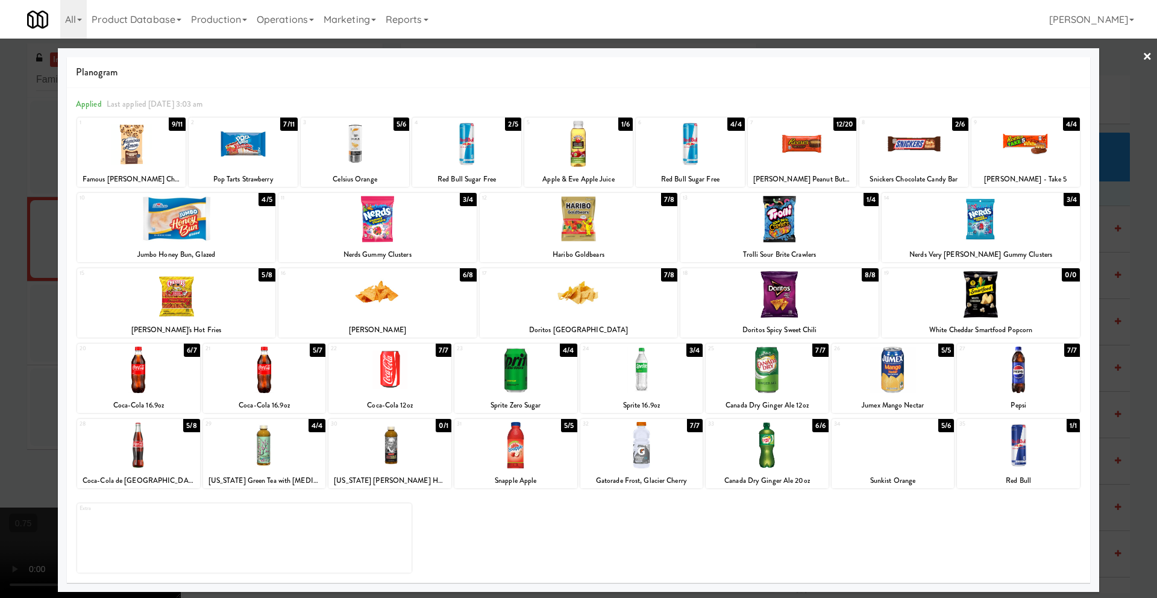
click at [1148, 57] on link "×" at bounding box center [1148, 57] width 10 height 37
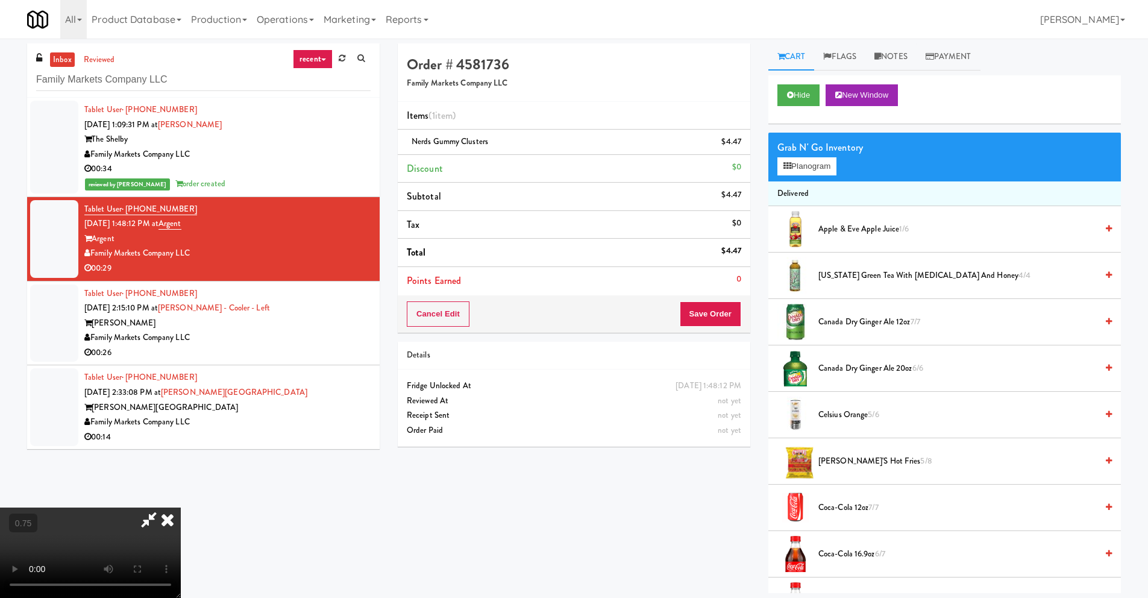
click at [181, 508] on video at bounding box center [90, 553] width 181 height 90
click at [181, 508] on icon at bounding box center [167, 520] width 27 height 24
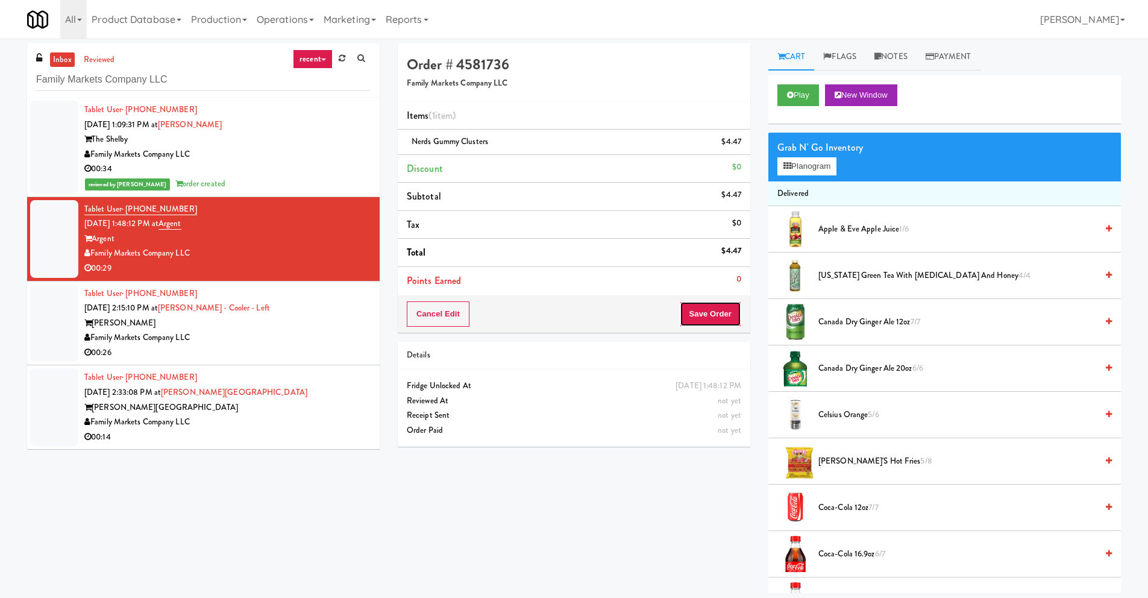
click at [714, 316] on button "Save Order" at bounding box center [710, 313] width 61 height 25
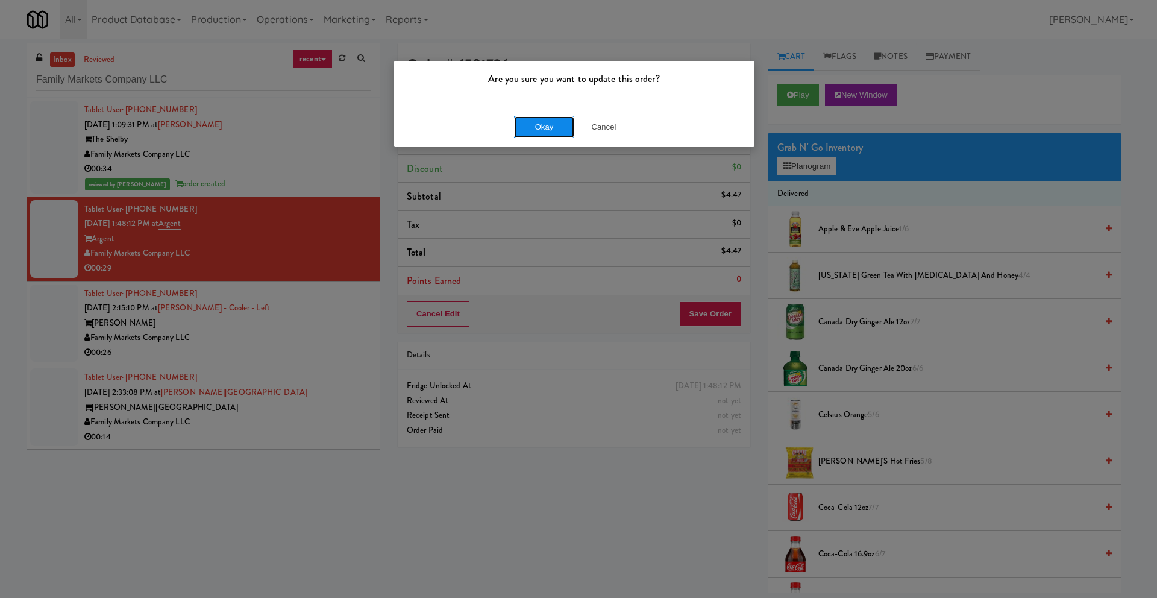
click at [561, 124] on button "Okay" at bounding box center [544, 127] width 60 height 22
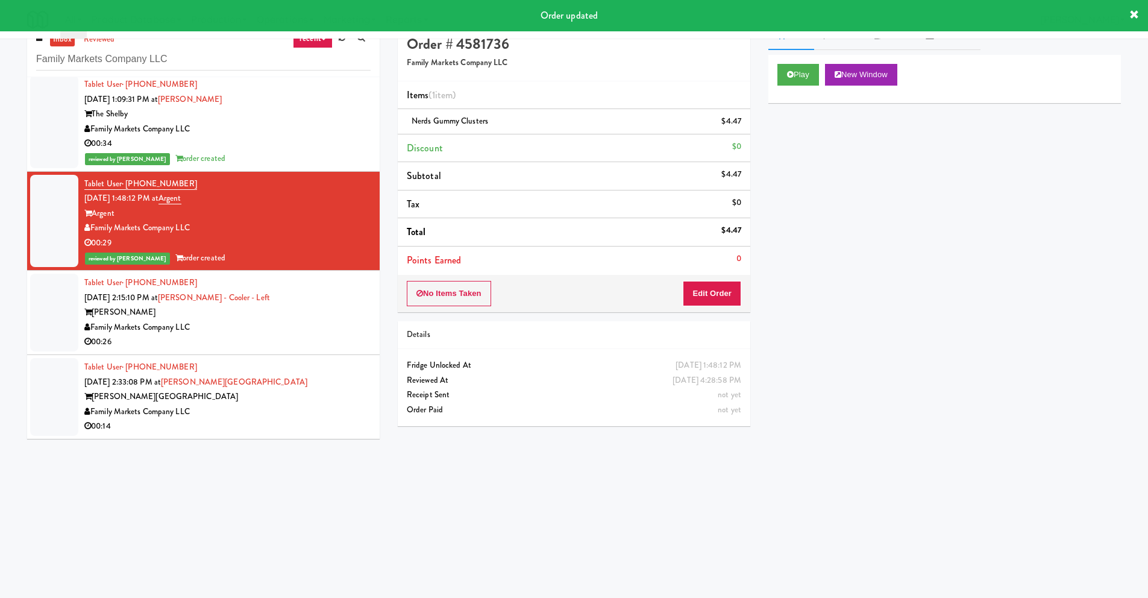
scroll to position [21, 0]
click at [254, 332] on div "Family Markets Company LLC" at bounding box center [227, 326] width 286 height 15
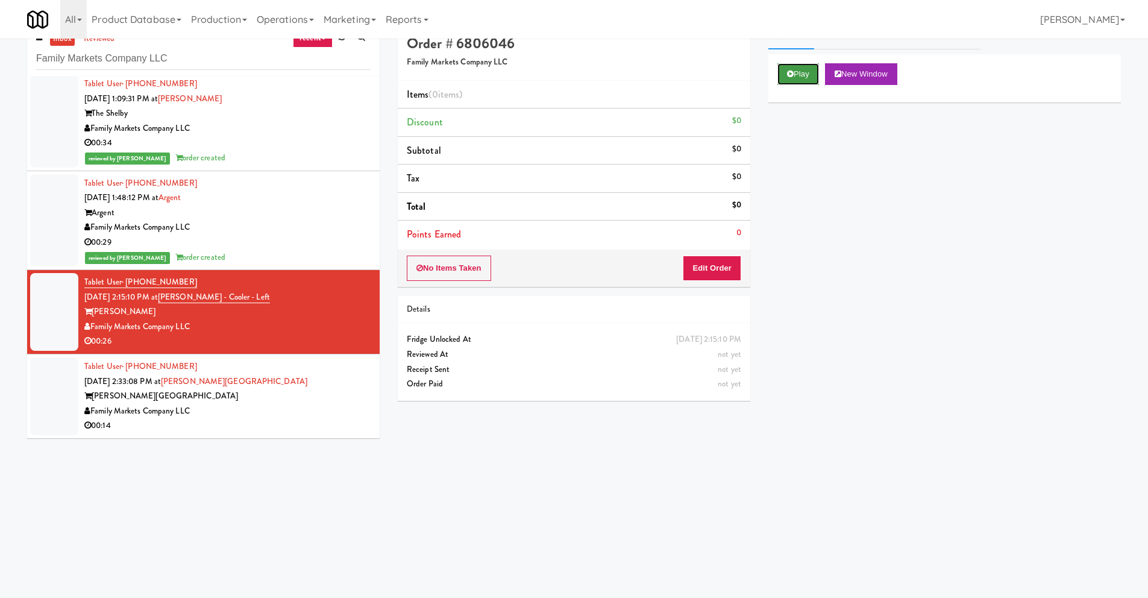
click at [799, 68] on button "Play" at bounding box center [799, 74] width 42 height 22
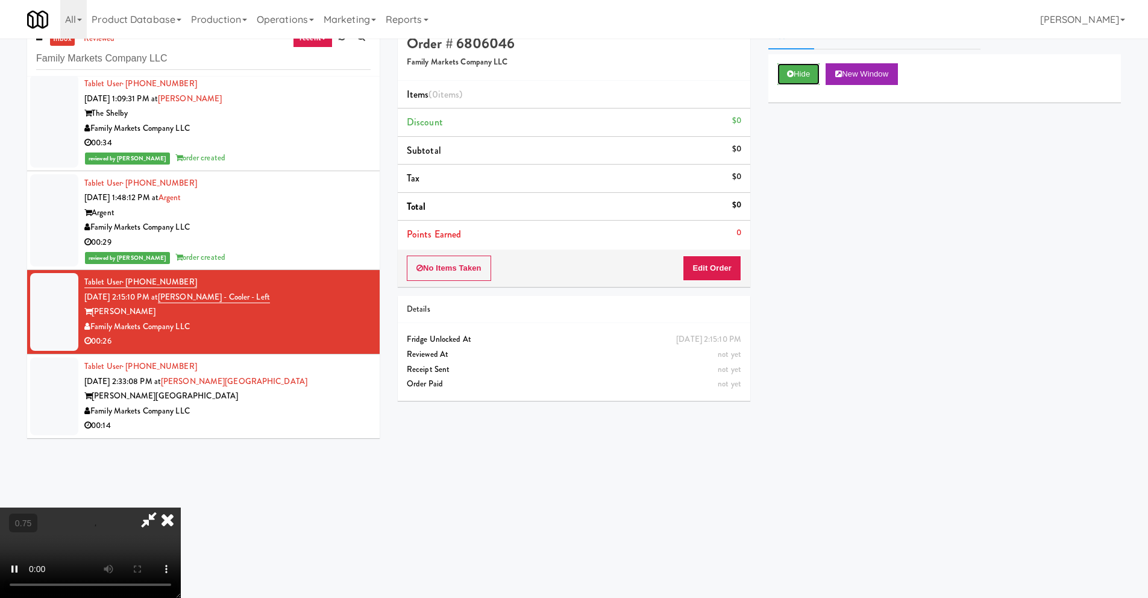
scroll to position [159, 0]
click at [728, 264] on button "Edit Order" at bounding box center [712, 268] width 58 height 25
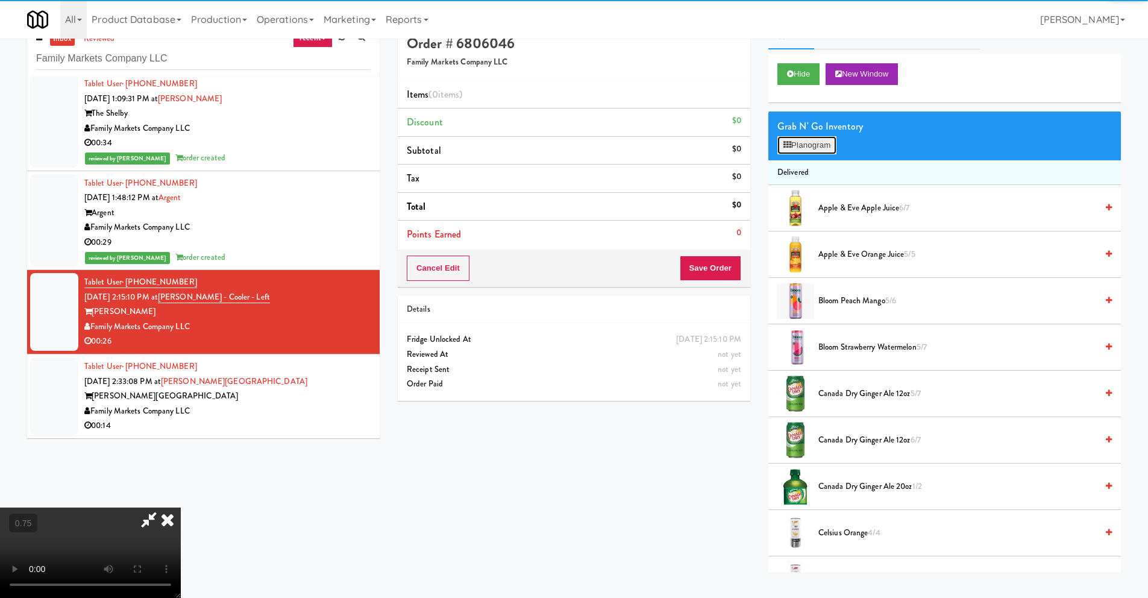
click at [818, 149] on button "Planogram" at bounding box center [807, 145] width 59 height 18
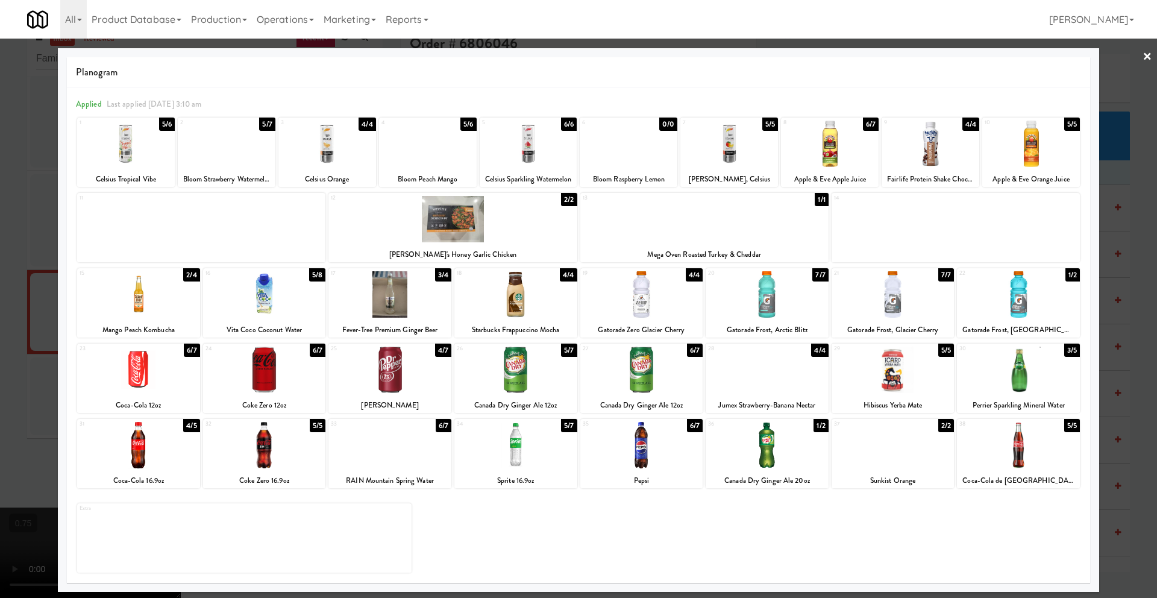
click at [386, 383] on div at bounding box center [390, 370] width 123 height 46
click at [1148, 54] on link "×" at bounding box center [1148, 57] width 10 height 37
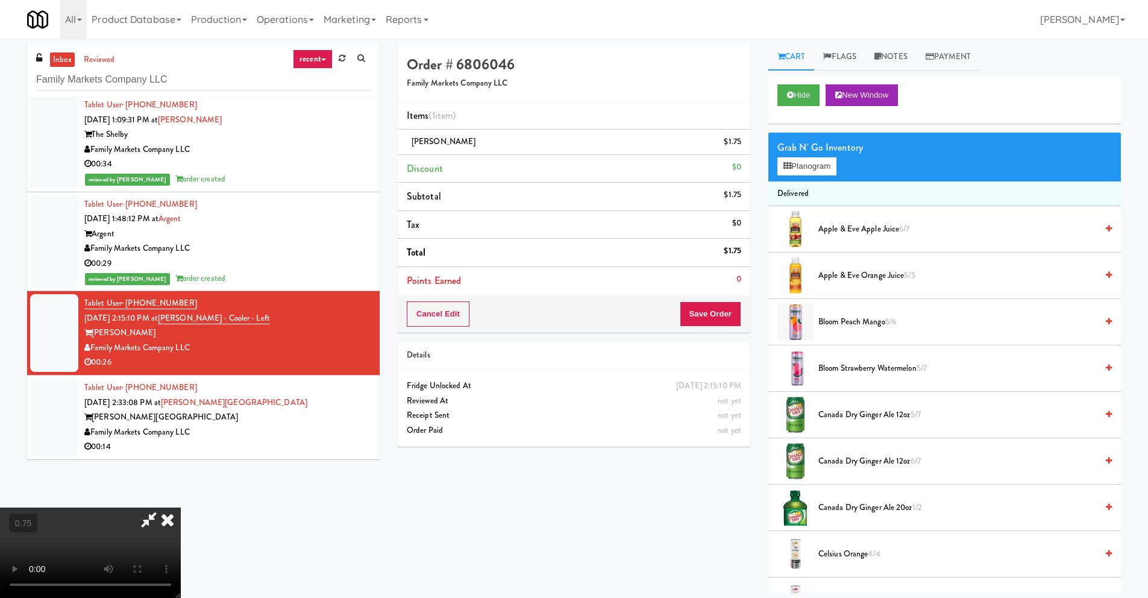
click at [181, 508] on icon at bounding box center [167, 520] width 27 height 24
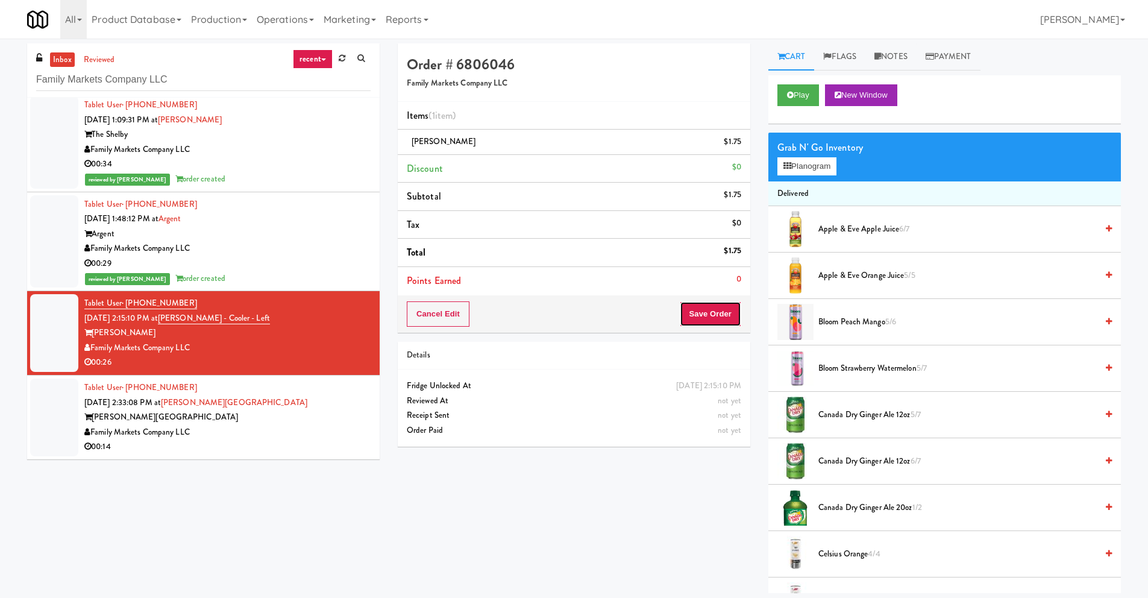
click at [710, 317] on button "Save Order" at bounding box center [710, 313] width 61 height 25
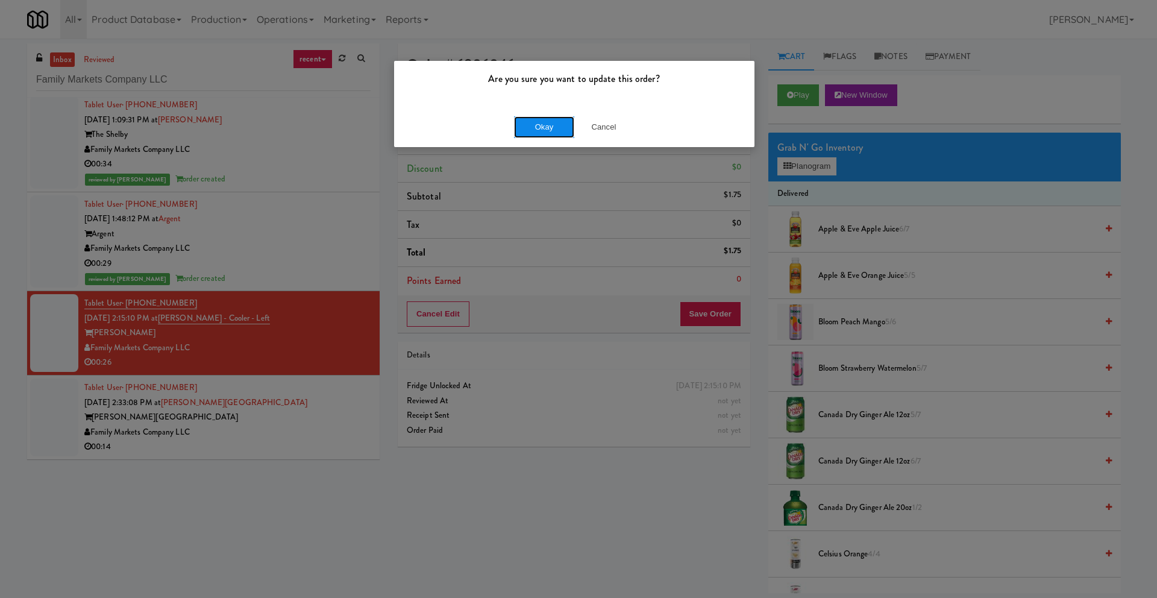
click at [565, 126] on button "Okay" at bounding box center [544, 127] width 60 height 22
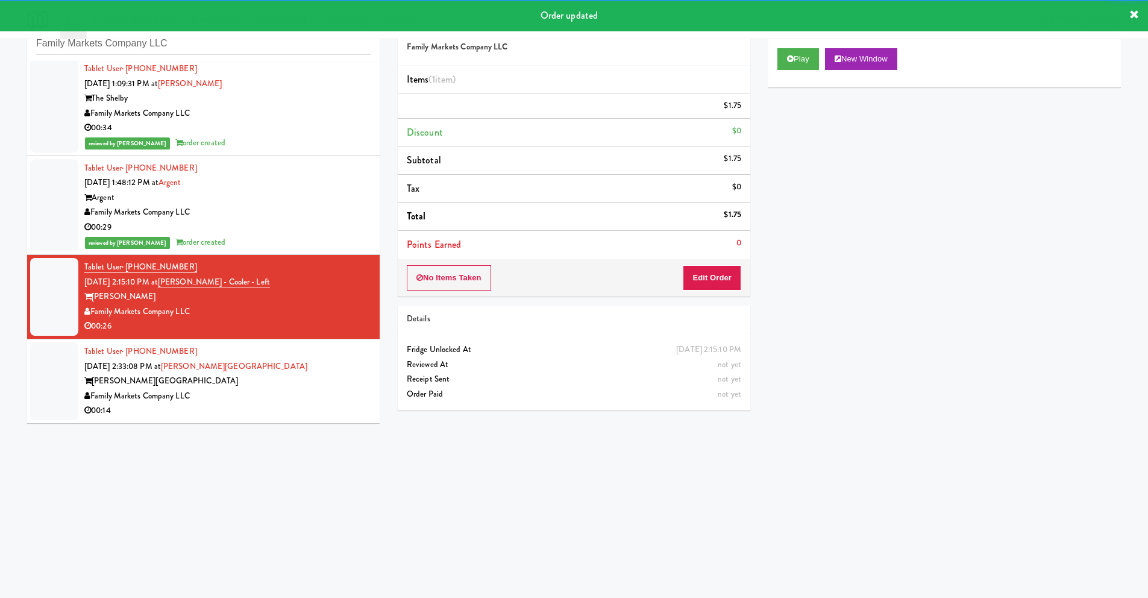
scroll to position [39, 0]
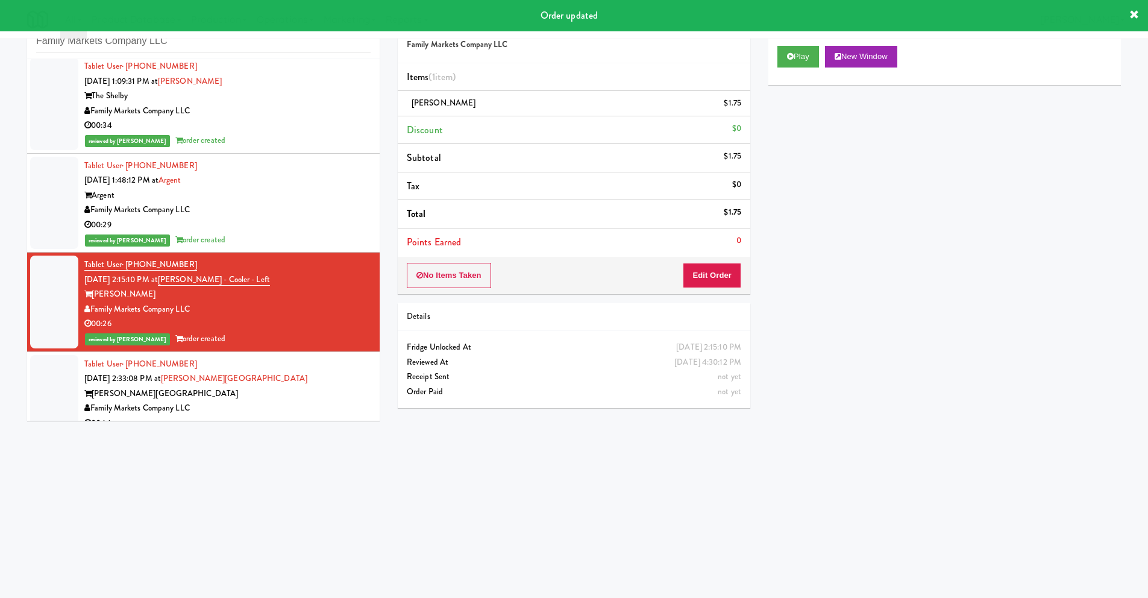
click at [163, 386] on div "Tablet User · (443) 679-7595 [DATE] 2:33:08 PM at [PERSON_NAME][GEOGRAPHIC_DATA…" at bounding box center [227, 394] width 286 height 74
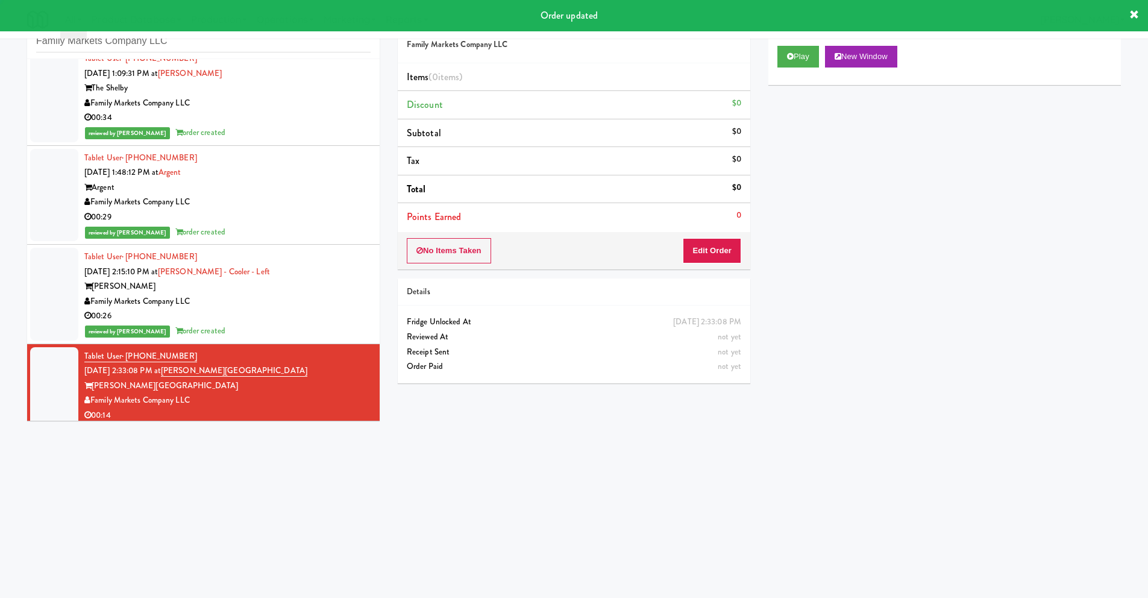
scroll to position [20, 0]
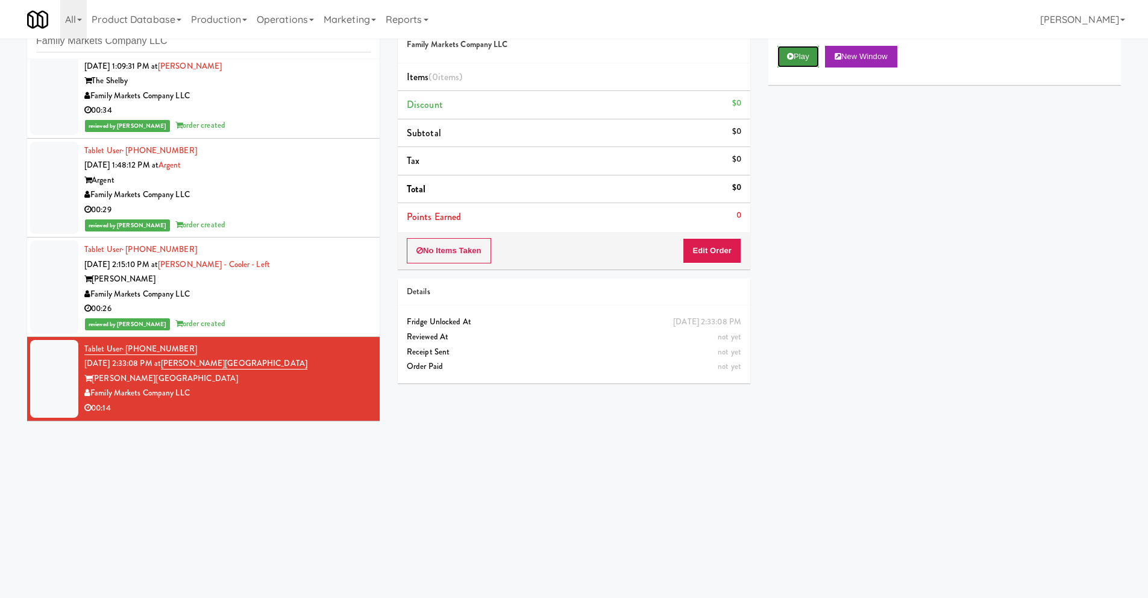
click at [785, 57] on button "Play" at bounding box center [799, 57] width 42 height 22
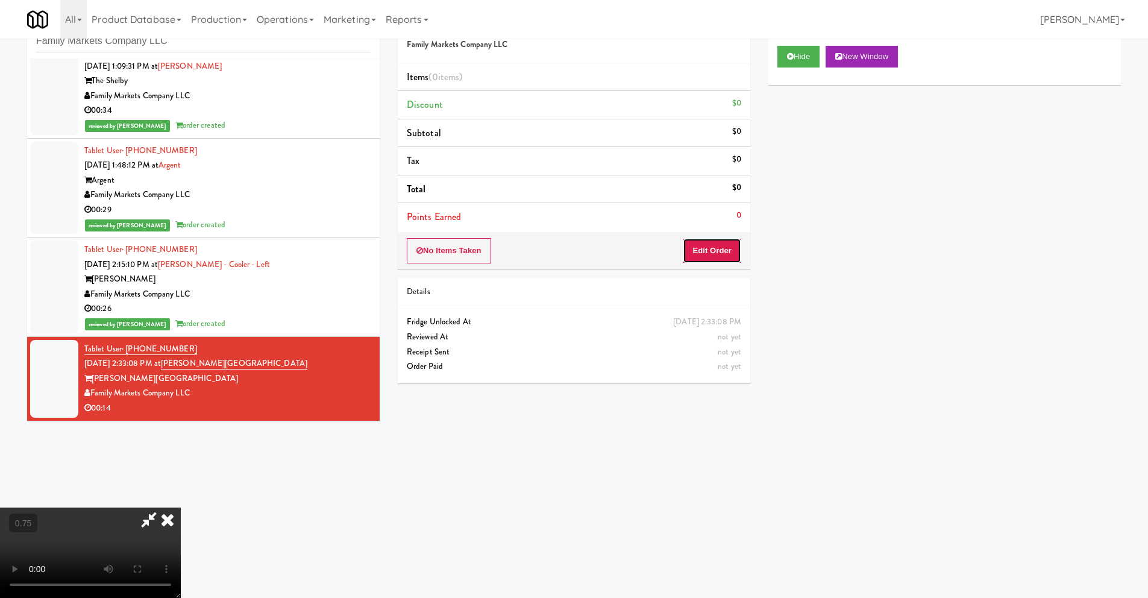
click at [723, 250] on button "Edit Order" at bounding box center [712, 250] width 58 height 25
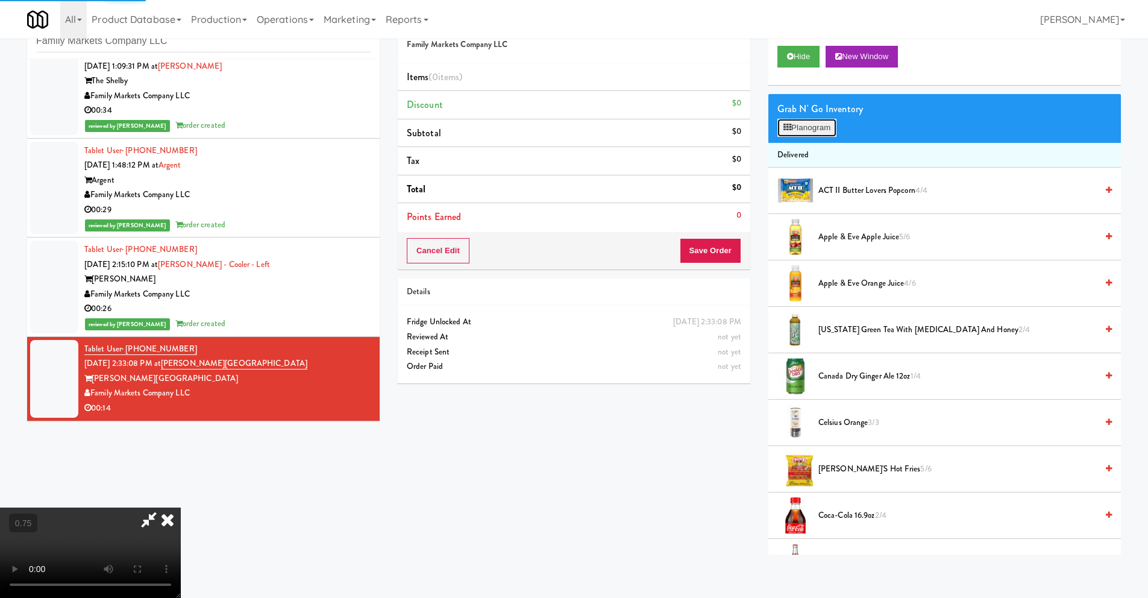
click at [814, 123] on button "Planogram" at bounding box center [807, 128] width 59 height 18
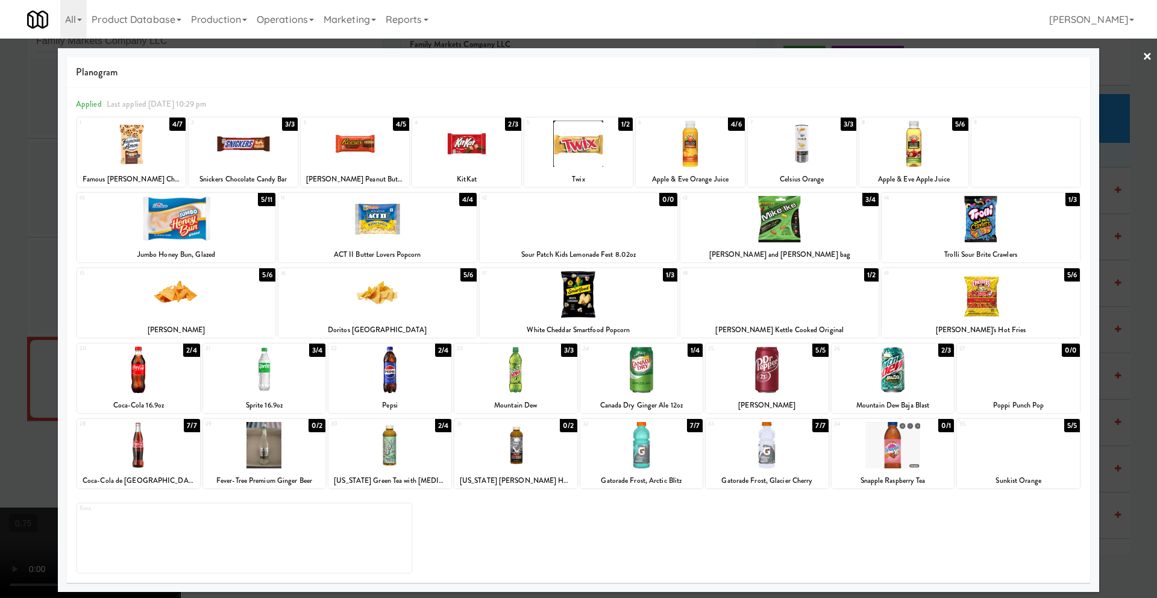
click at [828, 158] on div at bounding box center [802, 144] width 109 height 46
click at [1147, 55] on link "×" at bounding box center [1148, 57] width 10 height 37
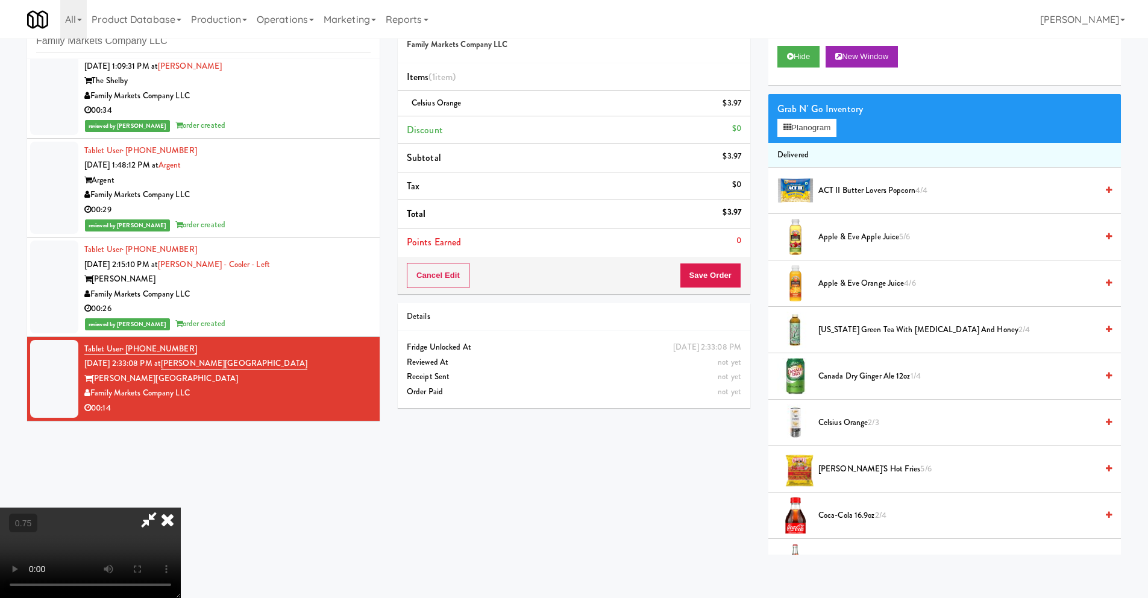
click at [181, 508] on icon at bounding box center [167, 520] width 27 height 24
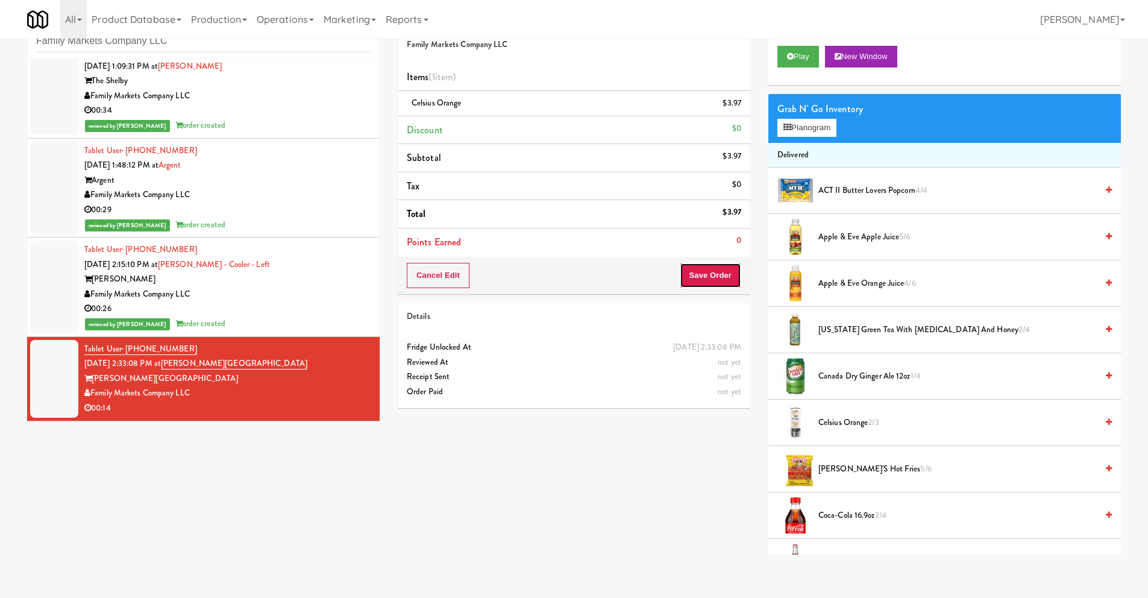
click at [714, 272] on button "Save Order" at bounding box center [710, 275] width 61 height 25
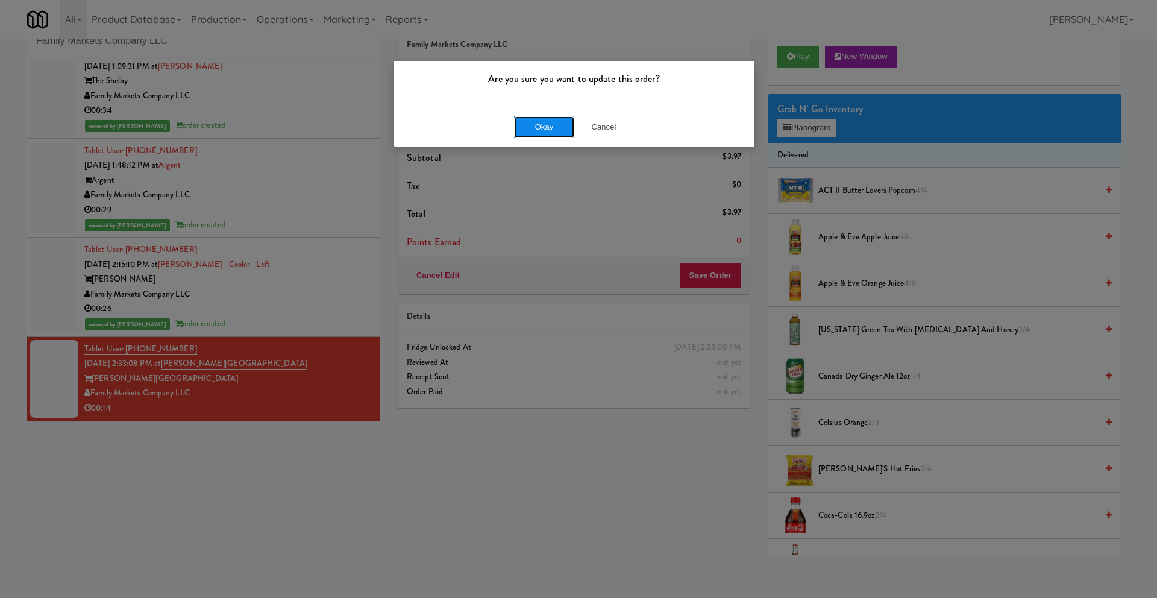
click at [544, 136] on button "Okay" at bounding box center [544, 127] width 60 height 22
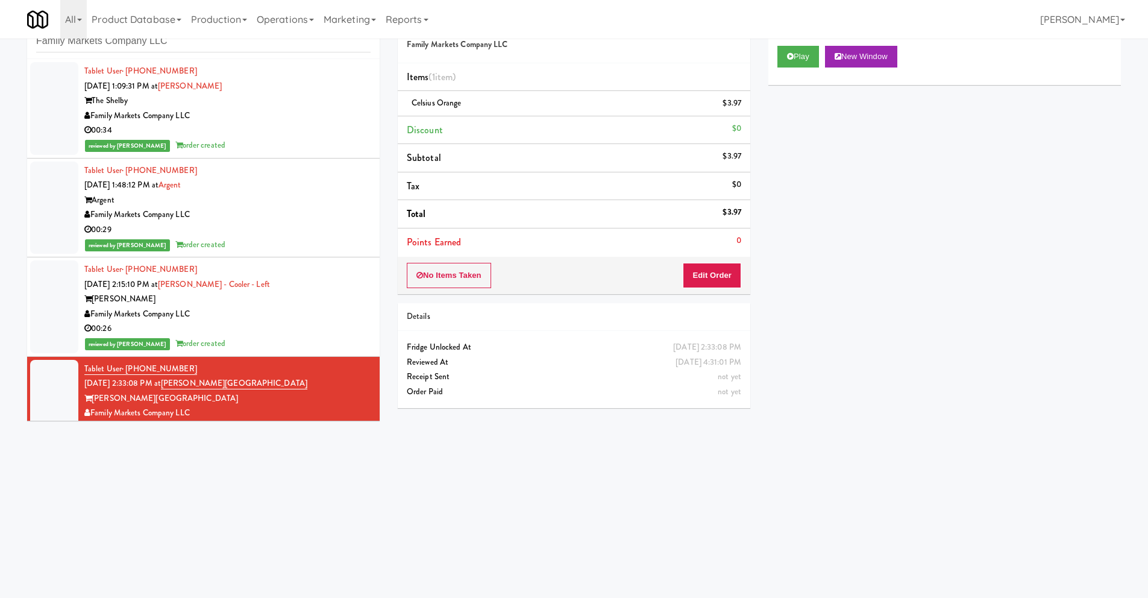
click at [158, 470] on div "inbox reviewed recent all unclear take inventory issue suspicious failed recent…" at bounding box center [574, 247] width 1112 height 484
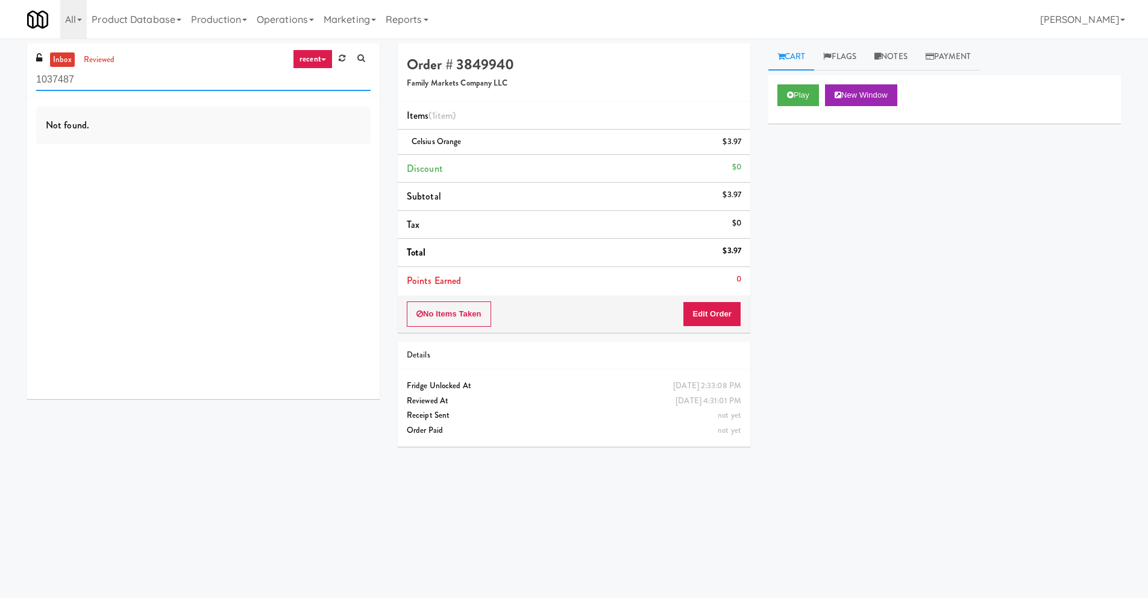
click at [96, 86] on input "1037487" at bounding box center [203, 80] width 335 height 22
paste input "[PERSON_NAME] - Cooler"
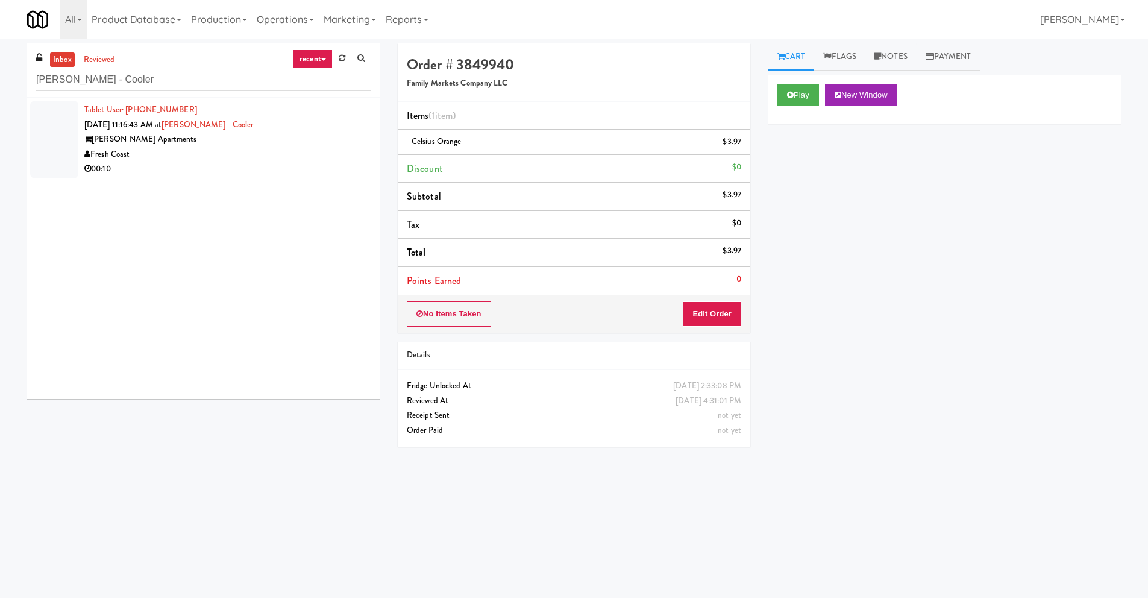
click at [312, 59] on link "recent" at bounding box center [313, 58] width 40 height 19
click at [310, 86] on link "all" at bounding box center [322, 83] width 96 height 22
click at [145, 139] on div "[PERSON_NAME] Apartments" at bounding box center [227, 139] width 286 height 15
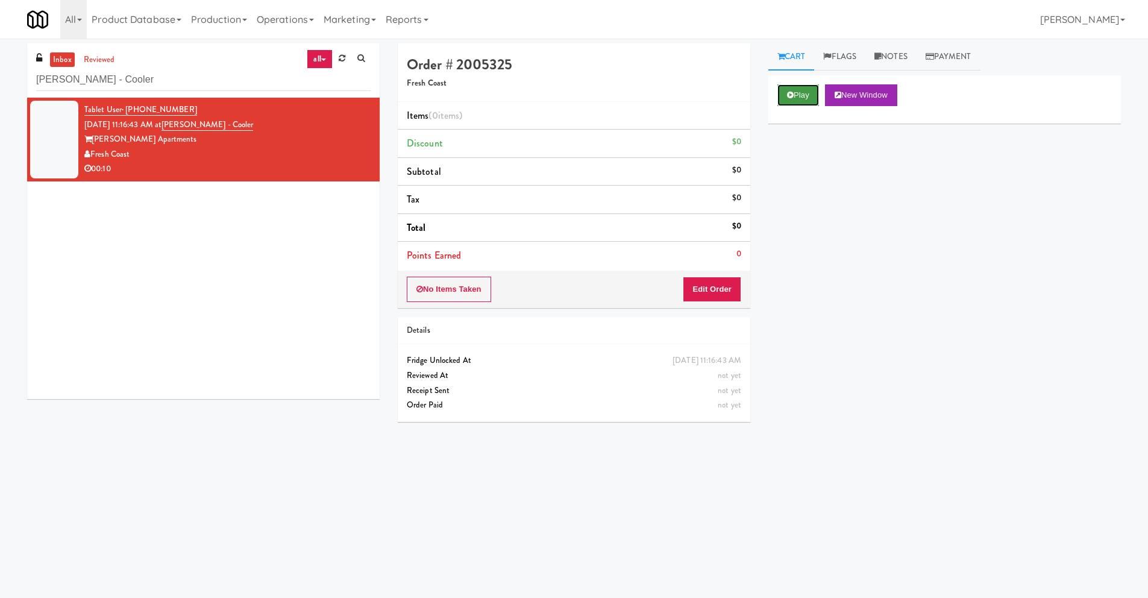
click at [794, 95] on button "Play" at bounding box center [799, 95] width 42 height 22
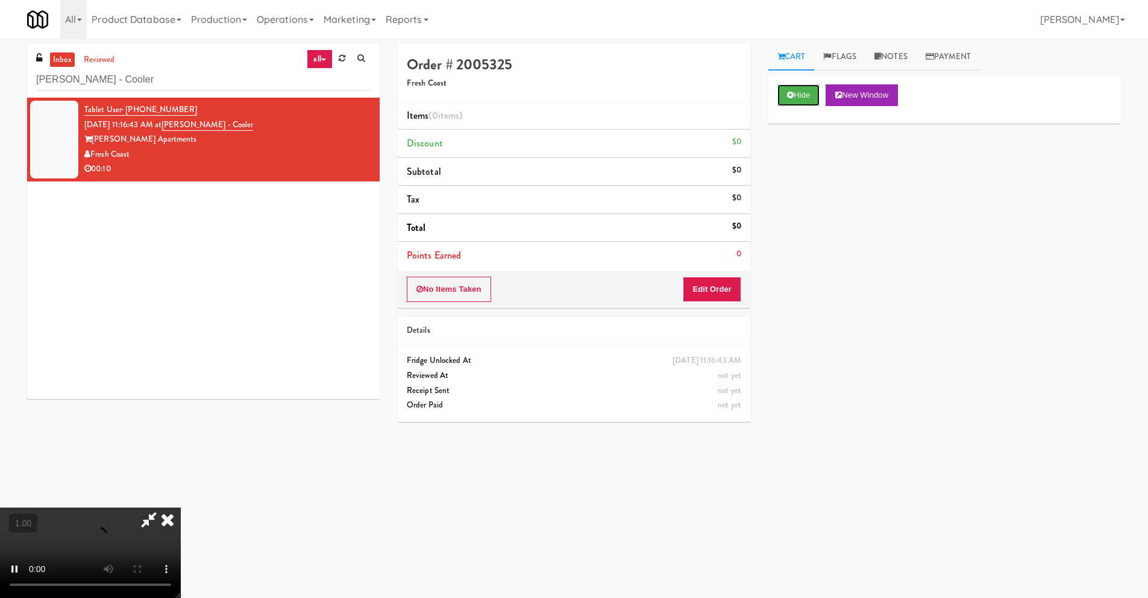
scroll to position [159, 0]
click at [718, 284] on button "Edit Order" at bounding box center [712, 289] width 58 height 25
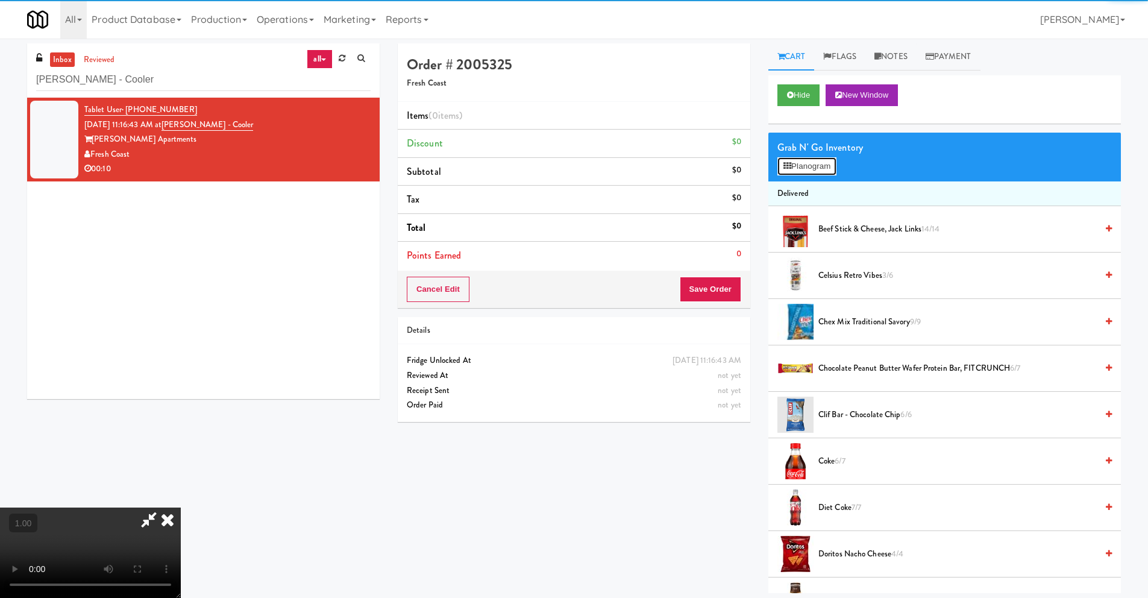
click at [803, 170] on button "Planogram" at bounding box center [807, 166] width 59 height 18
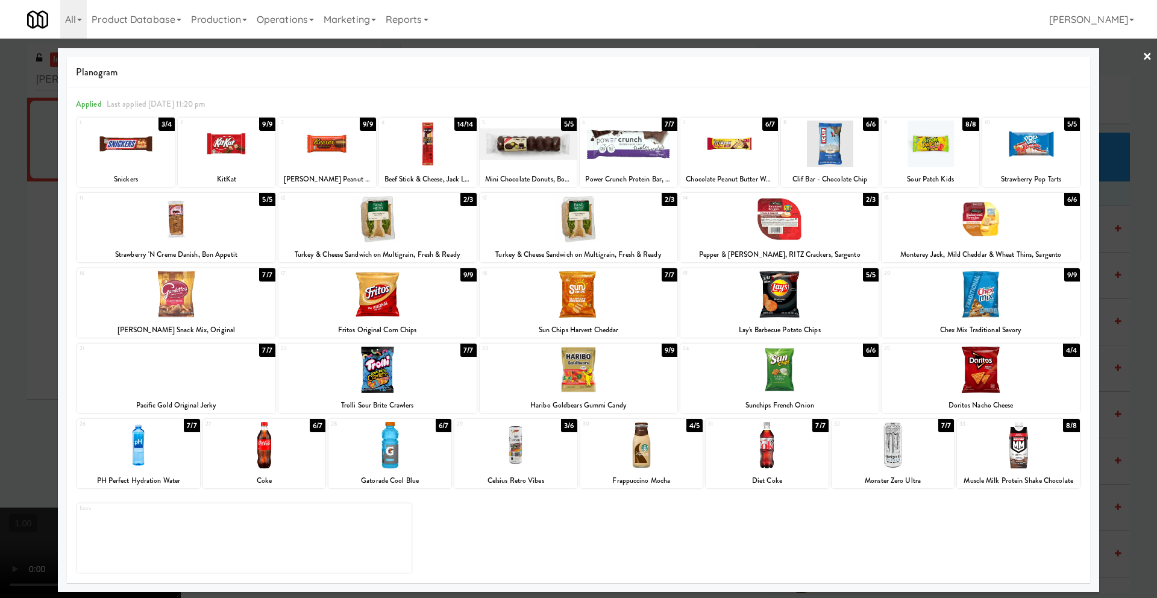
click at [382, 382] on div at bounding box center [377, 370] width 198 height 46
click at [1148, 54] on link "×" at bounding box center [1148, 57] width 10 height 37
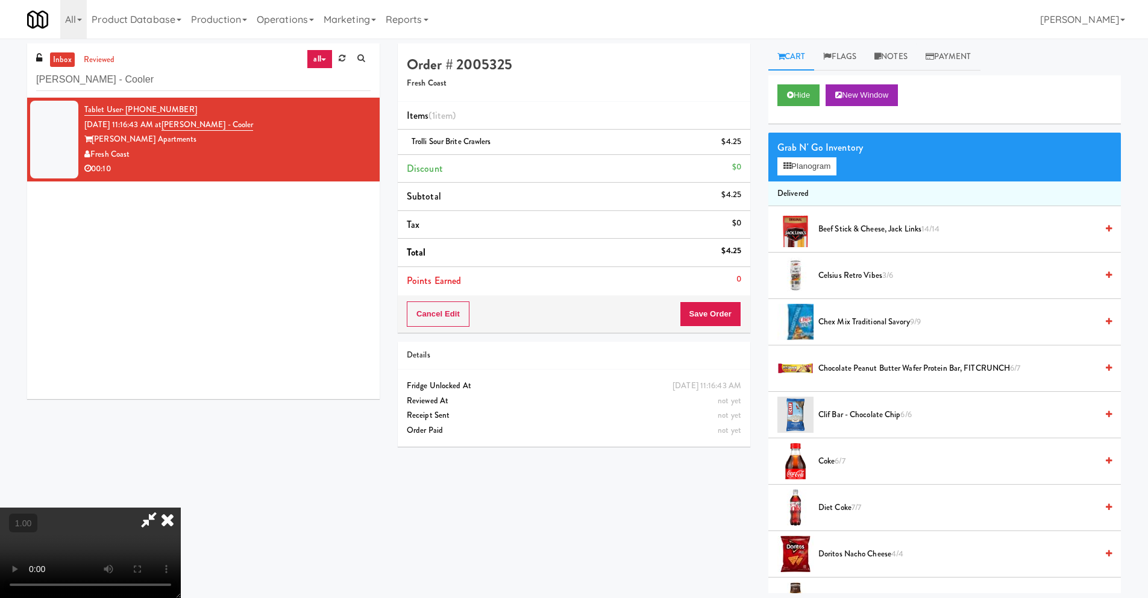
click at [181, 508] on icon at bounding box center [167, 520] width 27 height 24
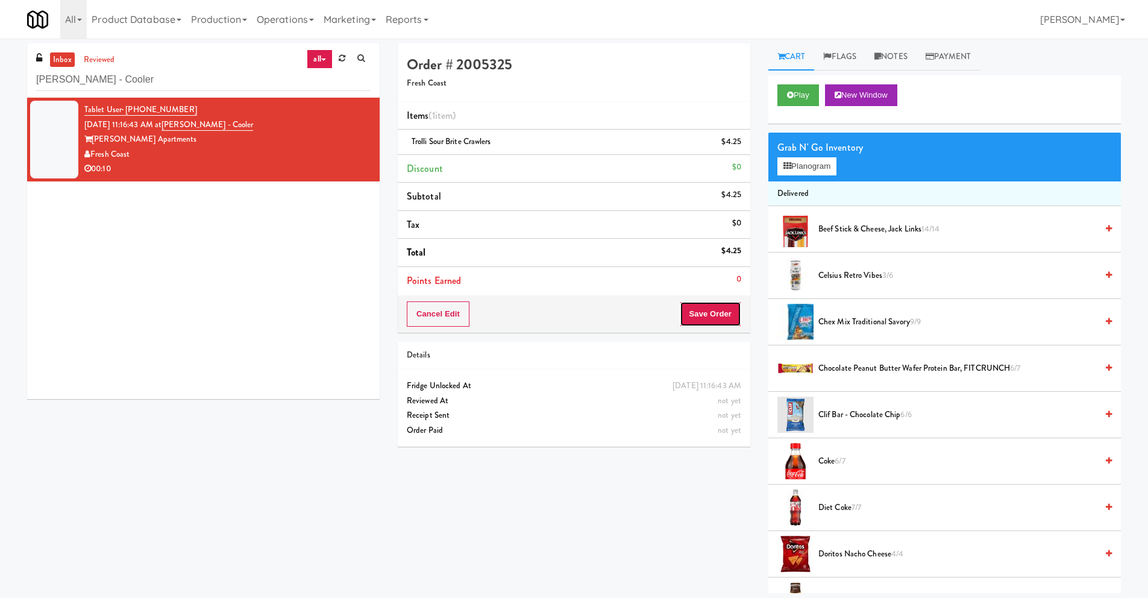
click at [715, 313] on button "Save Order" at bounding box center [710, 313] width 61 height 25
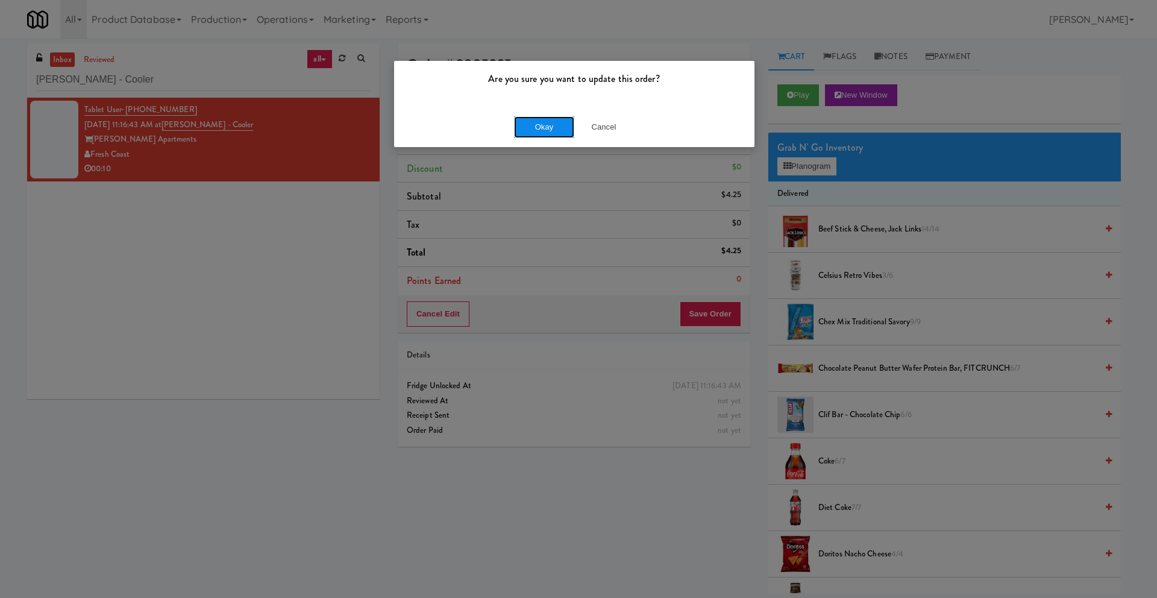
click at [550, 131] on button "Okay" at bounding box center [544, 127] width 60 height 22
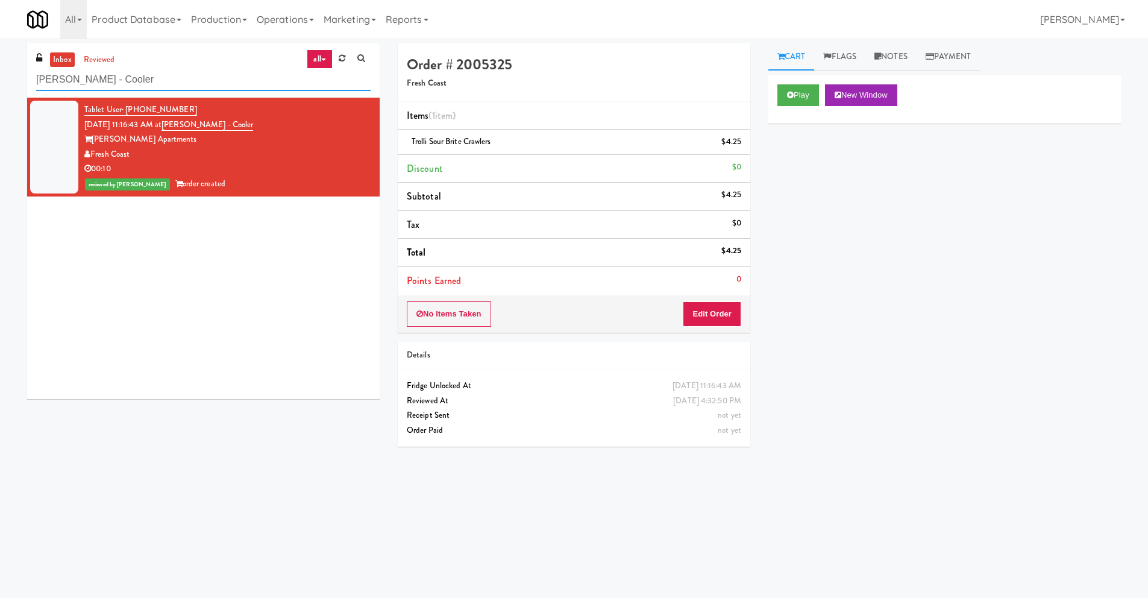
click at [177, 71] on input "Marisol - Cooler" at bounding box center [203, 80] width 335 height 22
paste input "605 Cooler 1"
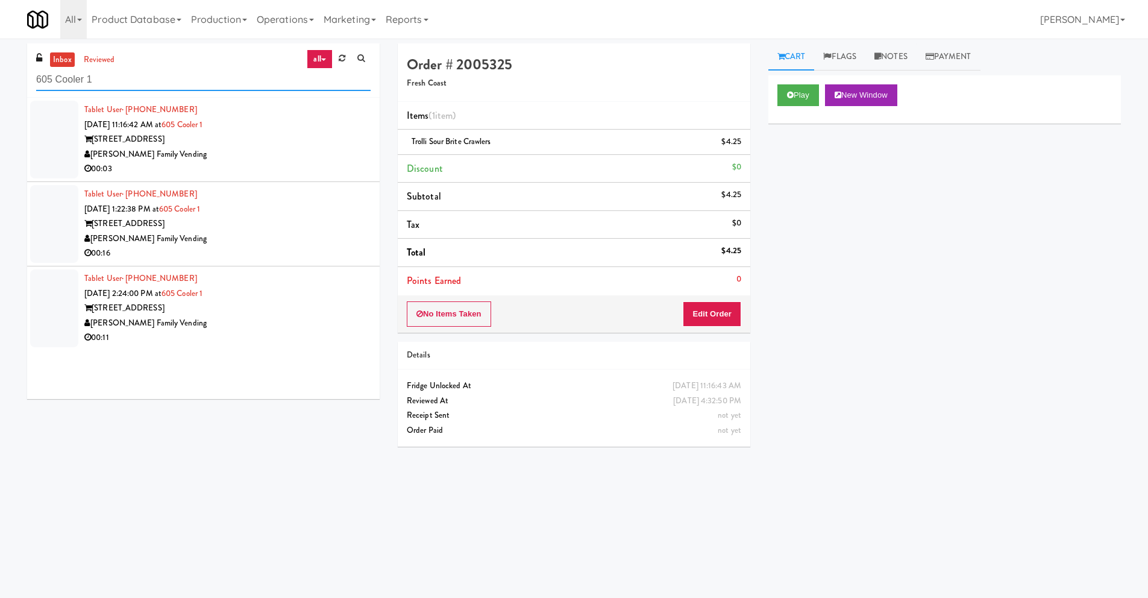
type input "605 Cooler 1"
click at [177, 143] on div "605 Place" at bounding box center [227, 139] width 286 height 15
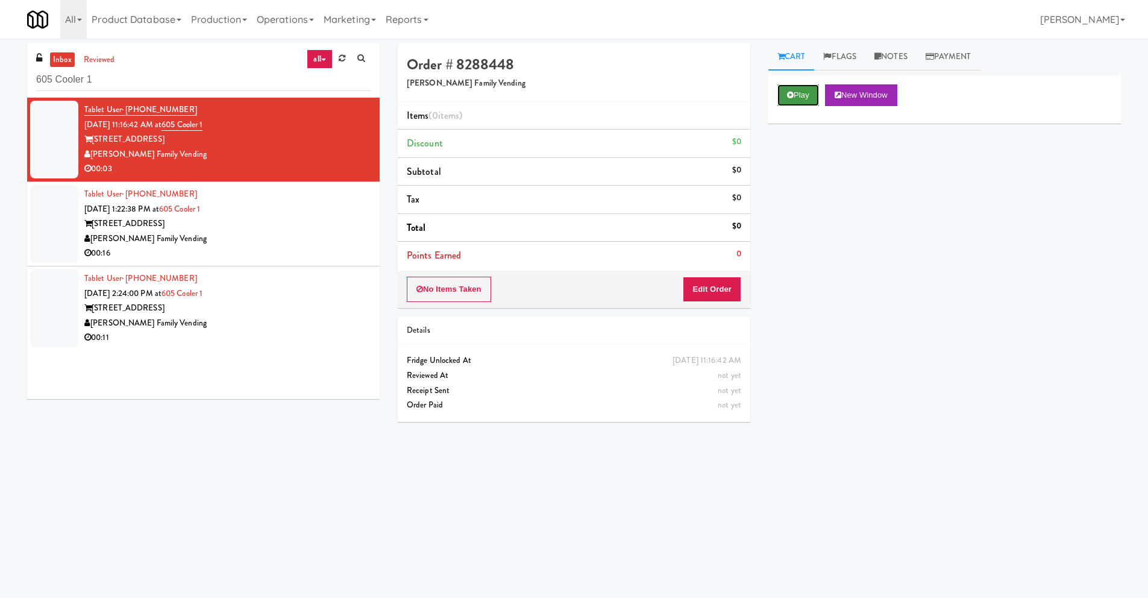
click at [791, 98] on icon at bounding box center [790, 95] width 7 height 8
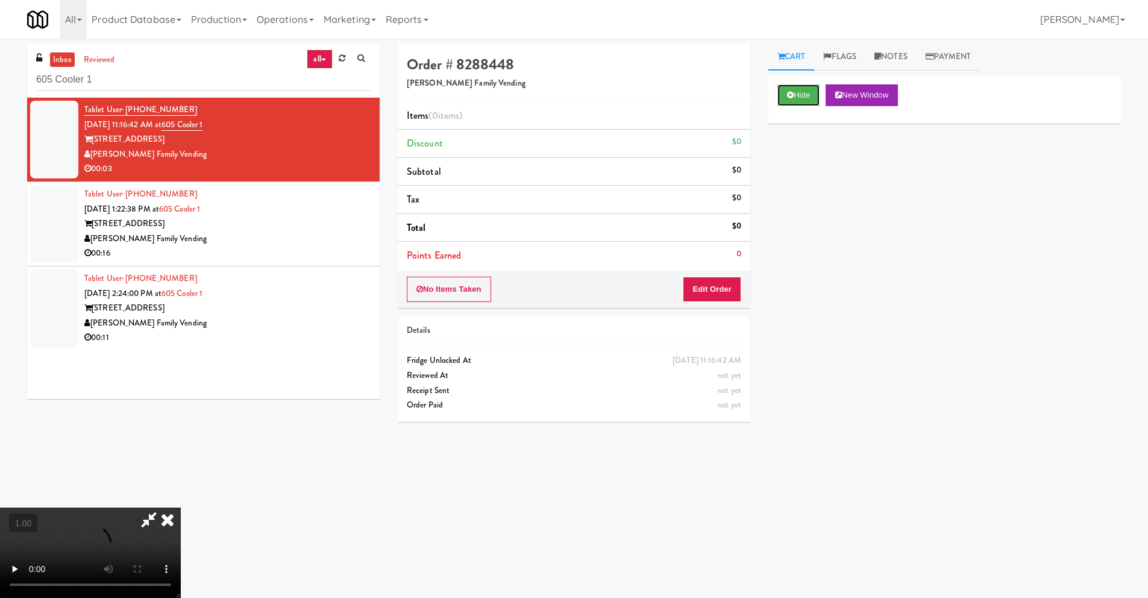
scroll to position [159, 0]
click at [720, 290] on button "Edit Order" at bounding box center [712, 289] width 58 height 25
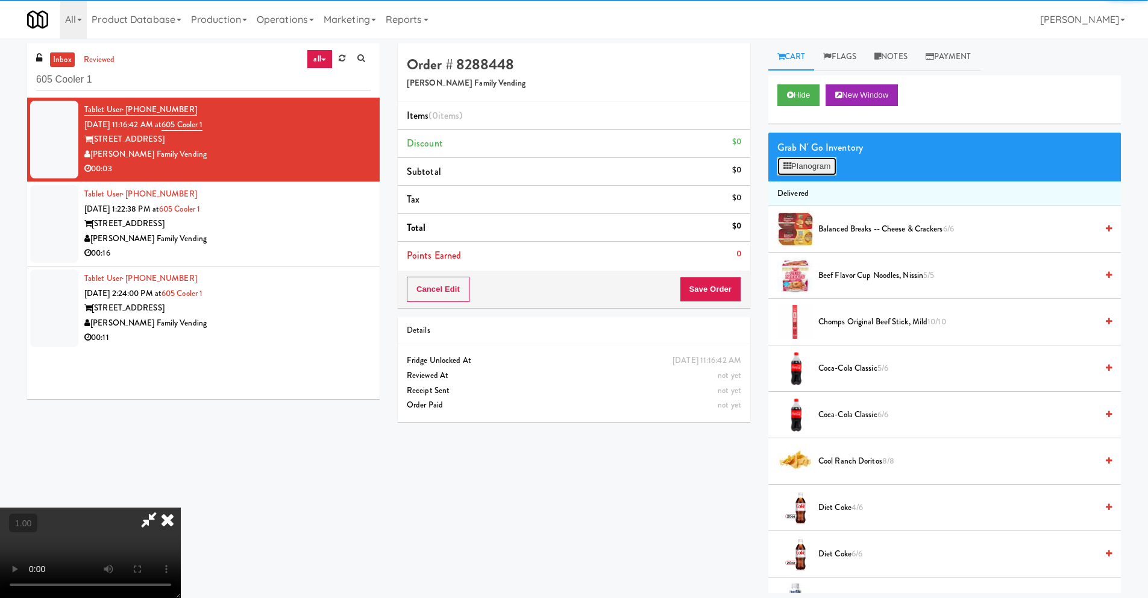
click at [811, 162] on button "Planogram" at bounding box center [807, 166] width 59 height 18
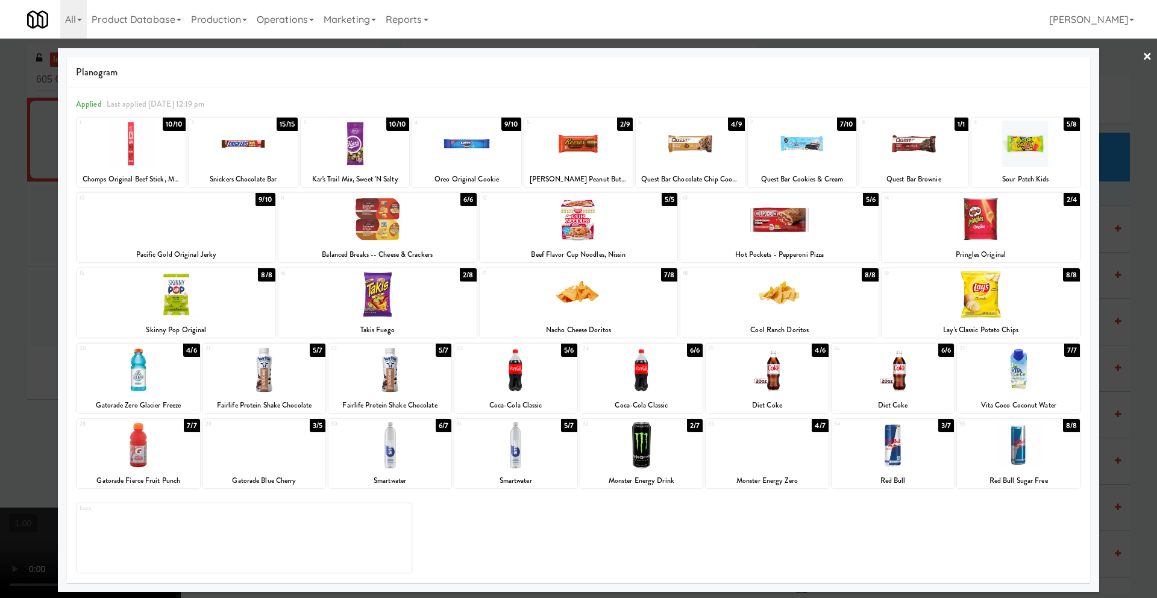
click at [270, 388] on div at bounding box center [264, 370] width 123 height 46
click at [1150, 55] on link "×" at bounding box center [1148, 57] width 10 height 37
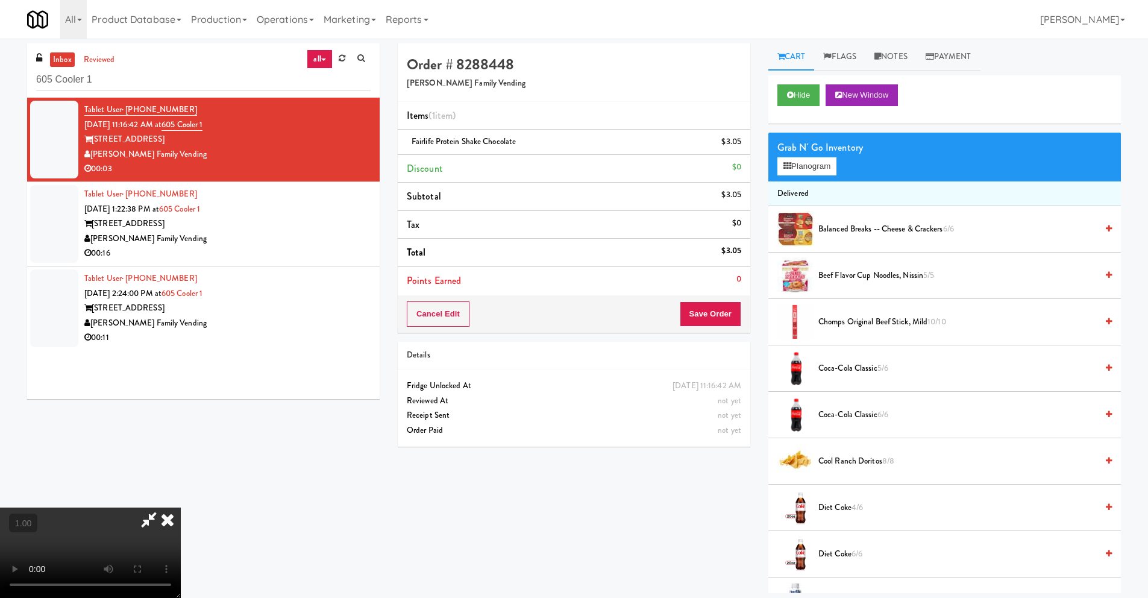
click at [96, 523] on video at bounding box center [90, 553] width 181 height 90
click at [181, 508] on icon at bounding box center [167, 520] width 27 height 24
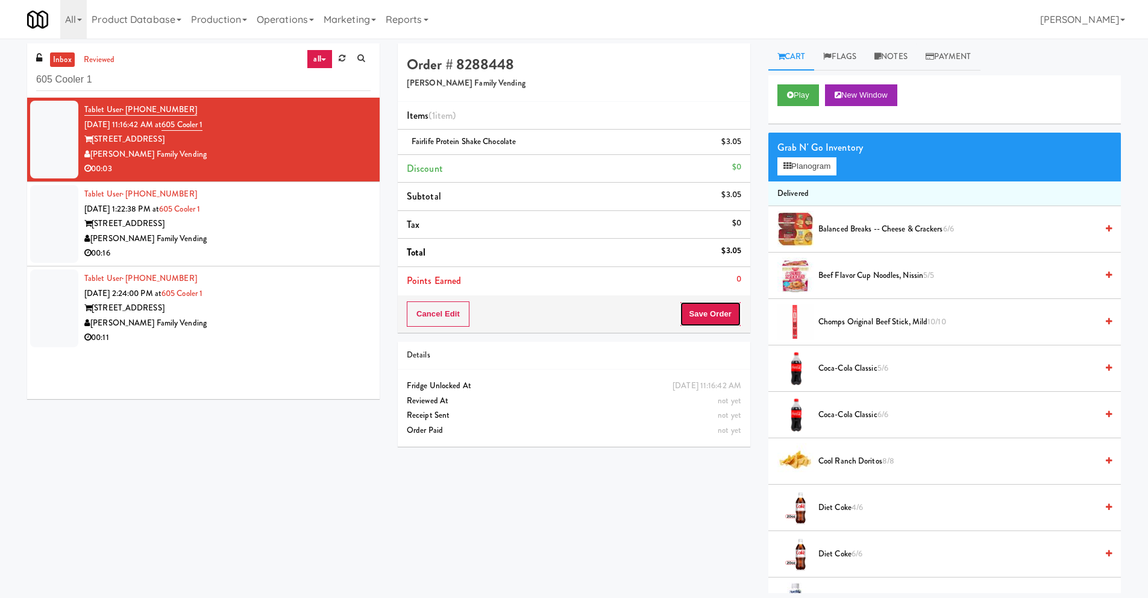
click at [723, 315] on button "Save Order" at bounding box center [710, 313] width 61 height 25
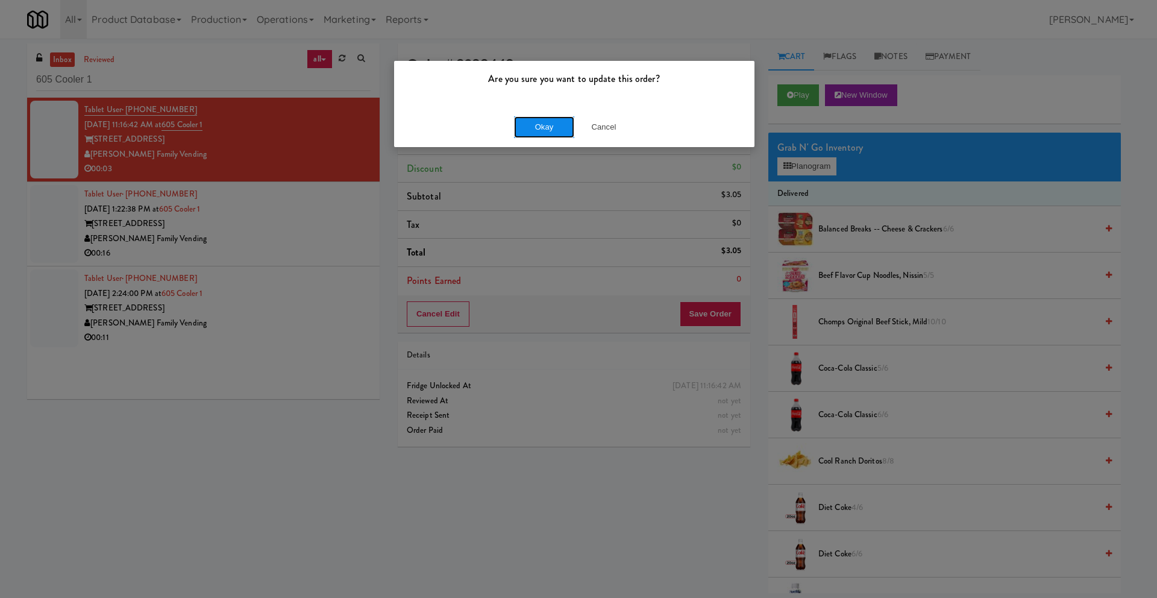
click at [549, 127] on button "Okay" at bounding box center [544, 127] width 60 height 22
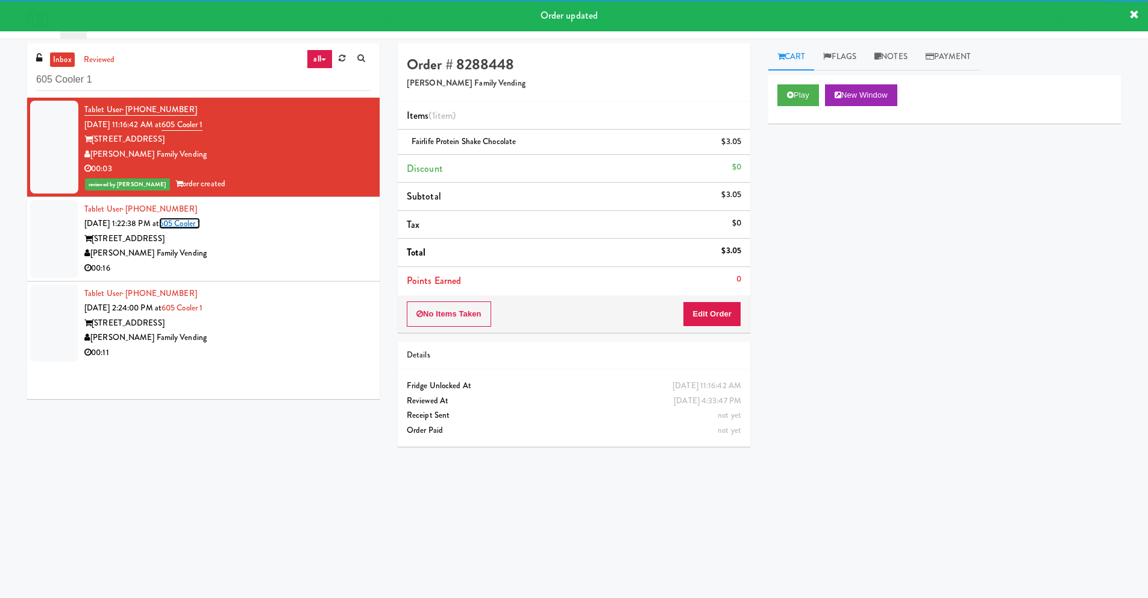
click at [200, 224] on link "605 Cooler 1" at bounding box center [179, 223] width 41 height 11
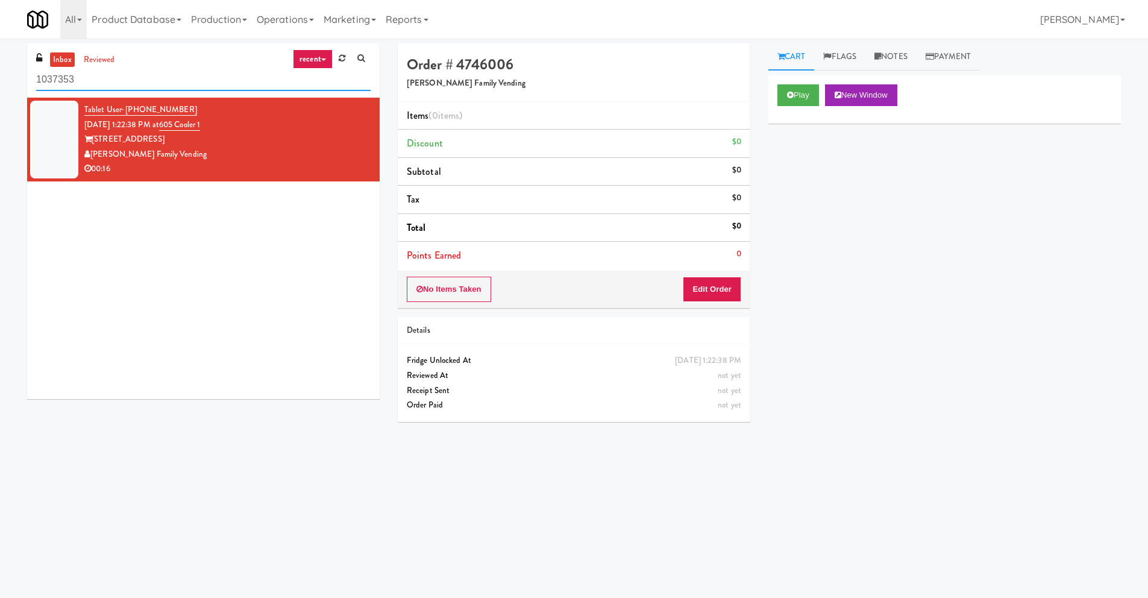
click at [122, 73] on input "1037353" at bounding box center [203, 80] width 335 height 22
paste input "605 Cooler 1"
type input "605 Cooler 1"
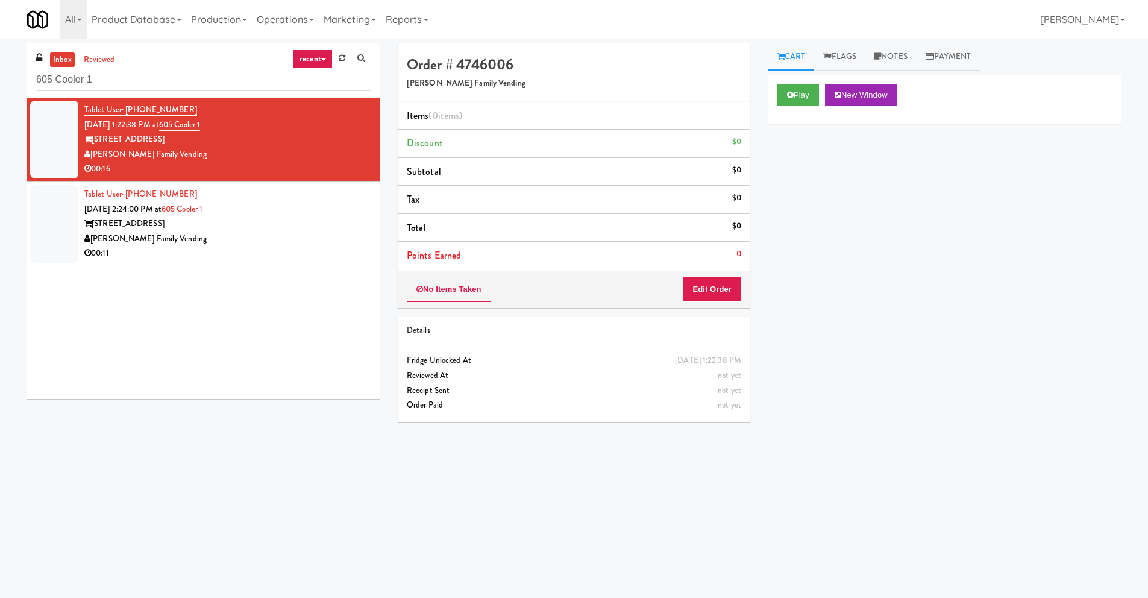
click at [159, 145] on div "605 Place" at bounding box center [227, 139] width 286 height 15
click at [802, 89] on button "Play" at bounding box center [799, 95] width 42 height 22
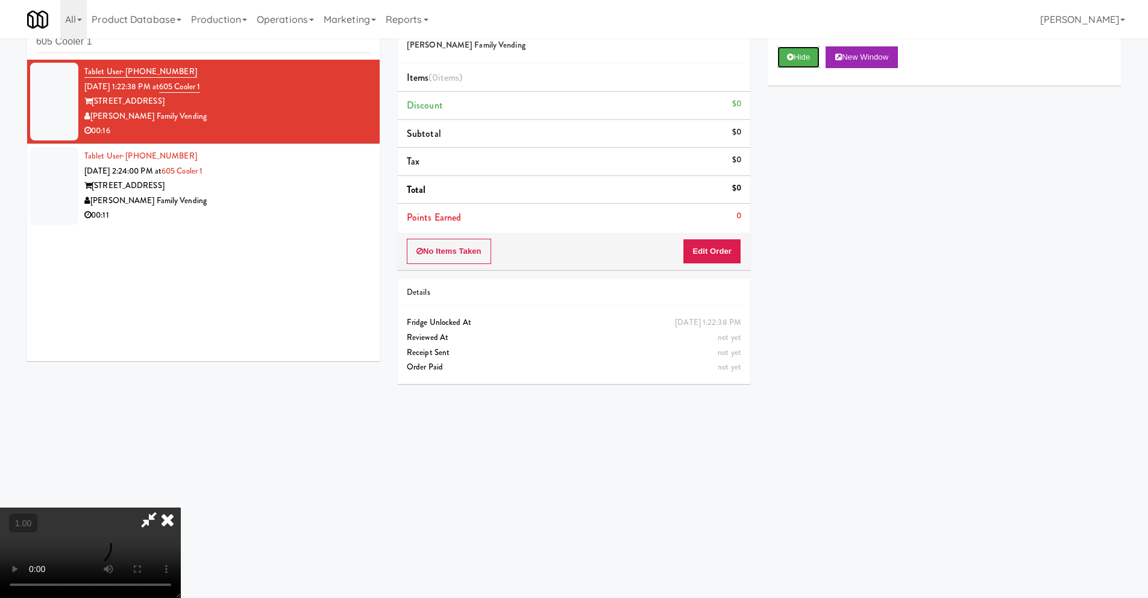
scroll to position [39, 0]
click at [728, 251] on button "Edit Order" at bounding box center [712, 250] width 58 height 25
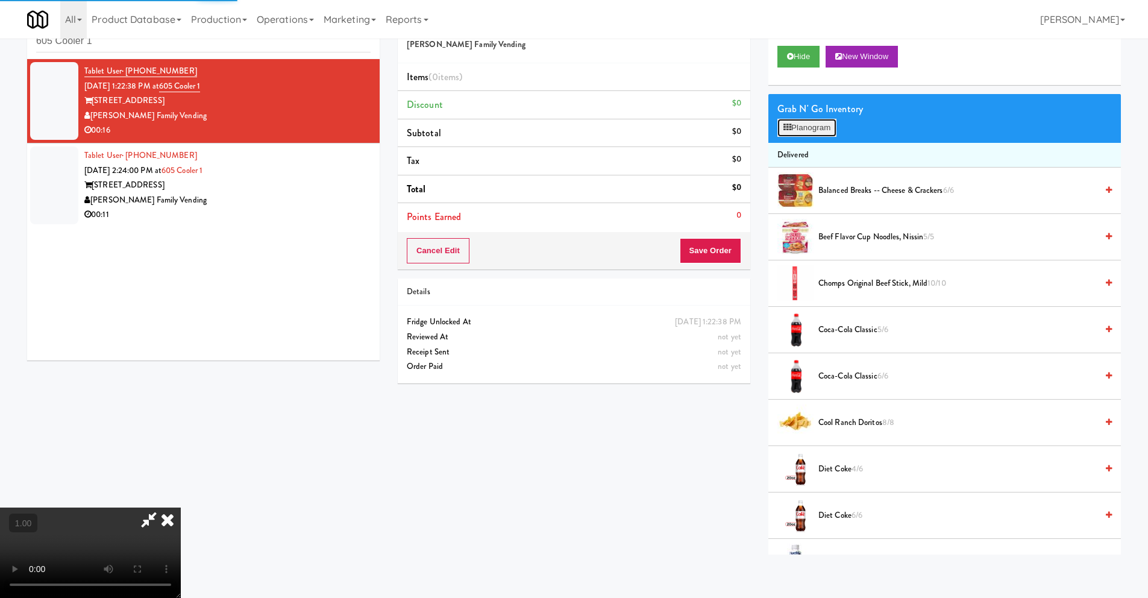
click at [791, 126] on button "Planogram" at bounding box center [807, 128] width 59 height 18
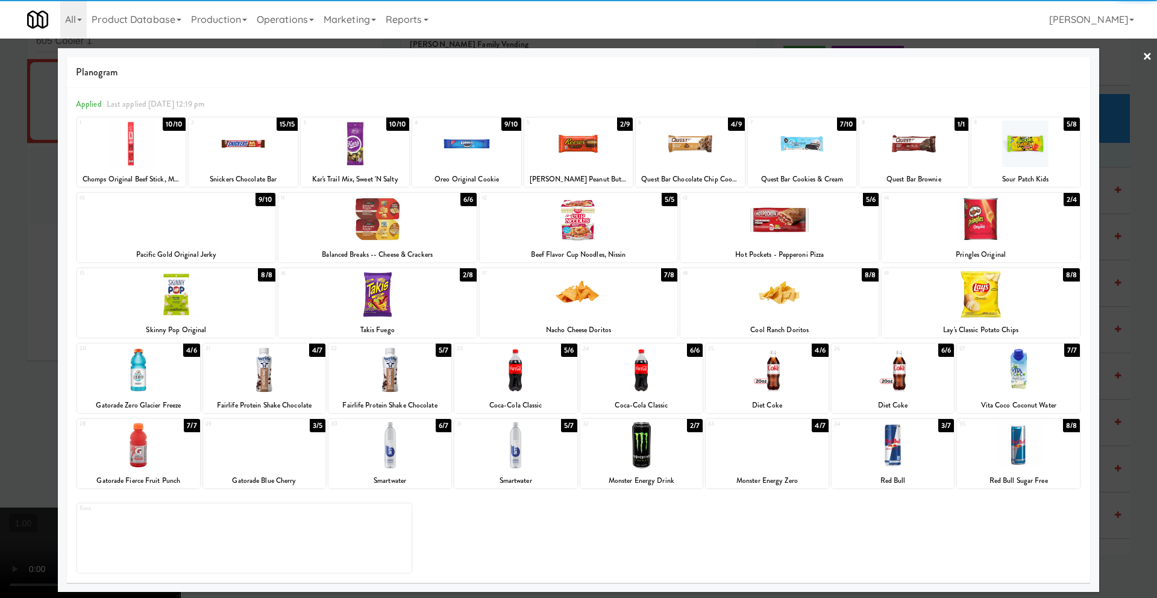
click at [165, 370] on div at bounding box center [138, 370] width 123 height 46
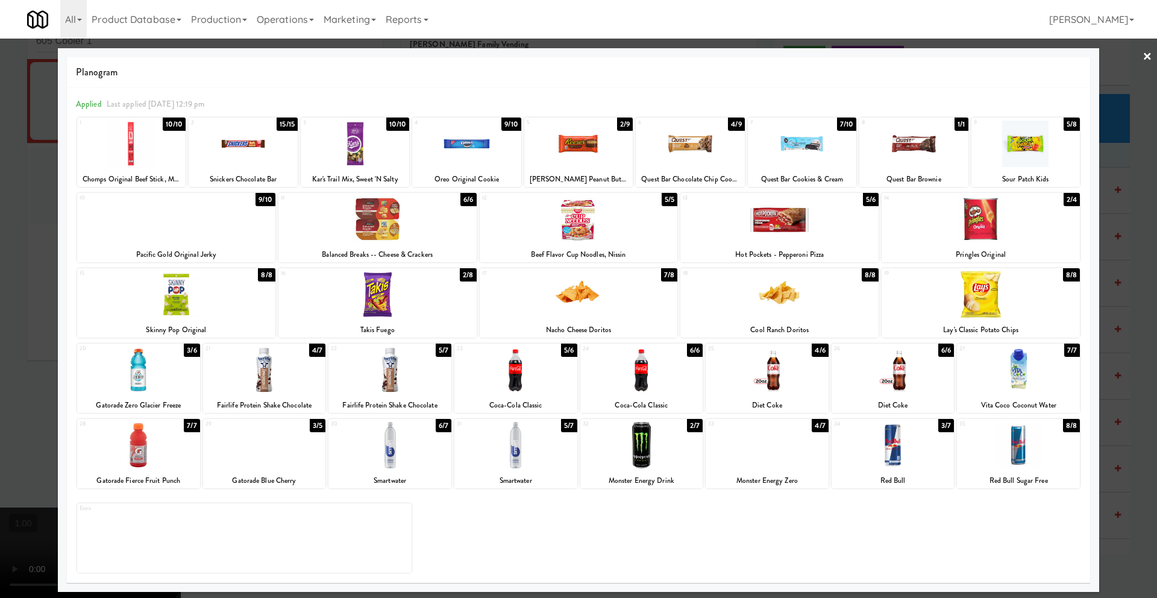
click at [756, 382] on div at bounding box center [767, 370] width 123 height 46
click at [1149, 55] on link "×" at bounding box center [1148, 57] width 10 height 37
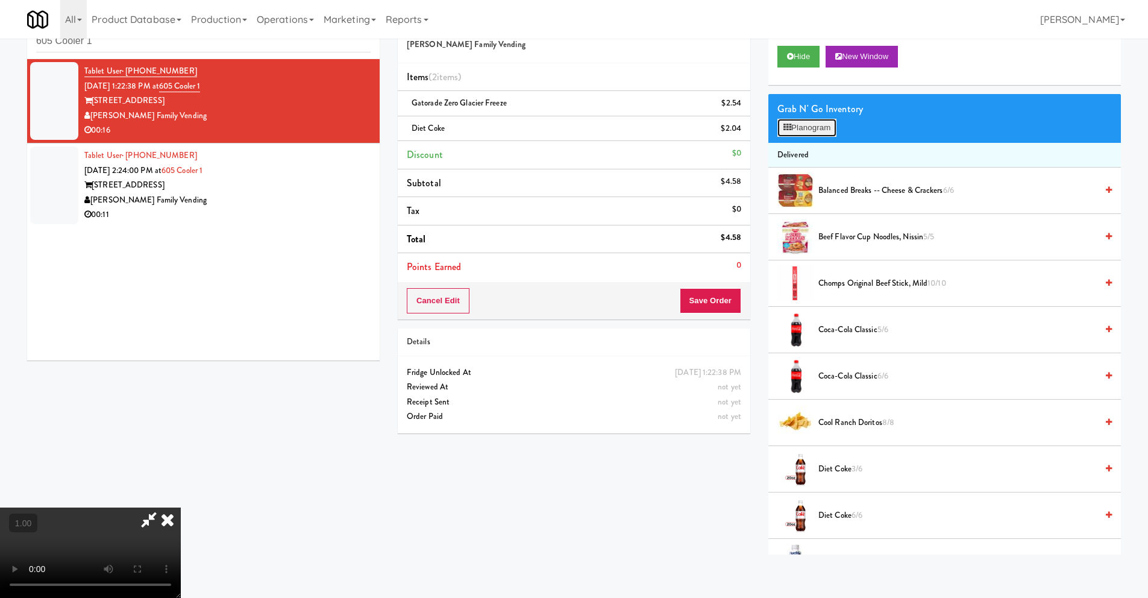
click at [812, 125] on button "Planogram" at bounding box center [807, 128] width 59 height 18
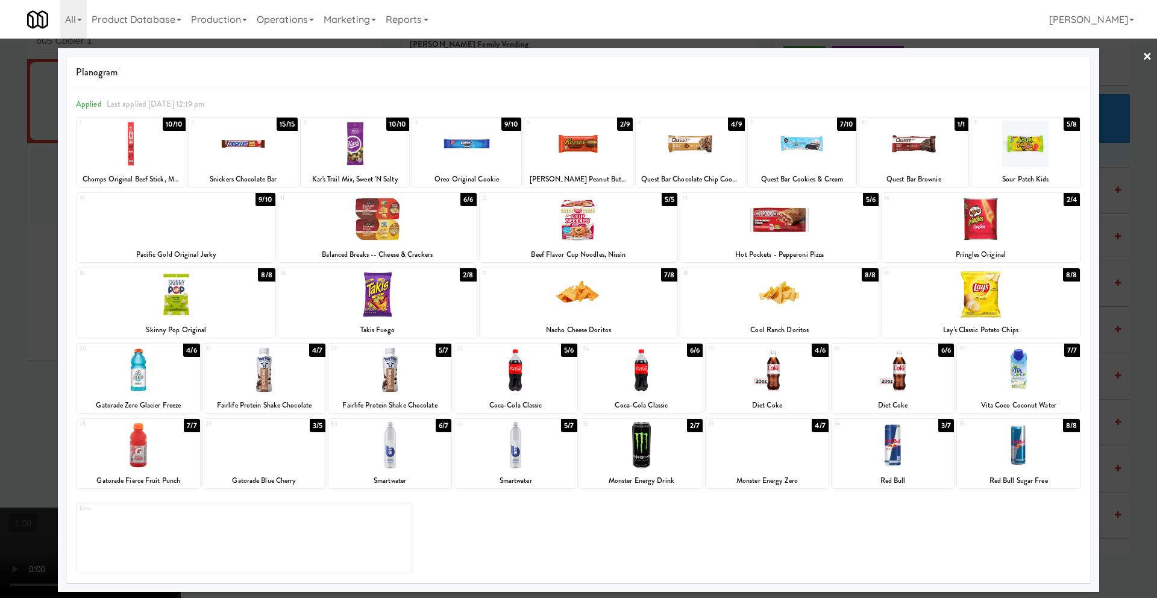
click at [1151, 55] on link "×" at bounding box center [1148, 57] width 10 height 37
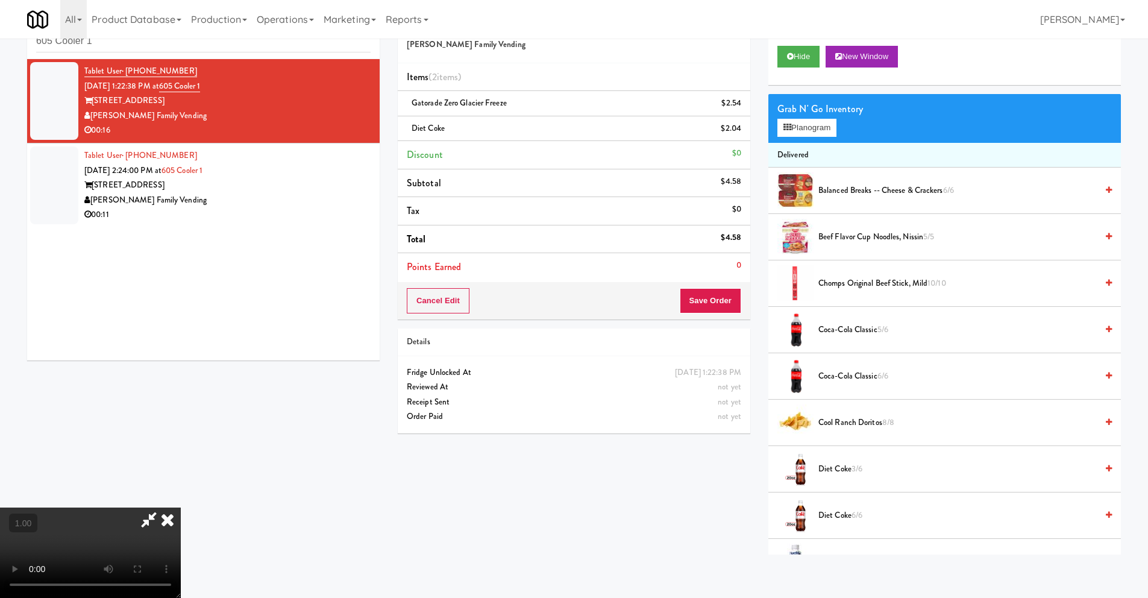
click at [181, 508] on icon at bounding box center [167, 520] width 27 height 24
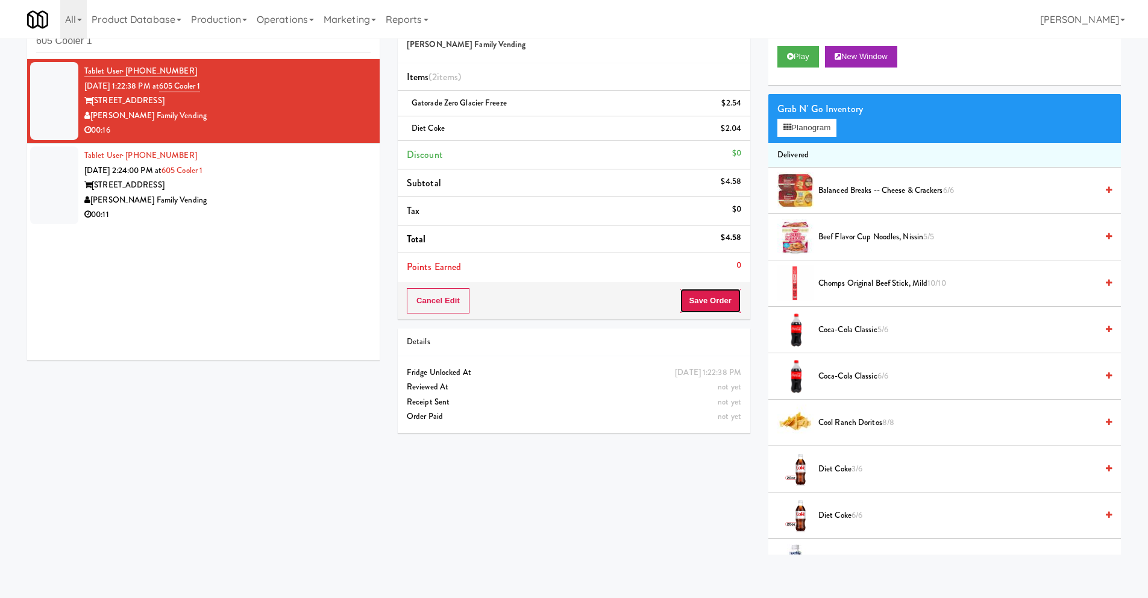
click at [706, 302] on button "Save Order" at bounding box center [710, 300] width 61 height 25
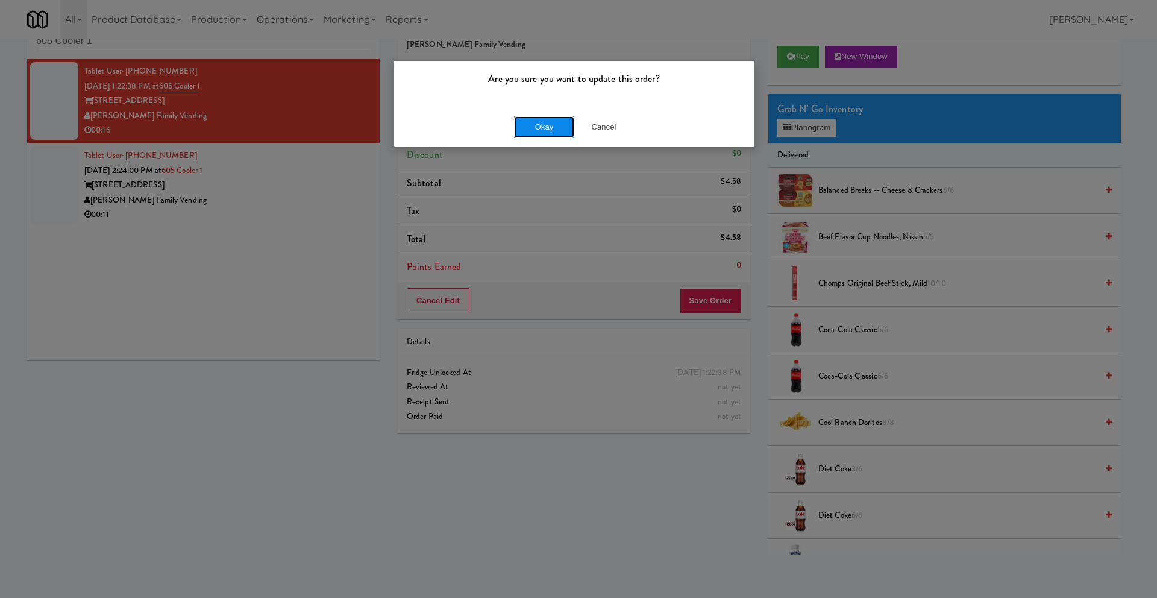
click at [544, 130] on button "Okay" at bounding box center [544, 127] width 60 height 22
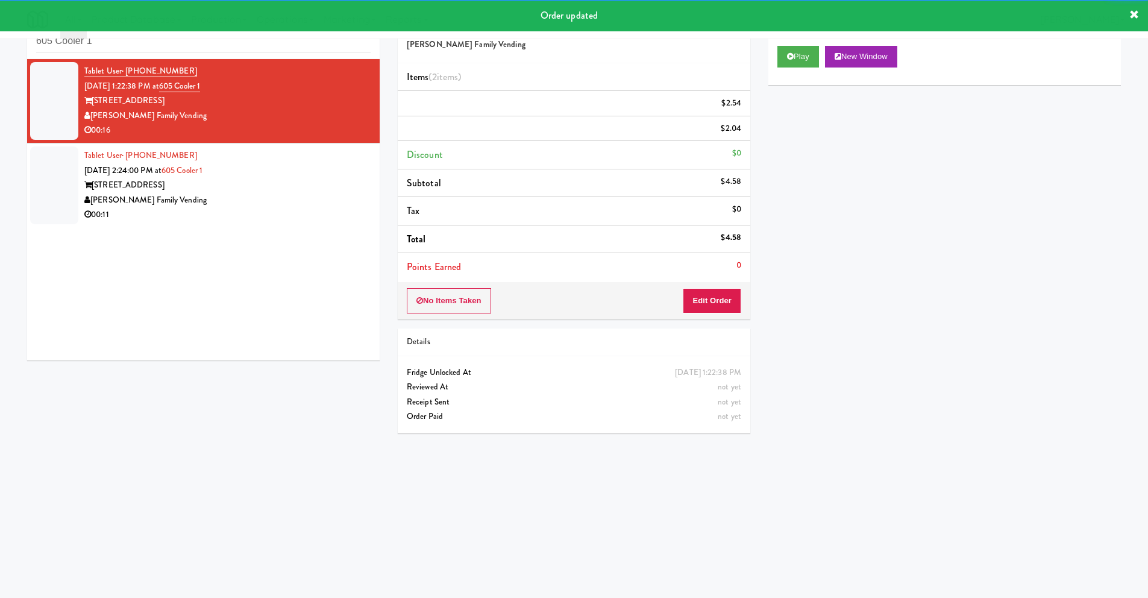
click at [168, 162] on div "Tablet User · (661) 312-9624 Sep 17, 2025 2:24:00 PM at 605 Cooler 1 605 Place …" at bounding box center [227, 185] width 286 height 74
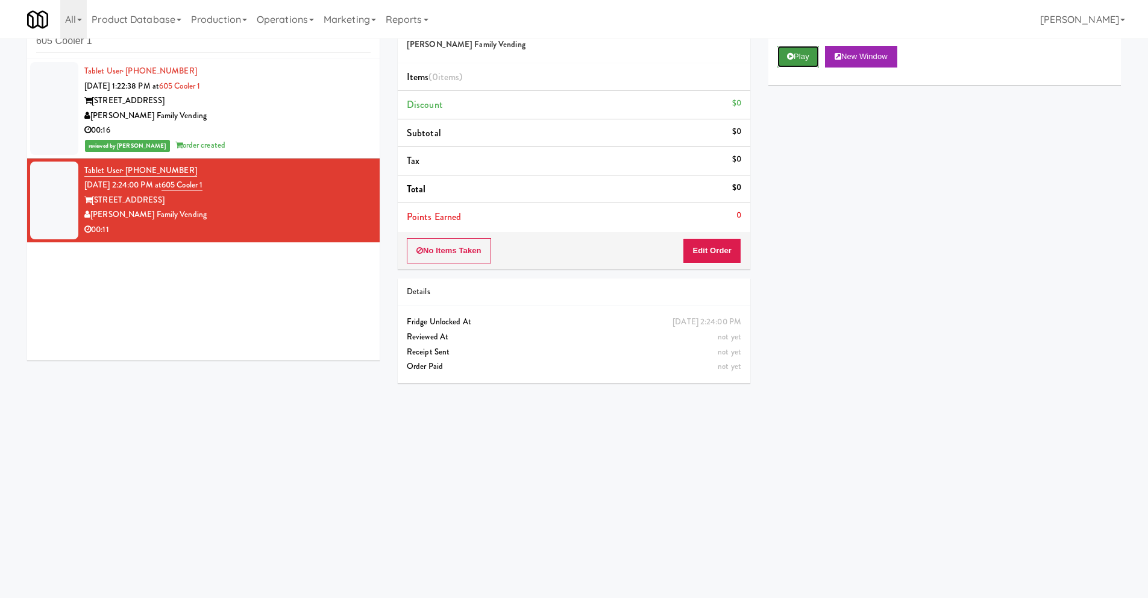
click at [790, 60] on button "Play" at bounding box center [799, 57] width 42 height 22
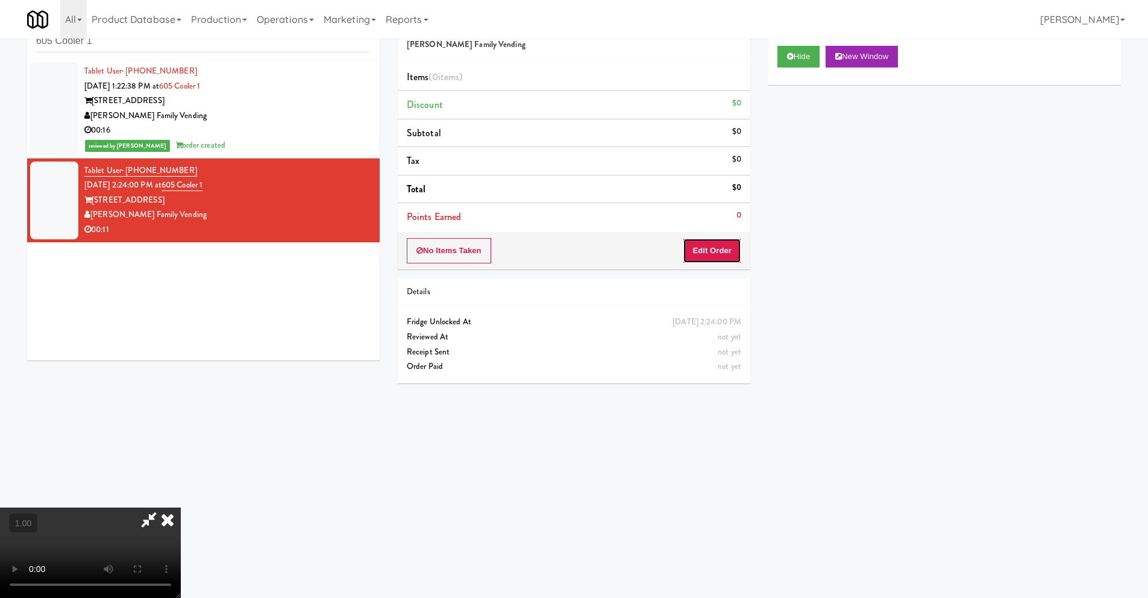
click at [725, 252] on button "Edit Order" at bounding box center [712, 250] width 58 height 25
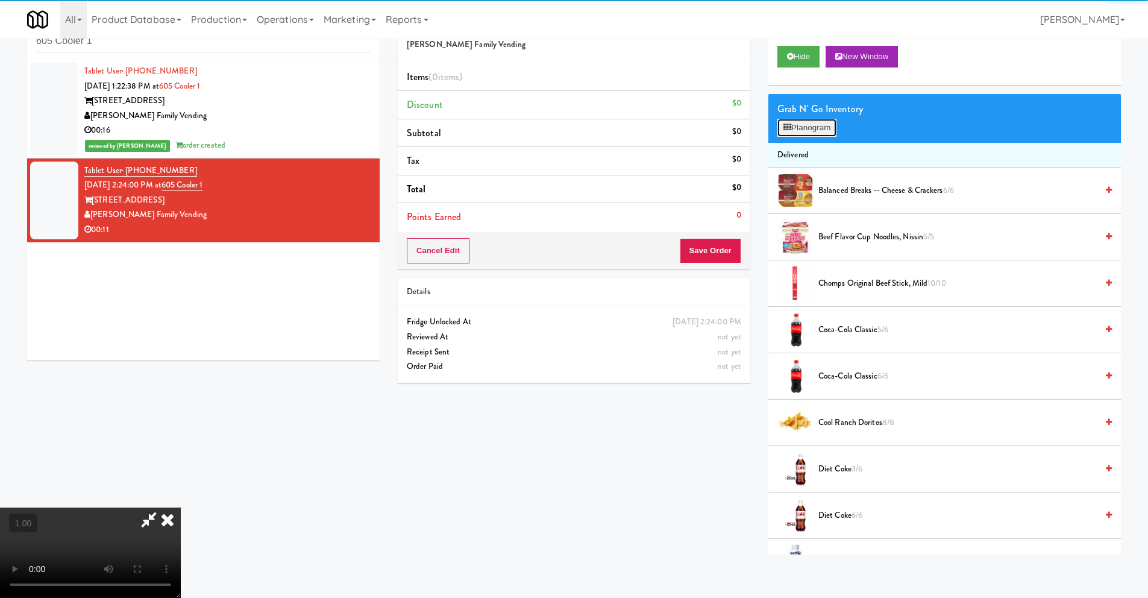
click at [804, 124] on button "Planogram" at bounding box center [807, 128] width 59 height 18
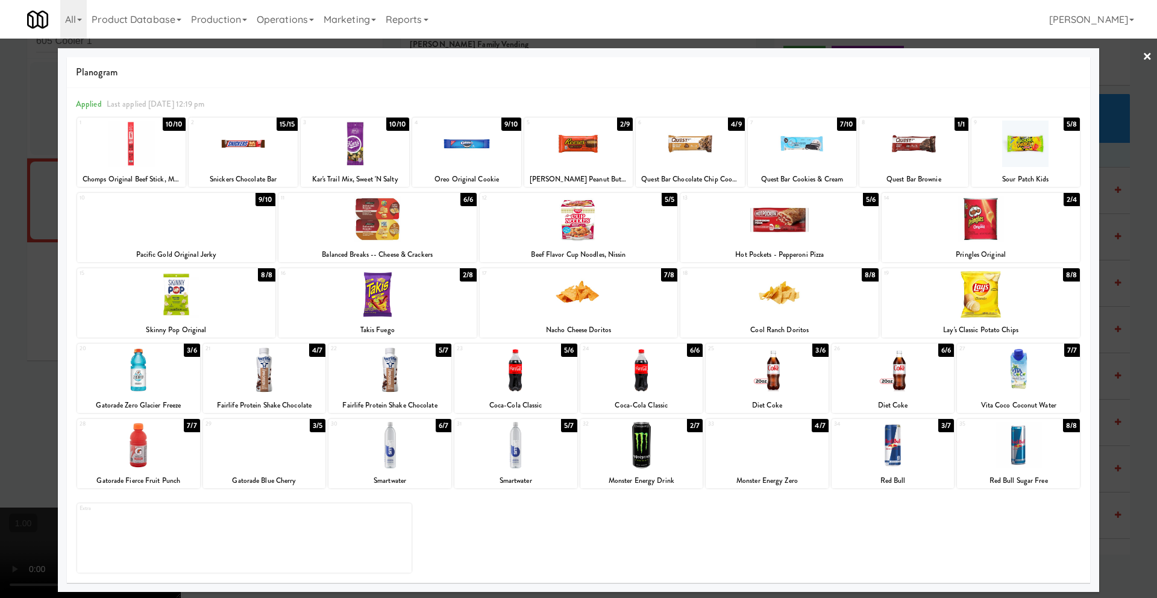
click at [760, 236] on div at bounding box center [780, 219] width 198 height 46
click at [1146, 57] on link "×" at bounding box center [1148, 57] width 10 height 37
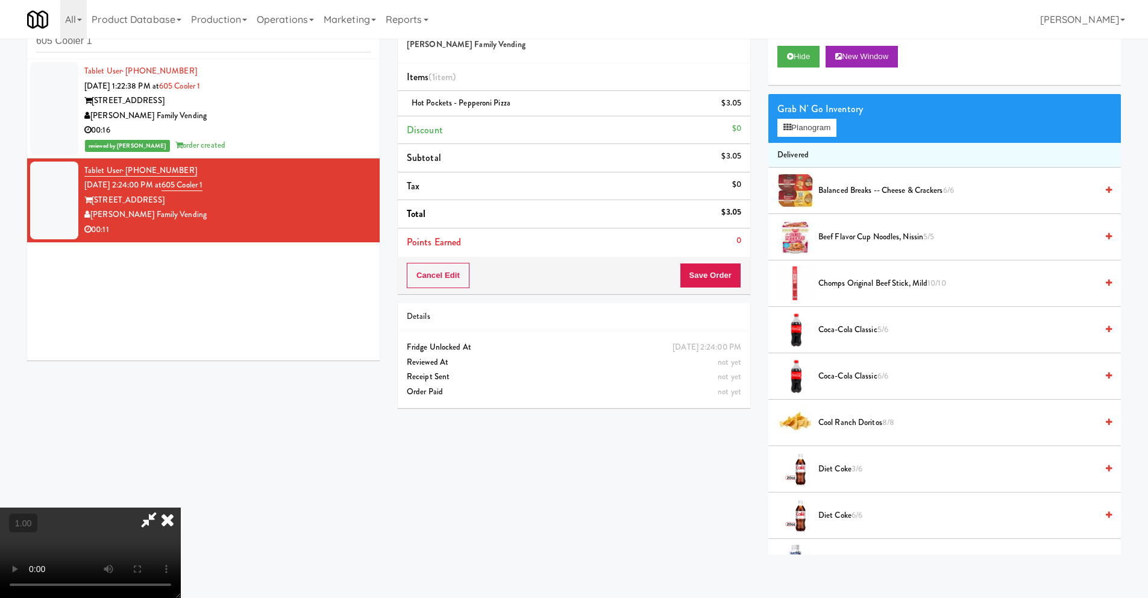
click at [181, 508] on video at bounding box center [90, 553] width 181 height 90
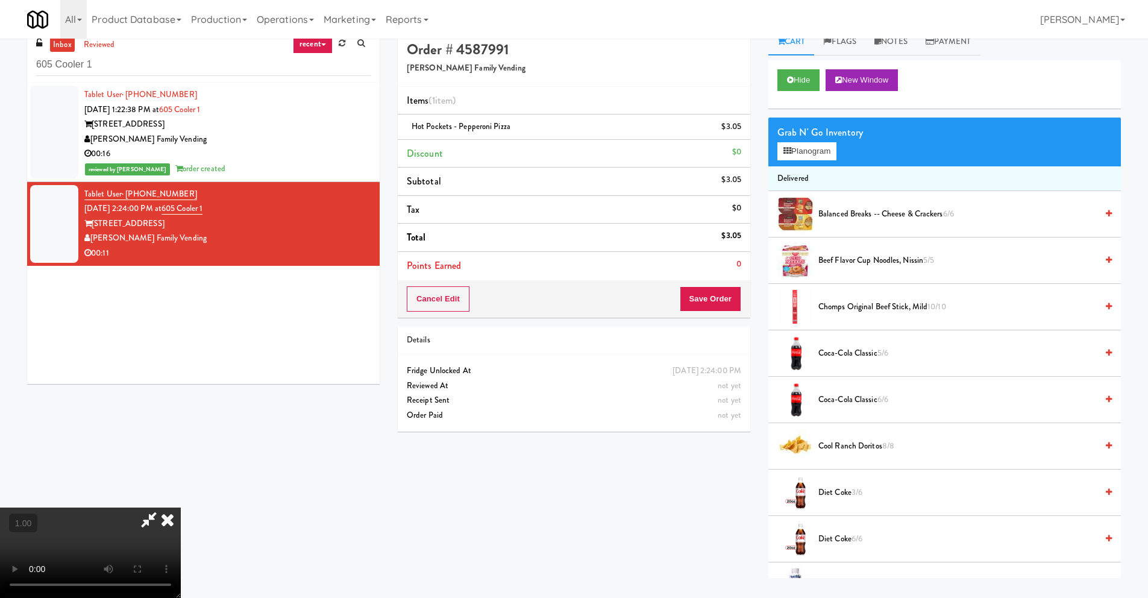
click at [181, 508] on icon at bounding box center [167, 520] width 27 height 24
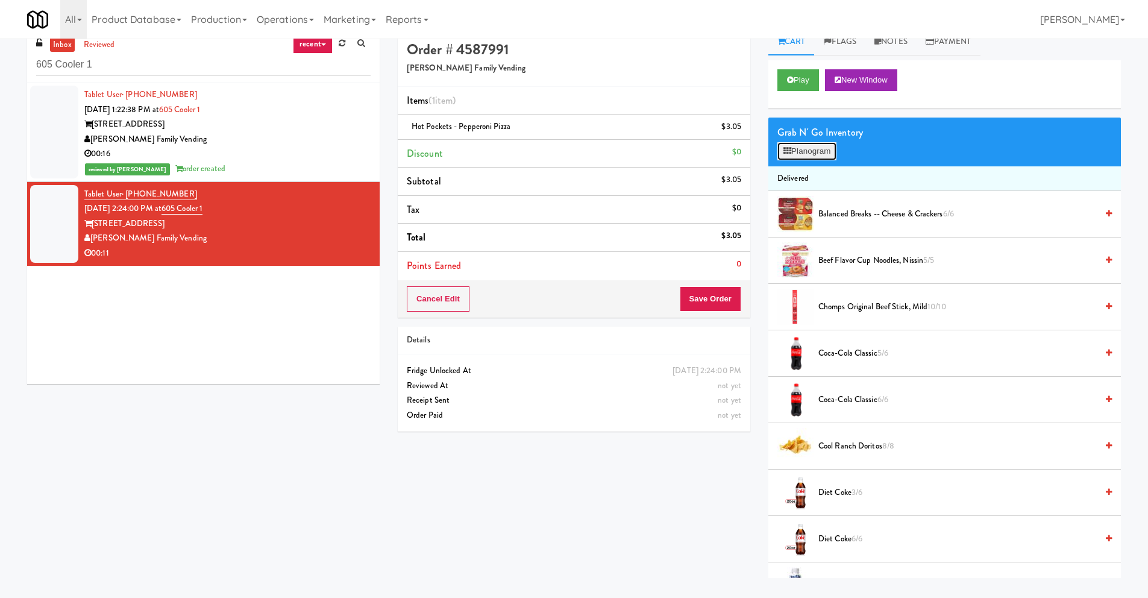
click at [810, 155] on button "Planogram" at bounding box center [807, 151] width 59 height 18
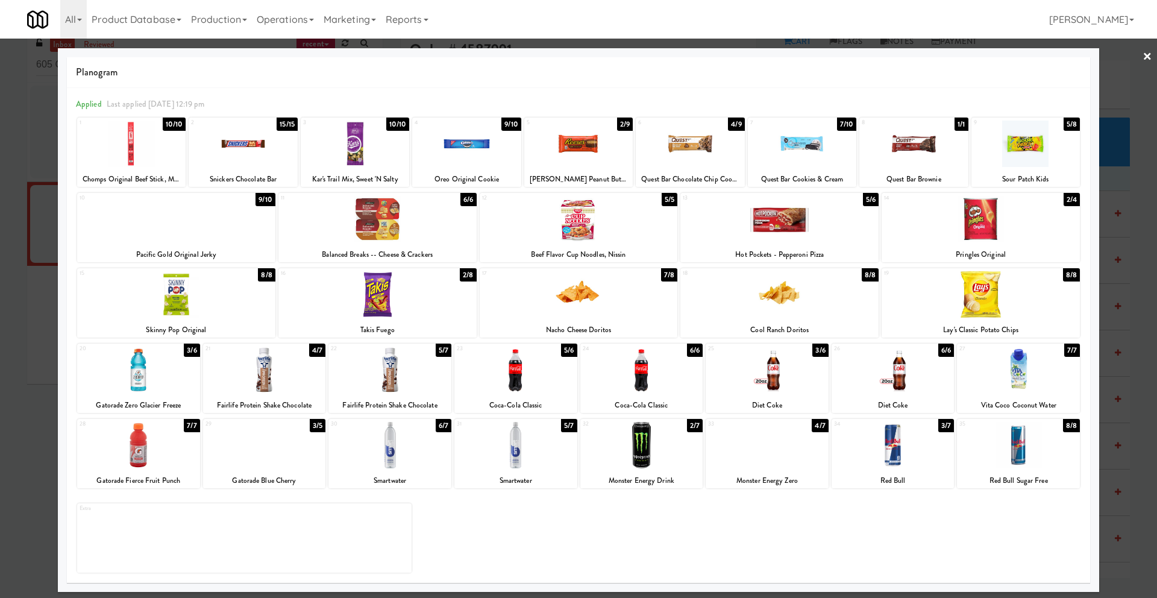
click at [1137, 51] on div at bounding box center [578, 299] width 1157 height 598
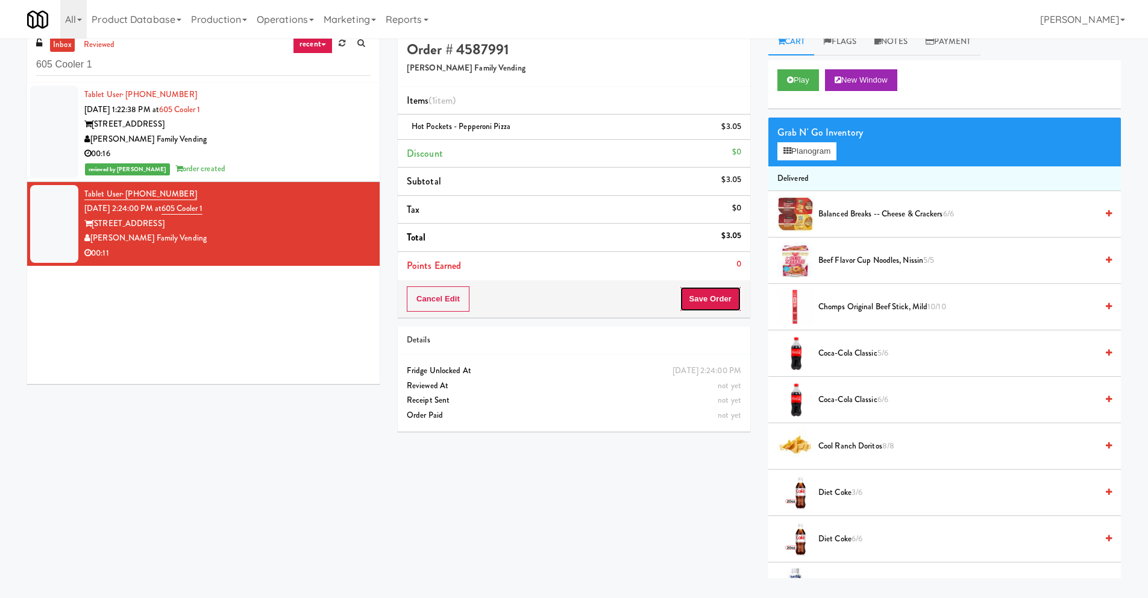
click at [718, 299] on button "Save Order" at bounding box center [710, 298] width 61 height 25
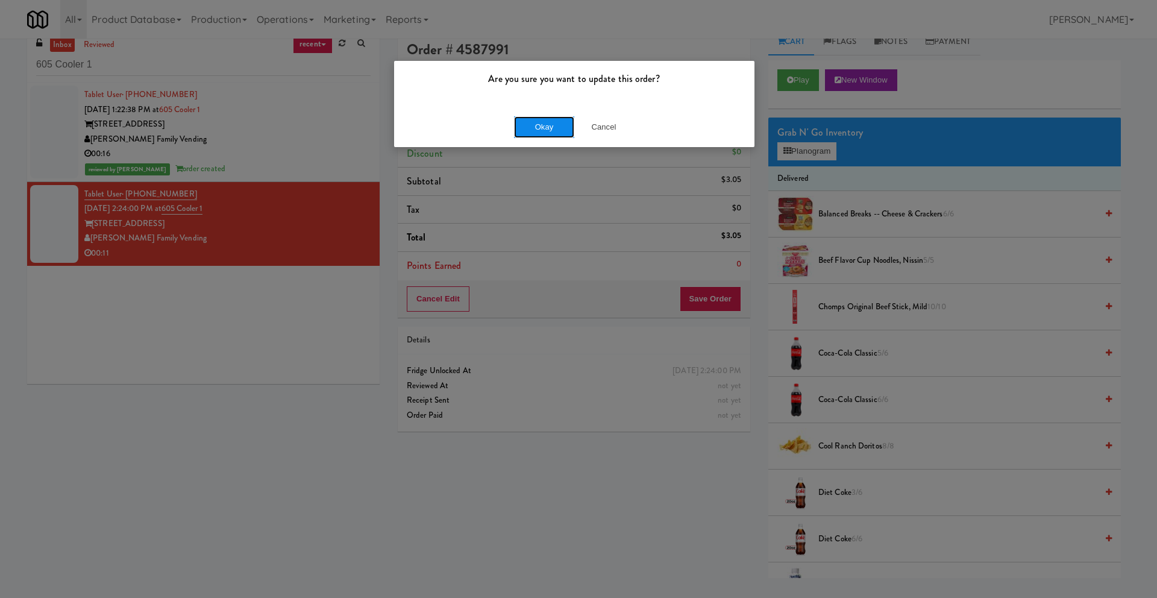
click at [544, 128] on button "Okay" at bounding box center [544, 127] width 60 height 22
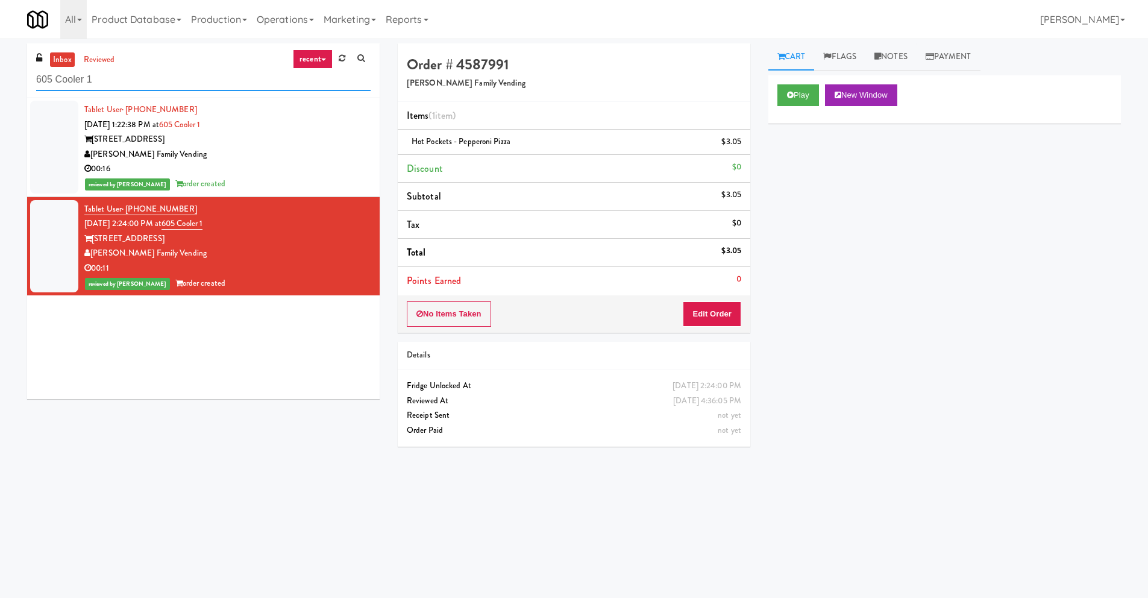
click at [154, 81] on input "605 Cooler 1" at bounding box center [203, 80] width 335 height 22
paste input "Mountain High Markets LLC"
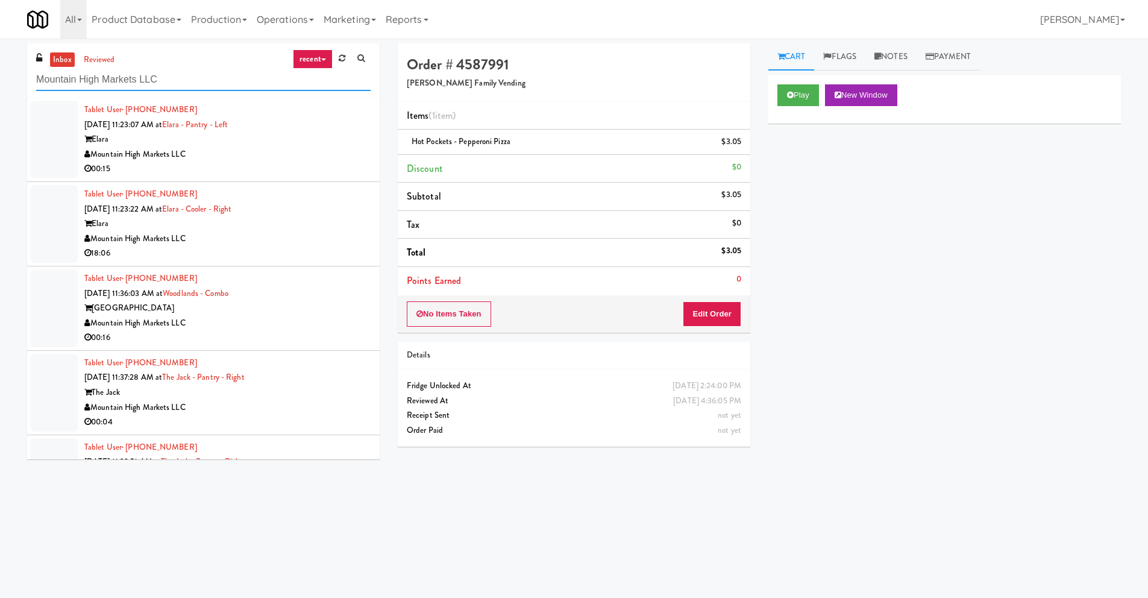
type input "Mountain High Markets LLC"
click at [326, 55] on link "recent" at bounding box center [313, 58] width 40 height 19
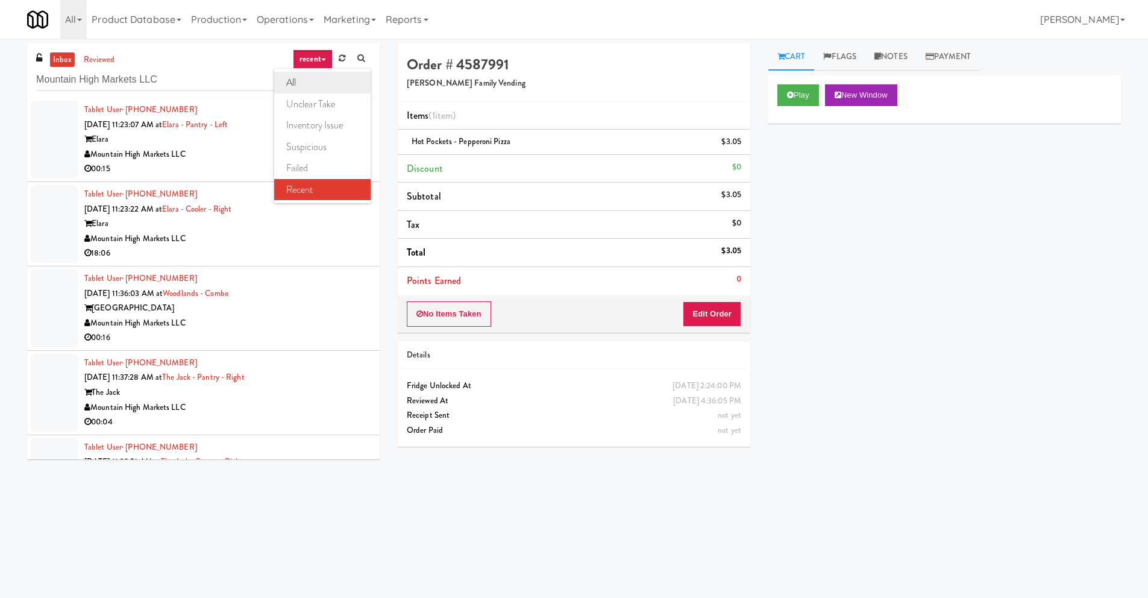
click at [310, 87] on link "all" at bounding box center [322, 83] width 96 height 22
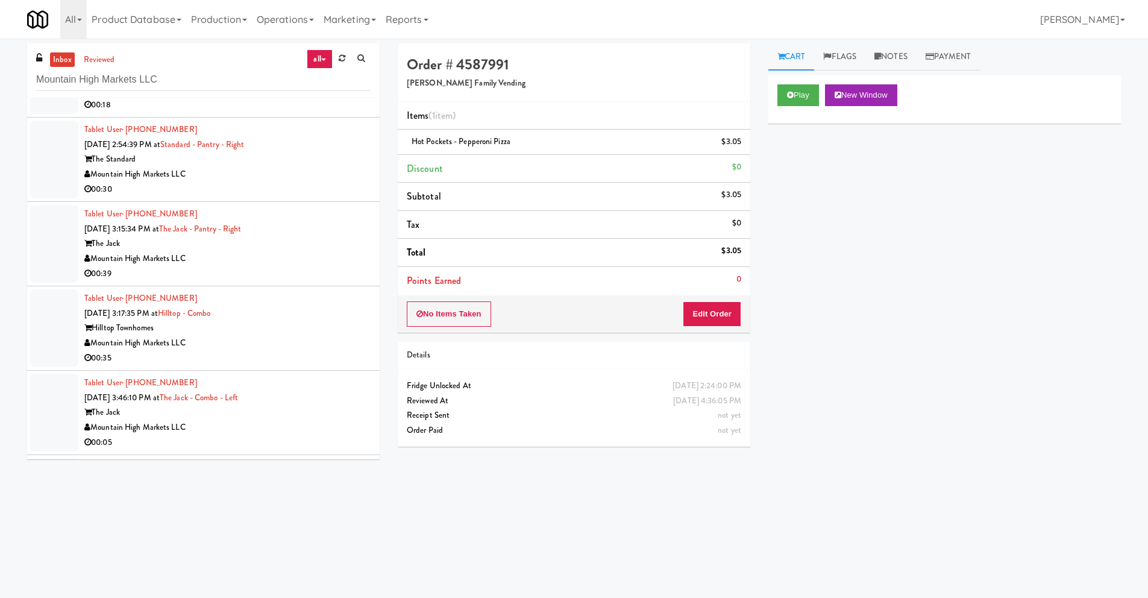
scroll to position [2084, 0]
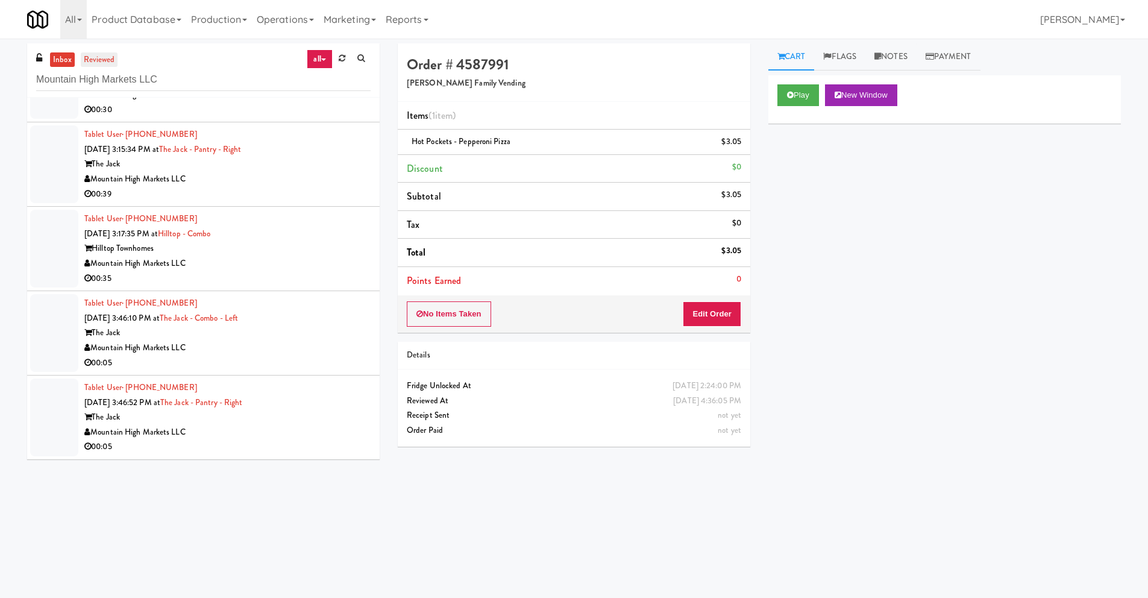
click at [107, 57] on link "reviewed" at bounding box center [99, 59] width 37 height 15
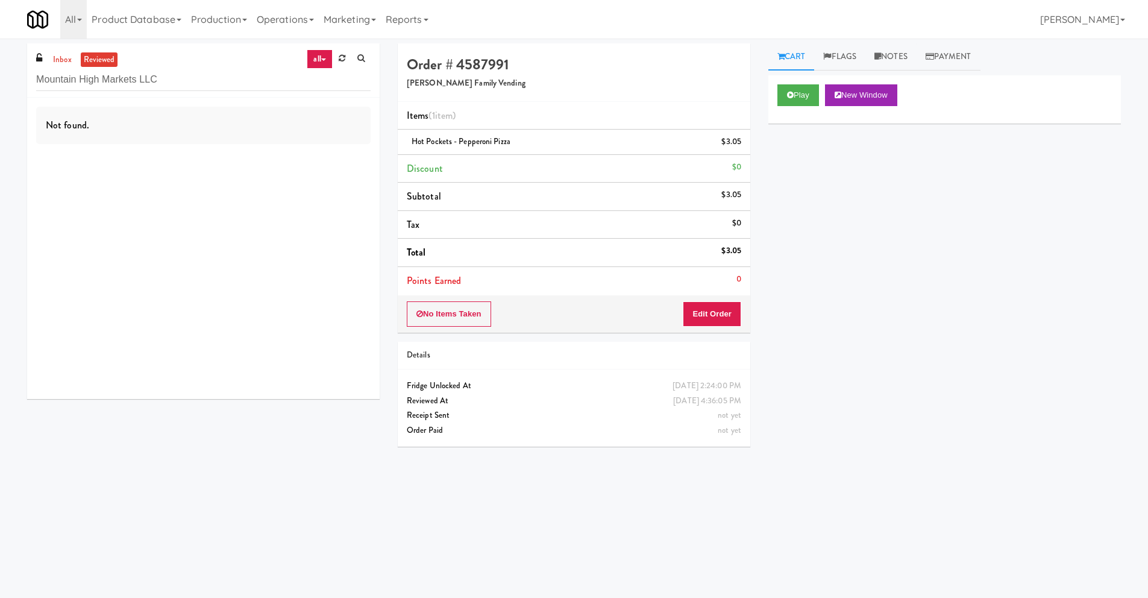
scroll to position [0, 0]
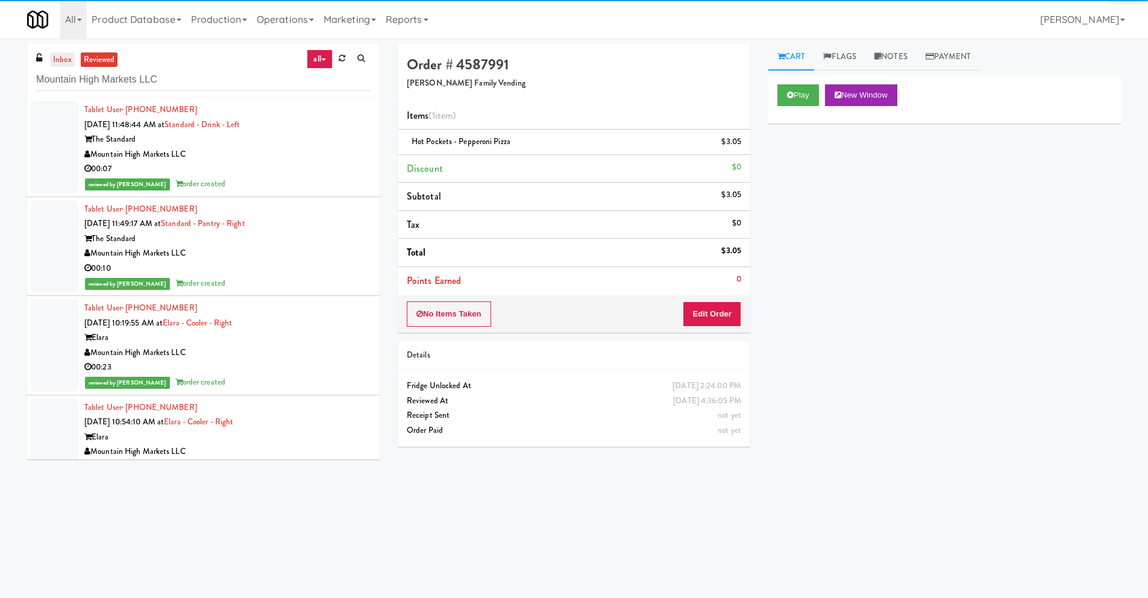
click at [65, 59] on link "inbox" at bounding box center [62, 59] width 25 height 15
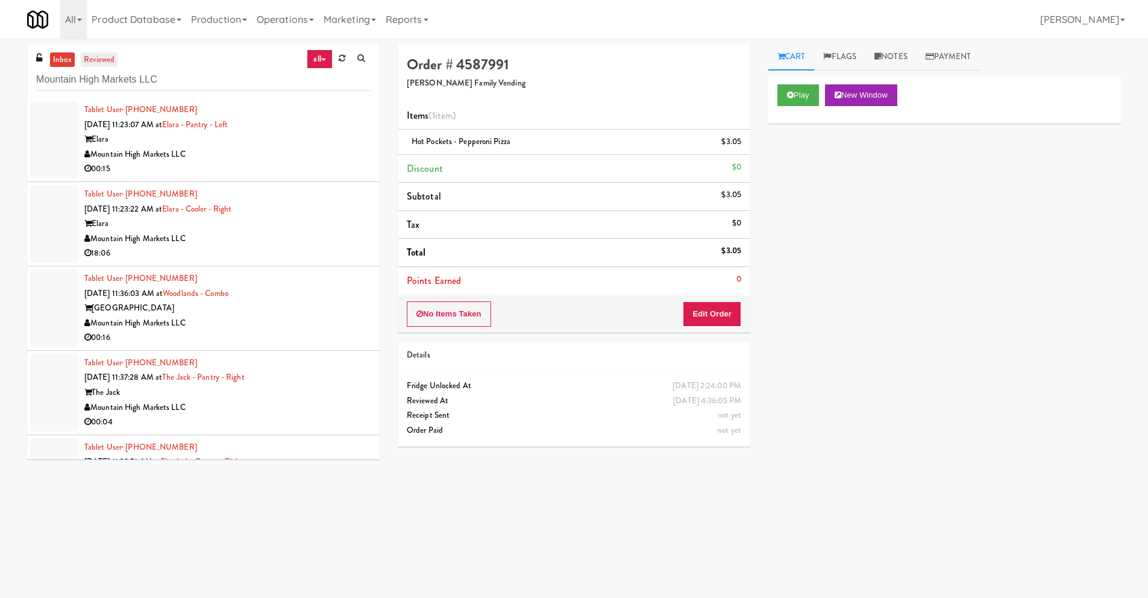
click at [101, 57] on link "reviewed" at bounding box center [99, 59] width 37 height 15
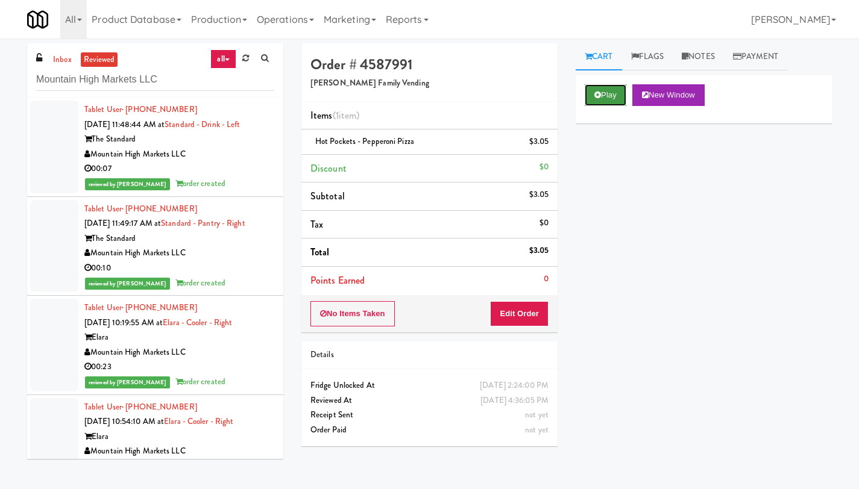
click at [605, 99] on button "Play" at bounding box center [606, 95] width 42 height 22
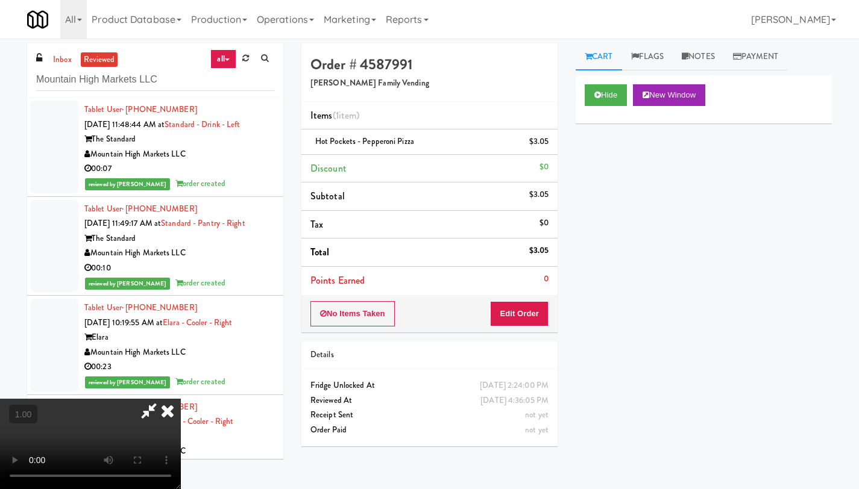
click at [163, 399] on video at bounding box center [90, 444] width 181 height 90
click at [125, 399] on video at bounding box center [90, 444] width 181 height 90
click at [181, 399] on icon at bounding box center [167, 411] width 27 height 24
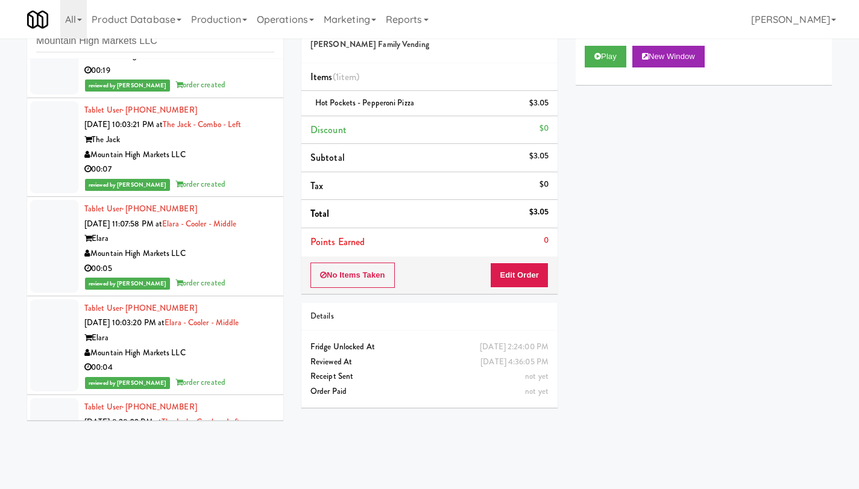
scroll to position [20174, 0]
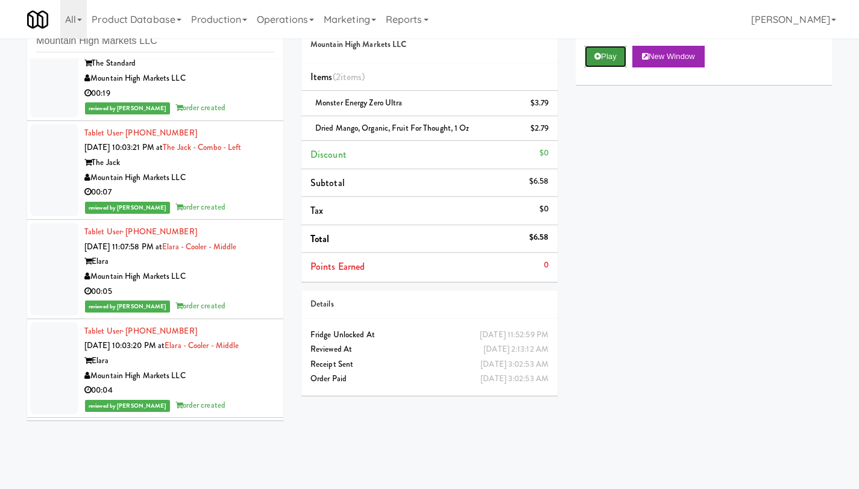
click at [597, 58] on icon at bounding box center [597, 56] width 7 height 8
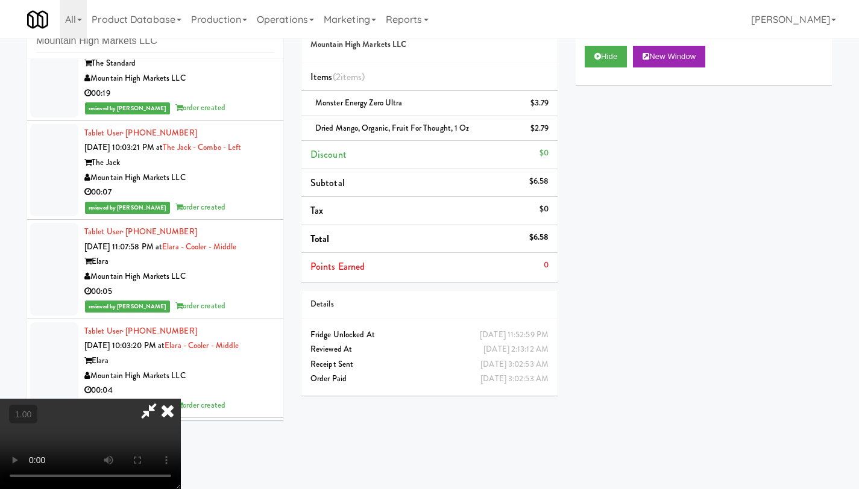
click at [181, 399] on icon at bounding box center [167, 411] width 27 height 24
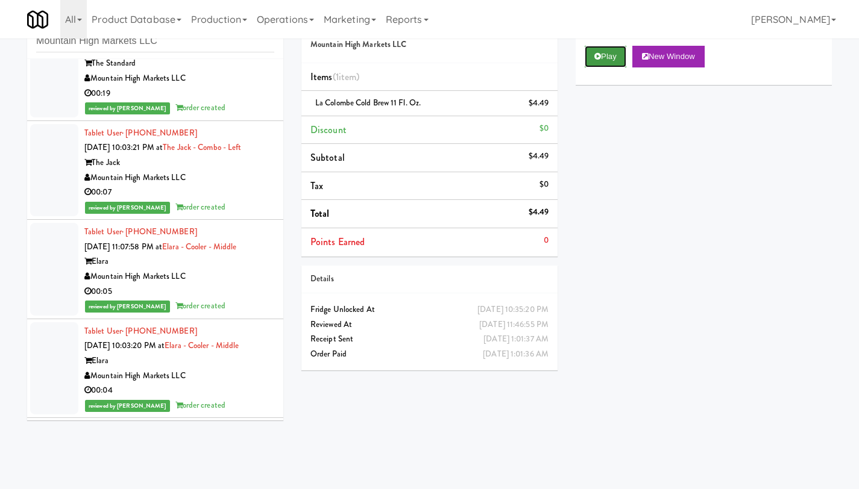
click at [602, 57] on button "Play" at bounding box center [606, 57] width 42 height 22
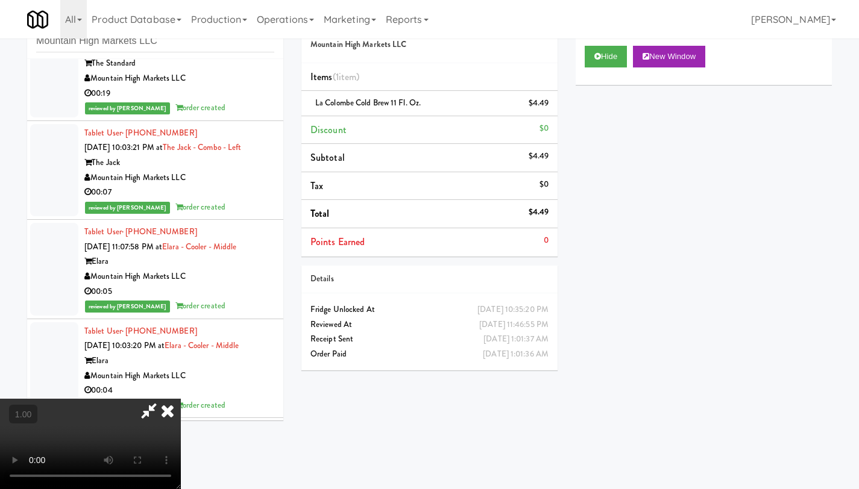
click at [148, 412] on icon at bounding box center [149, 411] width 28 height 24
click at [181, 399] on icon at bounding box center [167, 411] width 27 height 24
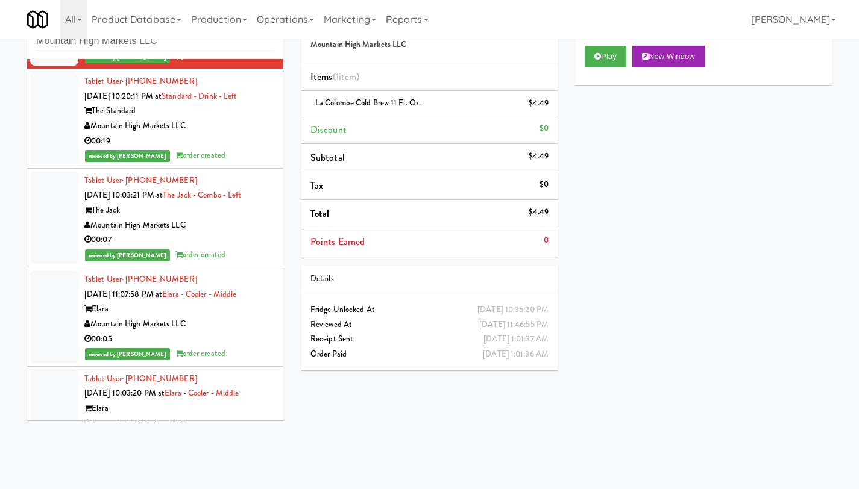
scroll to position [20299, 0]
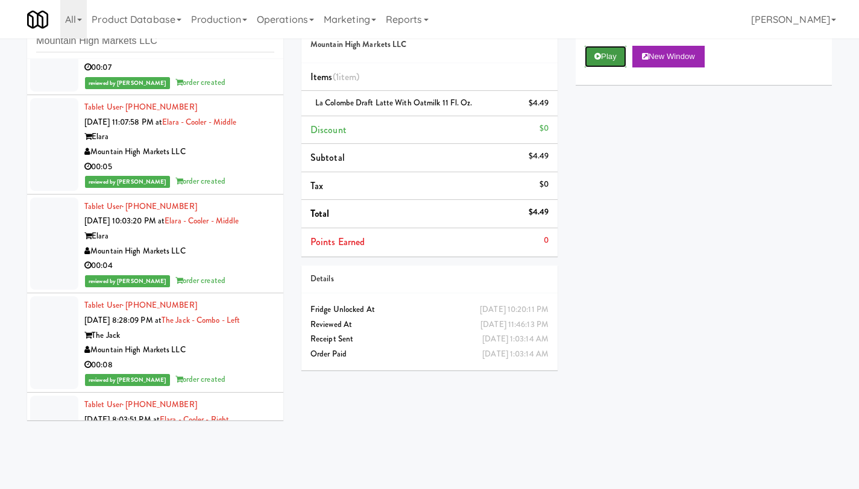
click at [598, 58] on icon at bounding box center [597, 56] width 7 height 8
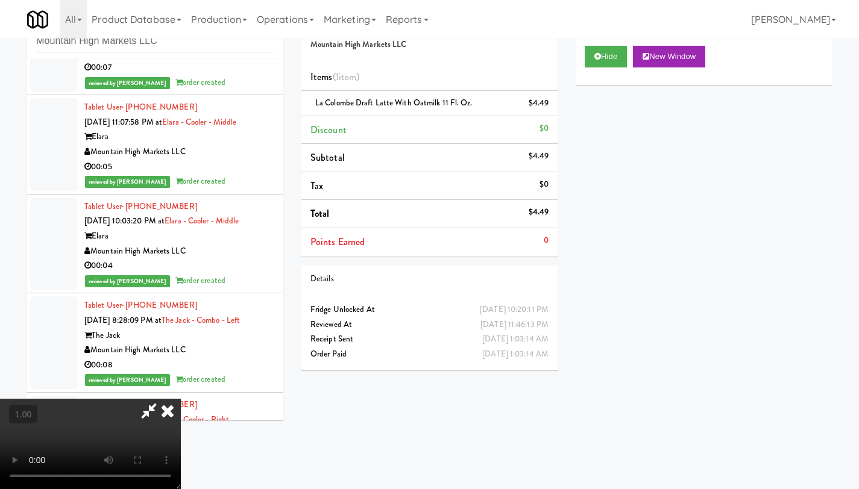
click at [149, 417] on icon at bounding box center [149, 411] width 28 height 24
click at [181, 399] on icon at bounding box center [167, 411] width 27 height 24
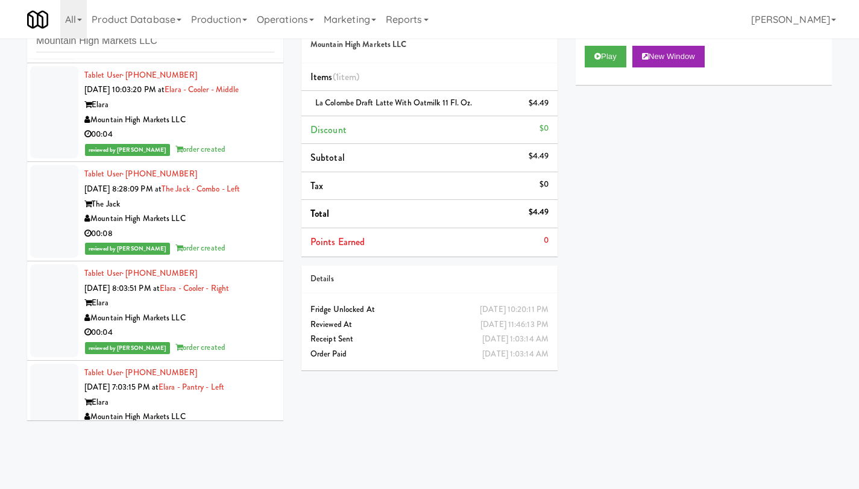
scroll to position [20442, 0]
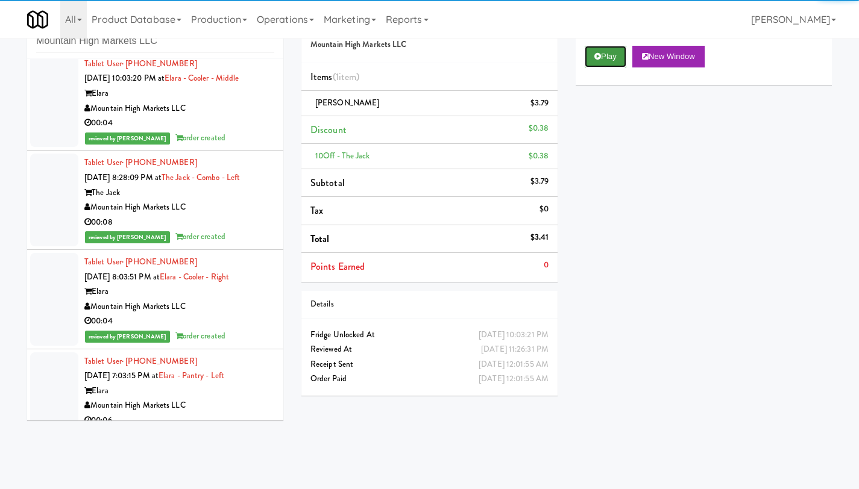
click at [608, 56] on button "Play" at bounding box center [606, 57] width 42 height 22
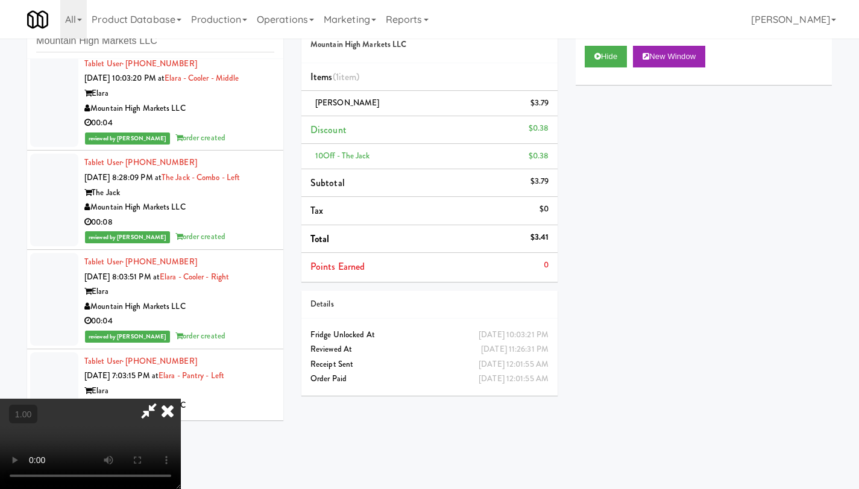
click at [163, 399] on icon at bounding box center [149, 411] width 28 height 24
click at [181, 399] on icon at bounding box center [167, 411] width 27 height 24
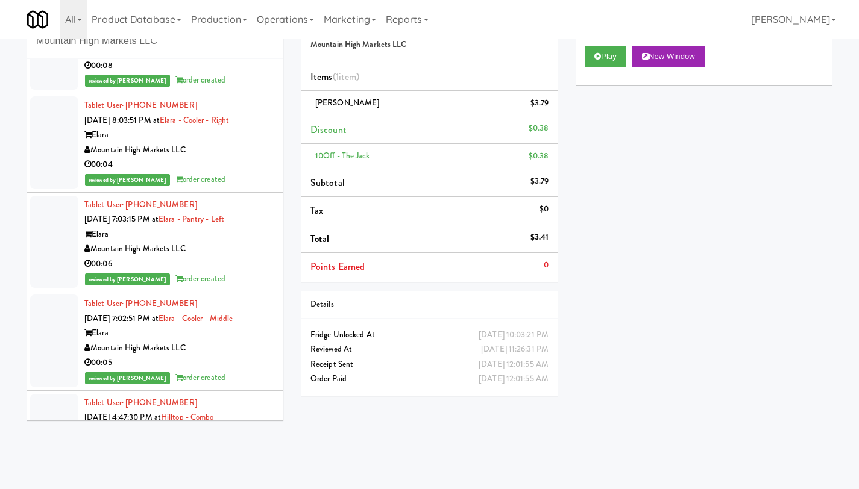
scroll to position [20622, 0]
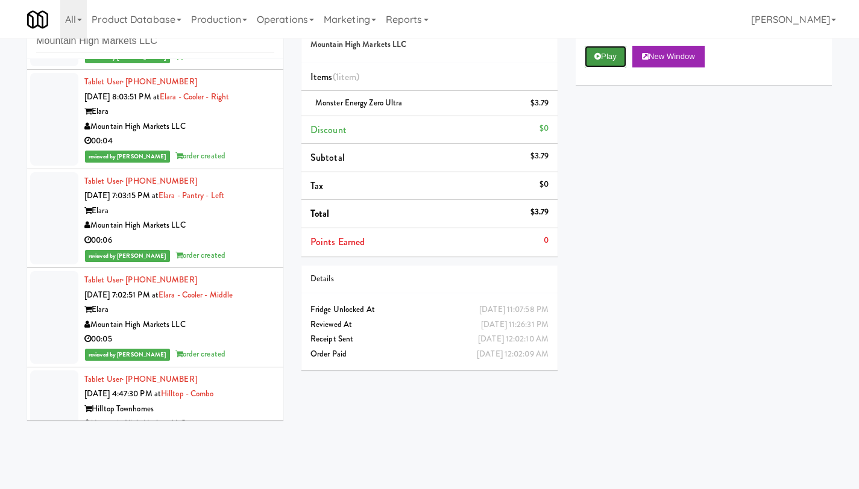
click at [606, 55] on button "Play" at bounding box center [606, 57] width 42 height 22
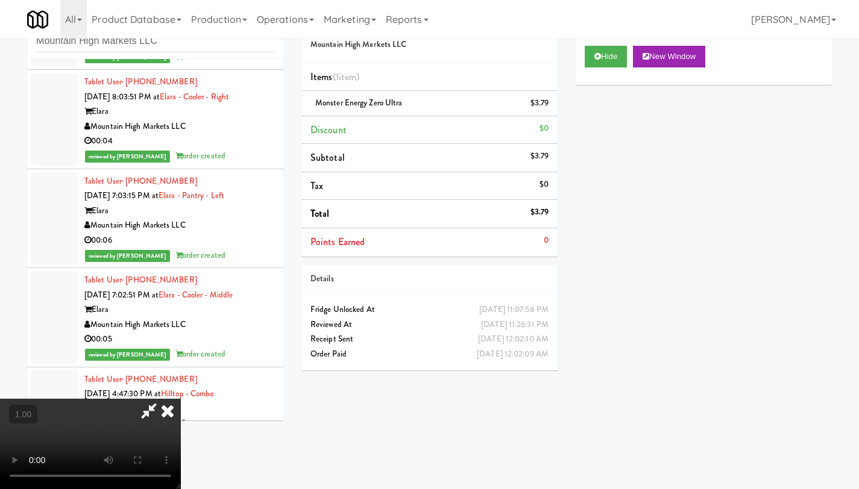
click at [147, 410] on icon at bounding box center [149, 411] width 28 height 24
click at [181, 399] on icon at bounding box center [167, 411] width 27 height 24
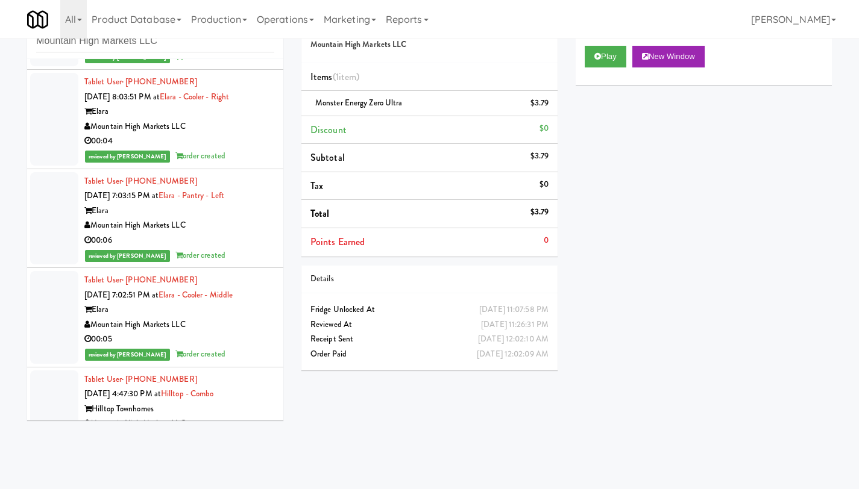
click at [605, 55] on button "Play" at bounding box center [606, 57] width 42 height 22
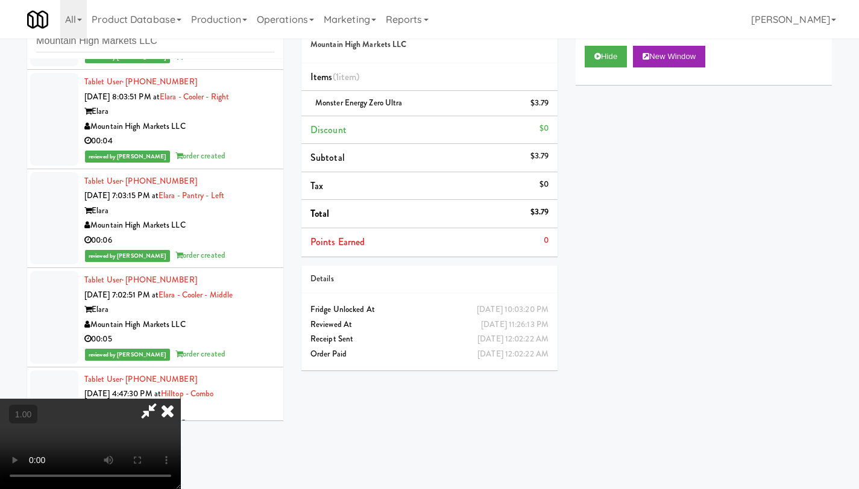
click at [145, 412] on icon at bounding box center [149, 411] width 28 height 24
click at [181, 399] on icon at bounding box center [167, 411] width 27 height 24
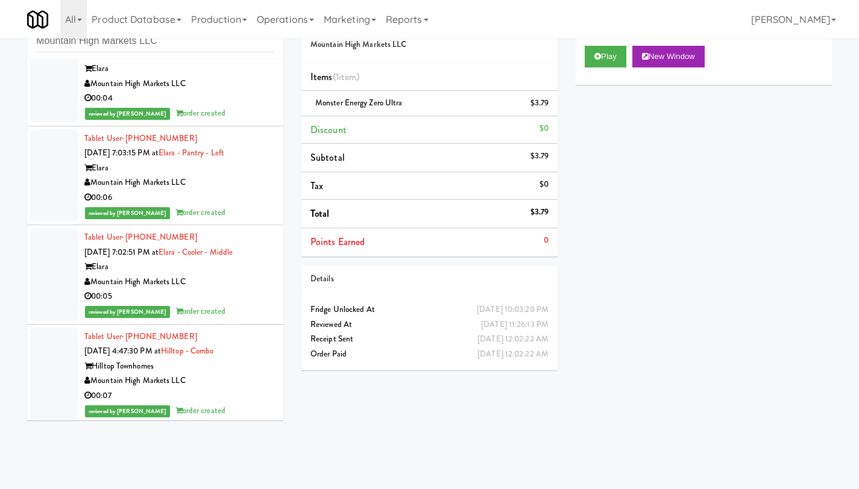
scroll to position [20717, 0]
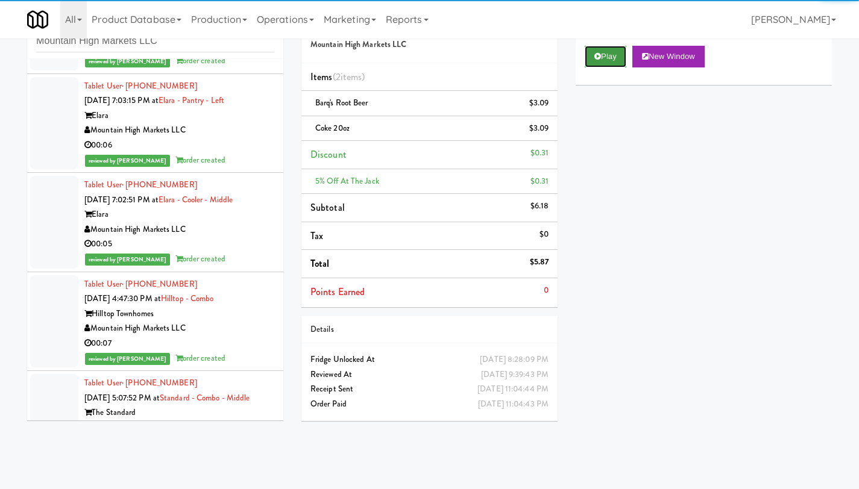
click at [603, 60] on button "Play" at bounding box center [606, 57] width 42 height 22
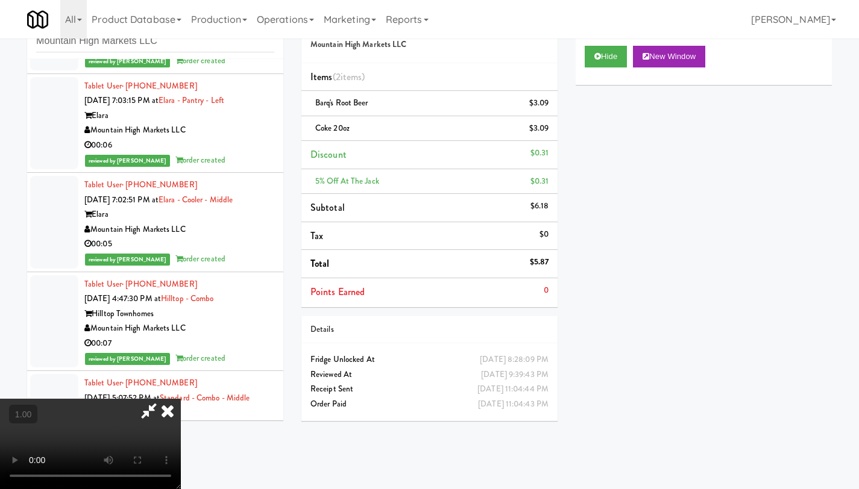
click at [181, 399] on icon at bounding box center [167, 411] width 27 height 24
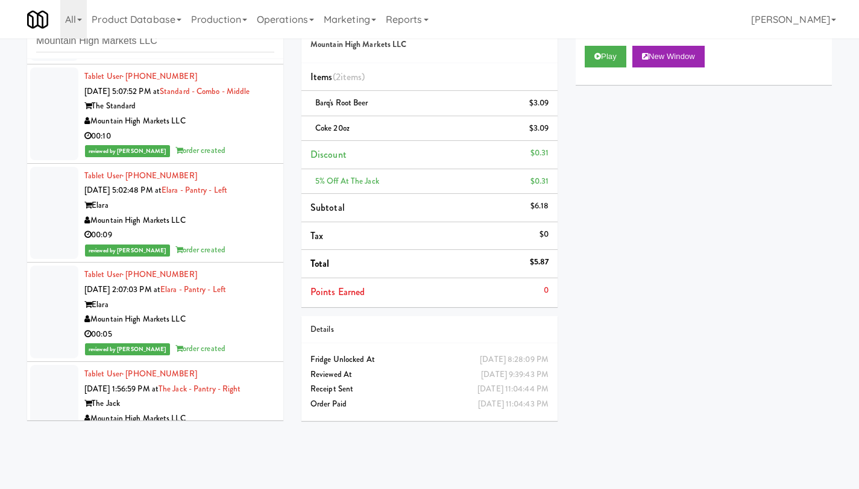
scroll to position [21110, 0]
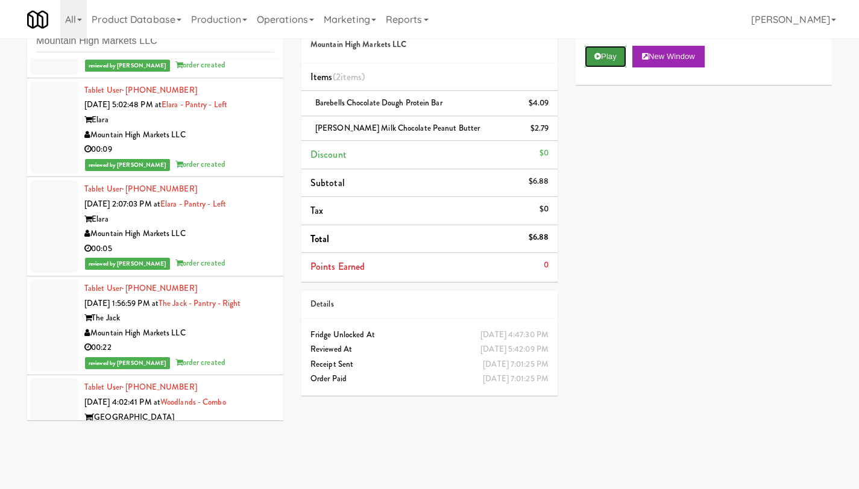
click at [604, 58] on button "Play" at bounding box center [606, 57] width 42 height 22
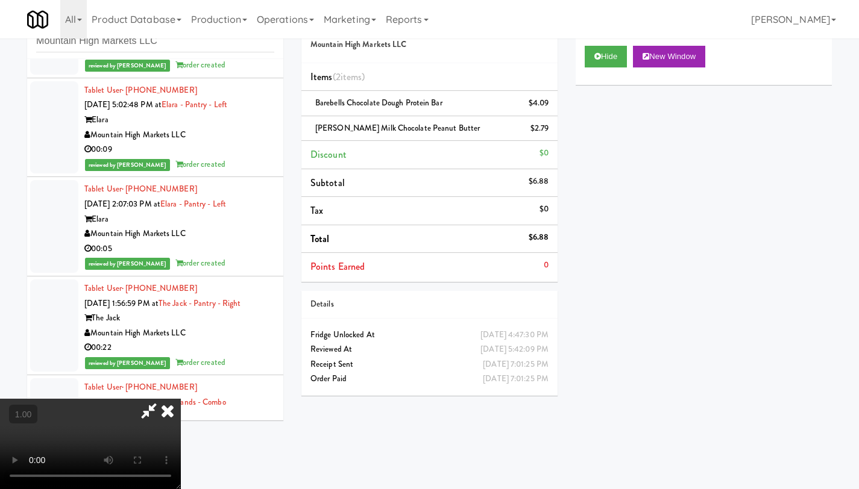
click at [149, 410] on video at bounding box center [90, 444] width 181 height 90
click at [118, 418] on video at bounding box center [90, 444] width 181 height 90
click at [163, 399] on icon at bounding box center [149, 411] width 28 height 24
click at [60, 406] on video at bounding box center [90, 444] width 181 height 90
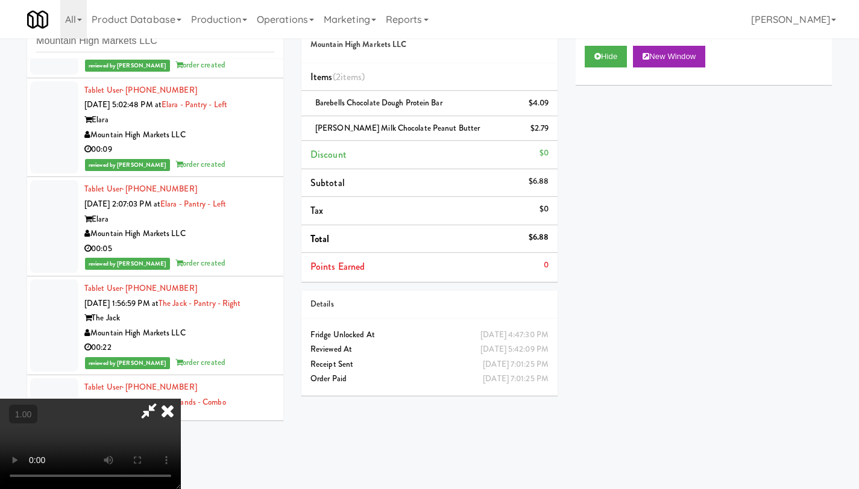
click at [175, 399] on video at bounding box center [90, 444] width 181 height 90
click at [181, 399] on icon at bounding box center [167, 411] width 27 height 24
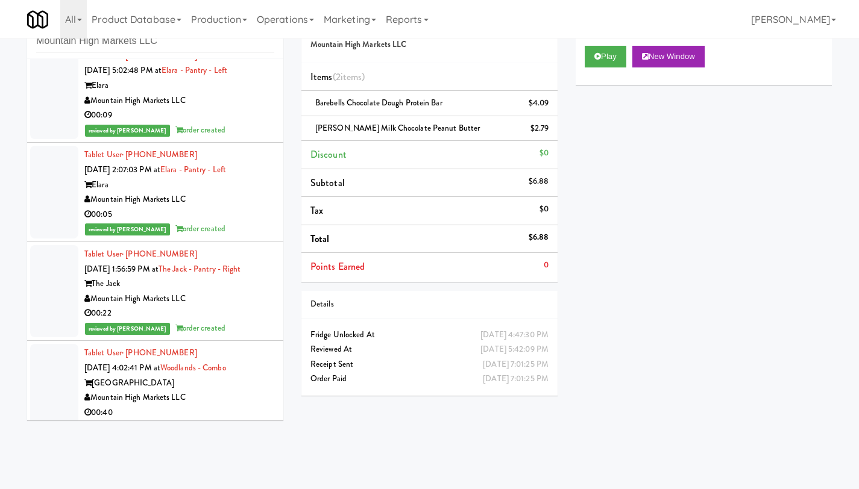
scroll to position [21321, 0]
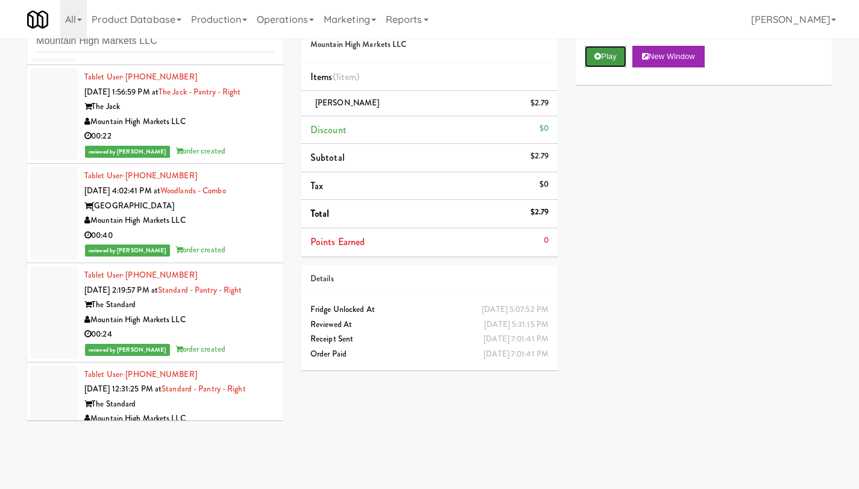
click at [606, 53] on button "Play" at bounding box center [606, 57] width 42 height 22
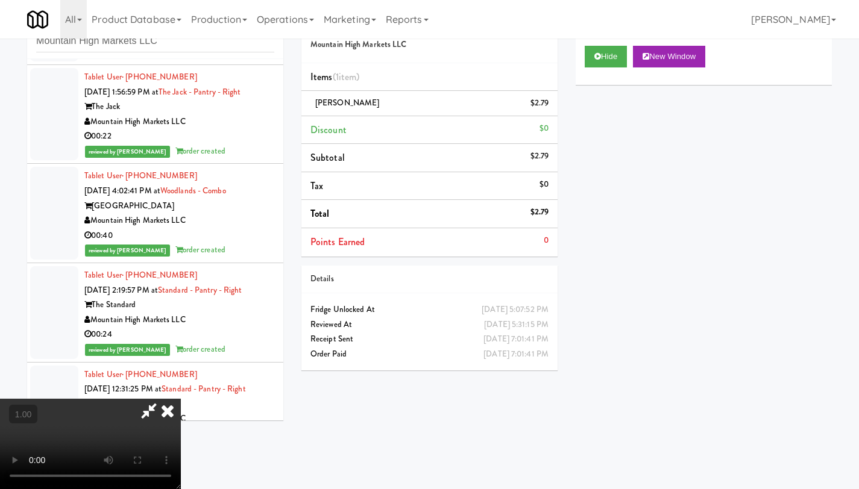
click at [181, 399] on icon at bounding box center [167, 411] width 27 height 24
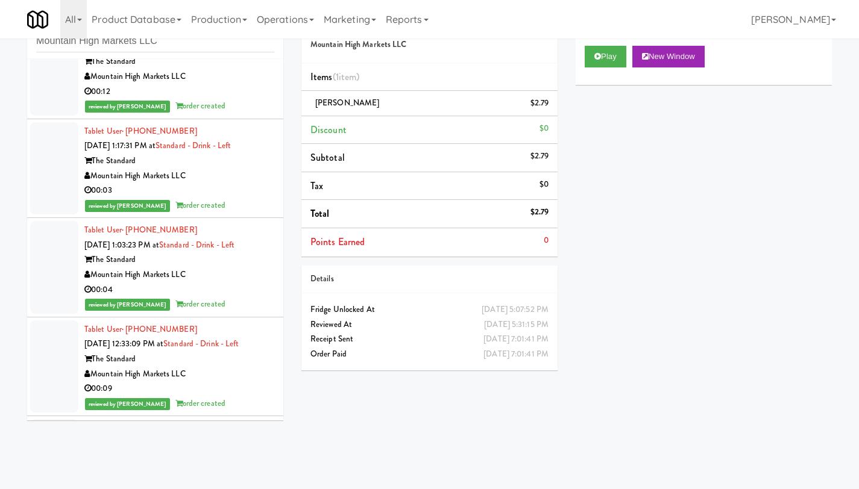
scroll to position [21787, 0]
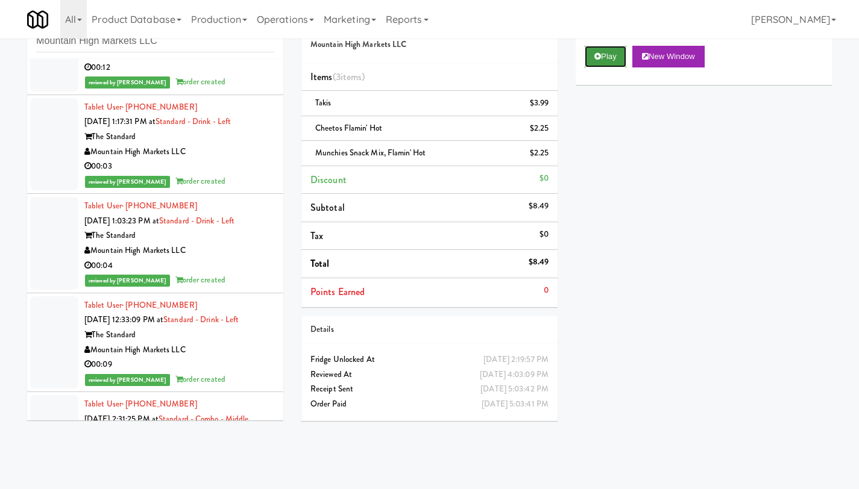
click at [599, 55] on icon at bounding box center [597, 56] width 7 height 8
